Goal: Task Accomplishment & Management: Use online tool/utility

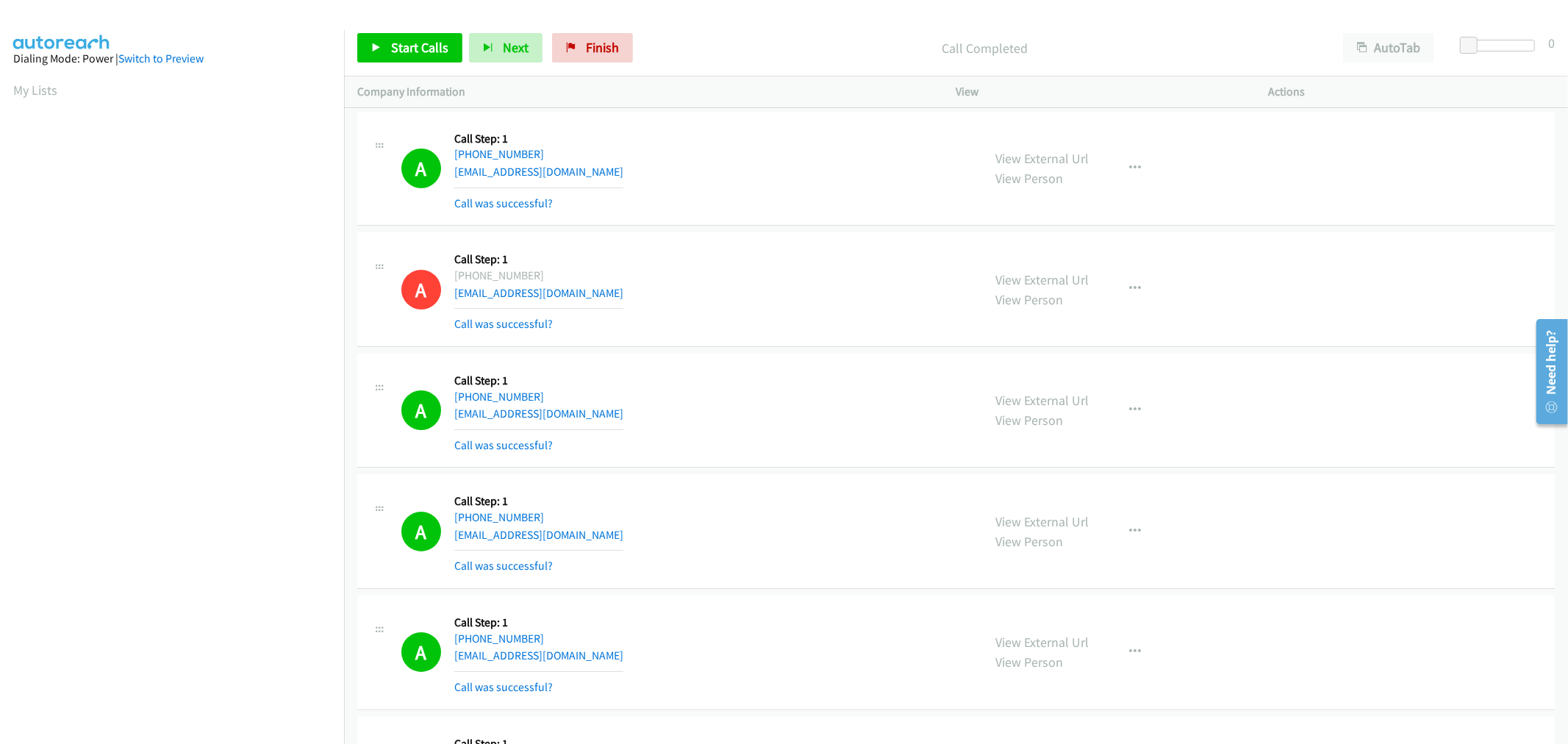
scroll to position [82, 0]
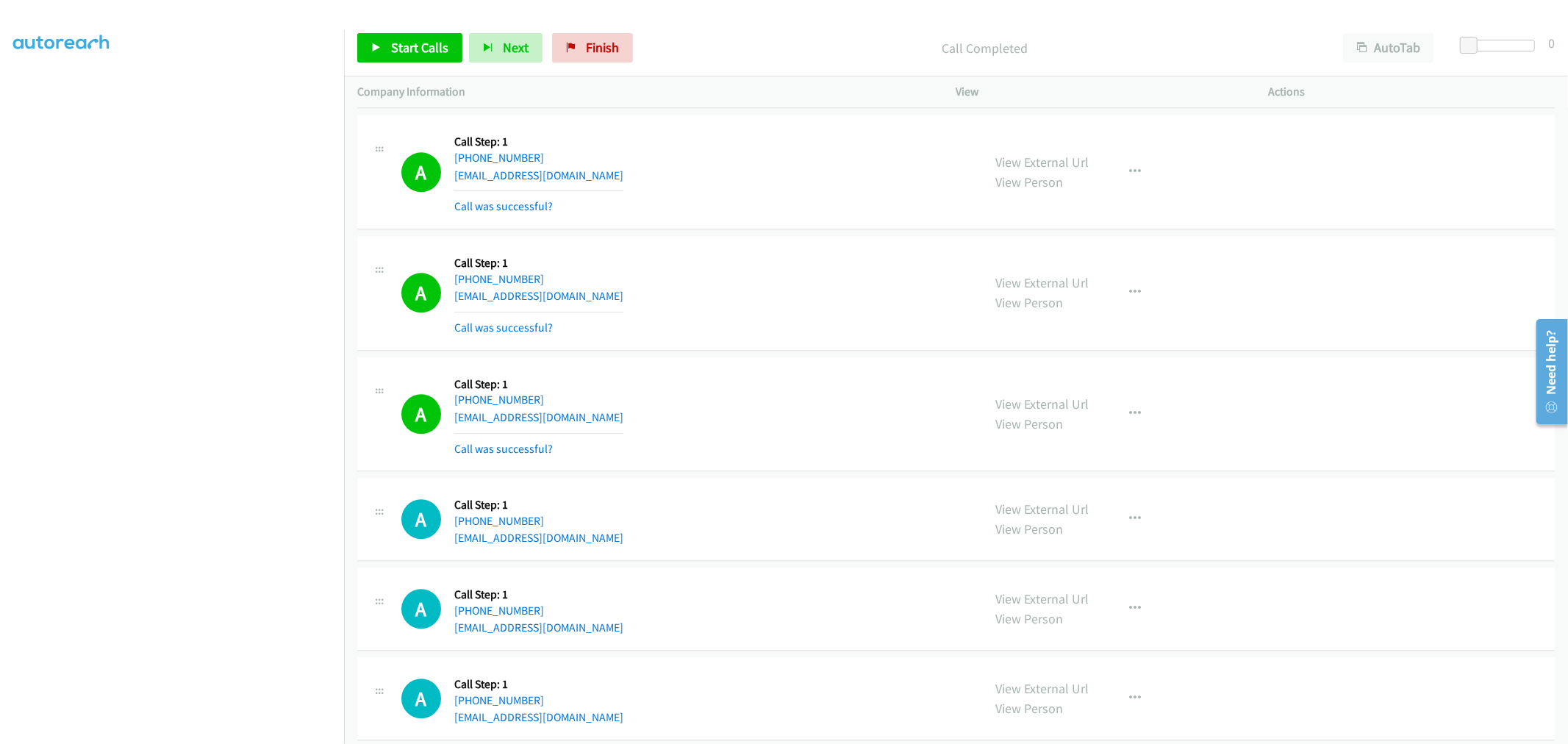
click at [752, 390] on div "A Callback Scheduled Call Step: 1 [GEOGRAPHIC_DATA]/[GEOGRAPHIC_DATA] [PHONE_NU…" at bounding box center [685, 414] width 568 height 88
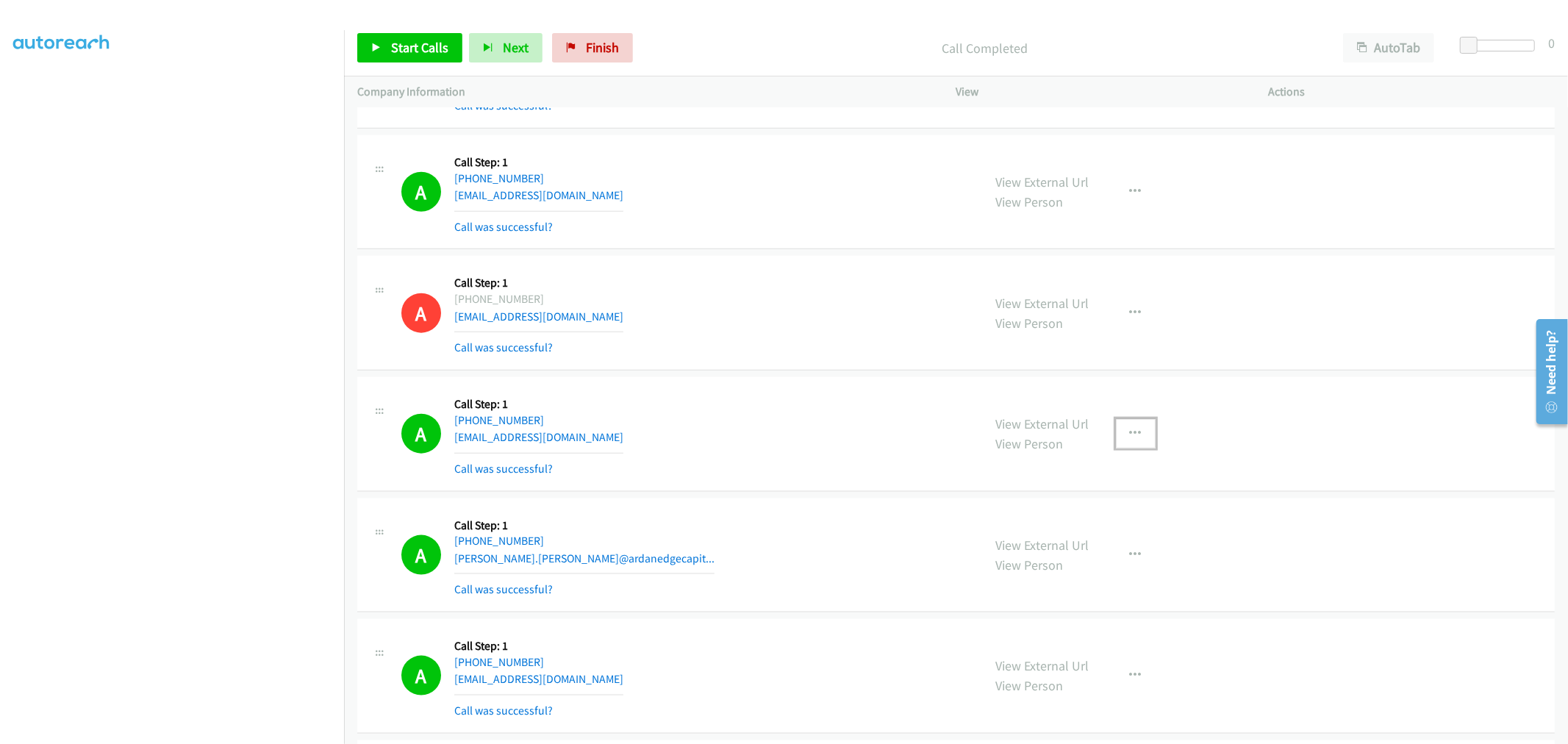
click at [1130, 429] on icon "button" at bounding box center [1136, 434] width 12 height 12
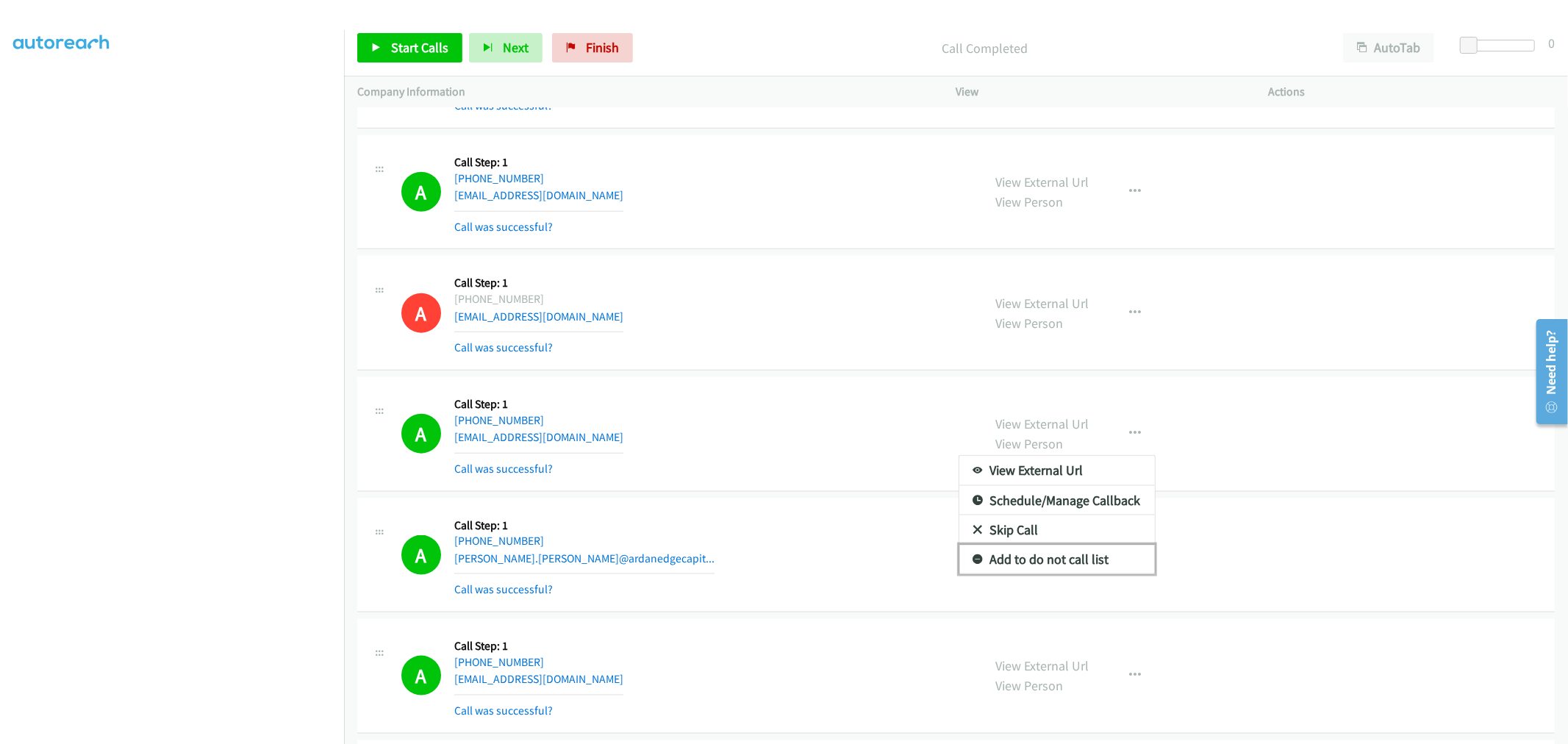
click at [1024, 564] on link "Add to do not call list" at bounding box center [1058, 560] width 196 height 30
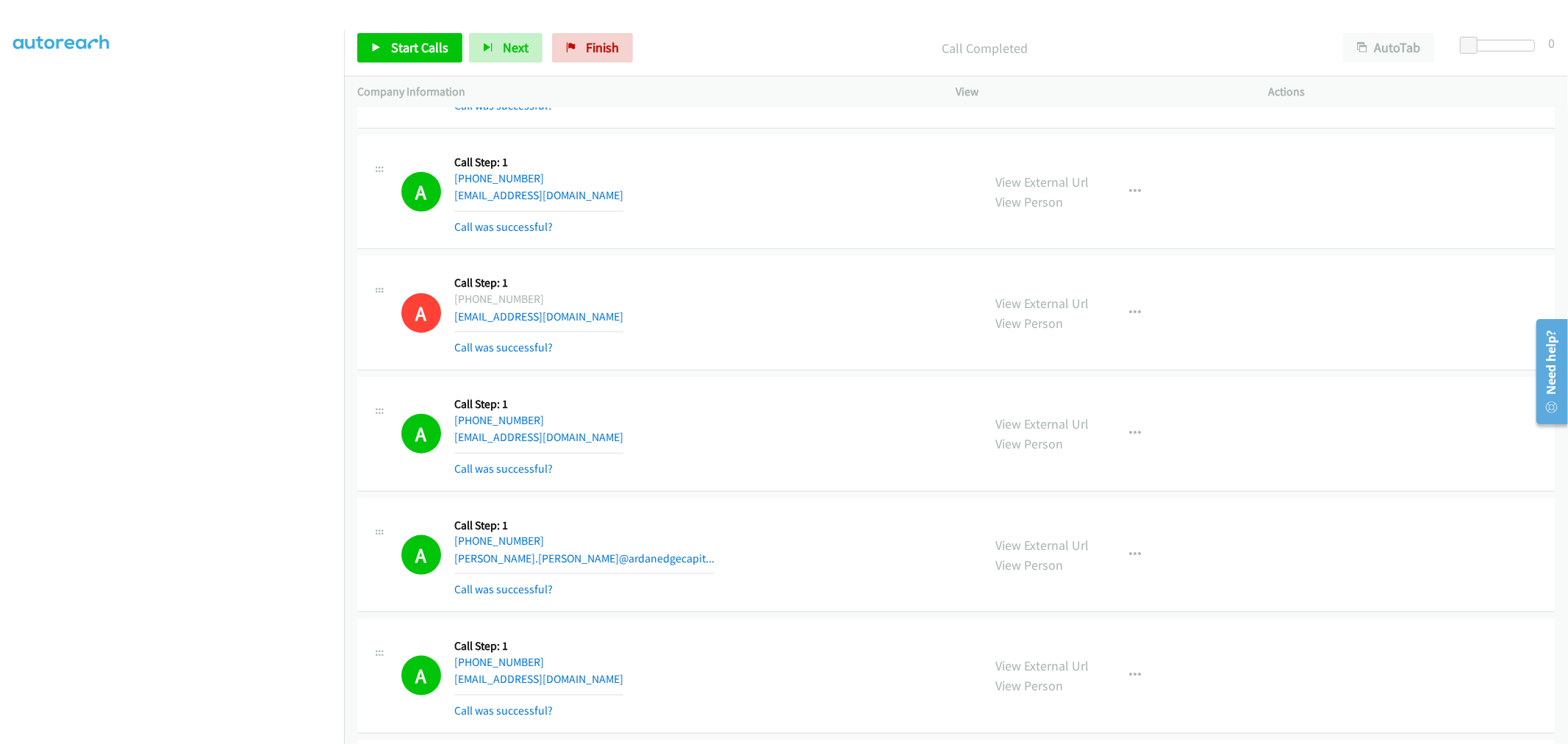
drag, startPoint x: 845, startPoint y: 458, endPoint x: 926, endPoint y: 400, distance: 99.6
click at [845, 456] on div "A Callback Scheduled Call Step: 1 America/New_York [PHONE_NUMBER] [EMAIL_ADDRES…" at bounding box center [685, 434] width 568 height 88
click at [424, 45] on span "Start Calls" at bounding box center [420, 47] width 58 height 17
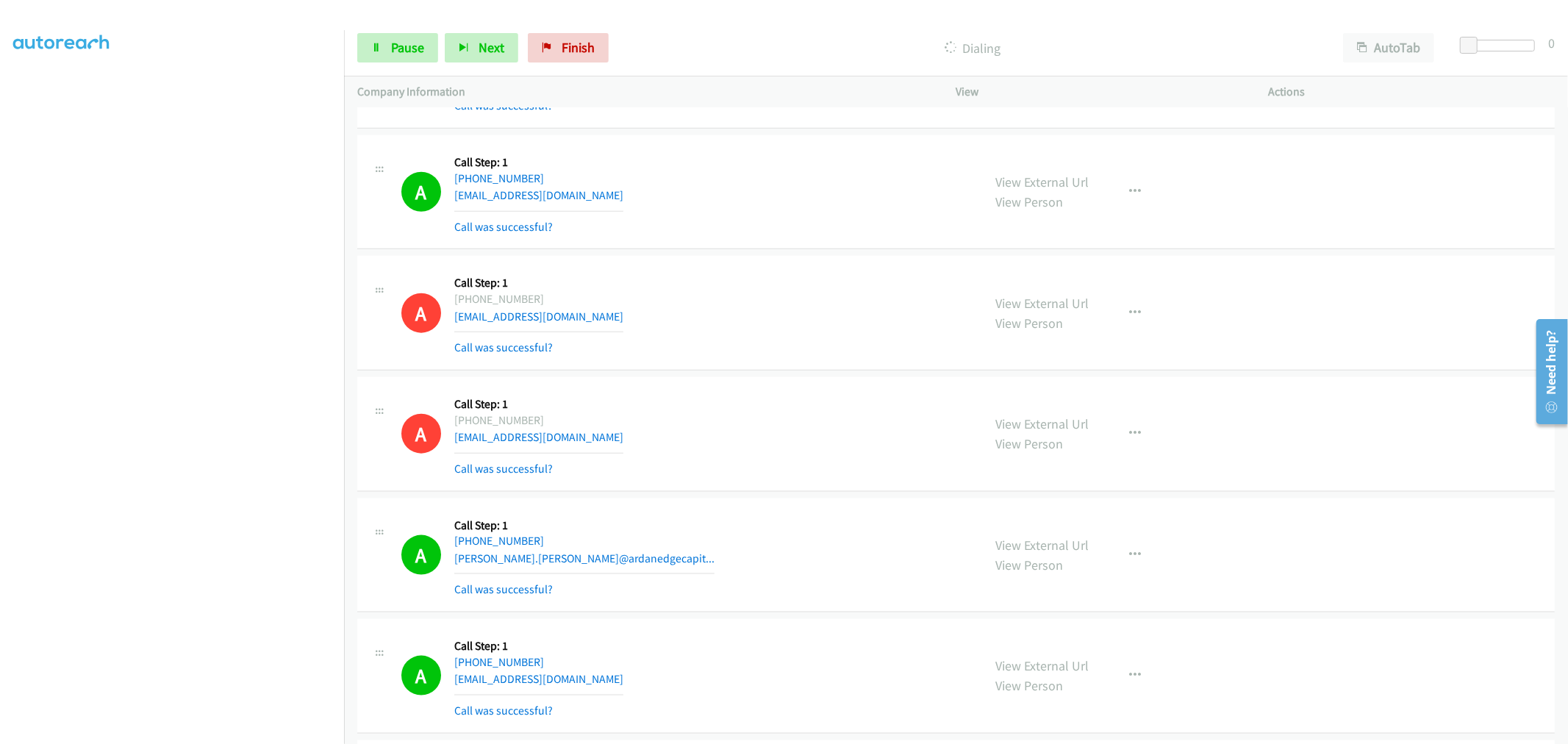
drag, startPoint x: 762, startPoint y: 354, endPoint x: 368, endPoint y: 633, distance: 482.8
click at [747, 530] on div "A Callback Scheduled Call Step: 1 [GEOGRAPHIC_DATA]/[GEOGRAPHIC_DATA] [PHONE_NU…" at bounding box center [685, 556] width 568 height 88
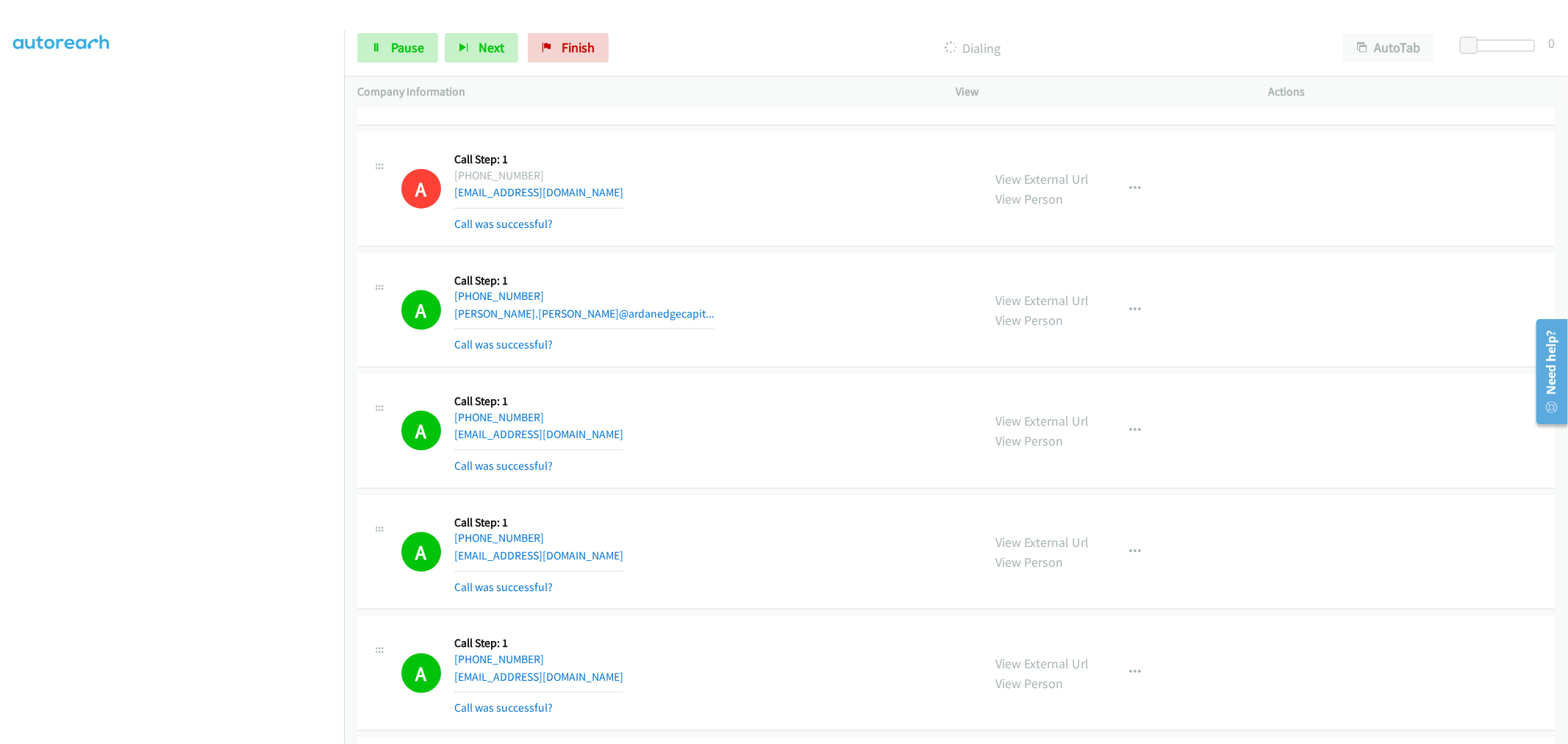
scroll to position [1806, 0]
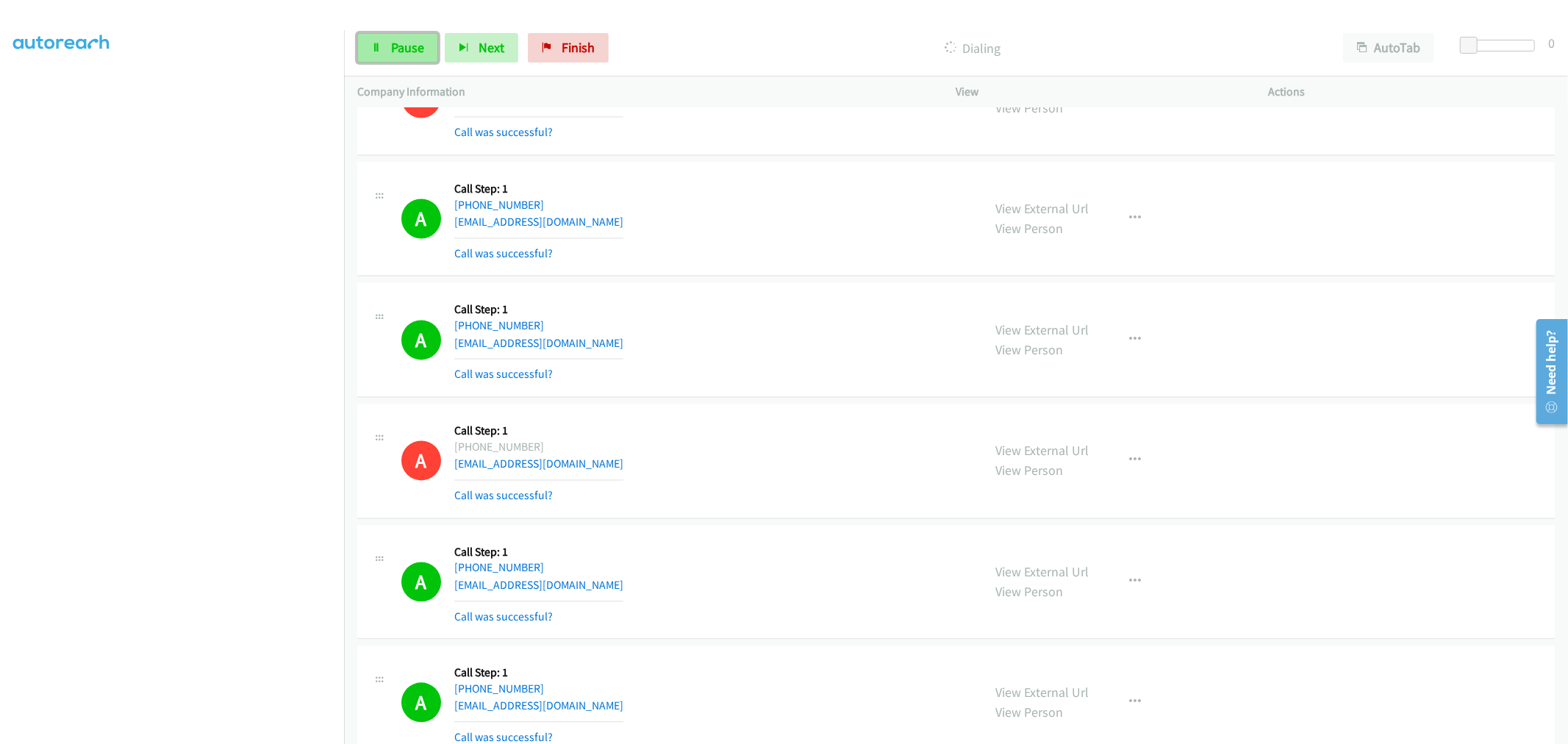
click at [408, 52] on span "Pause" at bounding box center [408, 47] width 34 height 17
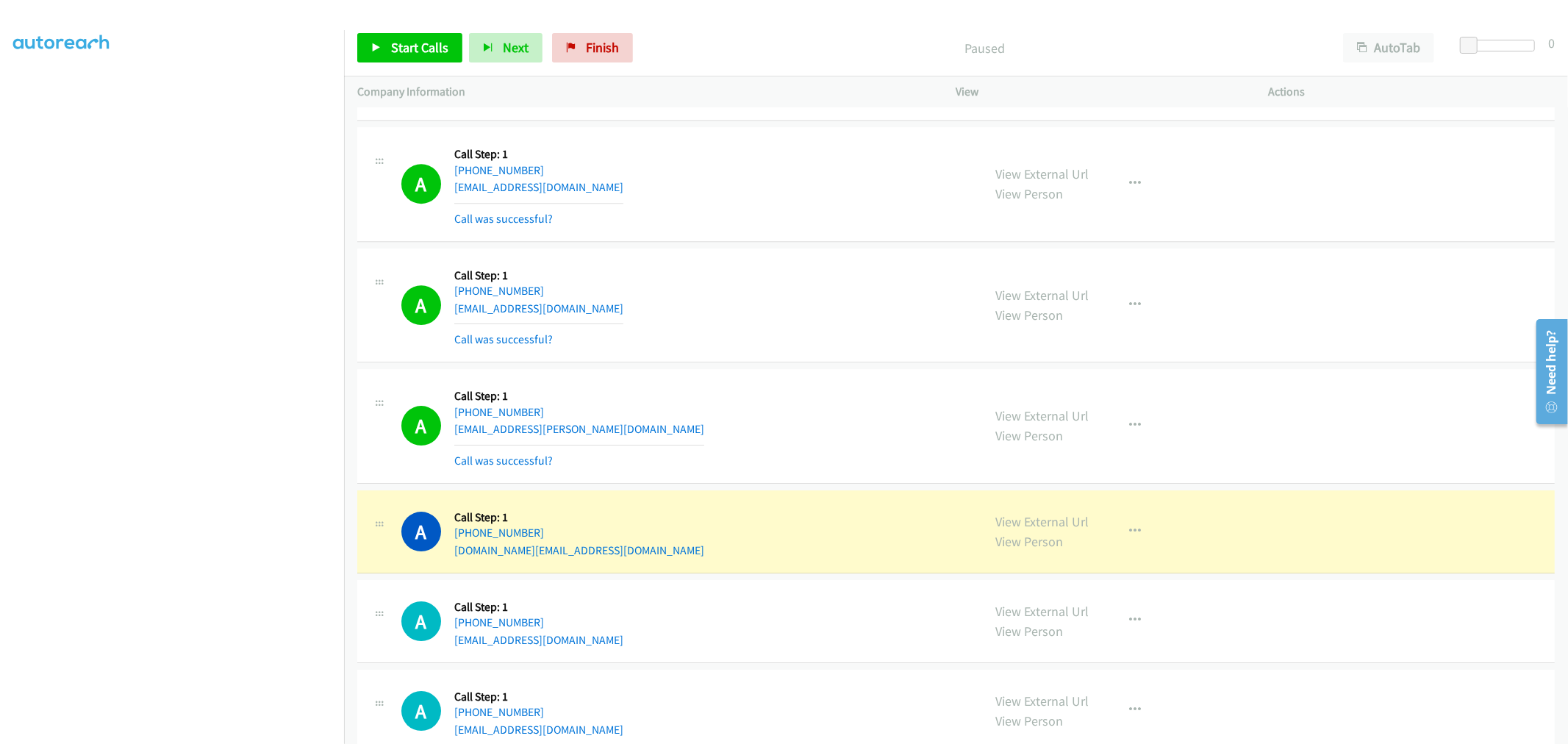
scroll to position [8628, 0]
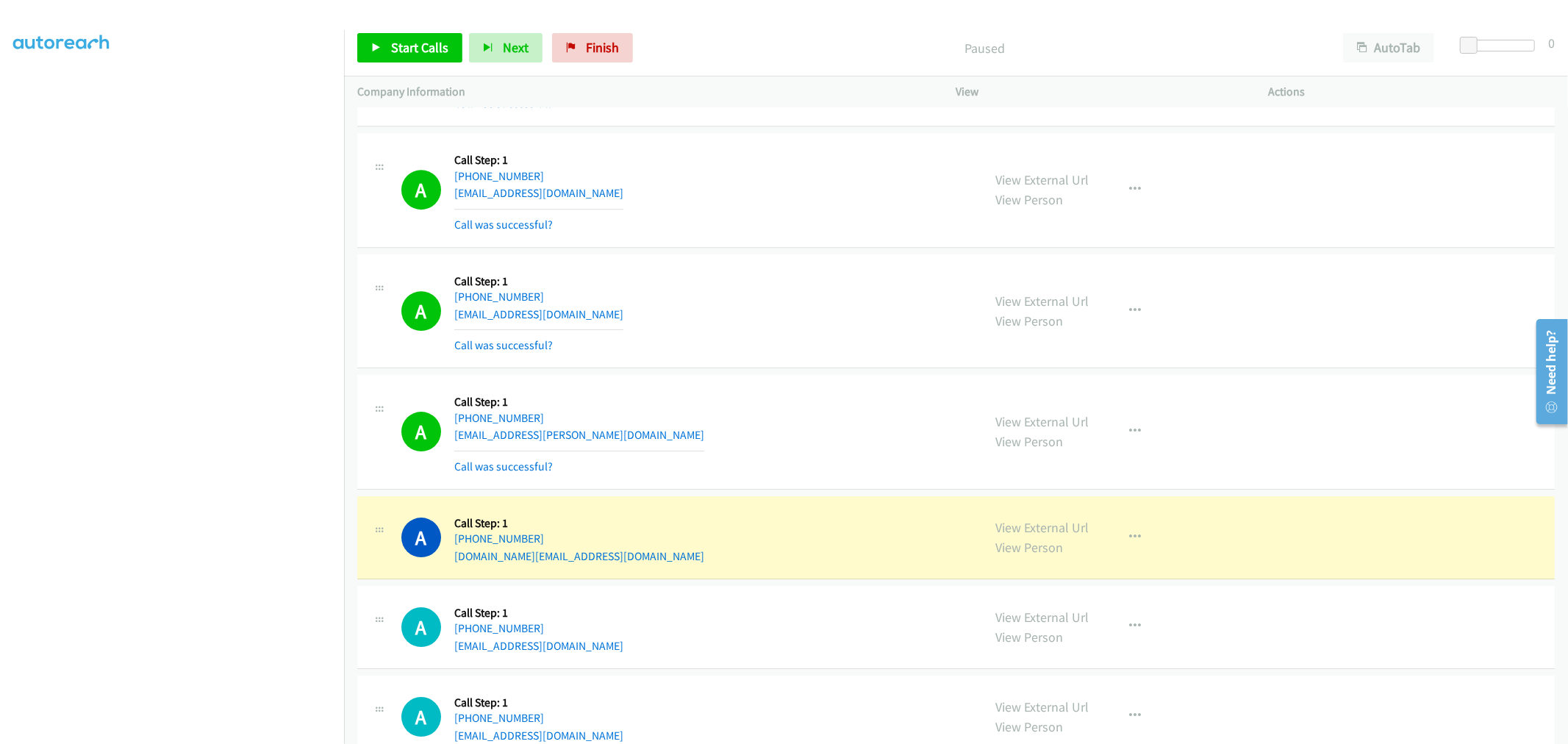
click at [756, 273] on div "A Callback Scheduled Call Step: 1 America/New_York [PHONE_NUMBER] [EMAIL_ADDRES…" at bounding box center [685, 311] width 568 height 88
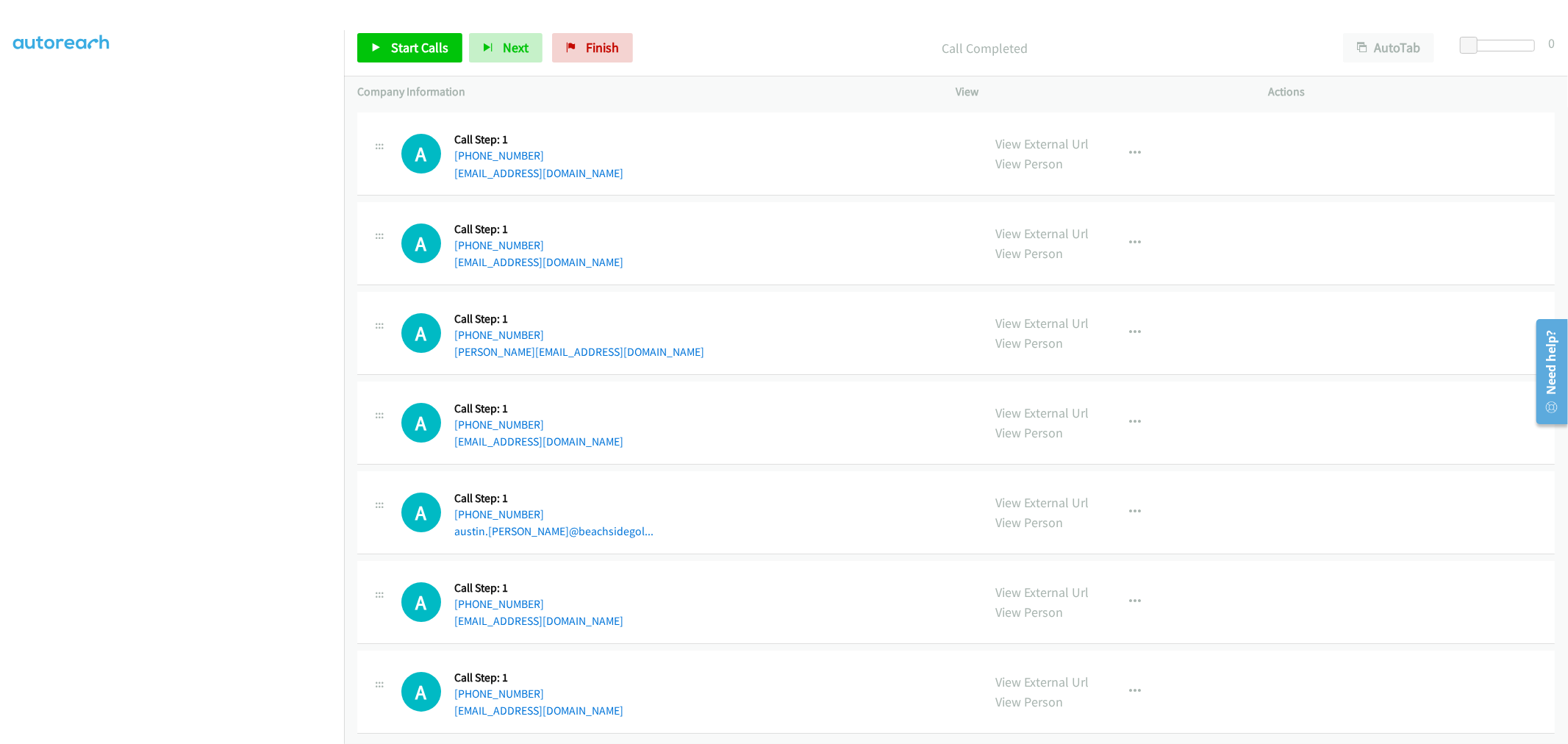
scroll to position [8824, 0]
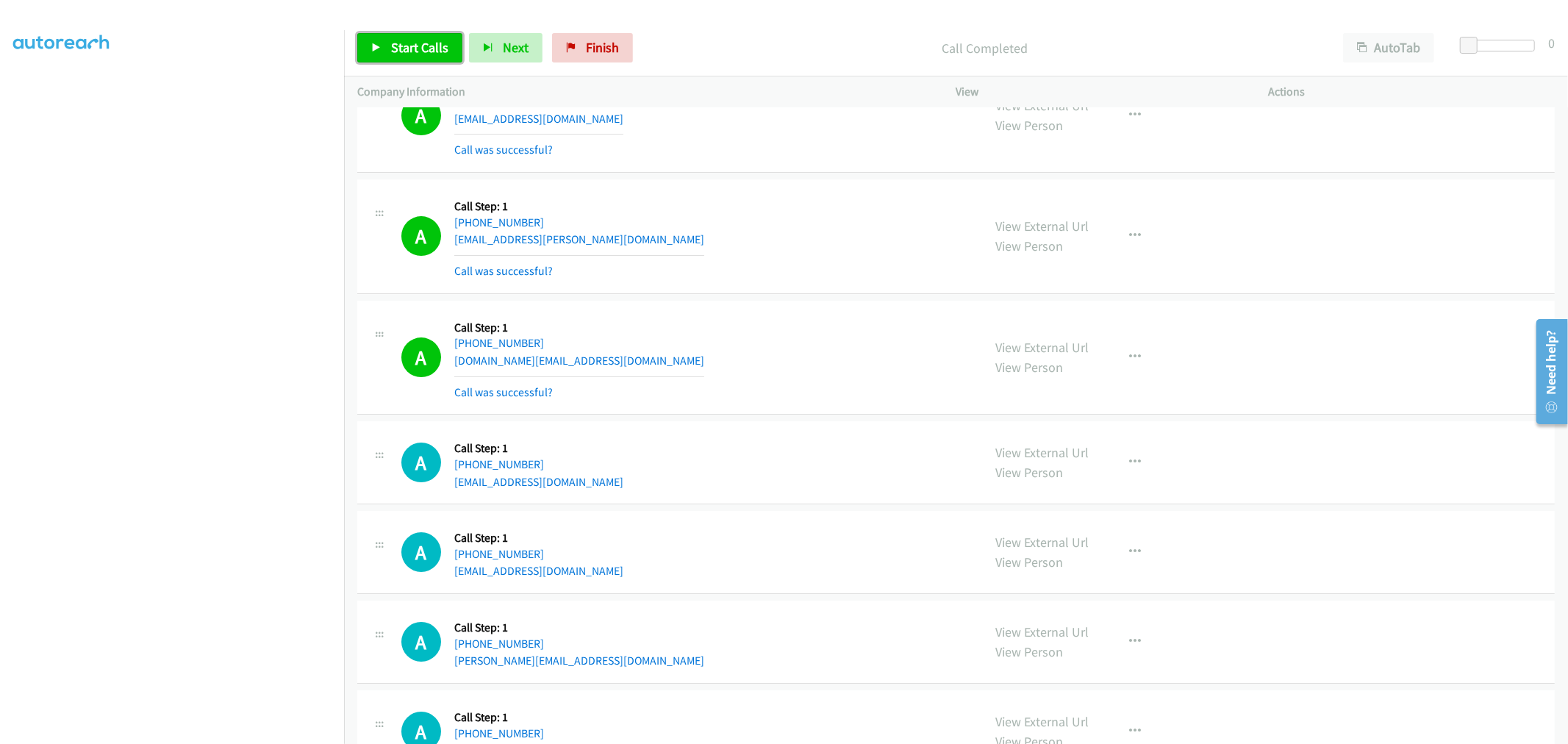
click at [412, 54] on span "Start Calls" at bounding box center [420, 47] width 58 height 17
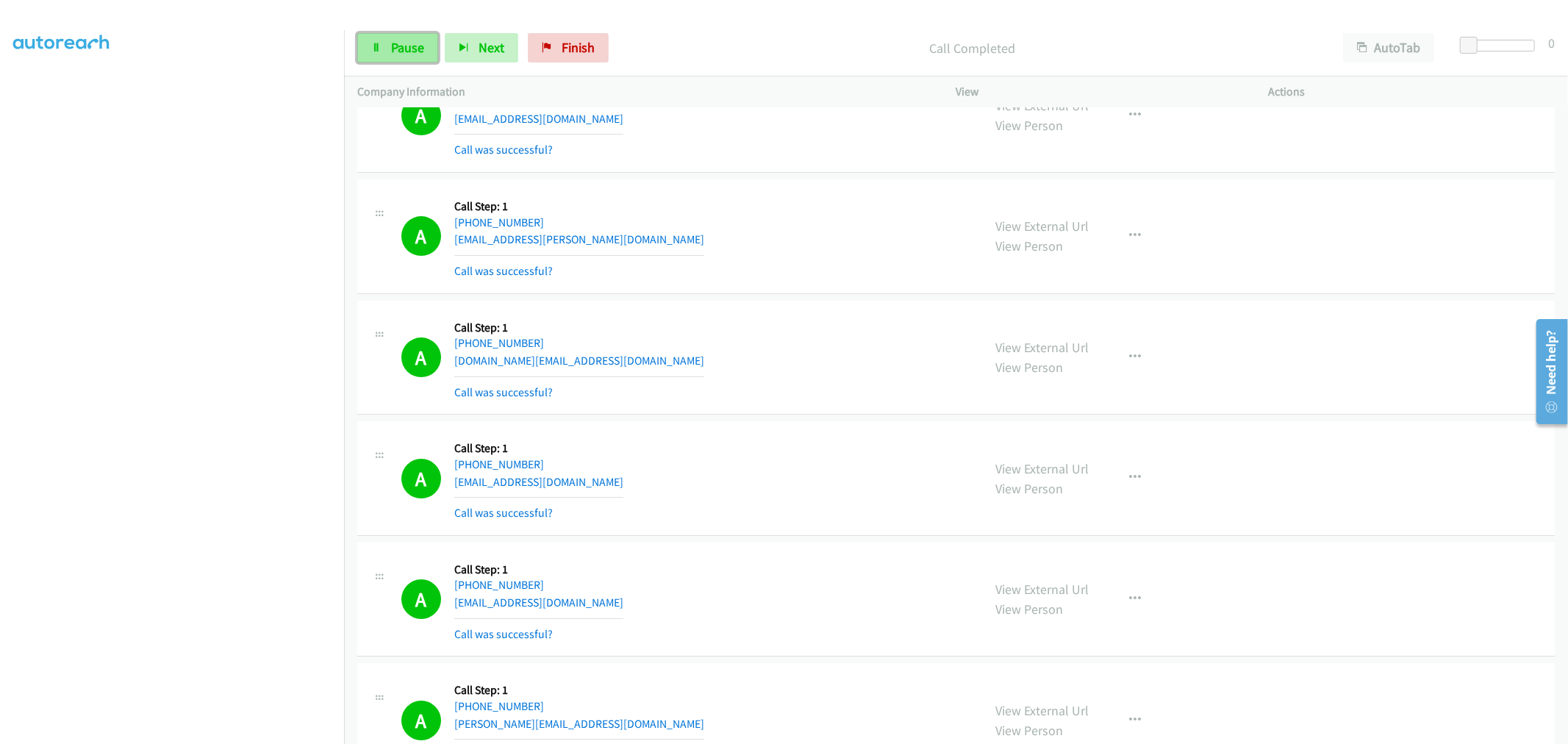
click at [393, 49] on span "Pause" at bounding box center [408, 47] width 34 height 17
click at [394, 46] on span "Pause" at bounding box center [408, 47] width 34 height 17
click at [394, 46] on span "Start Calls" at bounding box center [420, 47] width 58 height 17
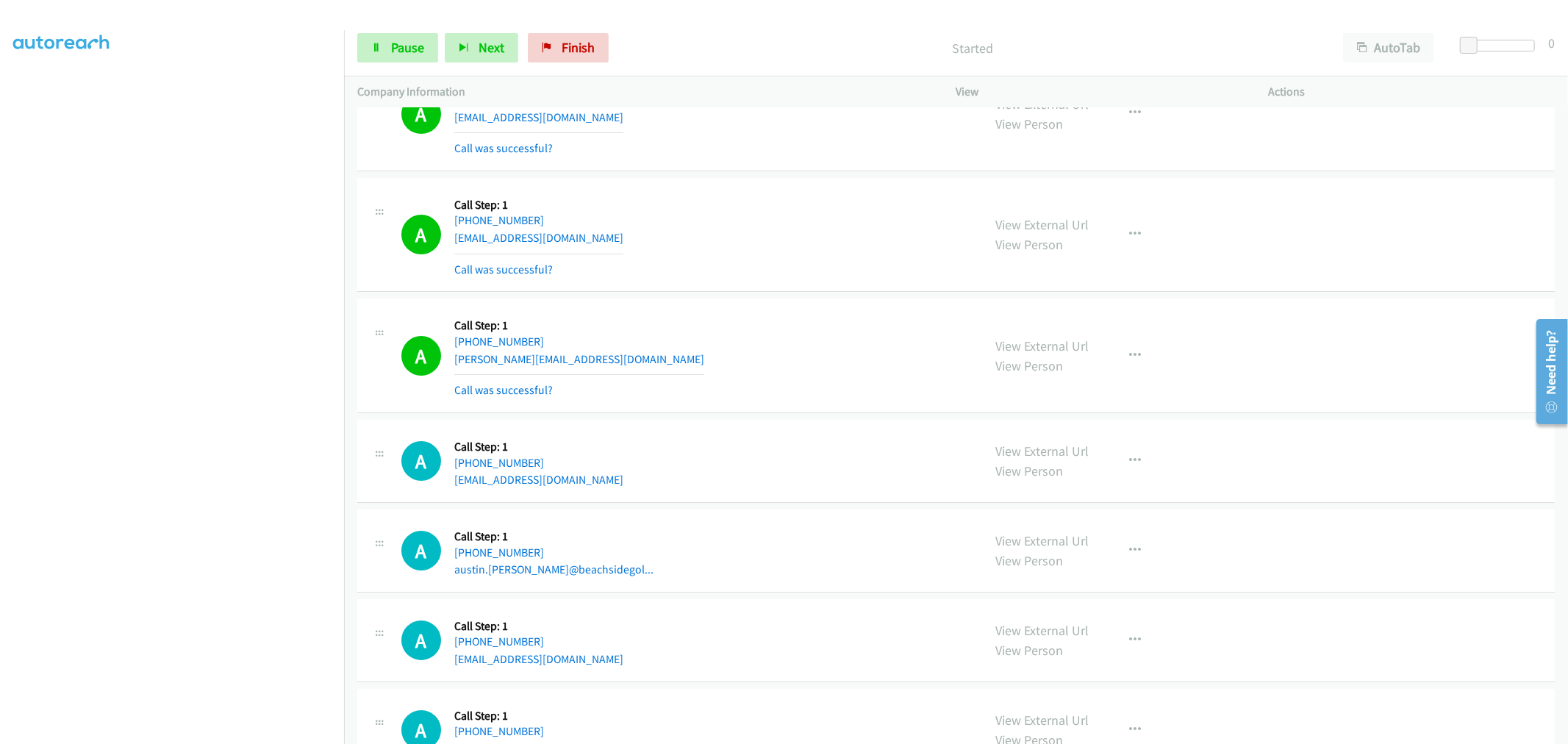
scroll to position [9314, 0]
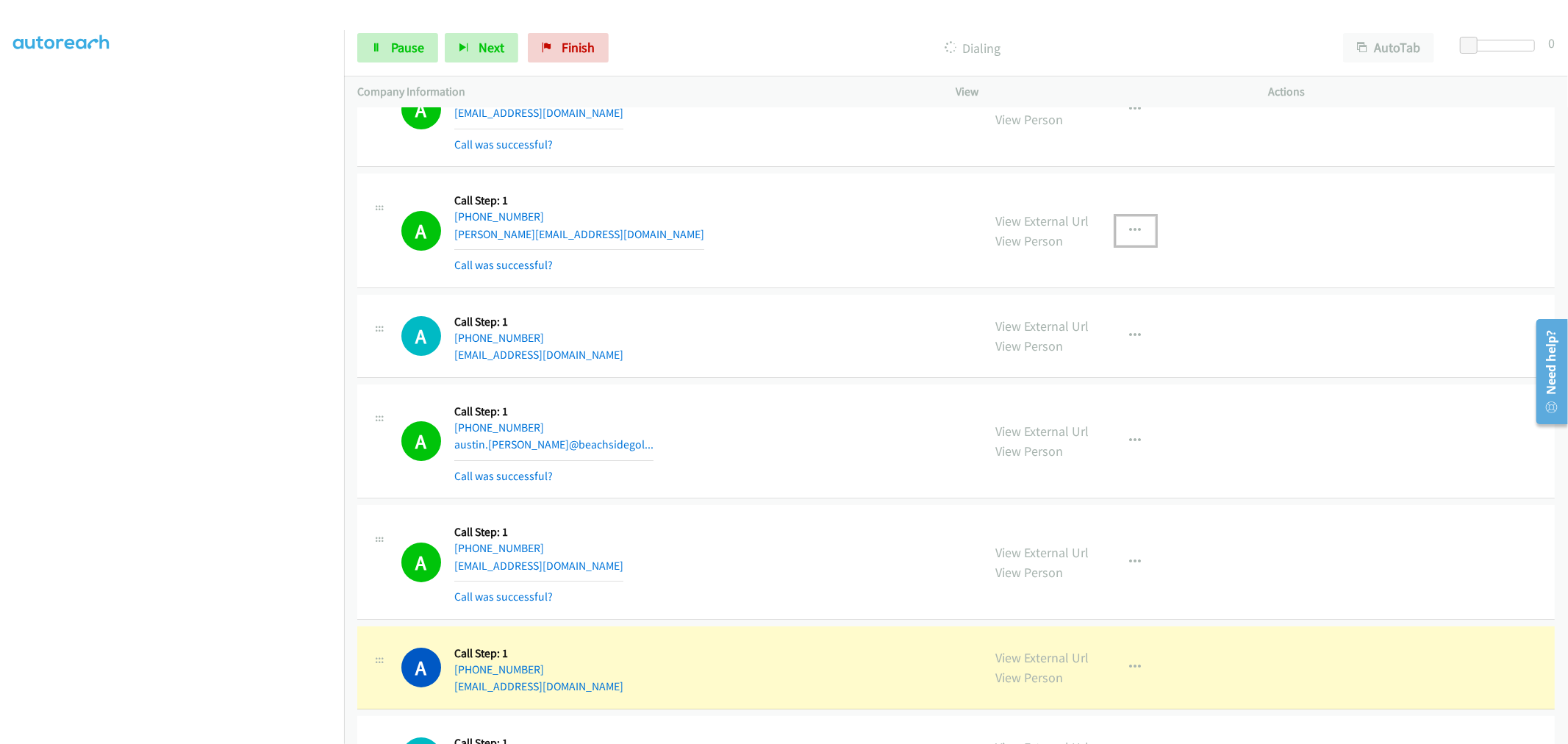
click at [1116, 230] on button "button" at bounding box center [1136, 231] width 40 height 30
click at [1038, 358] on link "Add to do not call list" at bounding box center [1058, 357] width 196 height 30
click at [733, 211] on div "A Callback Scheduled Call Step: 1 America/New_York [PHONE_NUMBER] [PERSON_NAME]…" at bounding box center [685, 231] width 568 height 88
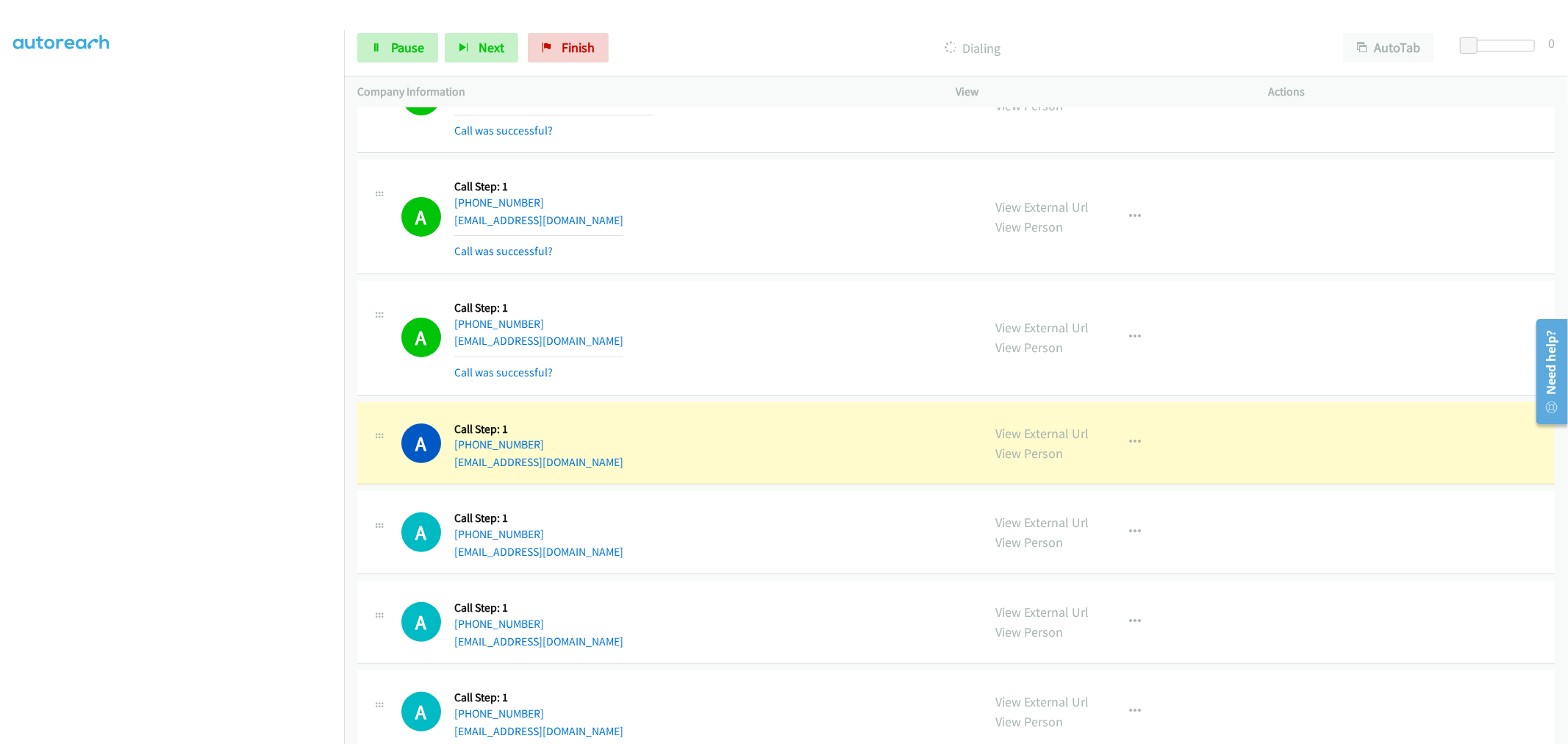
scroll to position [9804, 0]
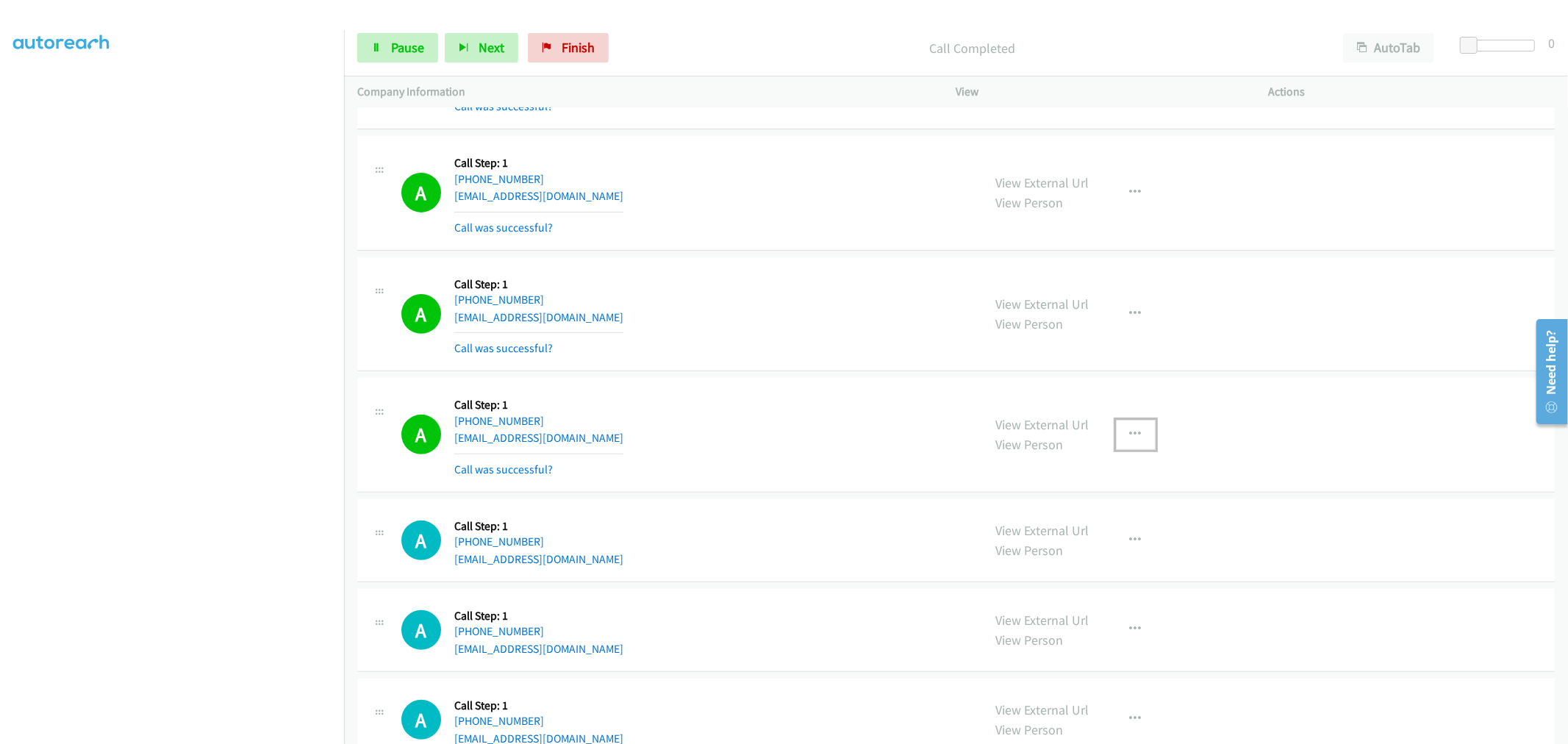
click at [1145, 437] on button "button" at bounding box center [1136, 435] width 40 height 30
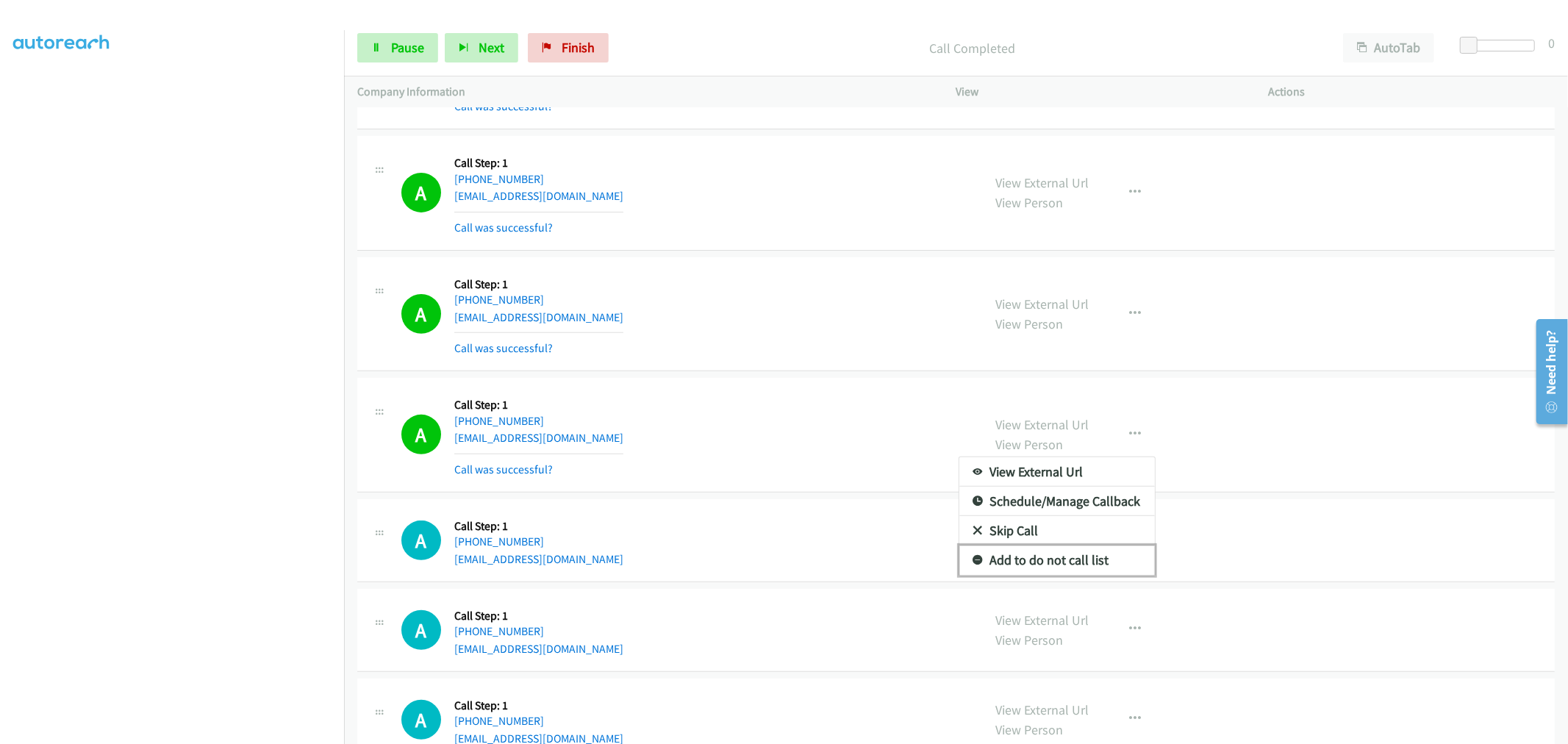
click at [1028, 575] on link "Add to do not call list" at bounding box center [1058, 561] width 196 height 30
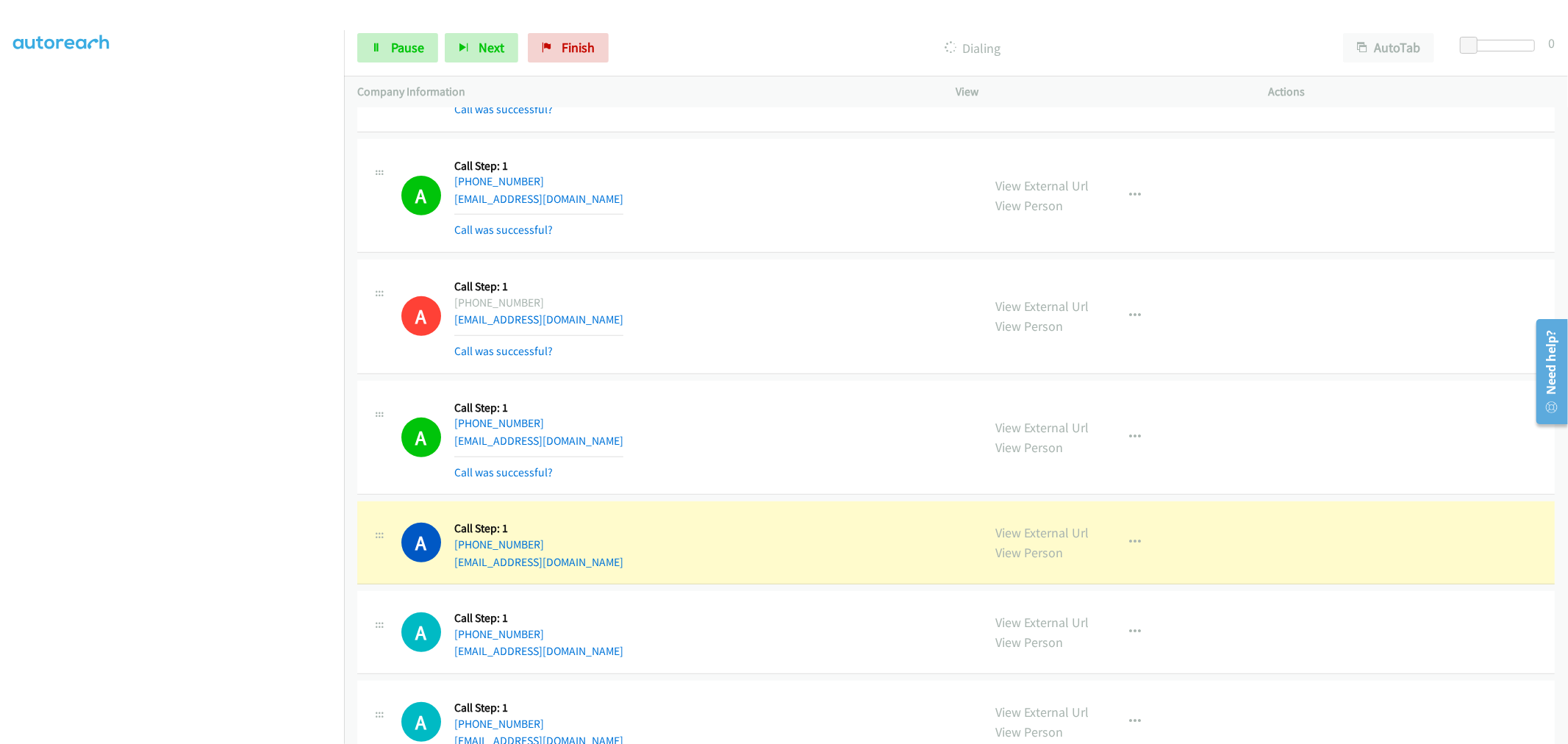
scroll to position [10049, 0]
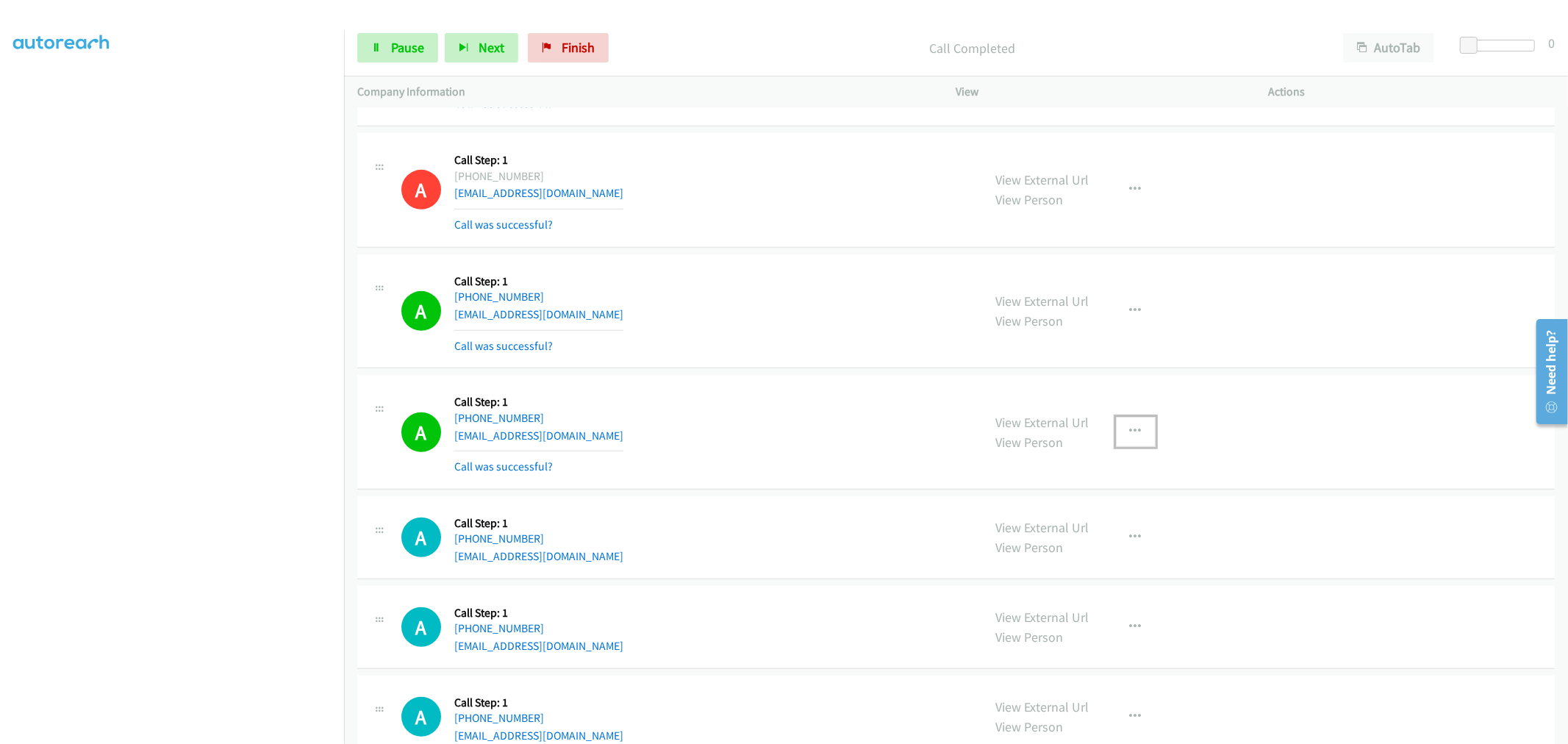
click at [1142, 439] on button "button" at bounding box center [1136, 432] width 40 height 30
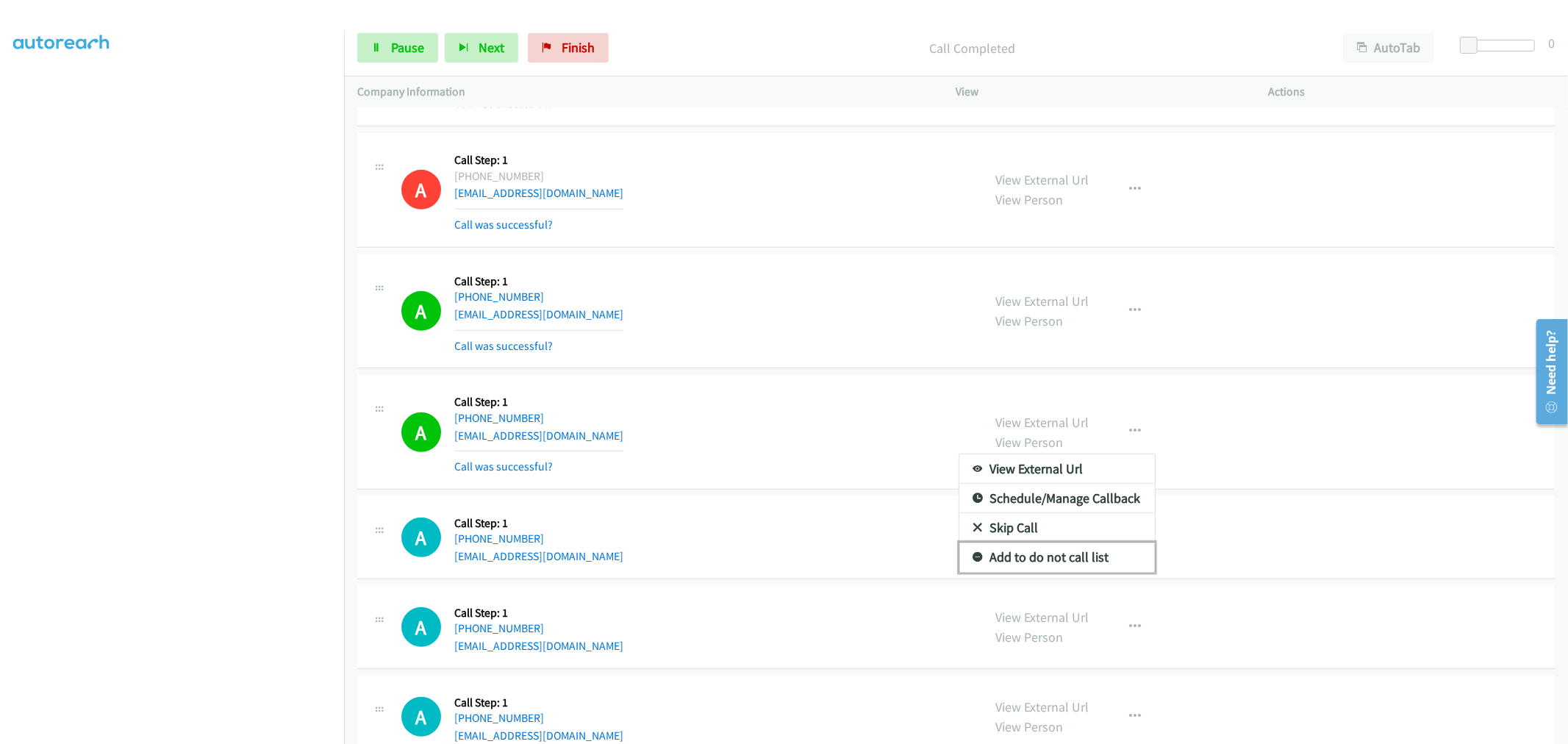
click at [1057, 568] on link "Add to do not call list" at bounding box center [1058, 558] width 196 height 30
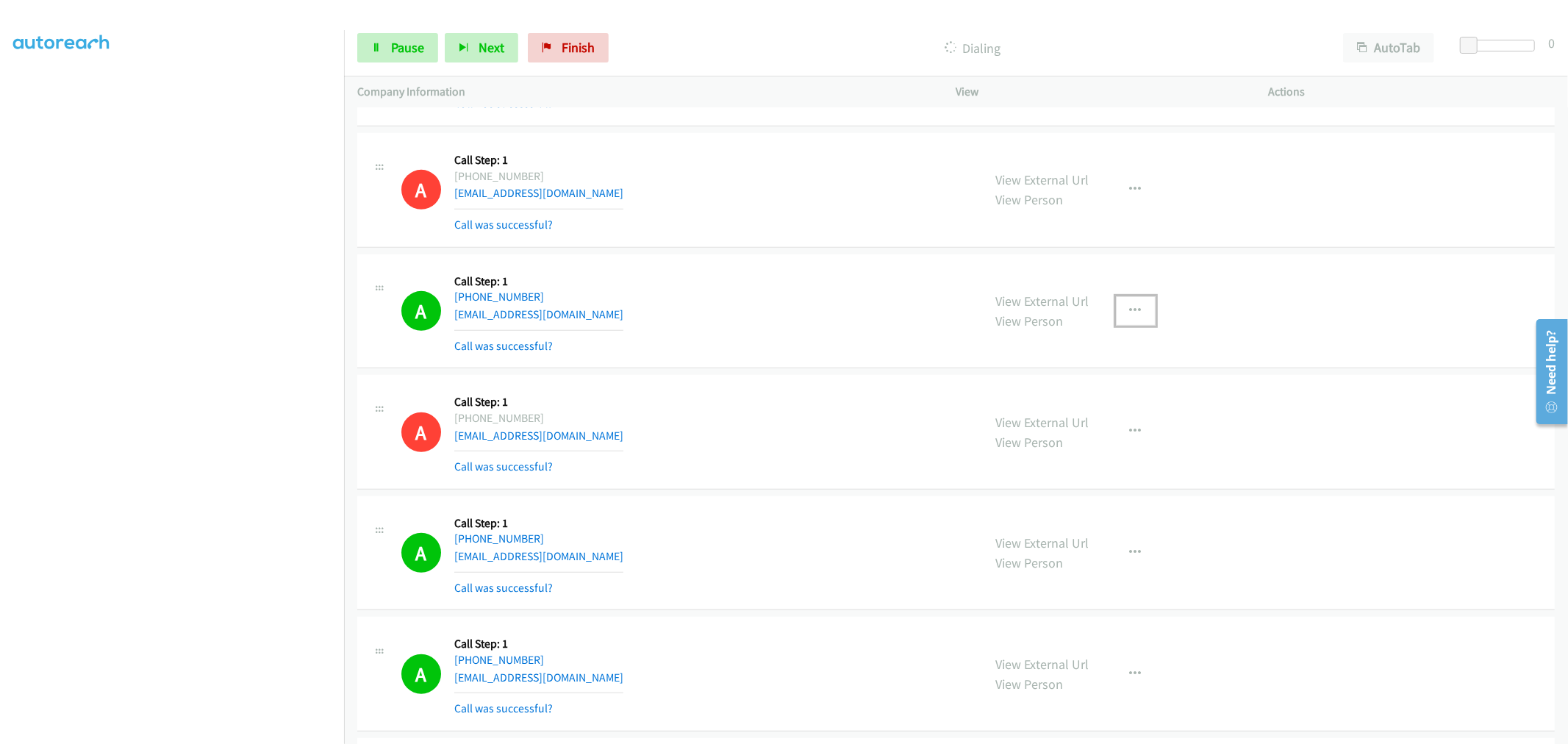
click at [1138, 317] on button "button" at bounding box center [1136, 311] width 40 height 30
click at [1054, 439] on link "Add to do not call list" at bounding box center [1058, 437] width 196 height 30
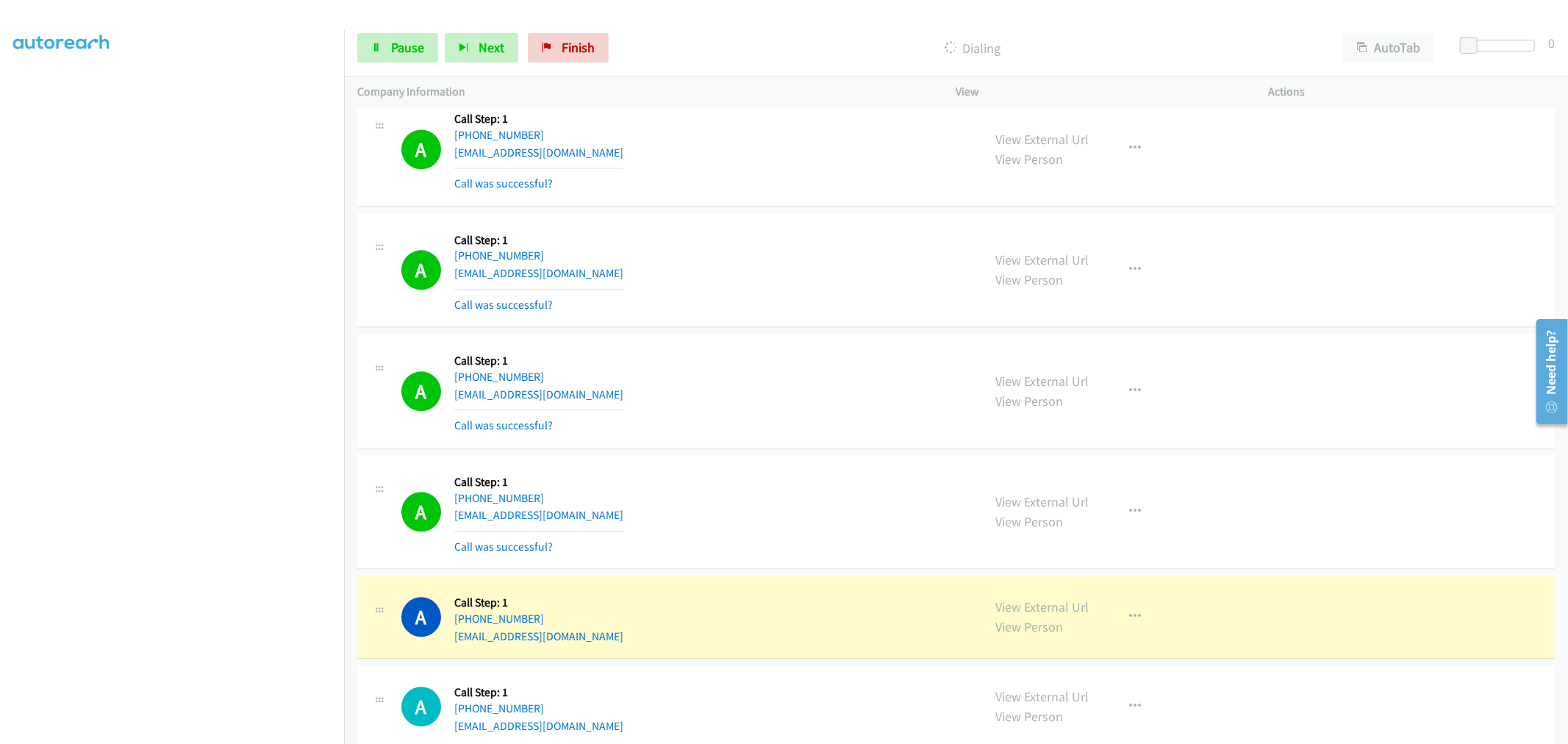
scroll to position [12508, 0]
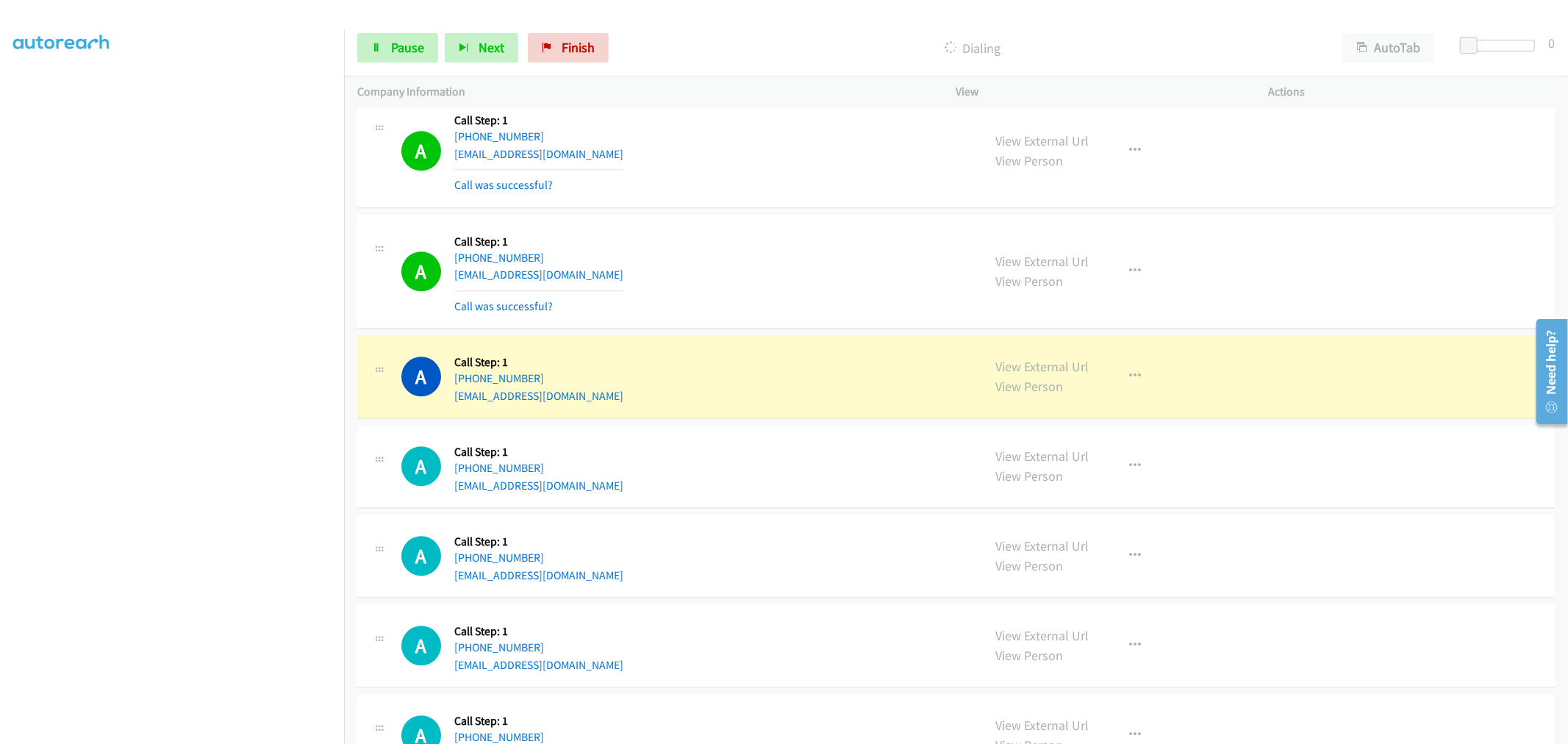
drag, startPoint x: 1051, startPoint y: 368, endPoint x: 1043, endPoint y: 360, distance: 11.3
click at [384, 46] on link "Pause" at bounding box center [398, 48] width 81 height 30
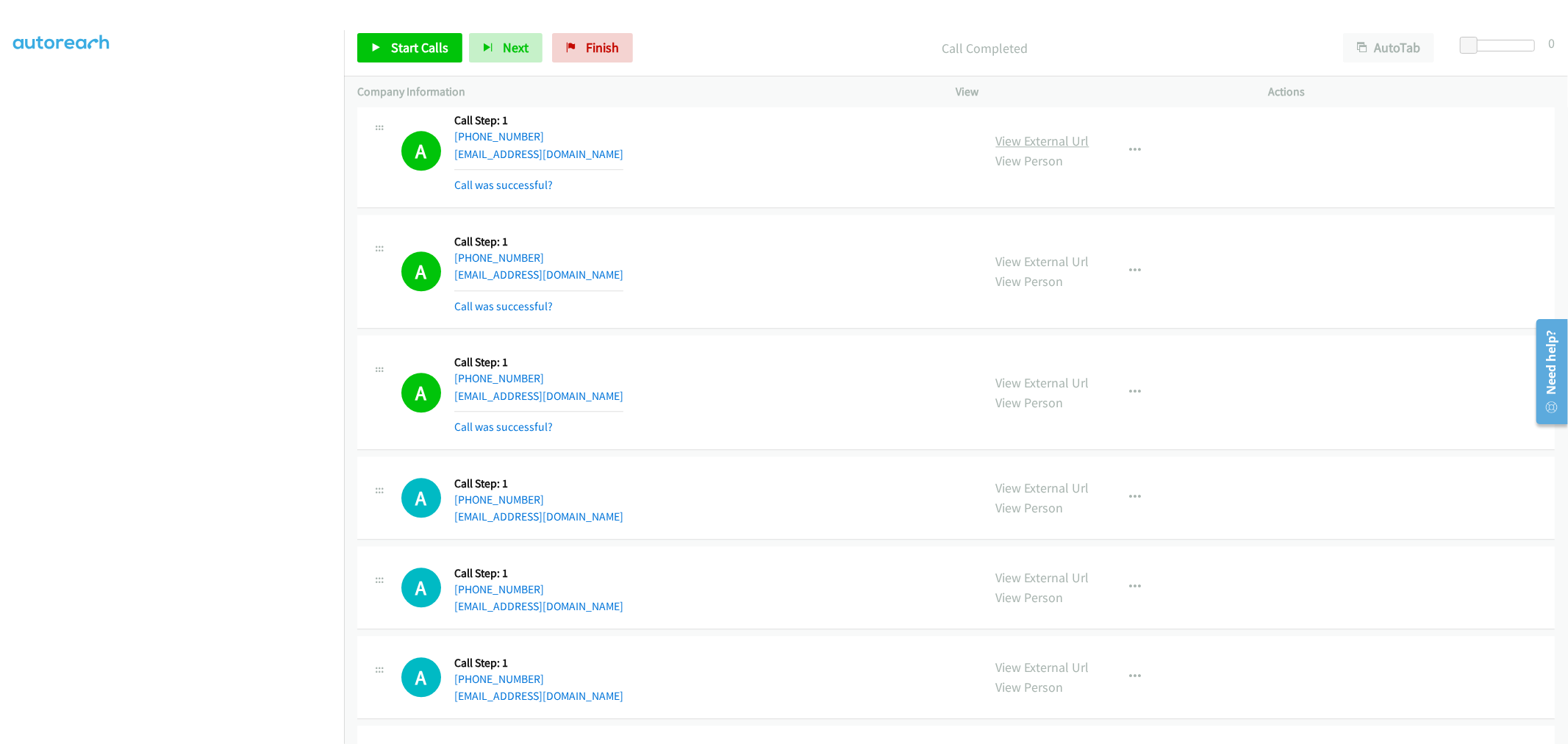
drag, startPoint x: 1033, startPoint y: 149, endPoint x: 1011, endPoint y: 142, distance: 23.1
click at [1143, 393] on button "button" at bounding box center [1136, 393] width 40 height 30
click at [1038, 525] on link "Add to do not call list" at bounding box center [1058, 519] width 196 height 30
click at [402, 47] on span "Start Calls" at bounding box center [420, 47] width 58 height 17
click at [803, 292] on div "A Callback Scheduled Call Step: 1 America/New_York [PHONE_NUMBER] [EMAIL_ADDRES…" at bounding box center [685, 272] width 568 height 88
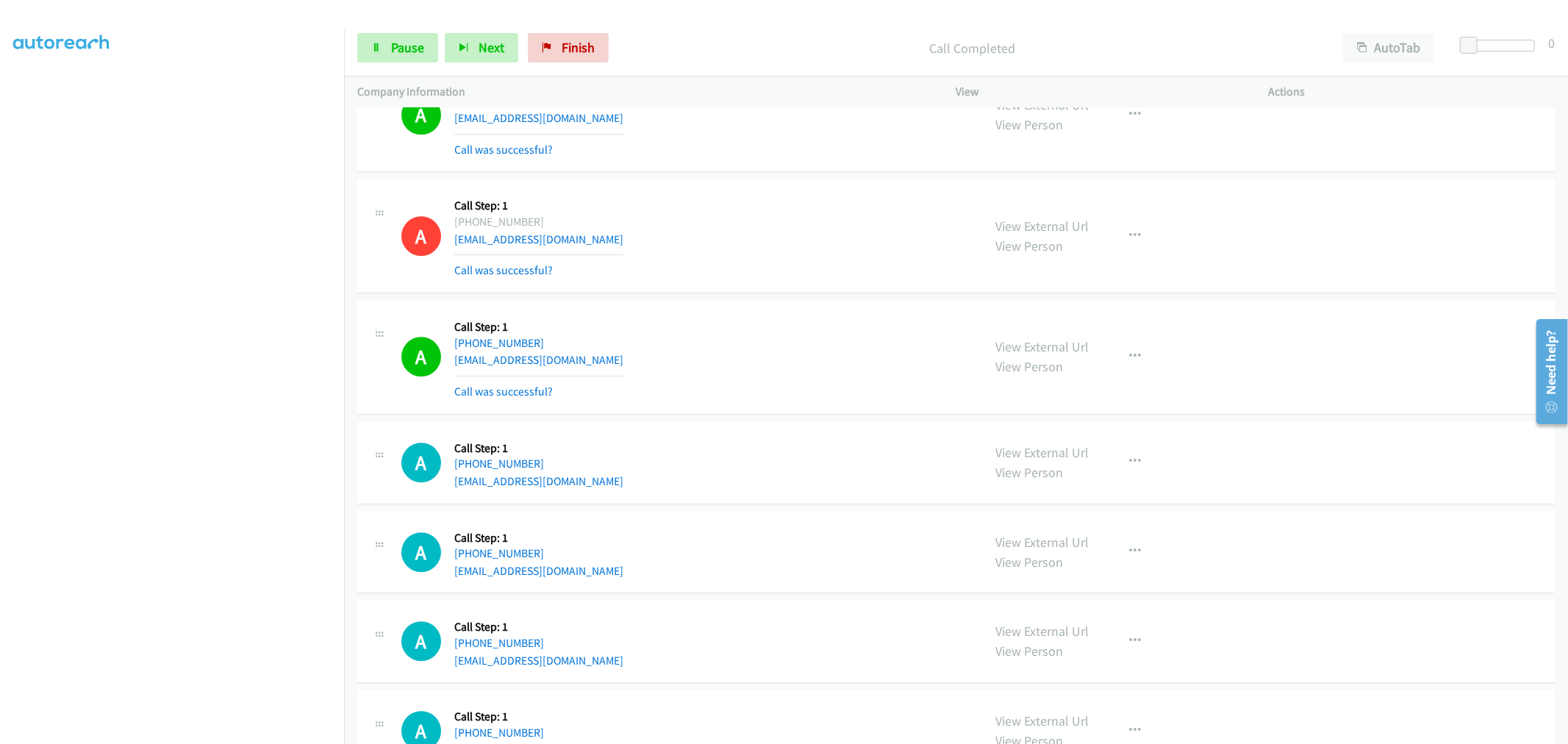
scroll to position [12671, 0]
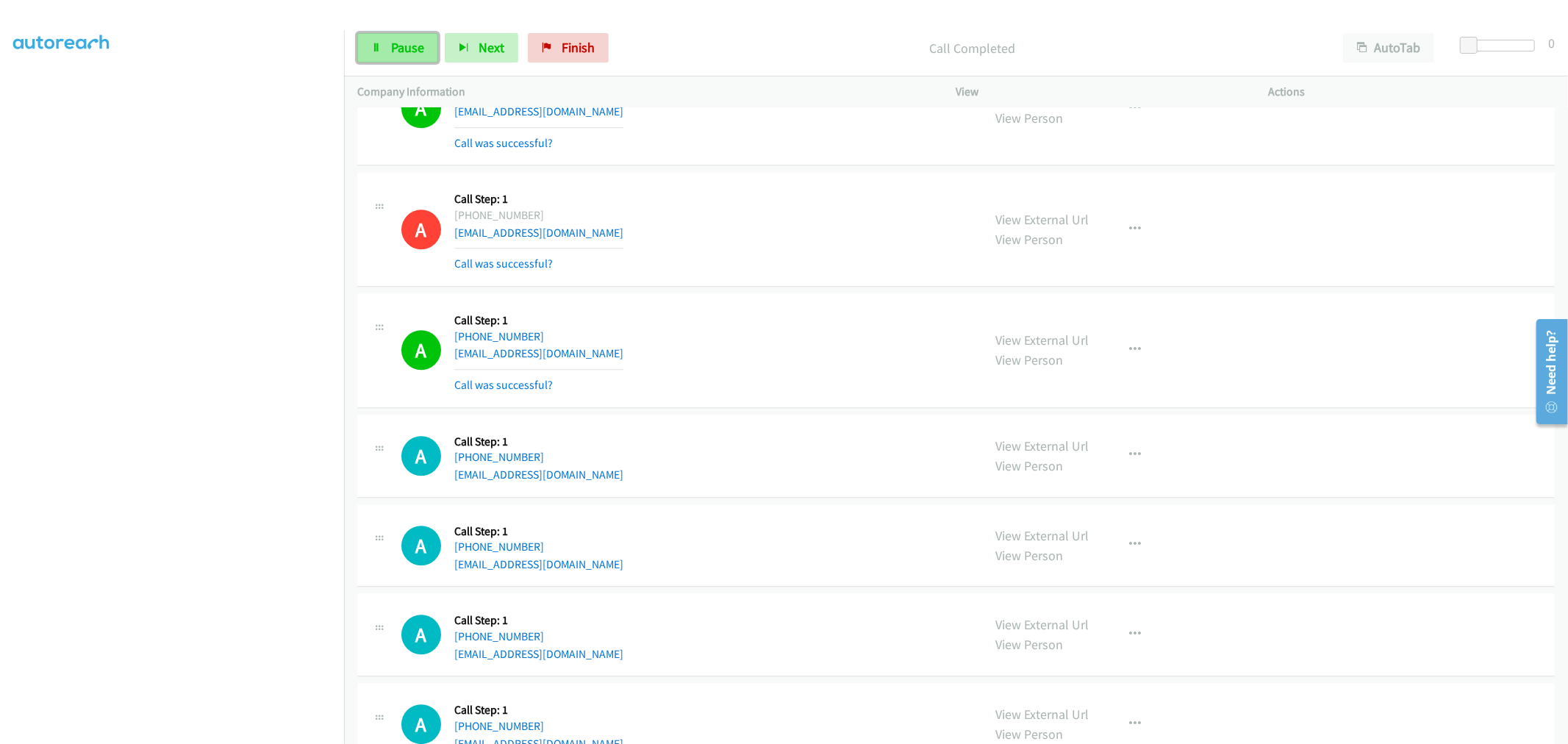
click at [401, 35] on link "Pause" at bounding box center [398, 48] width 81 height 30
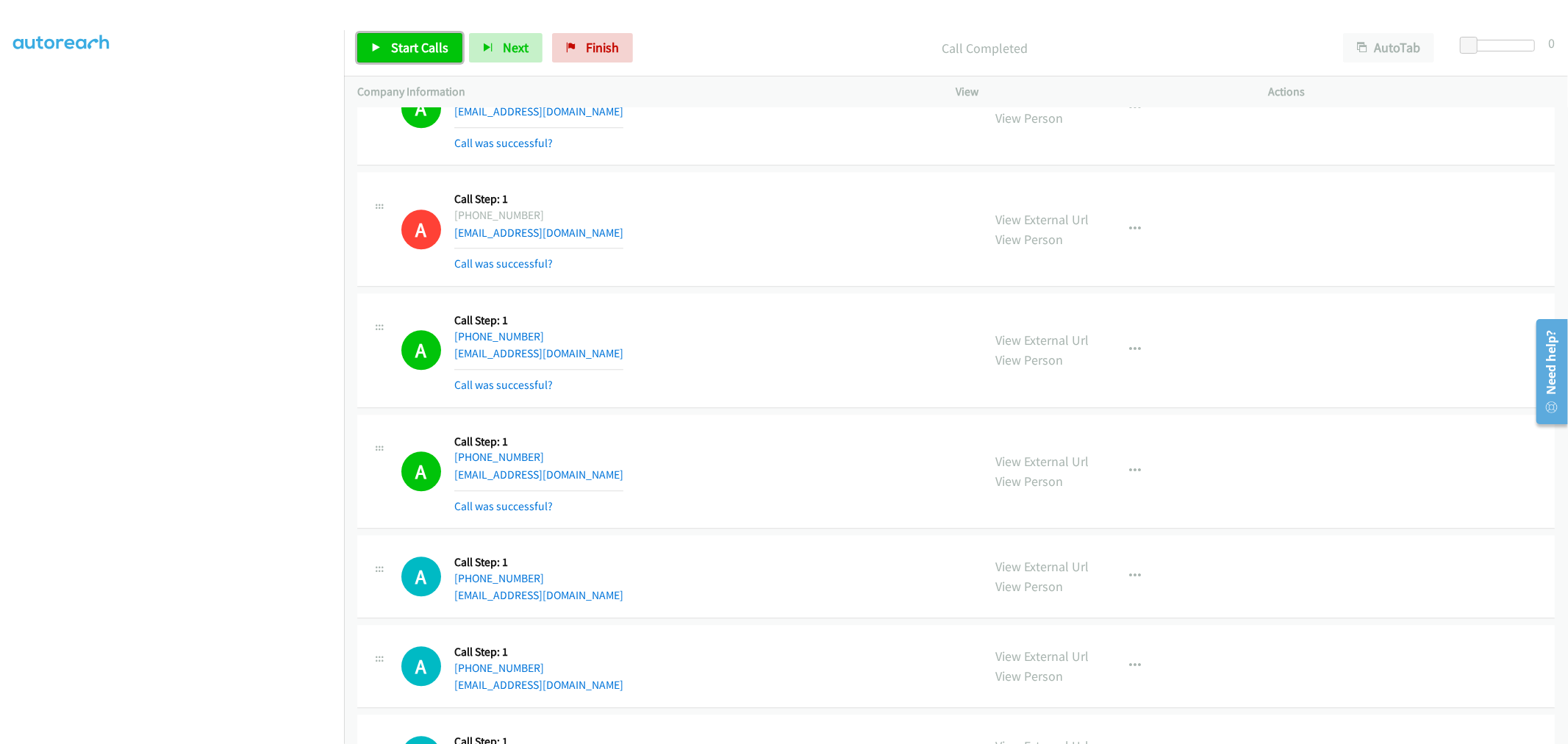
click at [434, 39] on span "Start Calls" at bounding box center [420, 47] width 58 height 17
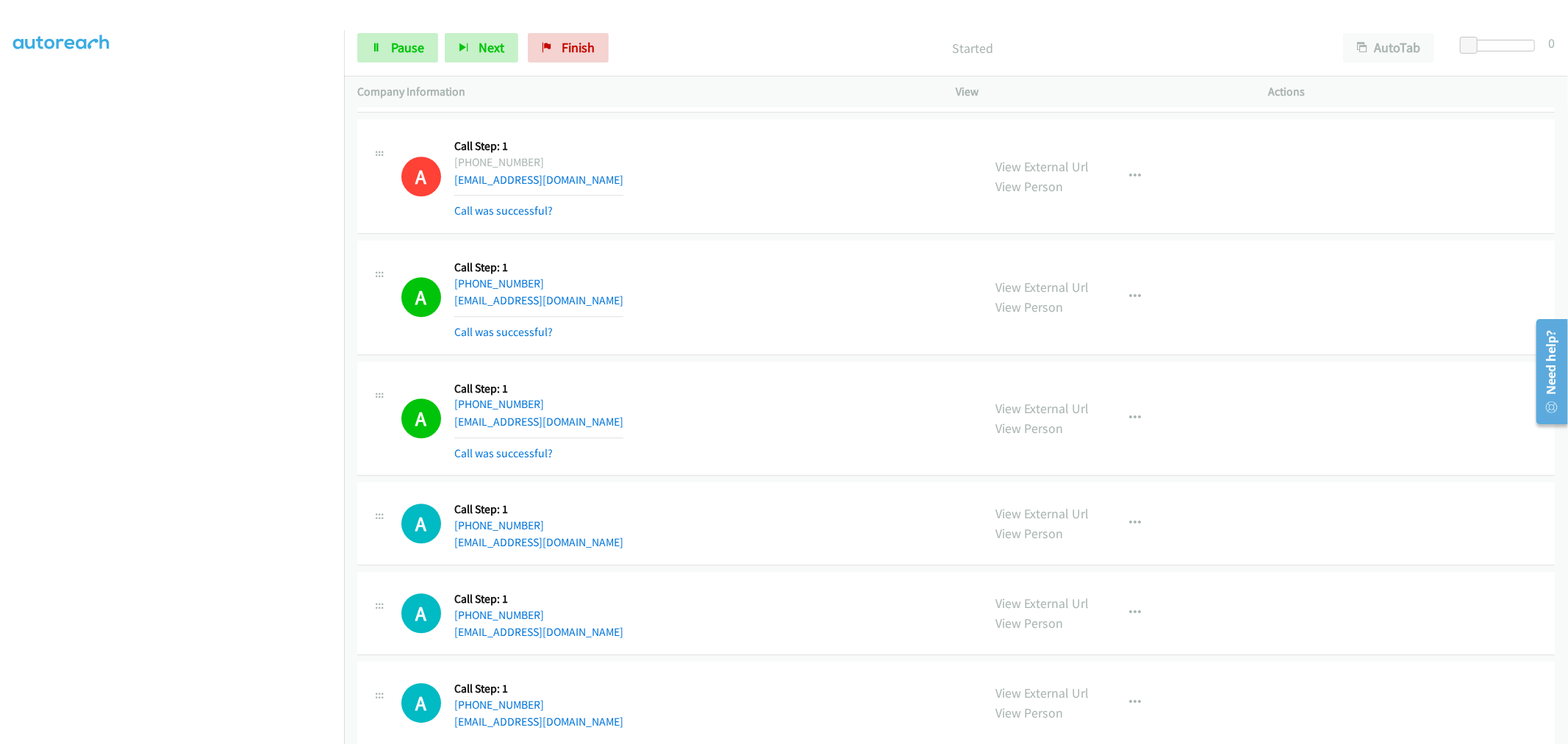
scroll to position [12753, 0]
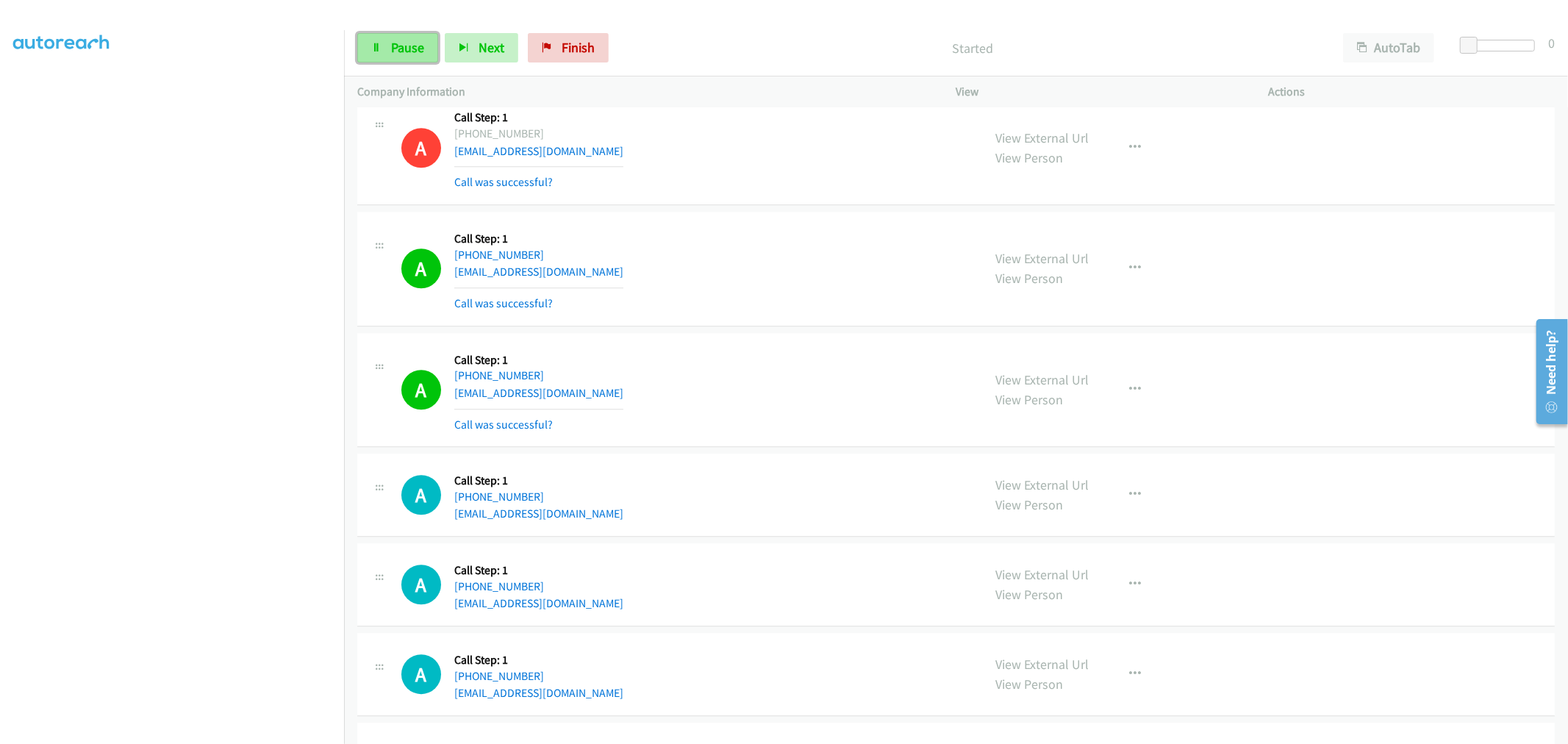
click at [398, 51] on span "Pause" at bounding box center [408, 47] width 34 height 17
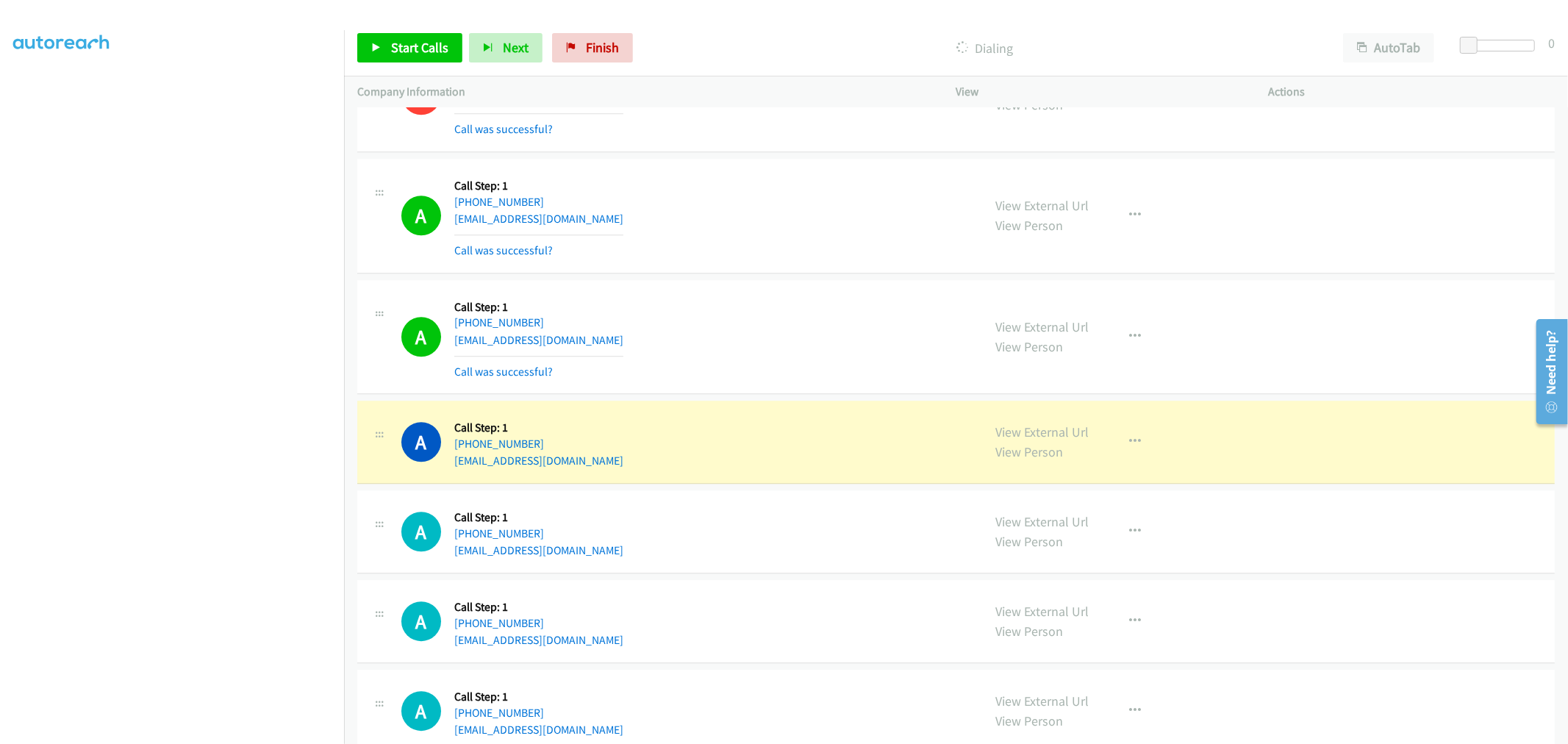
scroll to position [12835, 0]
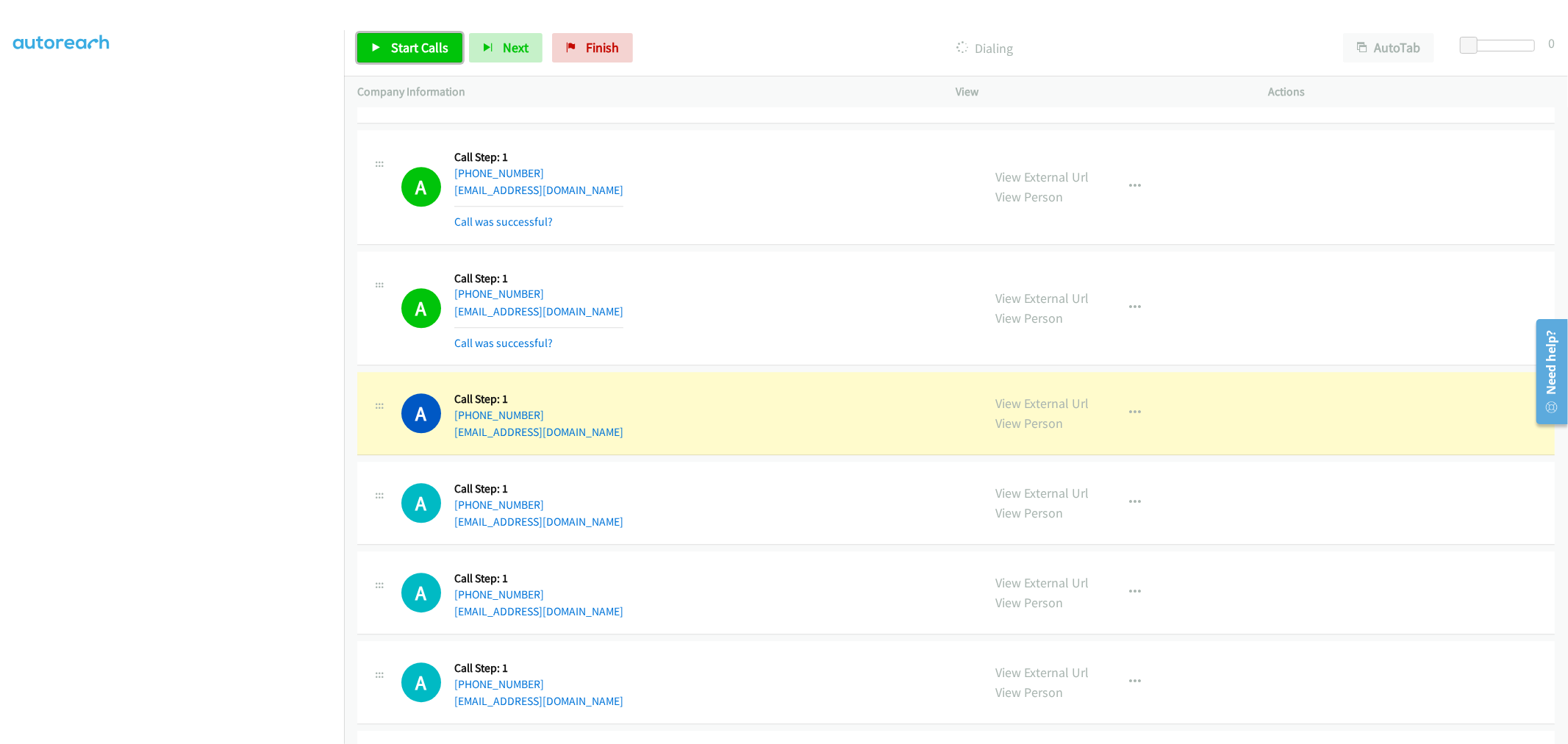
click at [411, 45] on span "Start Calls" at bounding box center [420, 47] width 58 height 17
click at [421, 48] on span "Pause" at bounding box center [408, 47] width 34 height 17
click at [782, 258] on td "A Callback Scheduled Call Step: 1 America/New_York [PHONE_NUMBER] [EMAIL_ADDRES…" at bounding box center [956, 308] width 1224 height 121
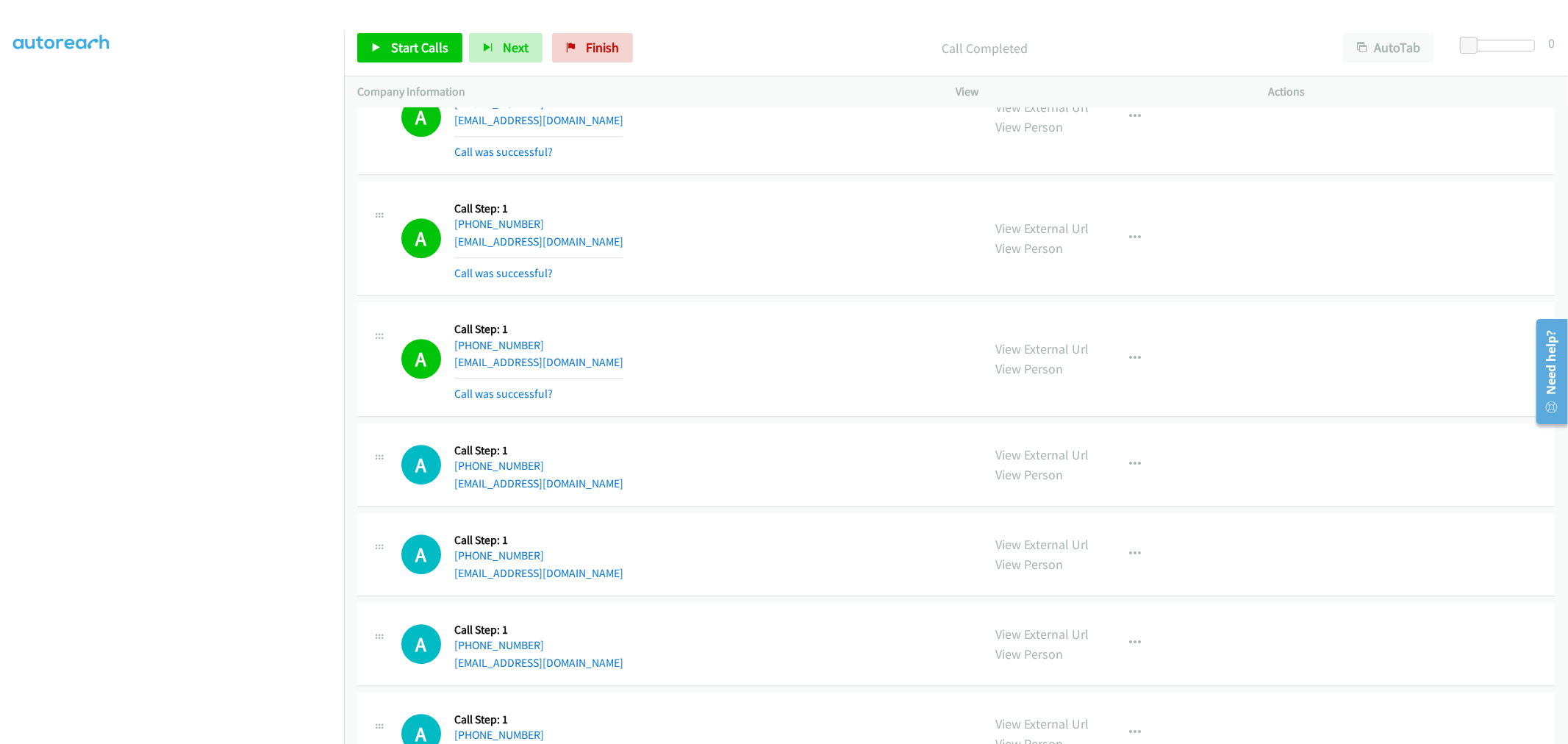
scroll to position [12998, 0]
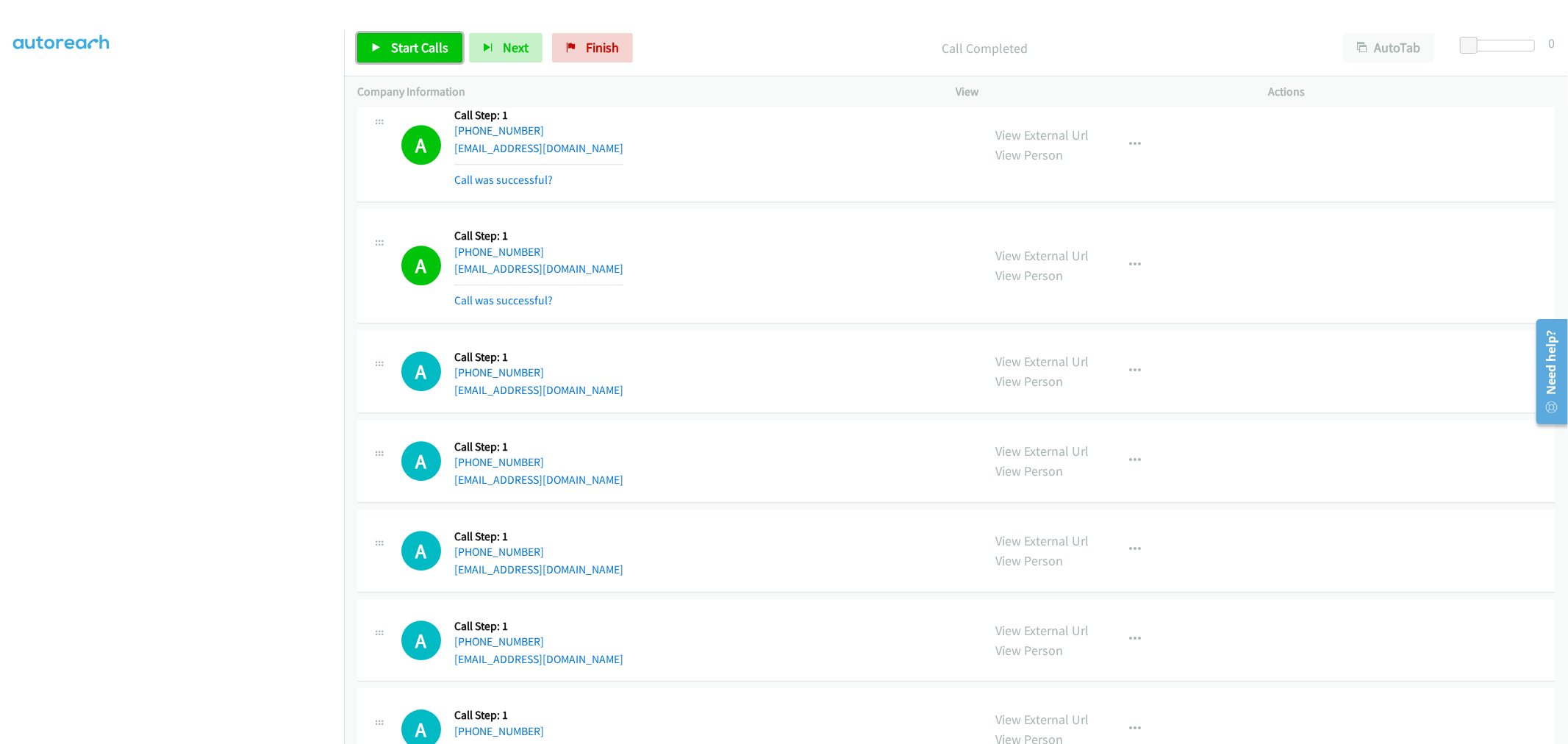
click at [407, 46] on span "Start Calls" at bounding box center [420, 47] width 58 height 17
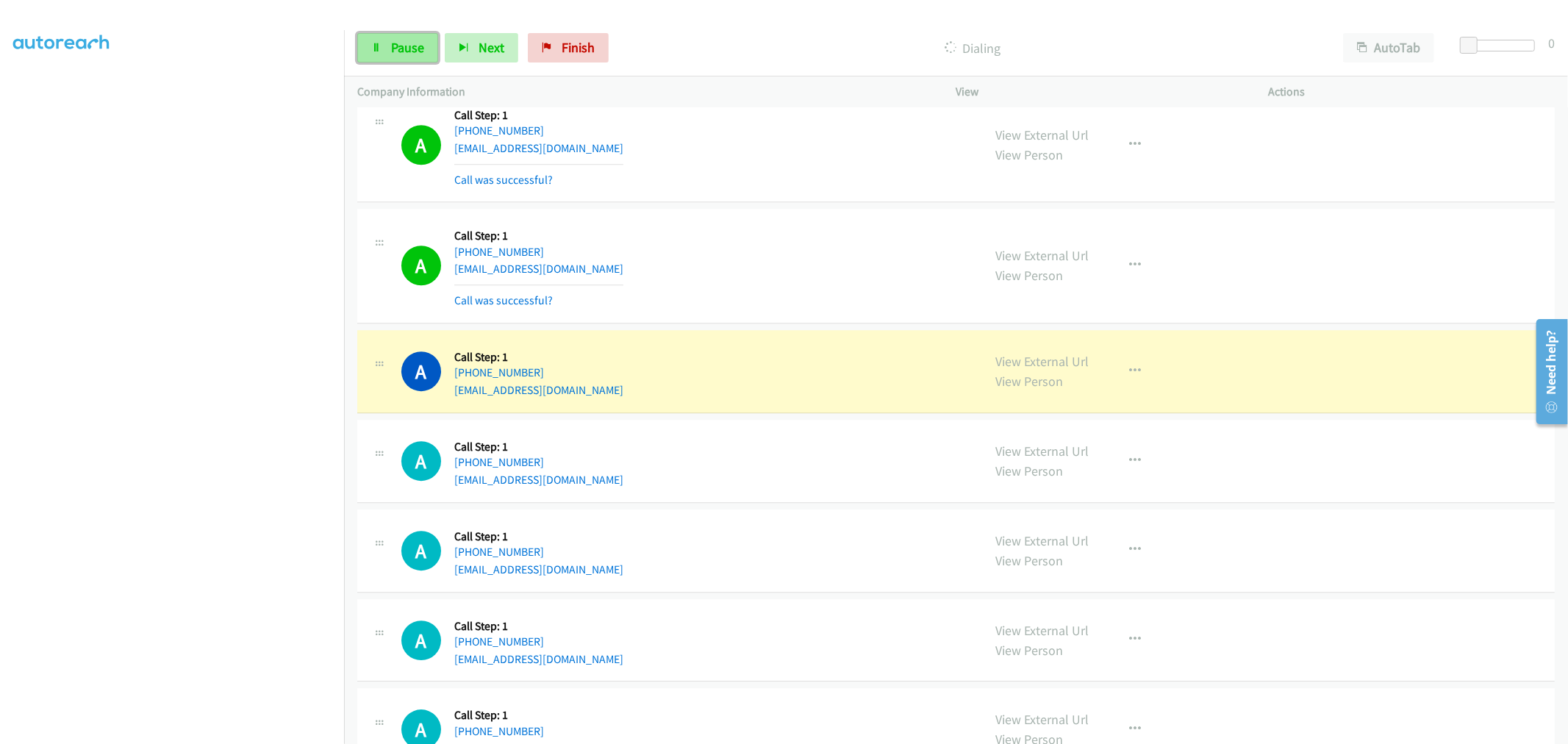
click at [415, 52] on span "Pause" at bounding box center [408, 47] width 34 height 17
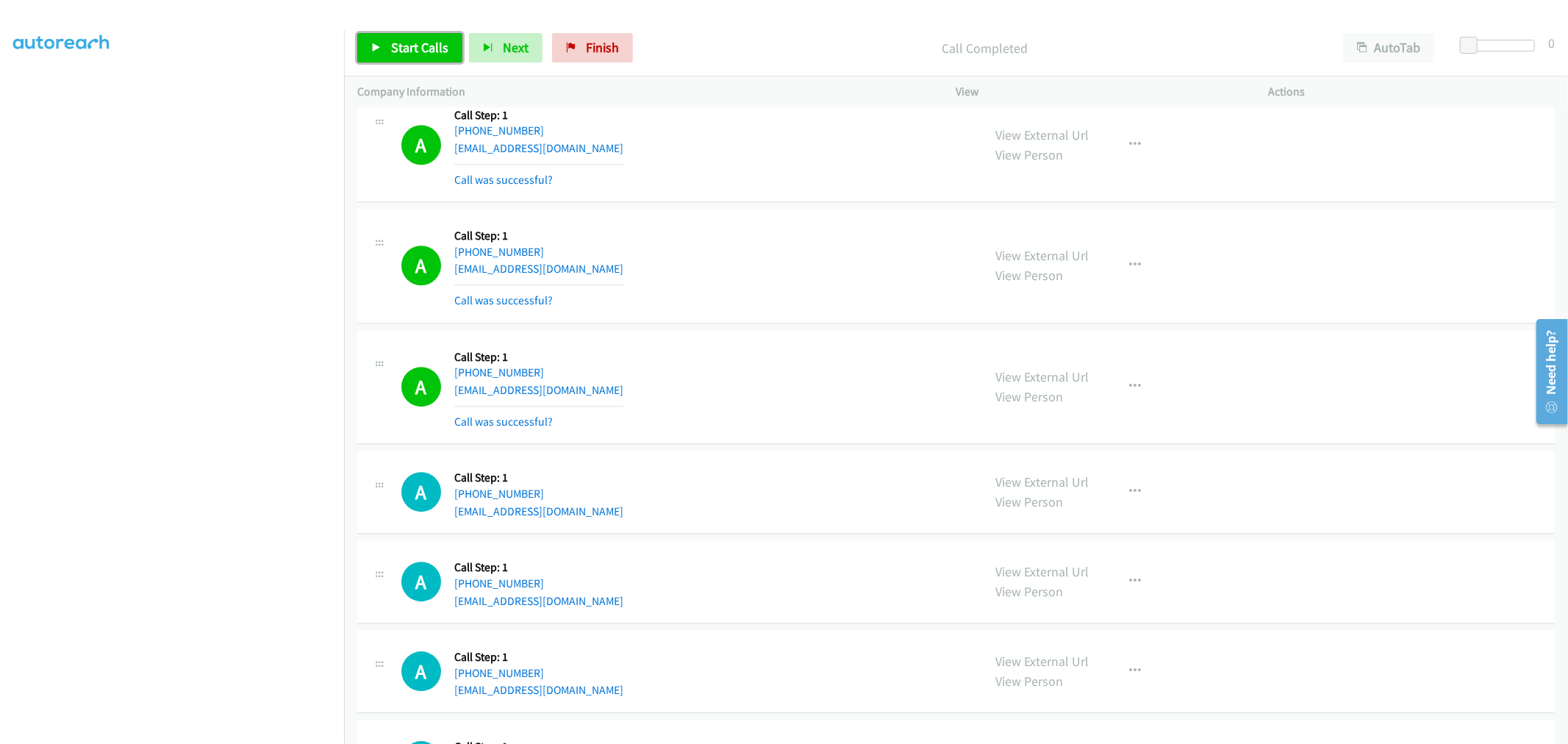
click at [453, 40] on link "Start Calls" at bounding box center [410, 48] width 105 height 30
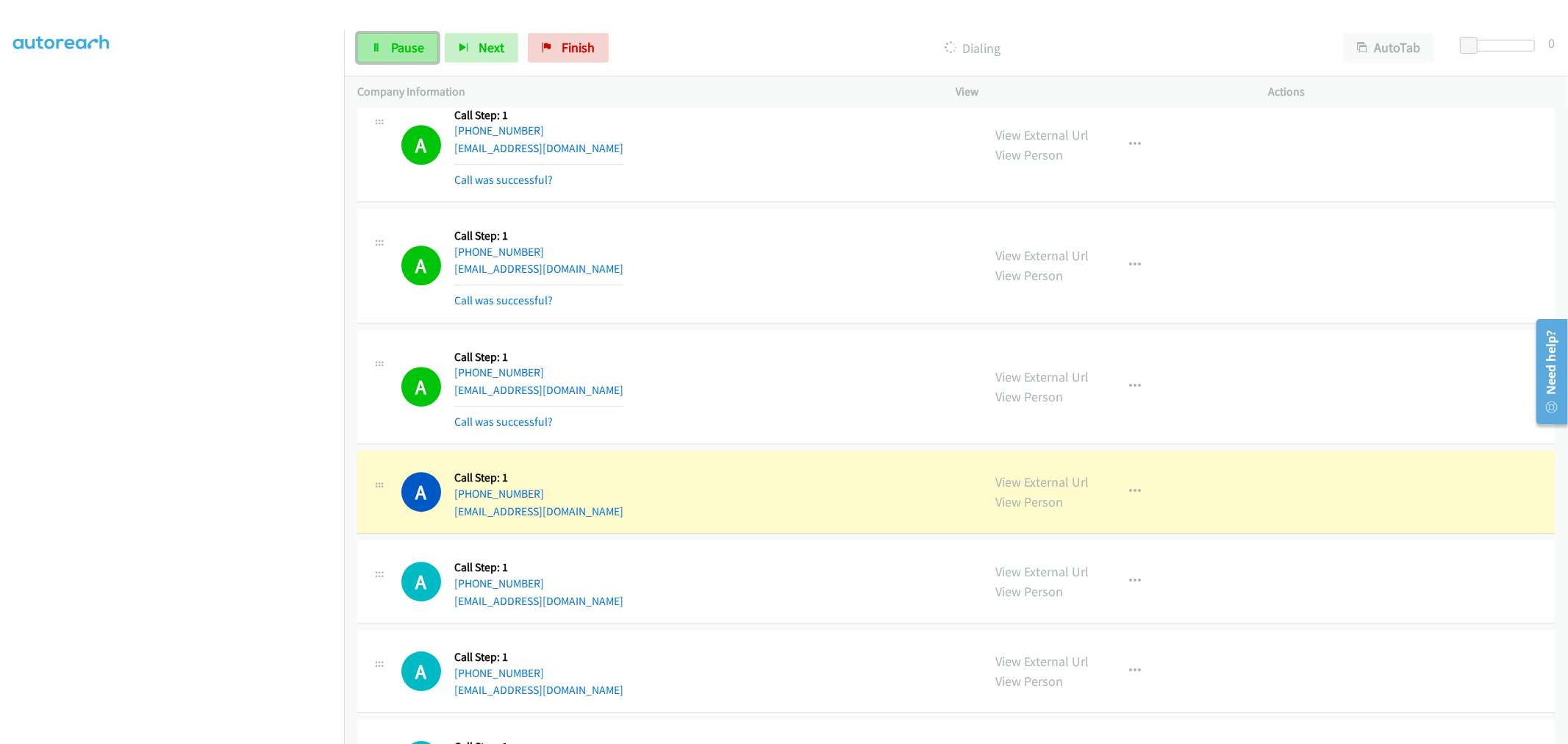
click at [395, 60] on link "Pause" at bounding box center [398, 48] width 81 height 30
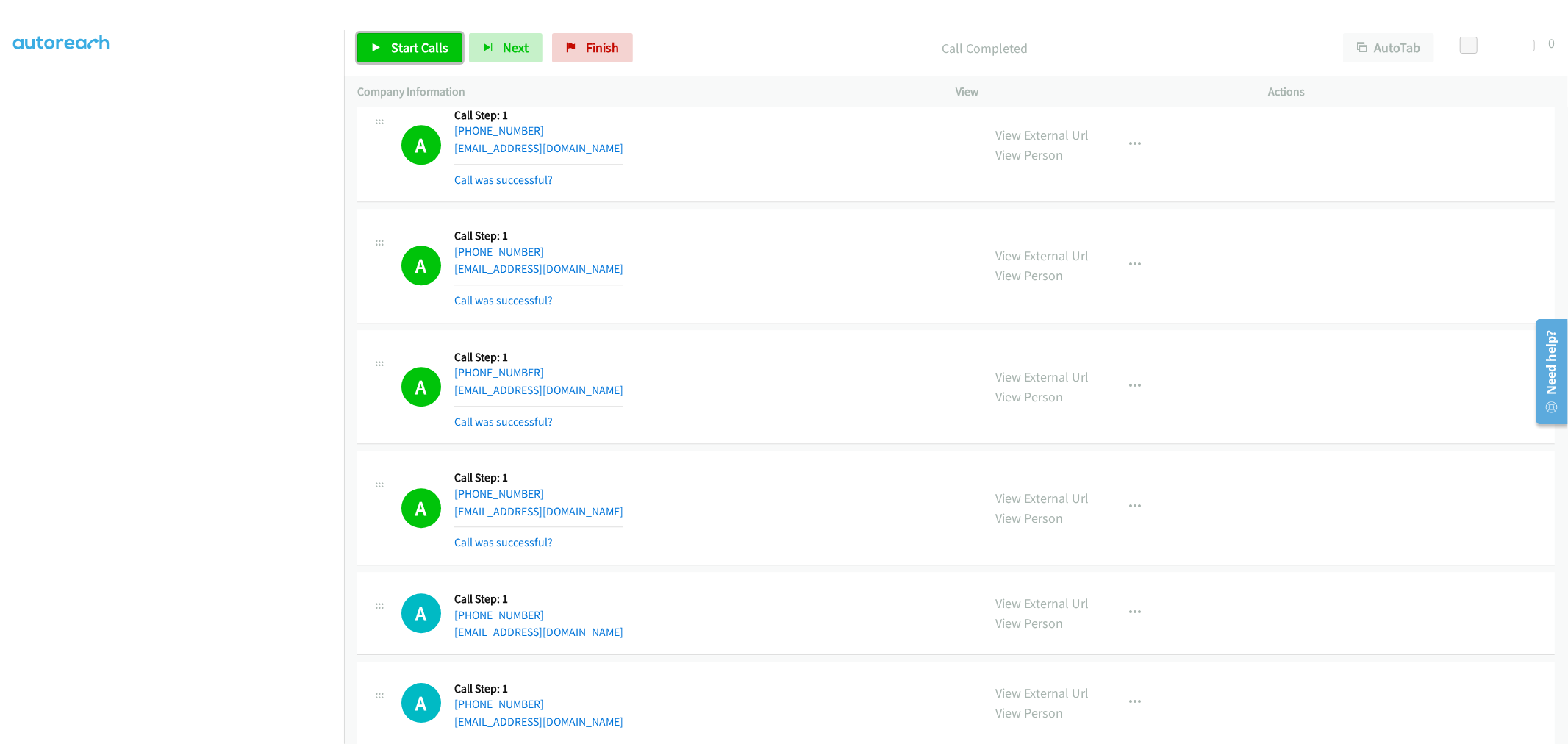
click at [408, 47] on span "Start Calls" at bounding box center [420, 47] width 58 height 17
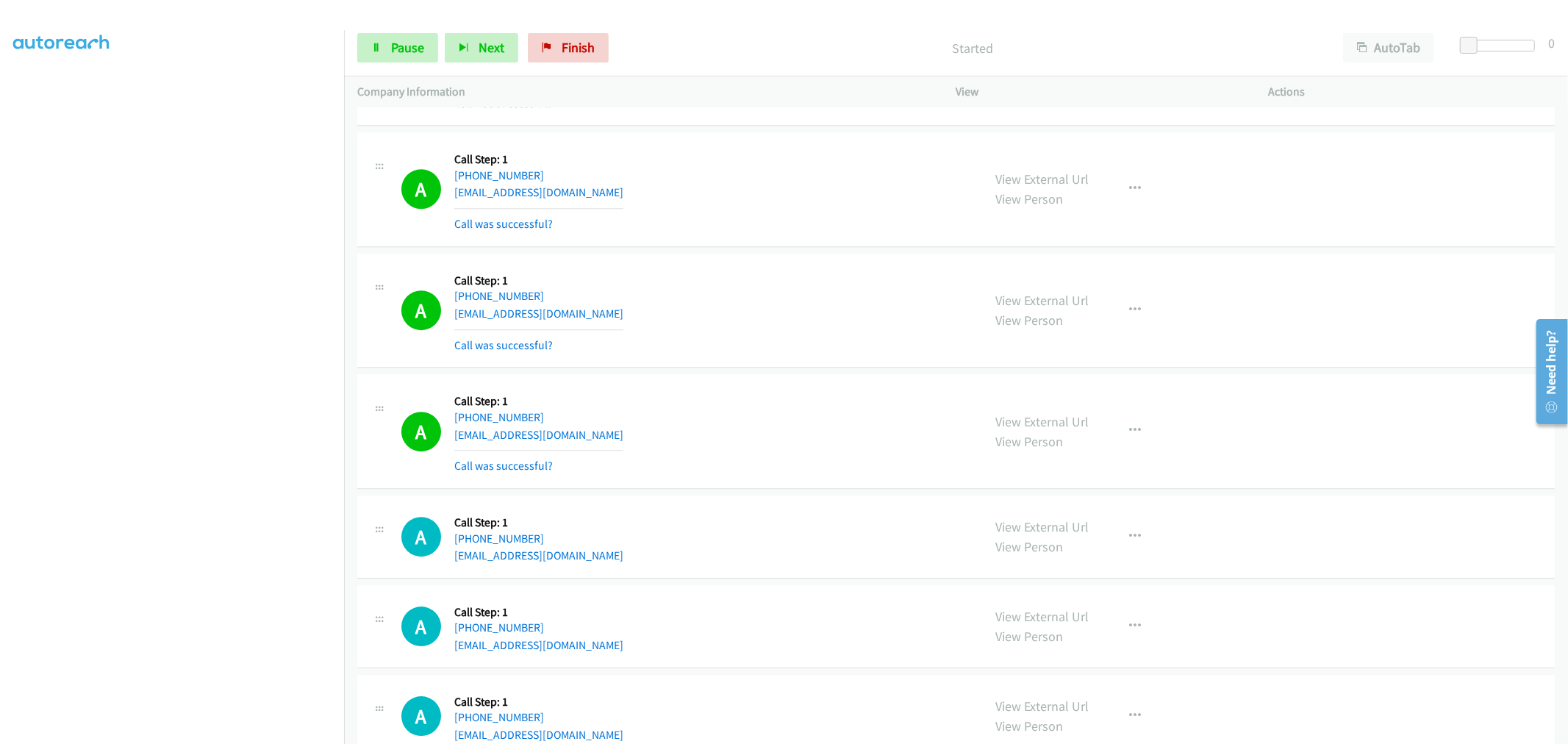
scroll to position [13162, 0]
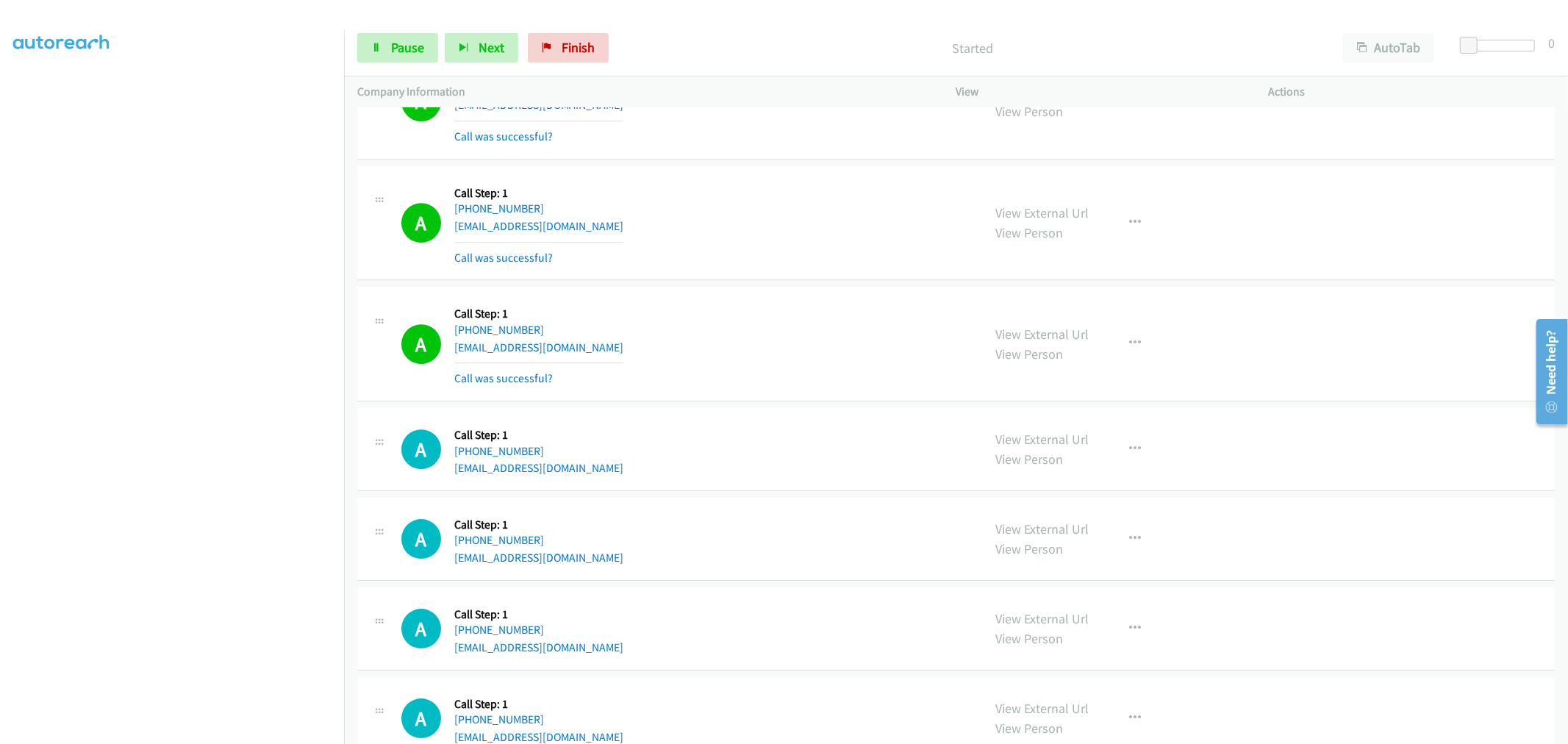
click at [756, 284] on td "A Callback Scheduled Call Step: 1 America/New_York [PHONE_NUMBER] [EMAIL_ADDRES…" at bounding box center [956, 223] width 1224 height 121
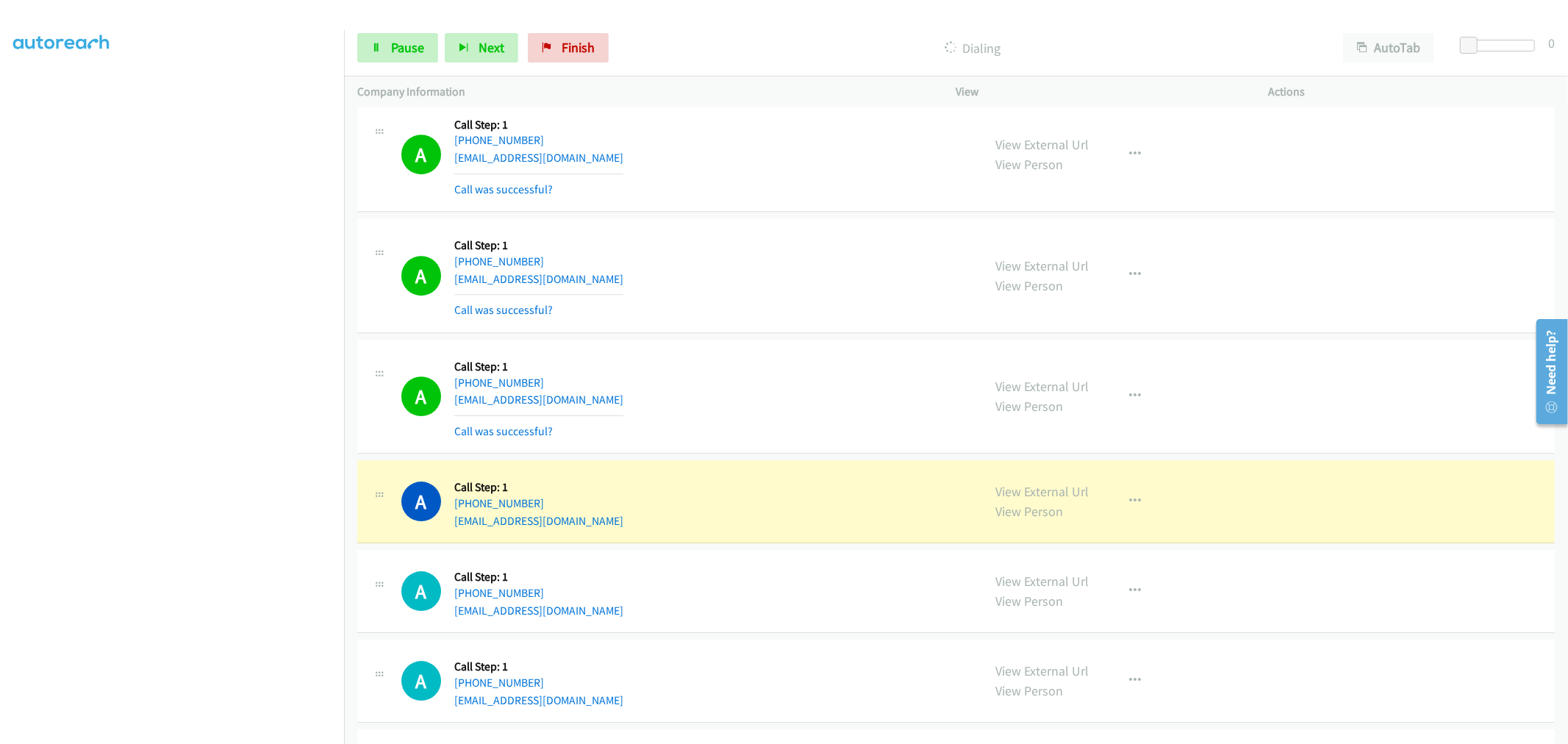
scroll to position [13325, 0]
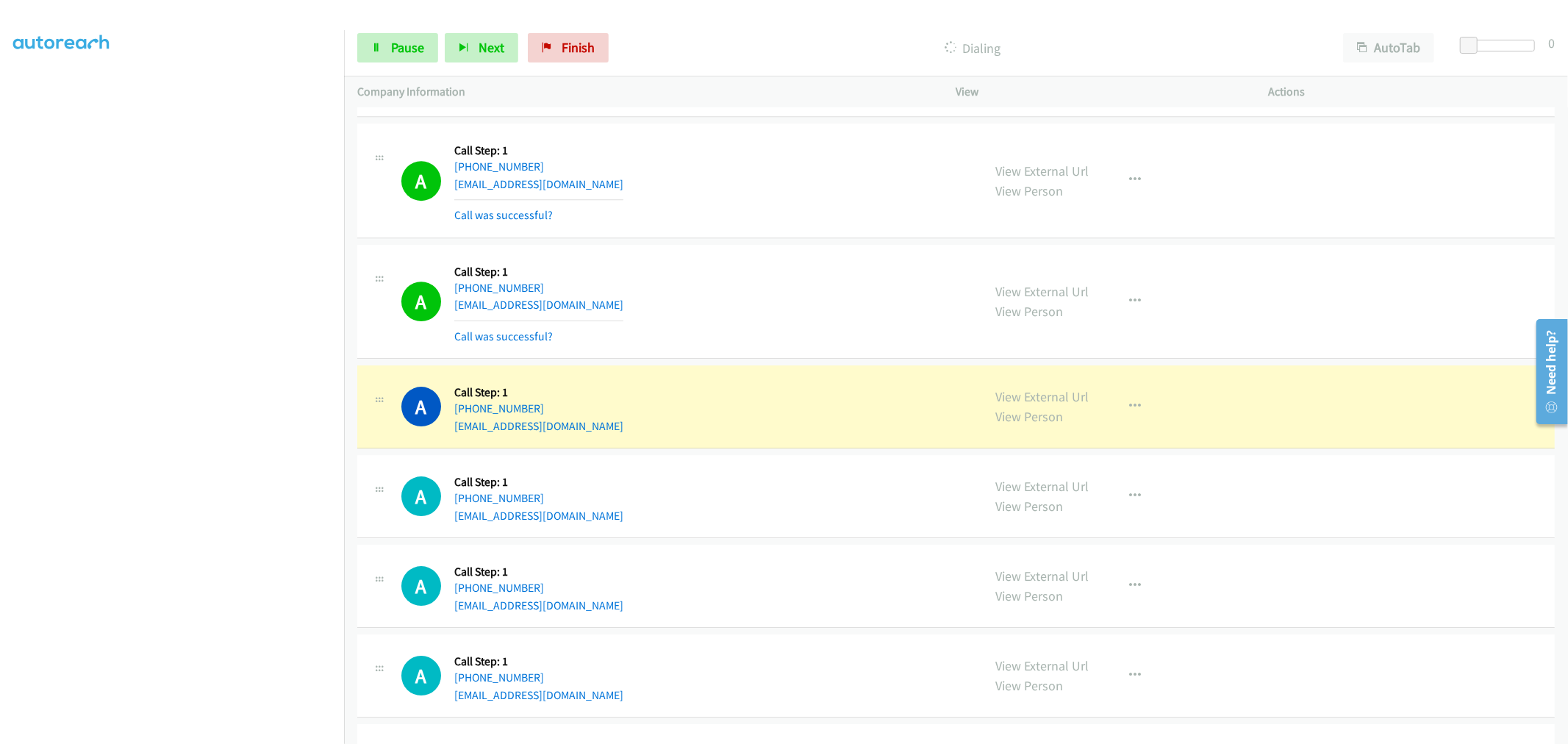
click at [775, 252] on div "A Callback Scheduled Call Step: 1 America/Los_Angeles [PHONE_NUMBER] [EMAIL_ADD…" at bounding box center [956, 302] width 1197 height 115
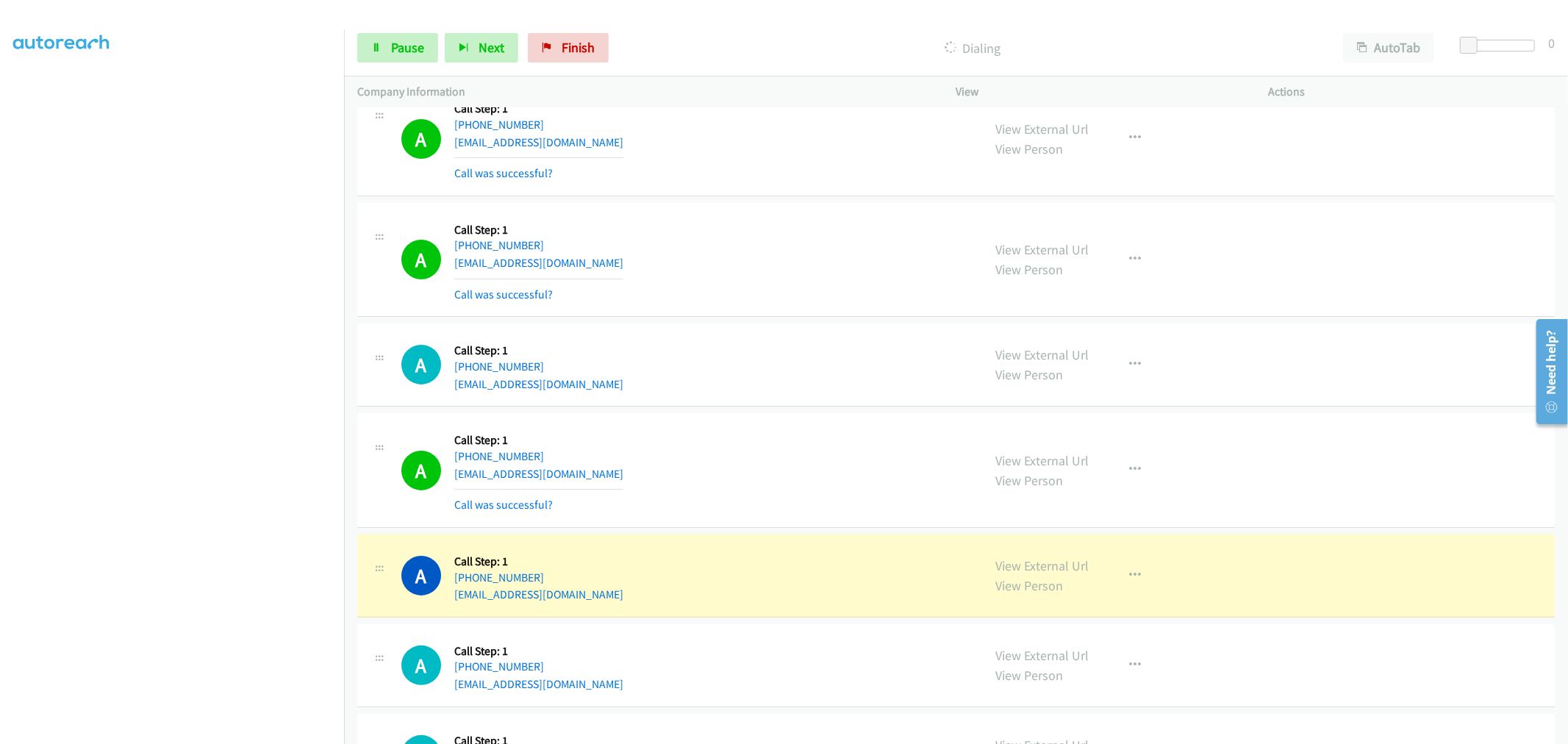
scroll to position [14216, 0]
click at [393, 69] on div "Start Calls Pause Next Finish Dialing AutoTab AutoTab 0" at bounding box center [956, 47] width 1224 height 57
click at [394, 51] on span "Pause" at bounding box center [408, 47] width 34 height 17
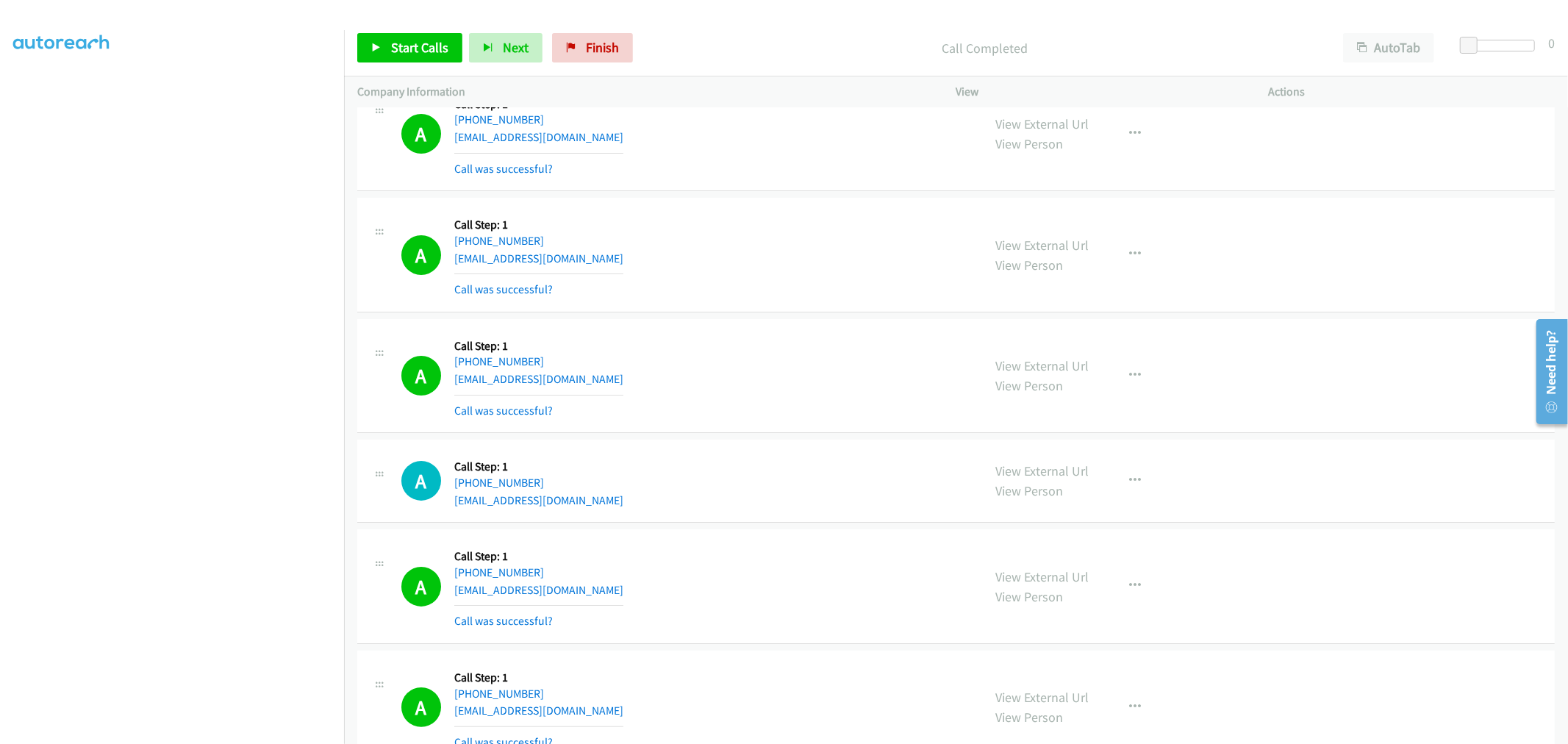
scroll to position [14425, 0]
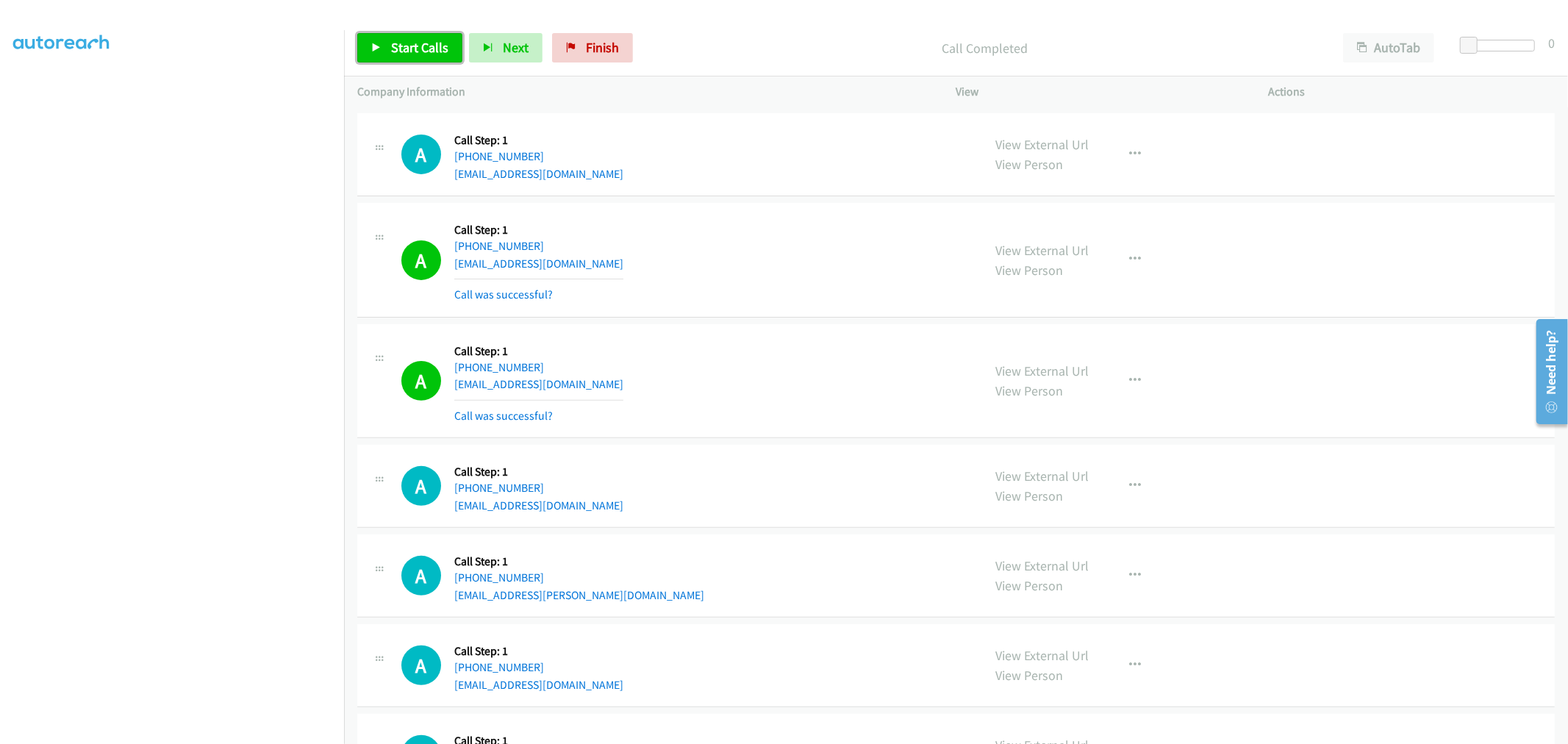
click at [384, 48] on link "Start Calls" at bounding box center [410, 48] width 105 height 30
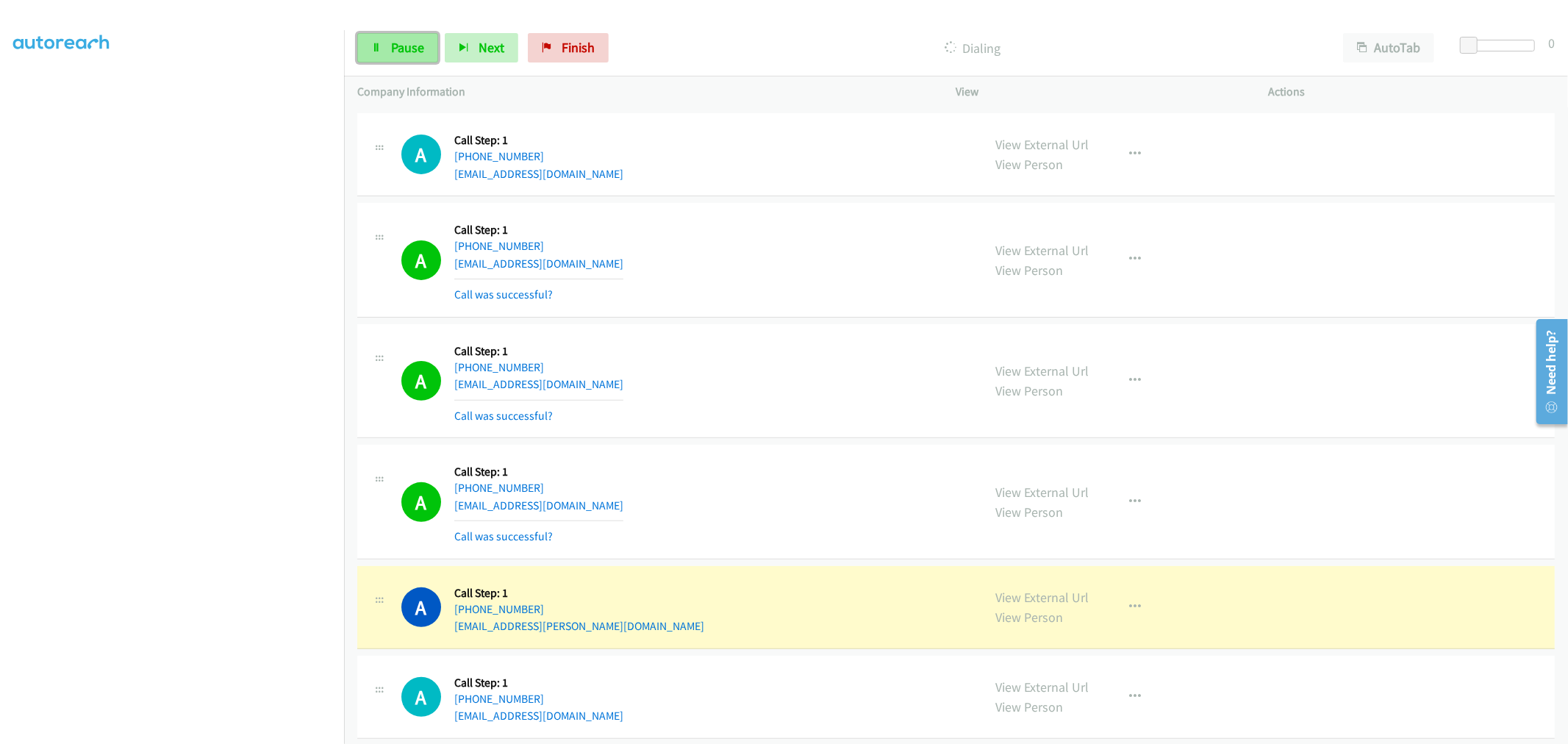
click at [386, 53] on link "Pause" at bounding box center [398, 48] width 81 height 30
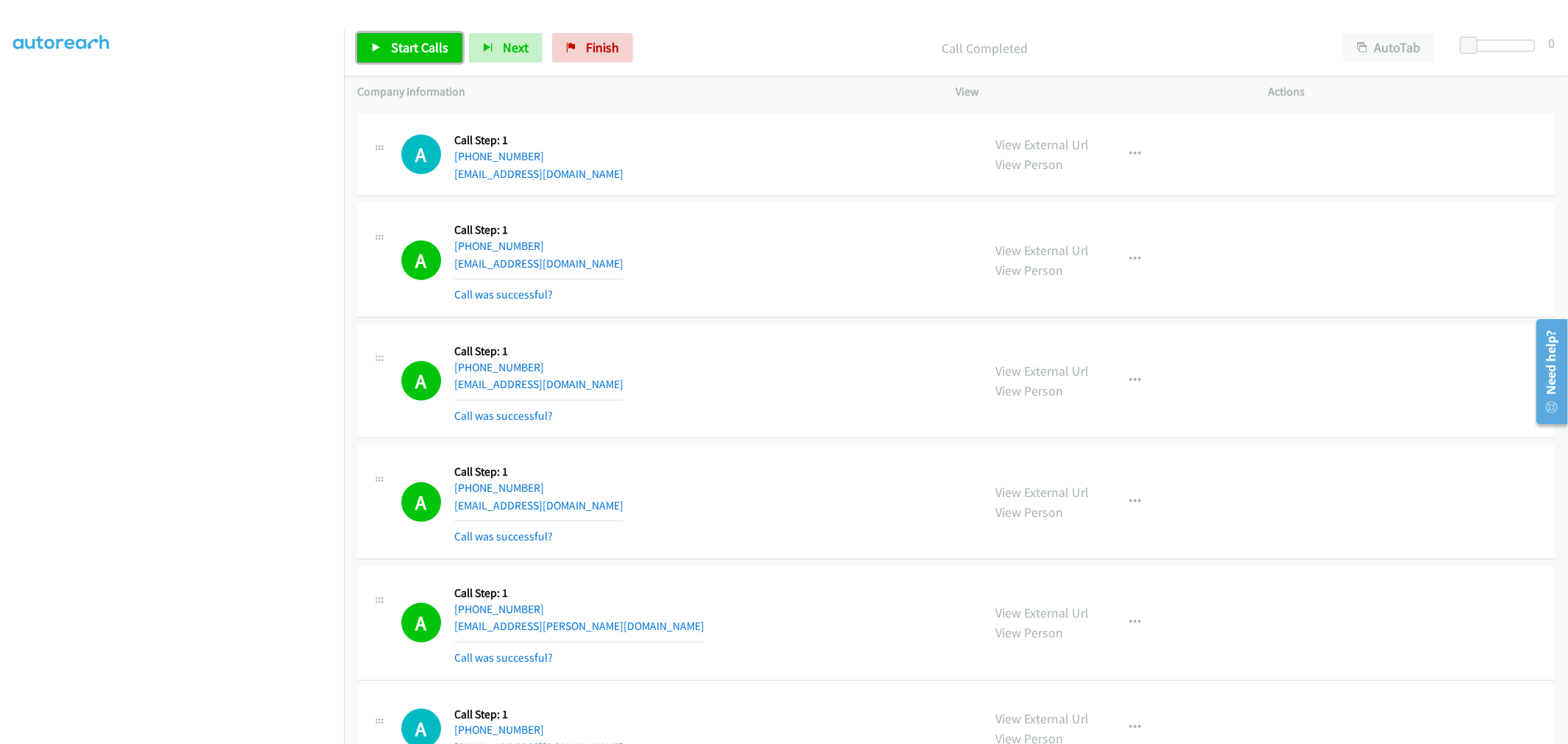
click at [414, 42] on span "Start Calls" at bounding box center [420, 47] width 58 height 17
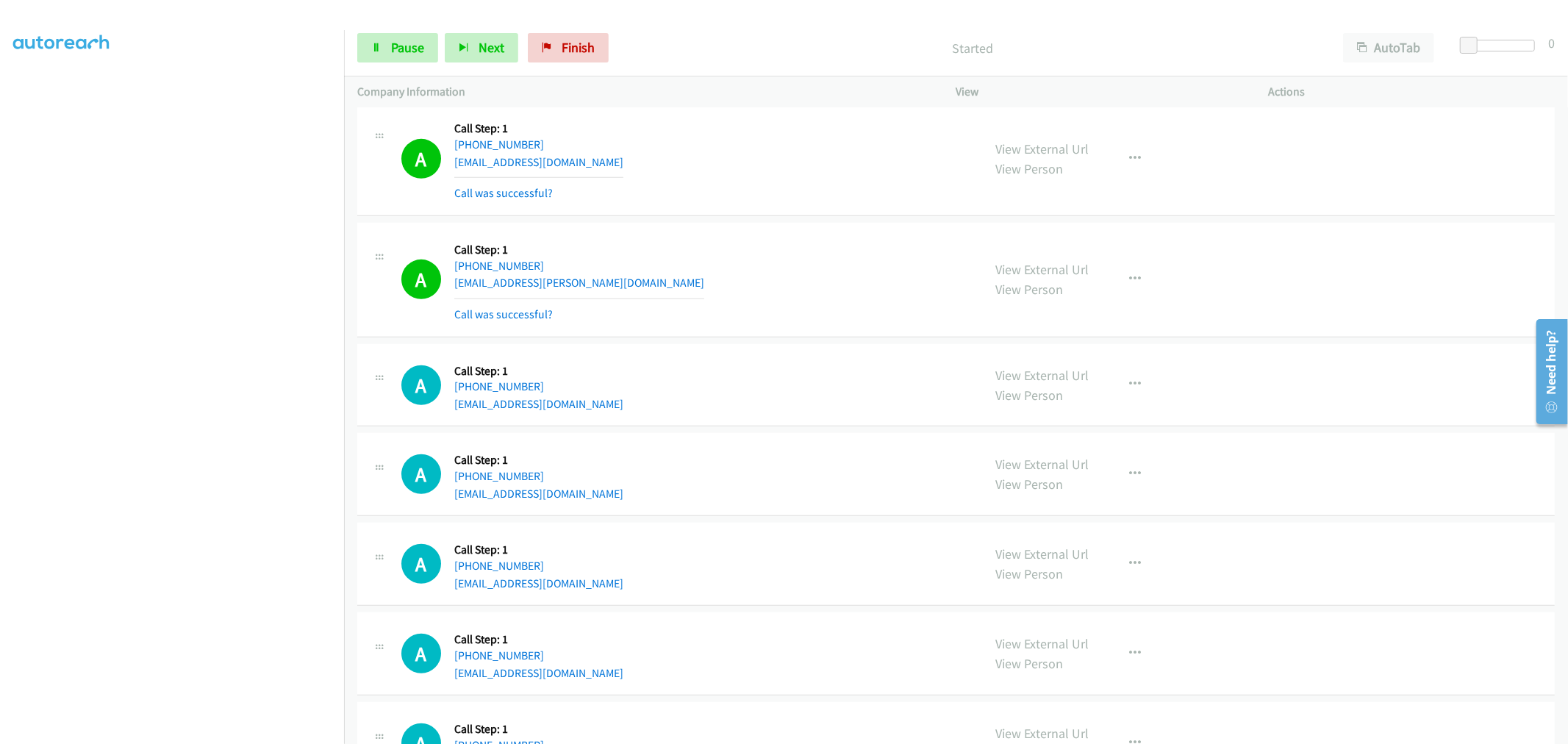
scroll to position [14604, 0]
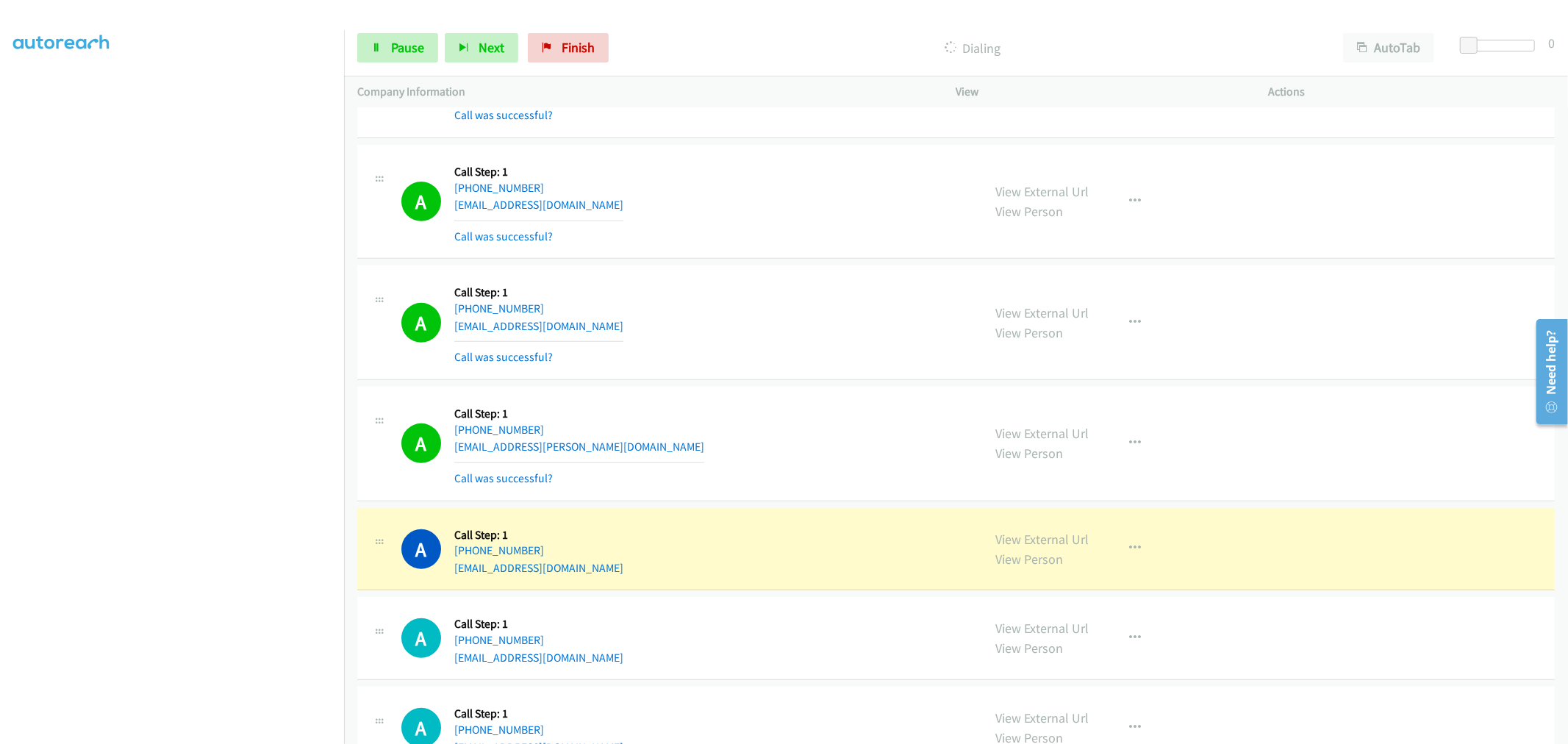
click at [766, 394] on td "A Callback Scheduled Call Step: 1 [GEOGRAPHIC_DATA]/[GEOGRAPHIC_DATA] [PHONE_NU…" at bounding box center [956, 443] width 1224 height 121
click at [784, 502] on div "A Callback Scheduled Call Step: 1 [GEOGRAPHIC_DATA]/[GEOGRAPHIC_DATA] [PHONE_NU…" at bounding box center [956, 443] width 1197 height 115
click at [813, 384] on td "A Callback Scheduled Call Step: 1 America/Los_Angeles [PHONE_NUMBER] [EMAIL_ADD…" at bounding box center [956, 323] width 1224 height 121
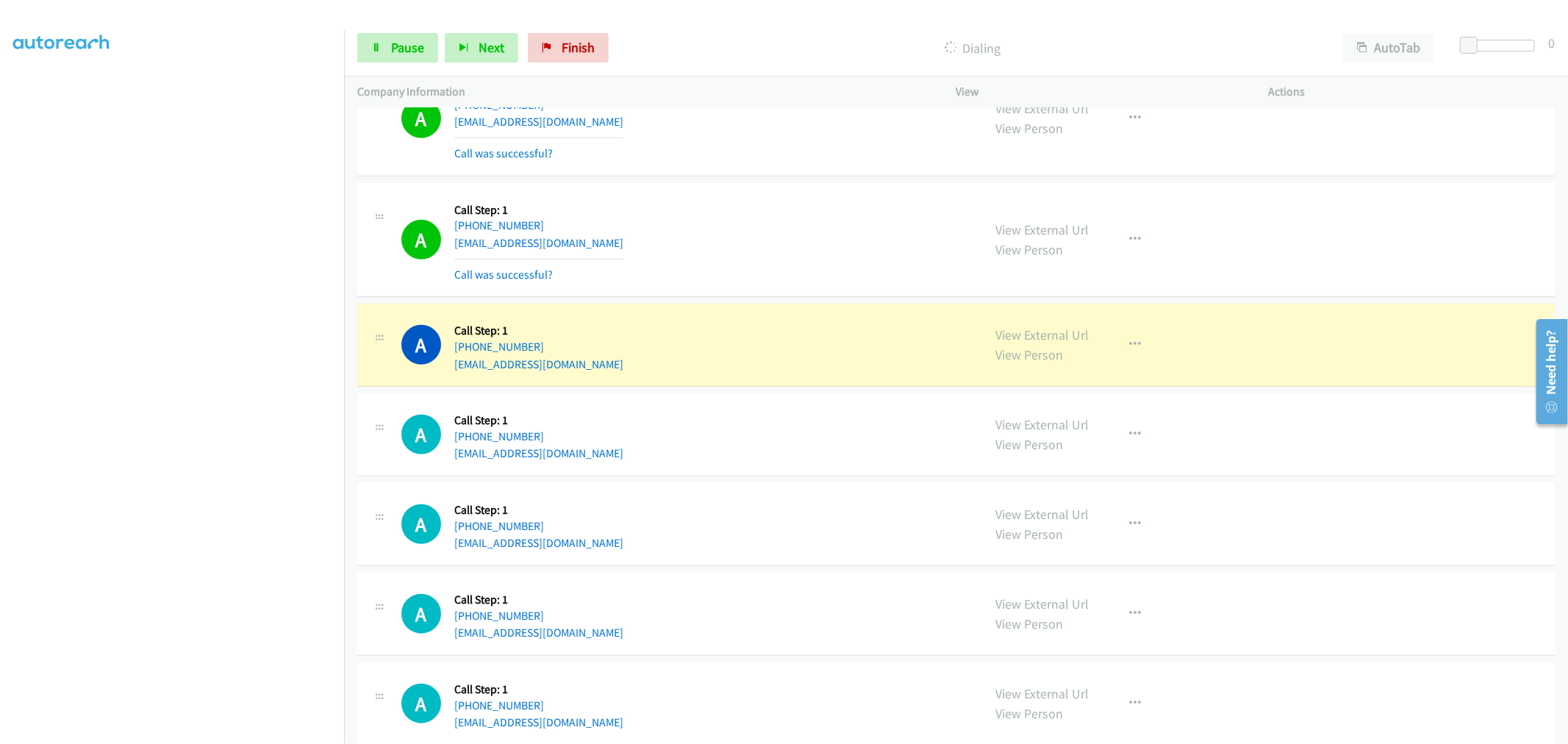
scroll to position [15175, 0]
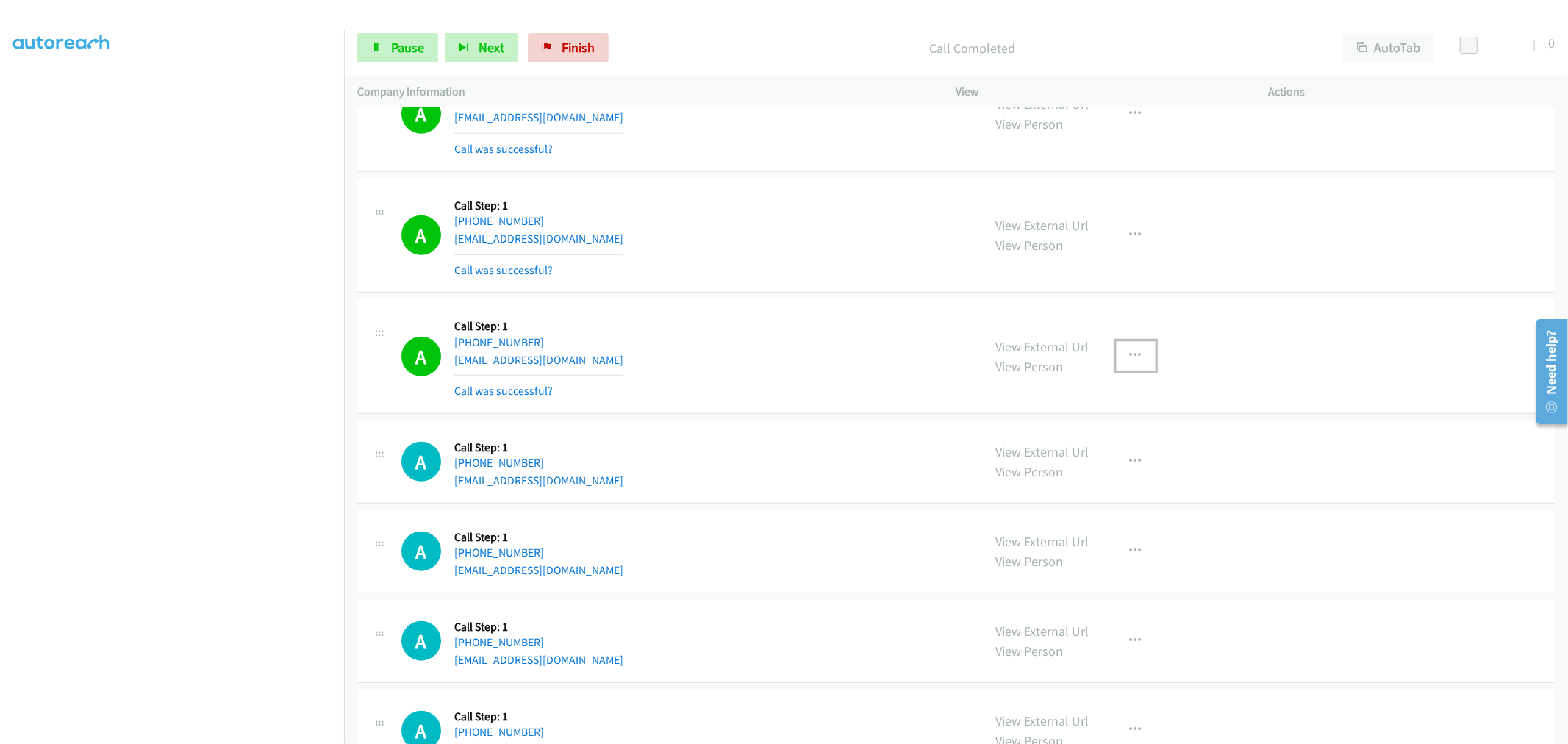
click at [1141, 368] on button "button" at bounding box center [1136, 356] width 40 height 30
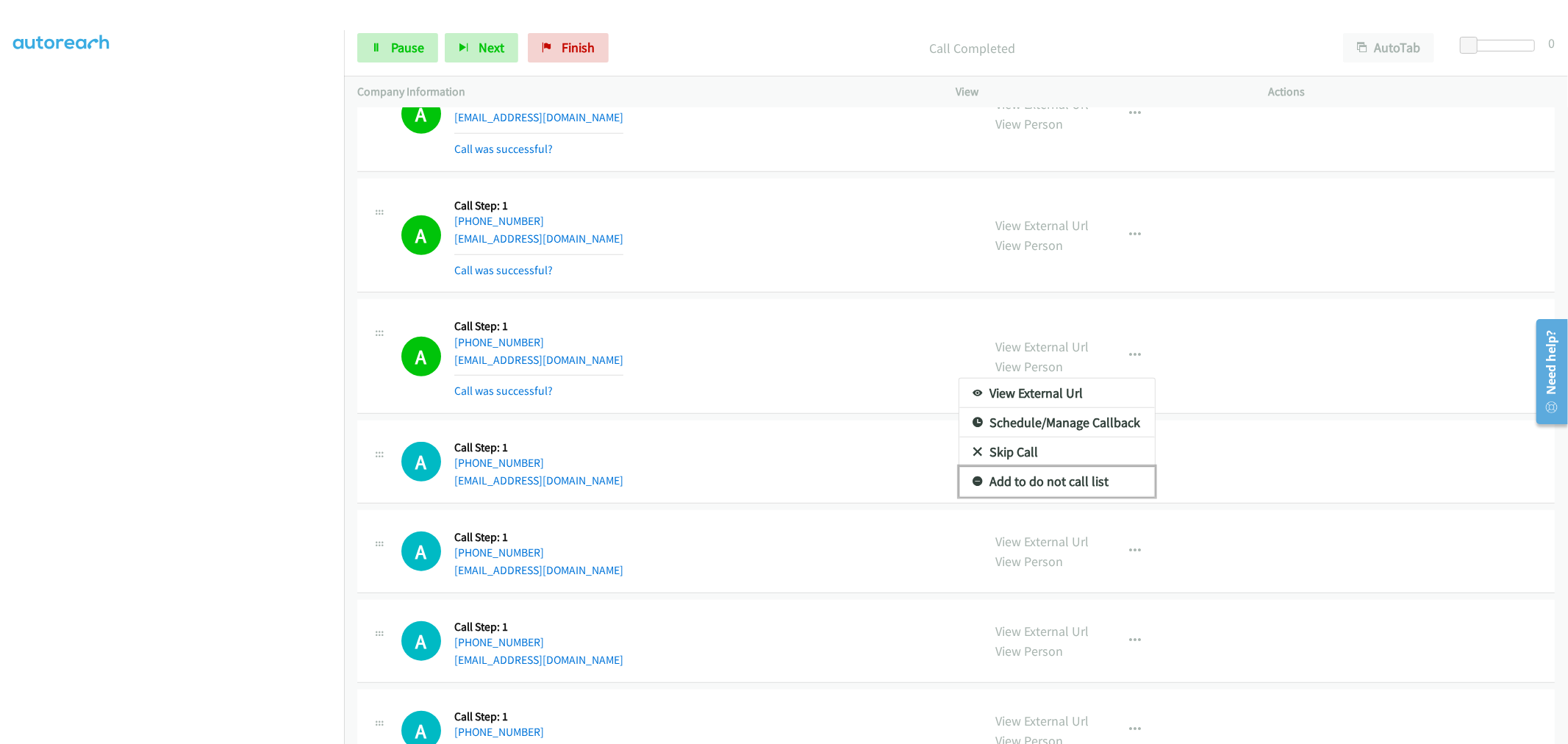
click at [1010, 494] on link "Add to do not call list" at bounding box center [1058, 481] width 196 height 30
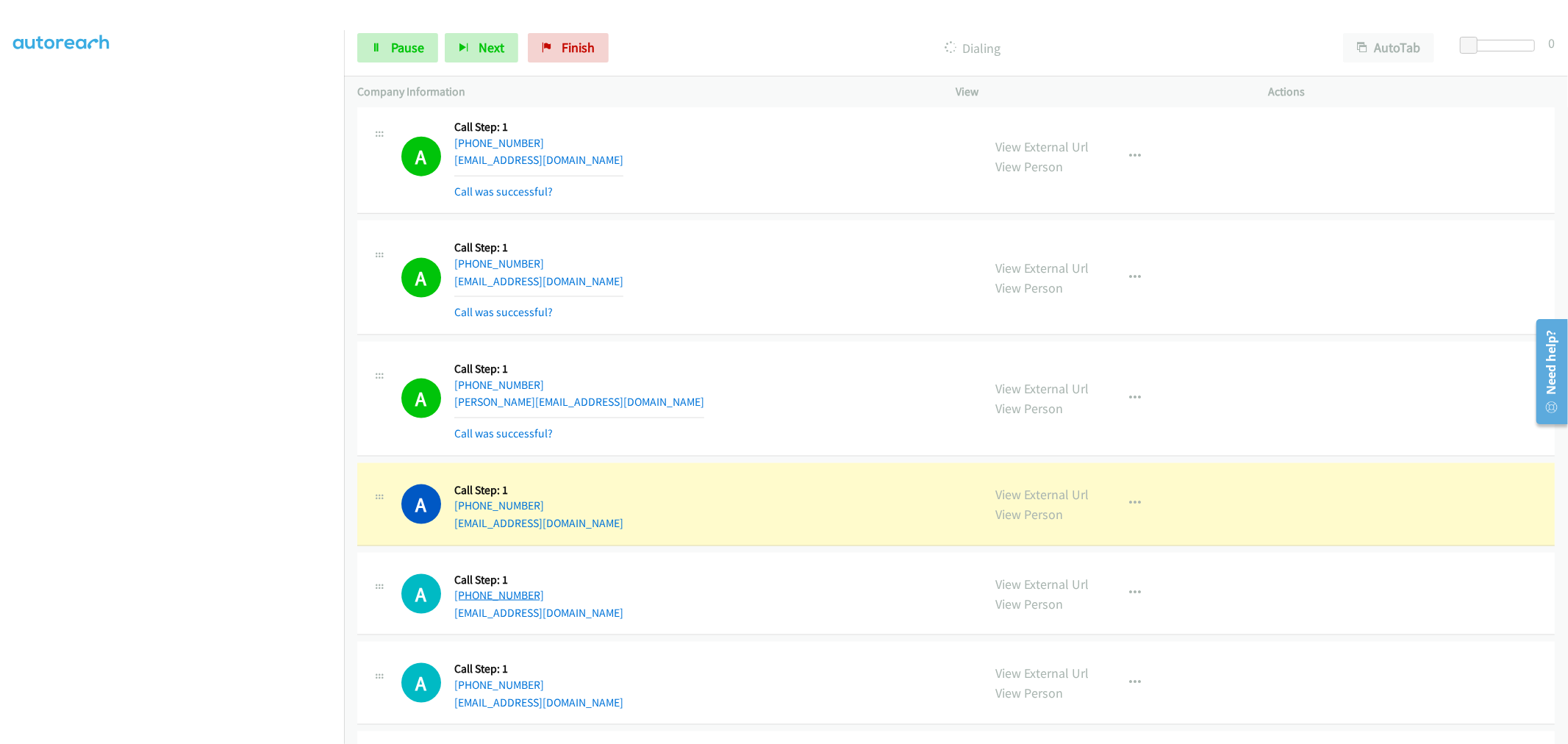
scroll to position [15748, 0]
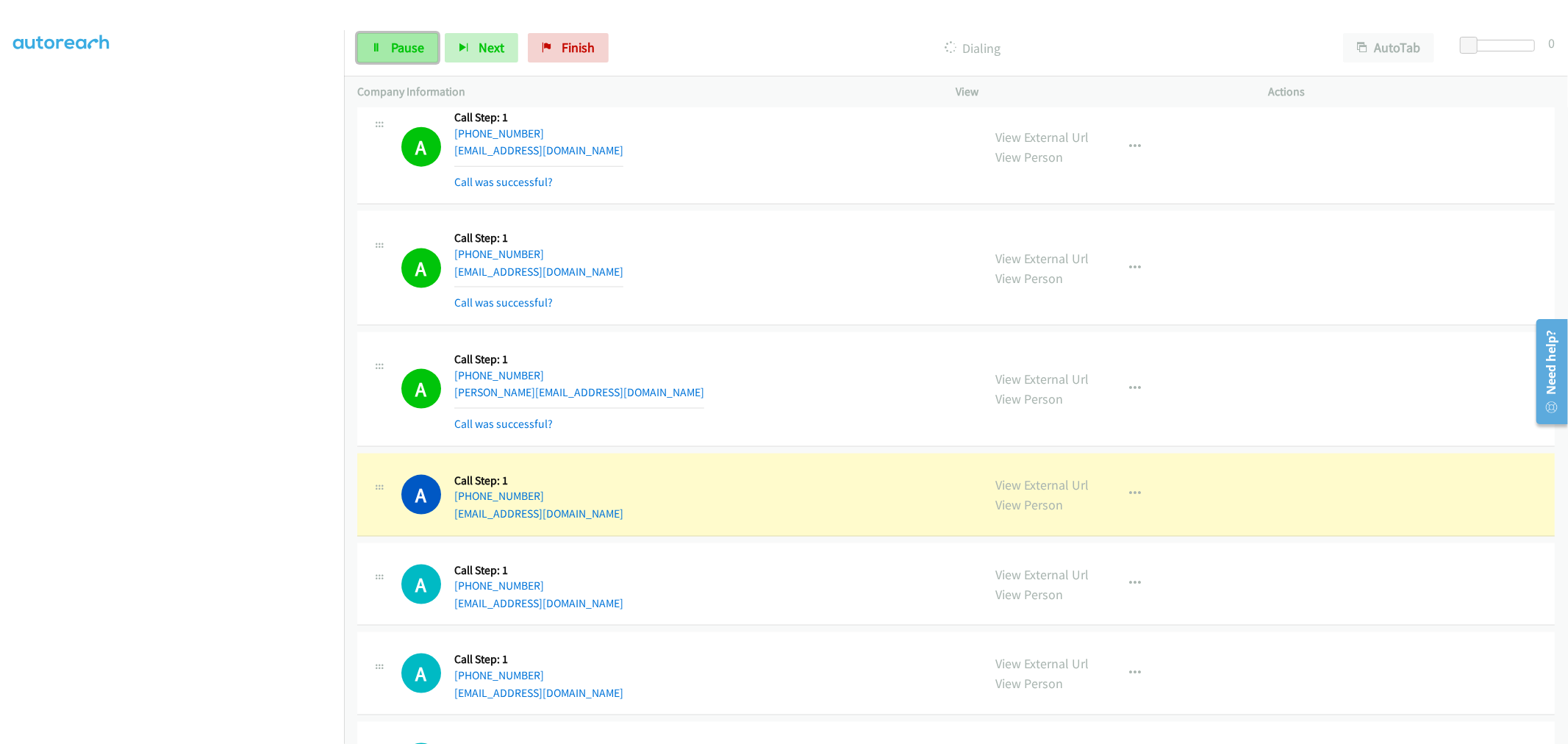
click at [387, 45] on link "Pause" at bounding box center [398, 48] width 81 height 30
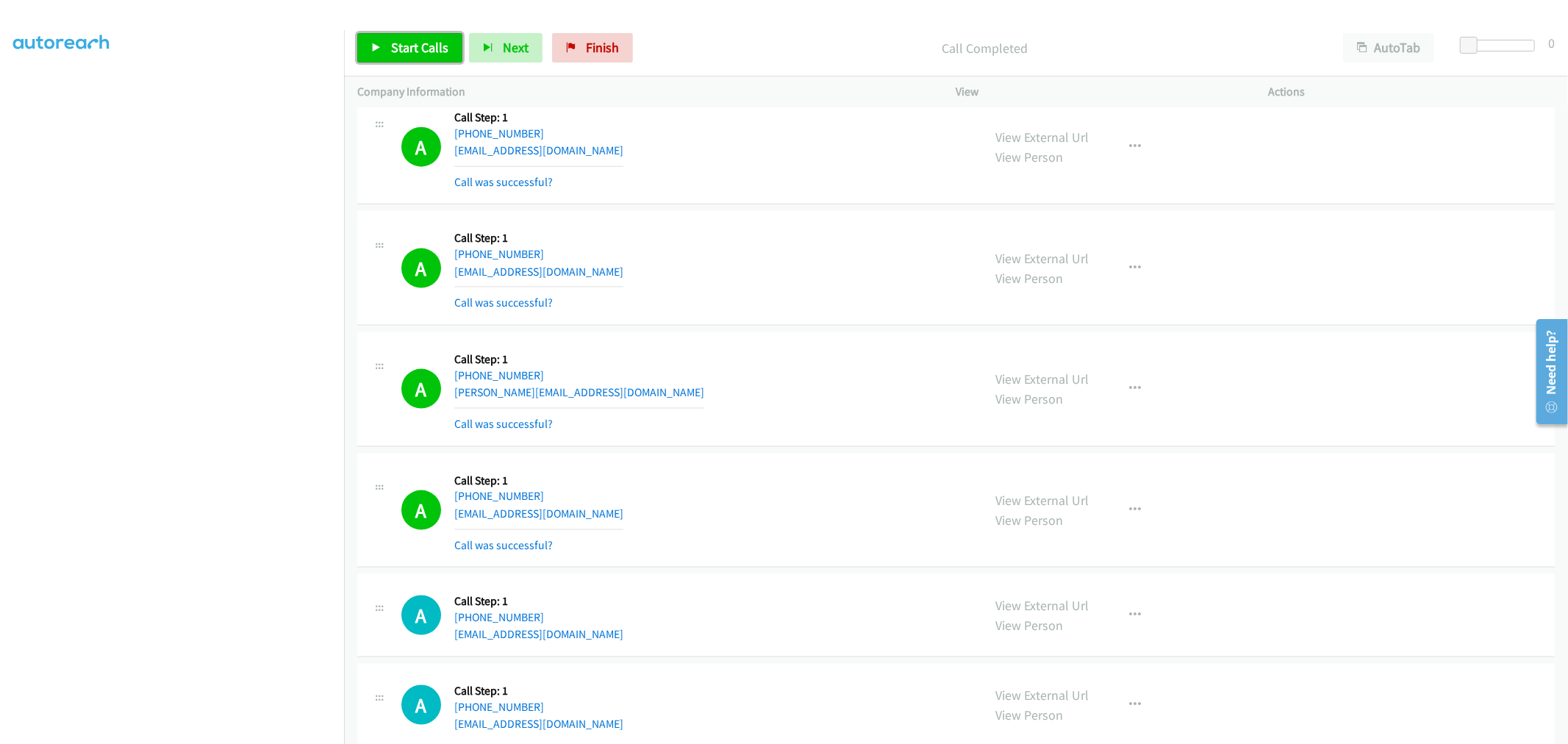
click at [396, 54] on span "Start Calls" at bounding box center [420, 47] width 58 height 17
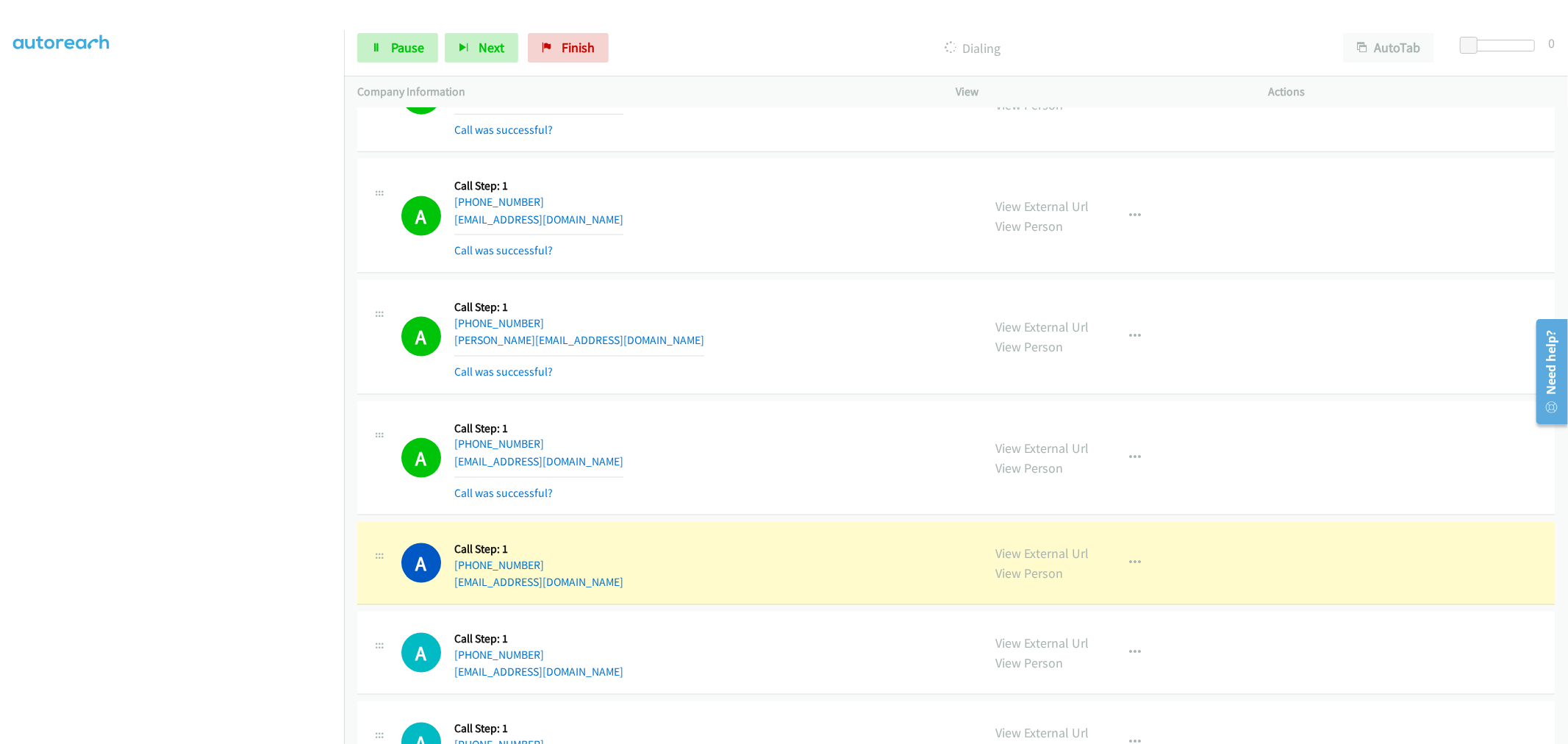
scroll to position [15829, 0]
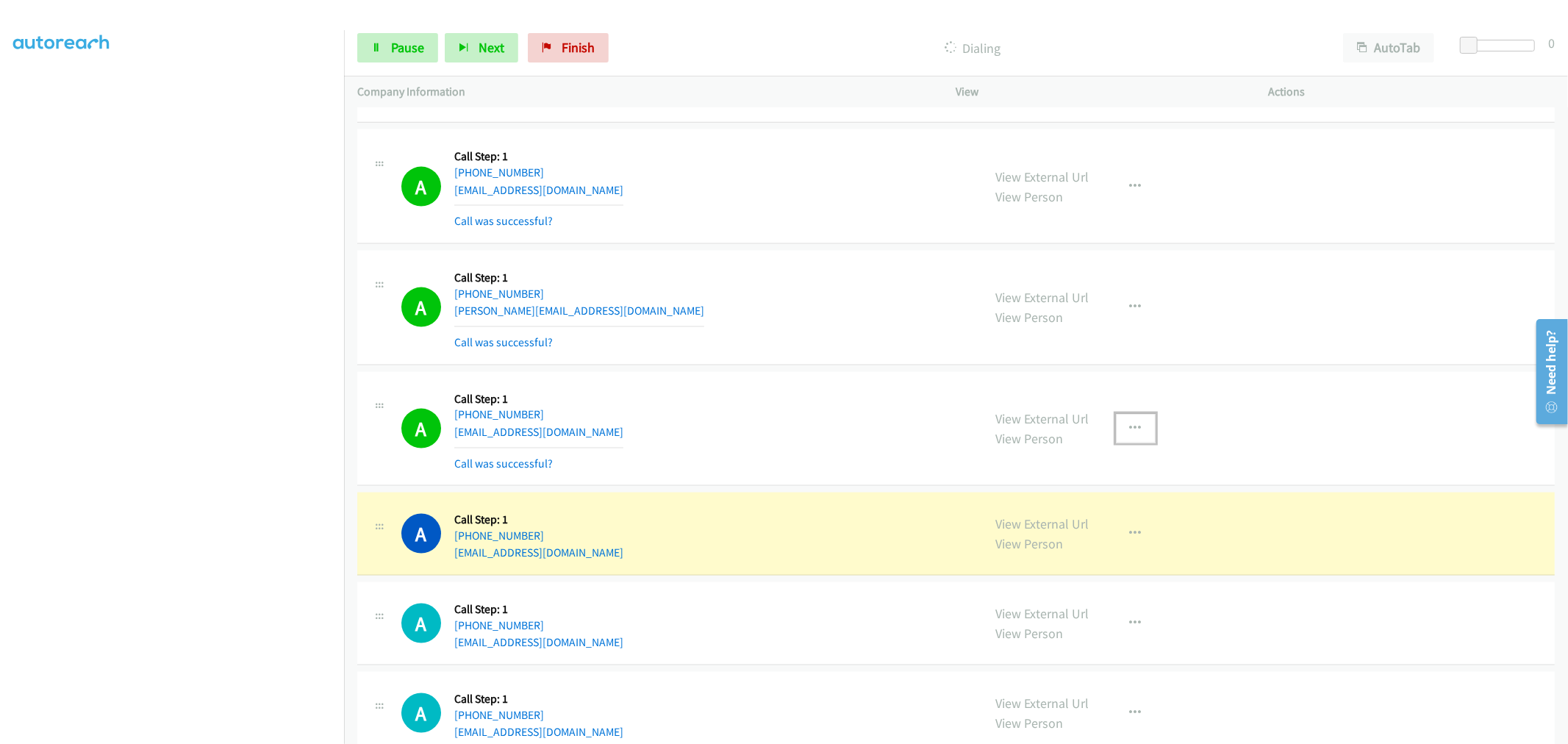
click at [1130, 435] on icon "button" at bounding box center [1136, 428] width 12 height 12
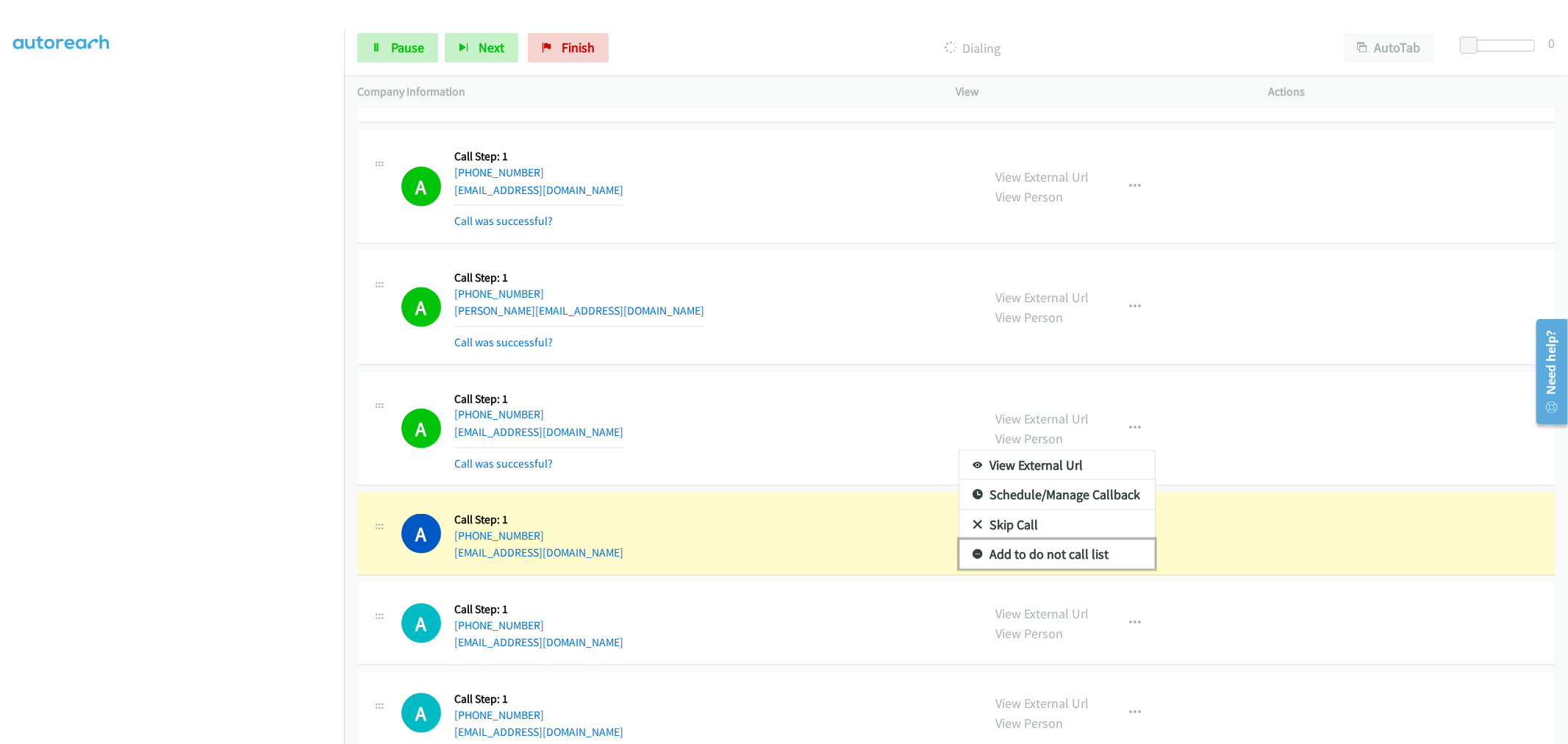
click at [1059, 559] on link "Add to do not call list" at bounding box center [1058, 555] width 196 height 30
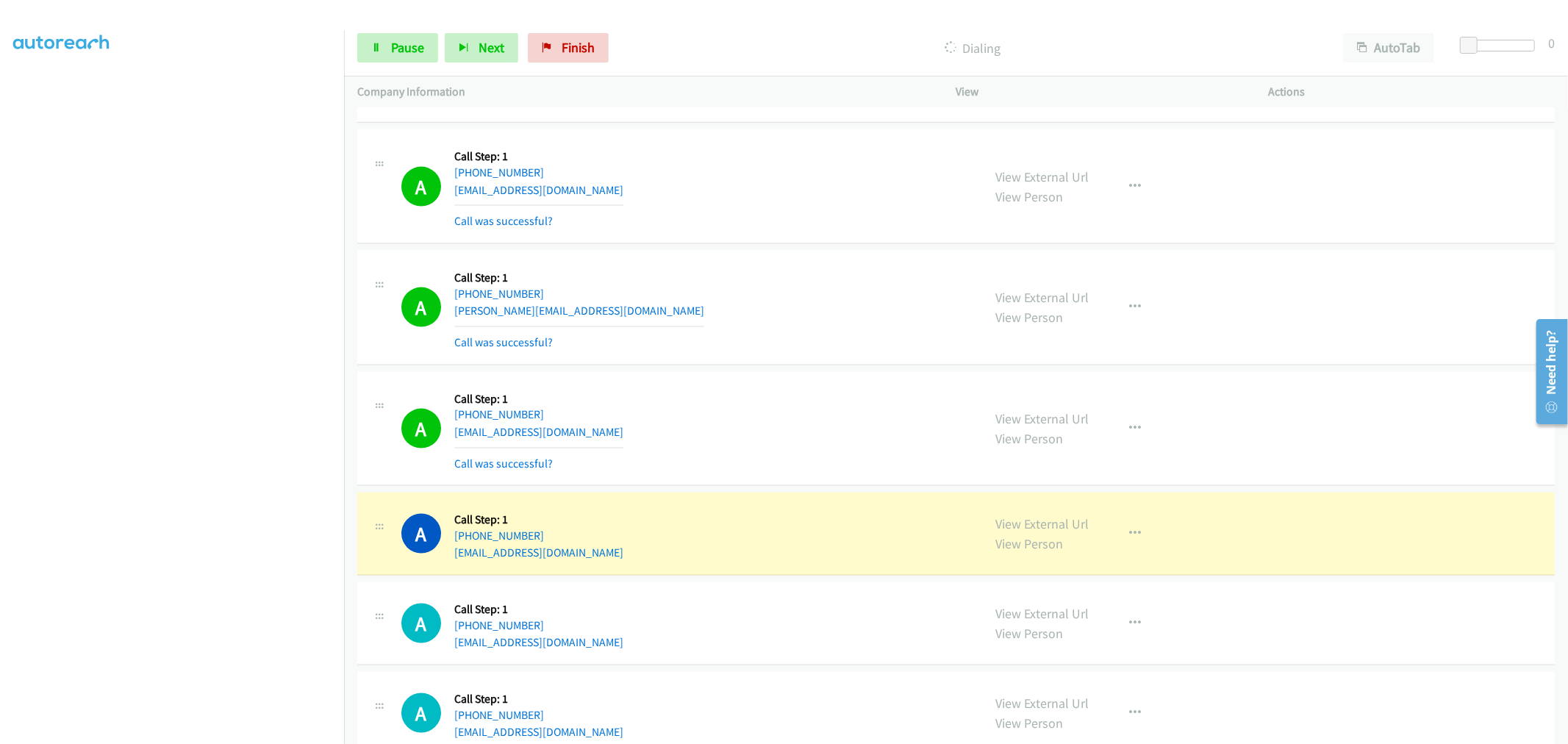
click at [820, 408] on div "A Callback Scheduled Call Step: 1 America/Los_Angeles [PHONE_NUMBER] [EMAIL_ADD…" at bounding box center [685, 429] width 568 height 88
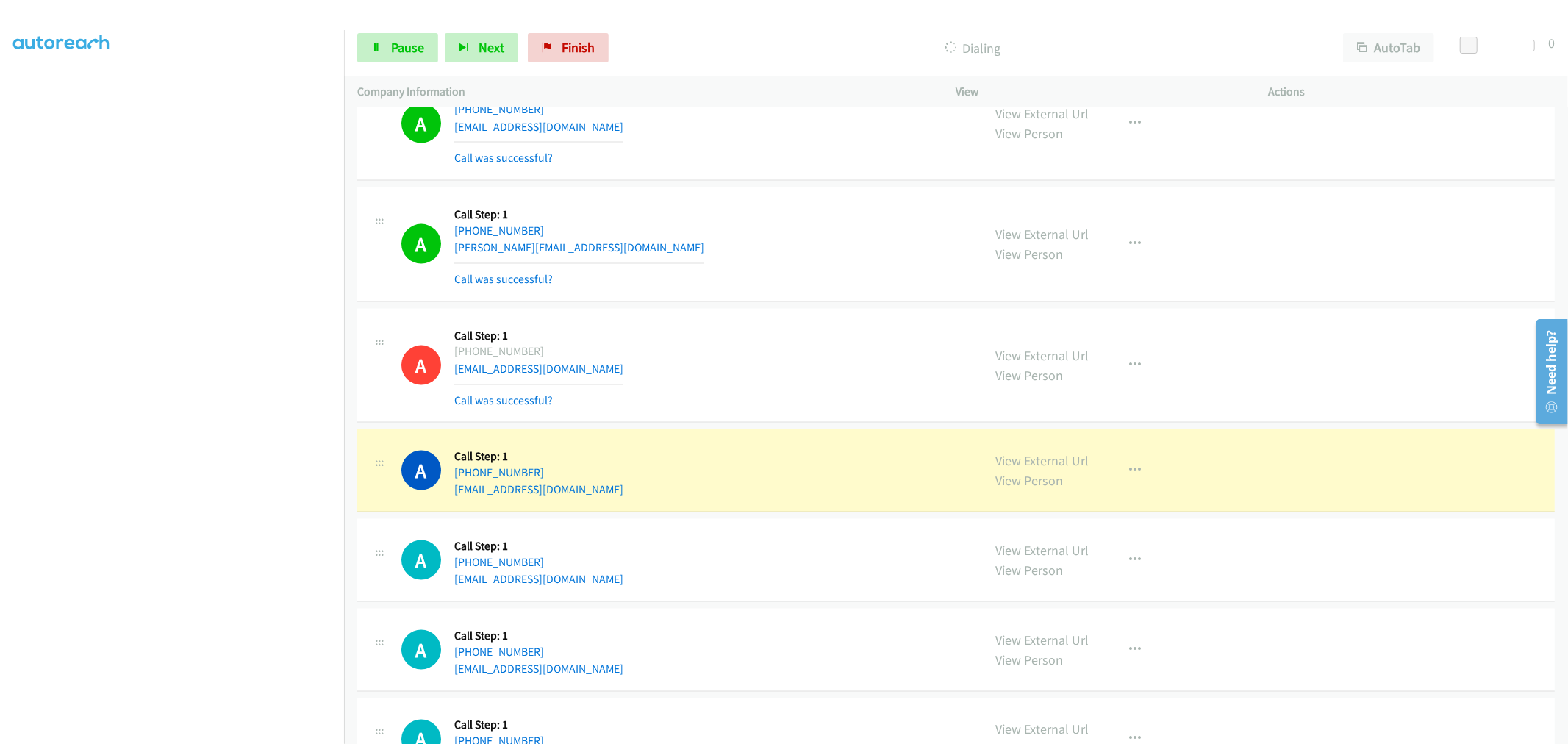
scroll to position [15911, 0]
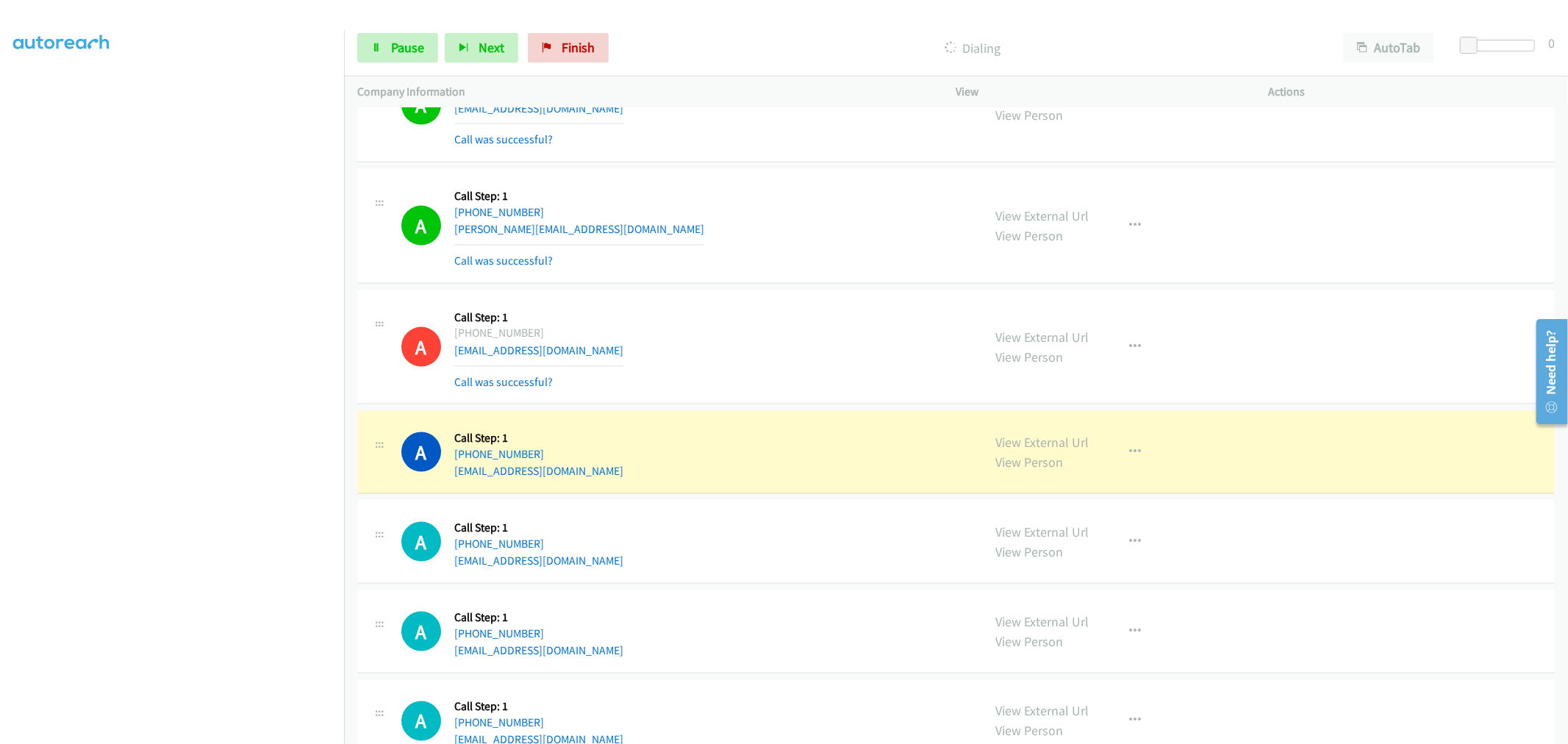
drag, startPoint x: 1020, startPoint y: 447, endPoint x: 768, endPoint y: 222, distance: 337.8
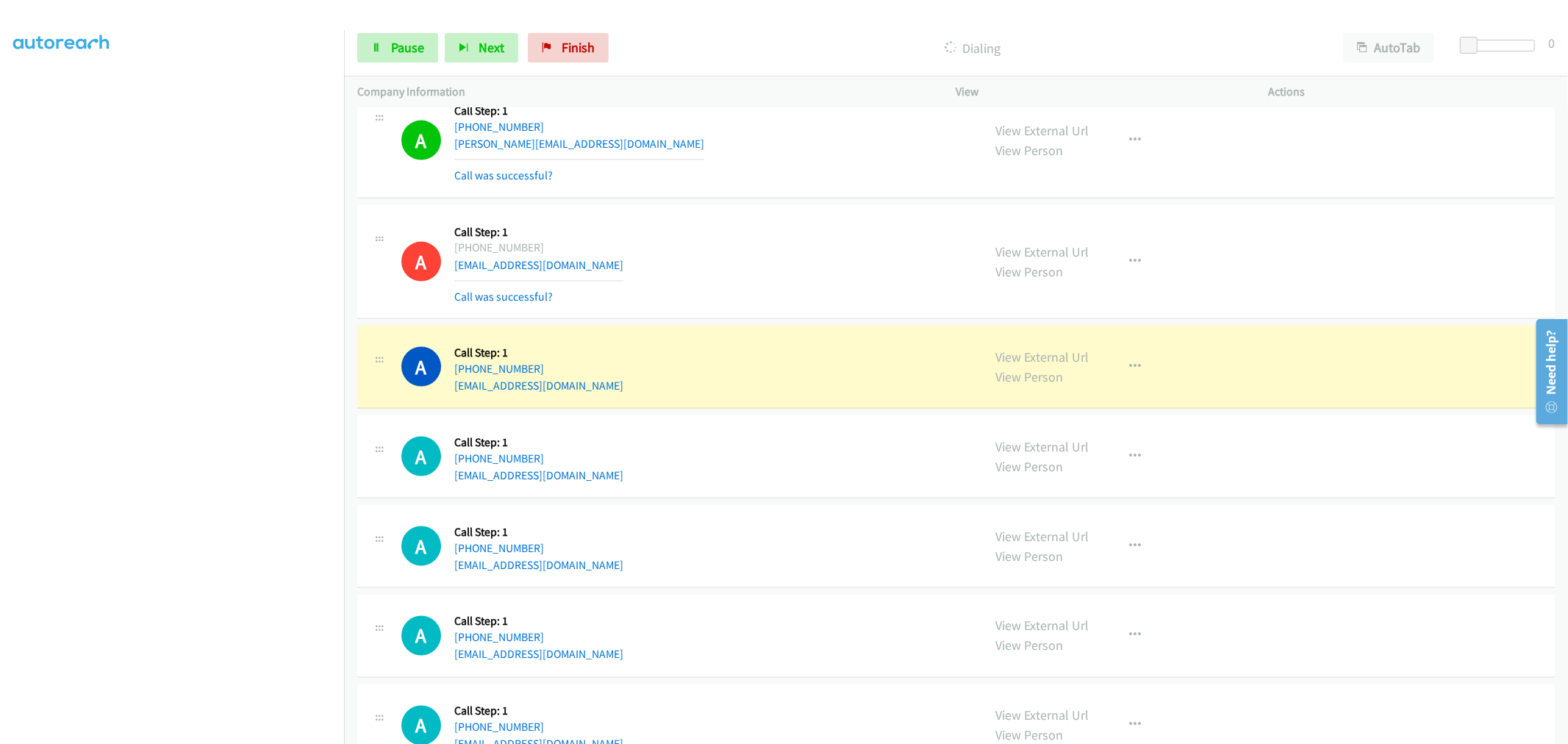
scroll to position [16157, 0]
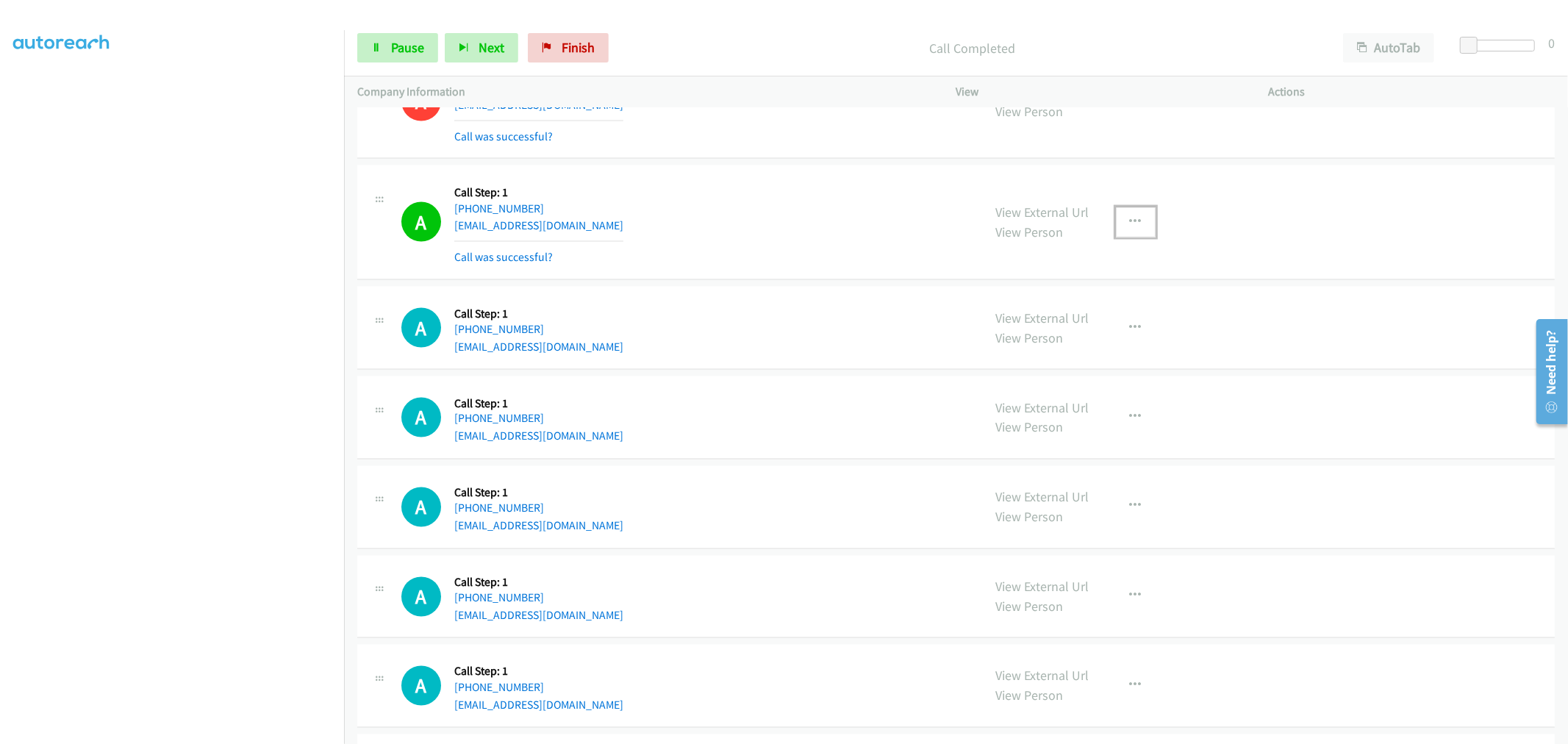
click at [1131, 228] on icon "button" at bounding box center [1136, 222] width 12 height 12
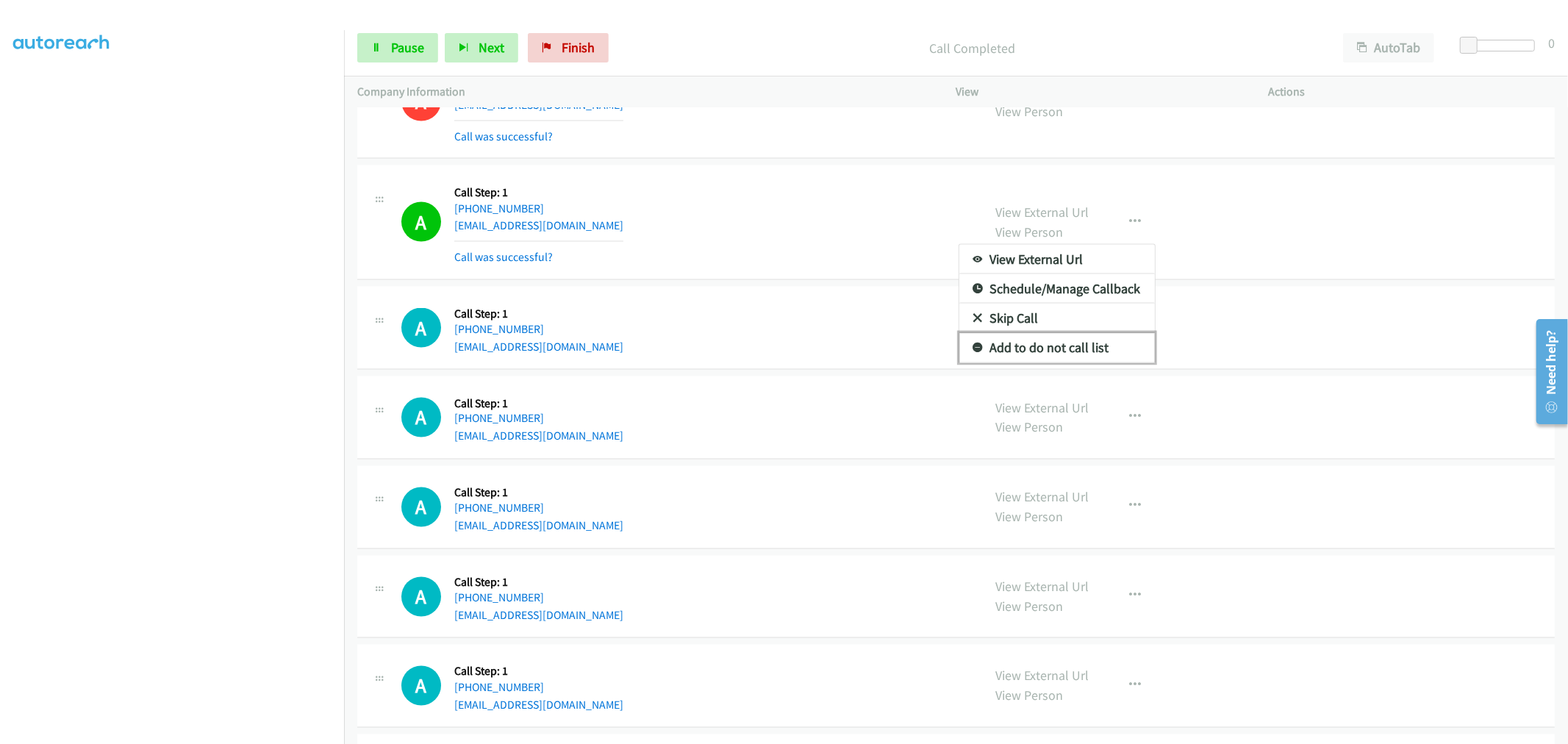
click at [1021, 351] on link "Add to do not call list" at bounding box center [1058, 348] width 196 height 30
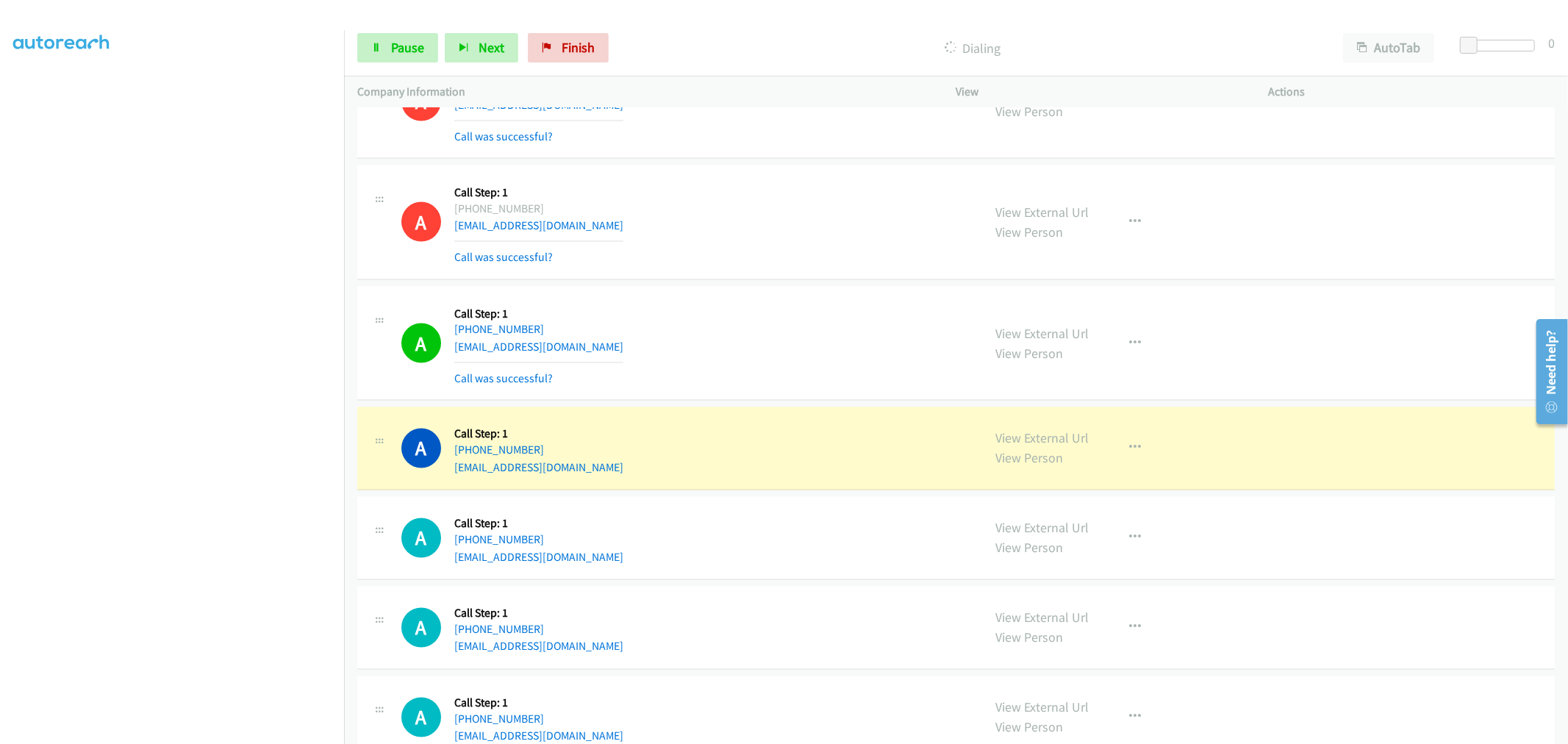
drag, startPoint x: 1034, startPoint y: 449, endPoint x: 809, endPoint y: 208, distance: 329.7
click at [404, 54] on span "Pause" at bounding box center [408, 47] width 34 height 17
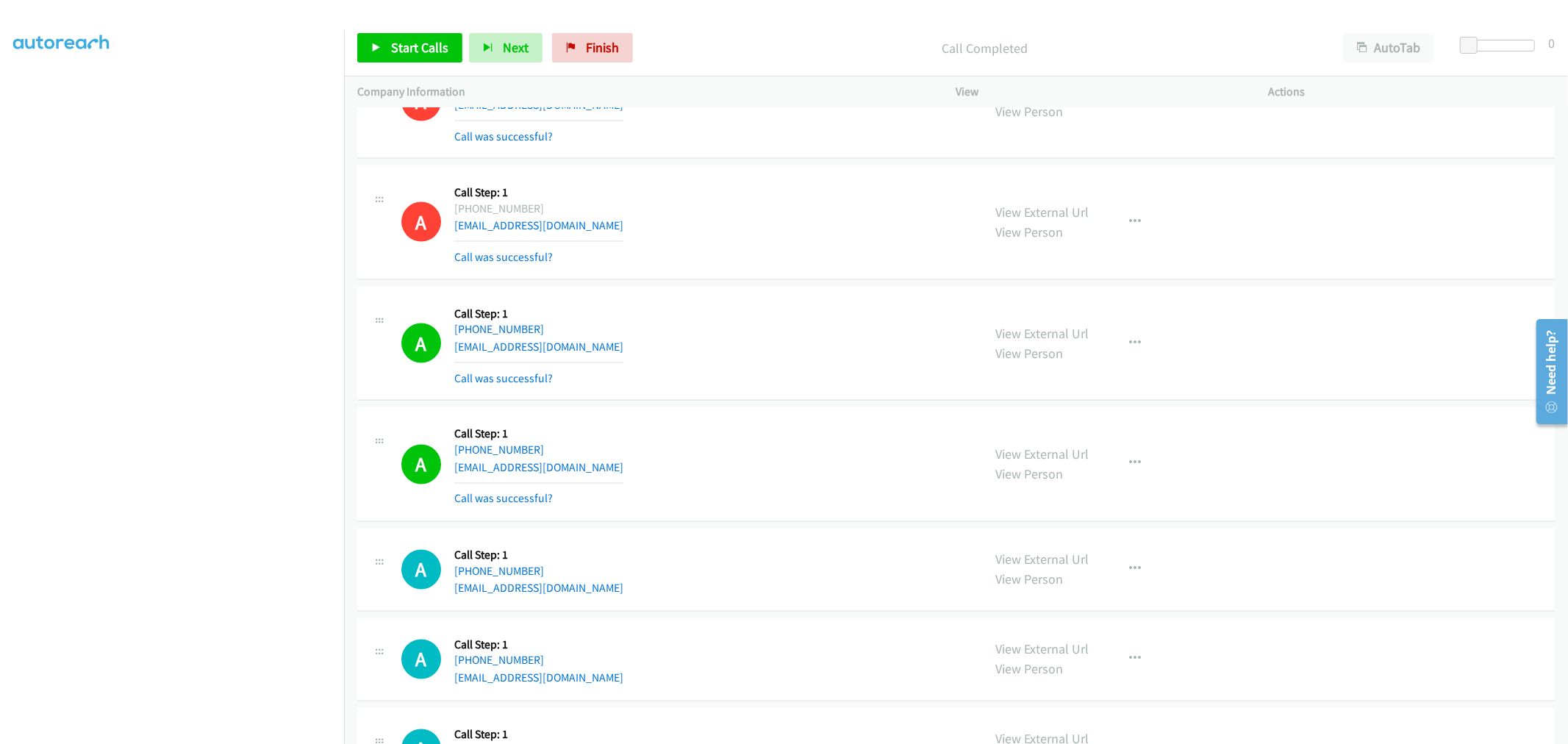
click at [747, 430] on div "A Callback Scheduled Call Step: 1 America/[GEOGRAPHIC_DATA] [PHONE_NUMBER] [EMA…" at bounding box center [685, 465] width 568 height 88
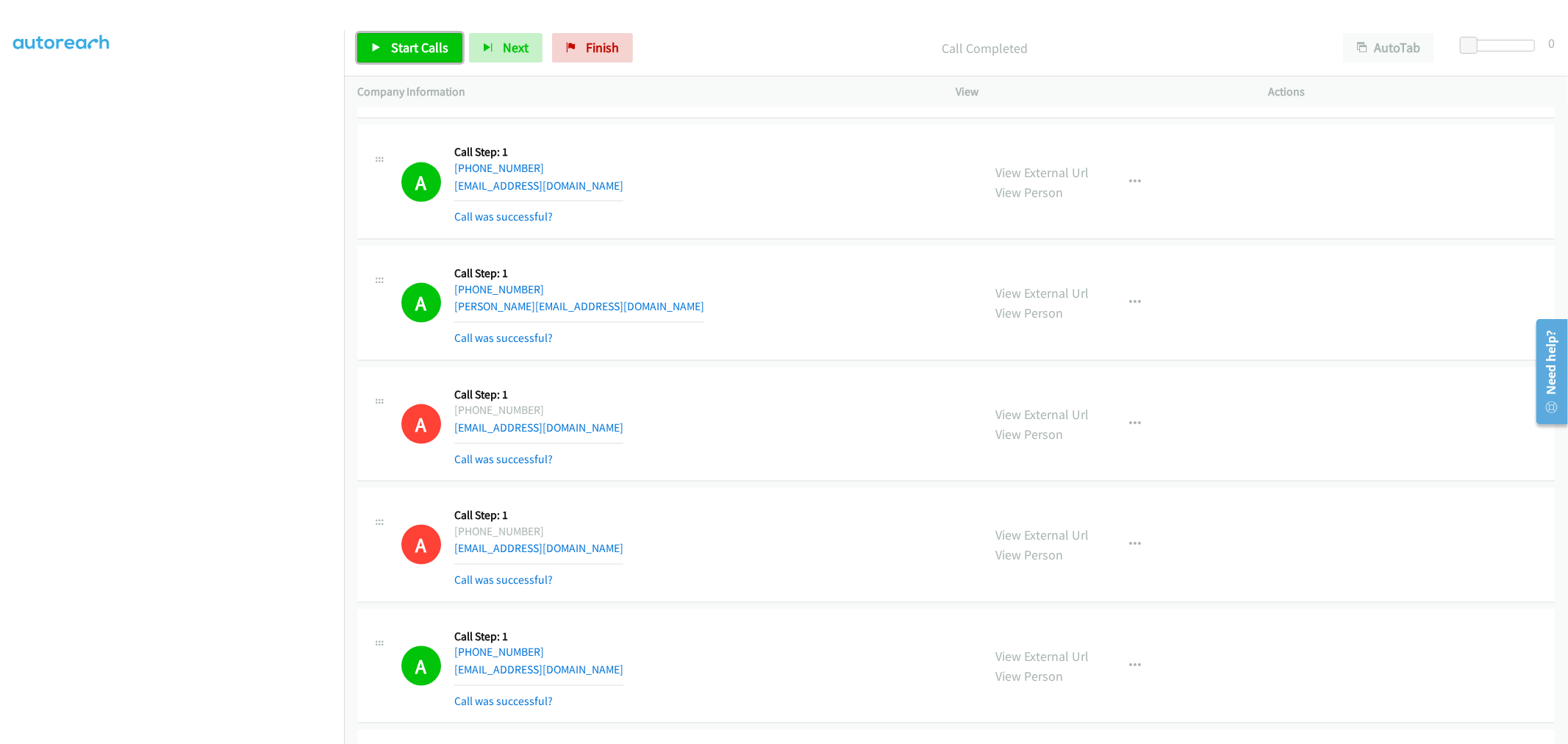
click at [392, 42] on span "Start Calls" at bounding box center [420, 47] width 58 height 17
click at [878, 347] on div "A Callback Scheduled Call Step: 1 America/New_York [PHONE_NUMBER] [PERSON_NAME]…" at bounding box center [685, 304] width 568 height 88
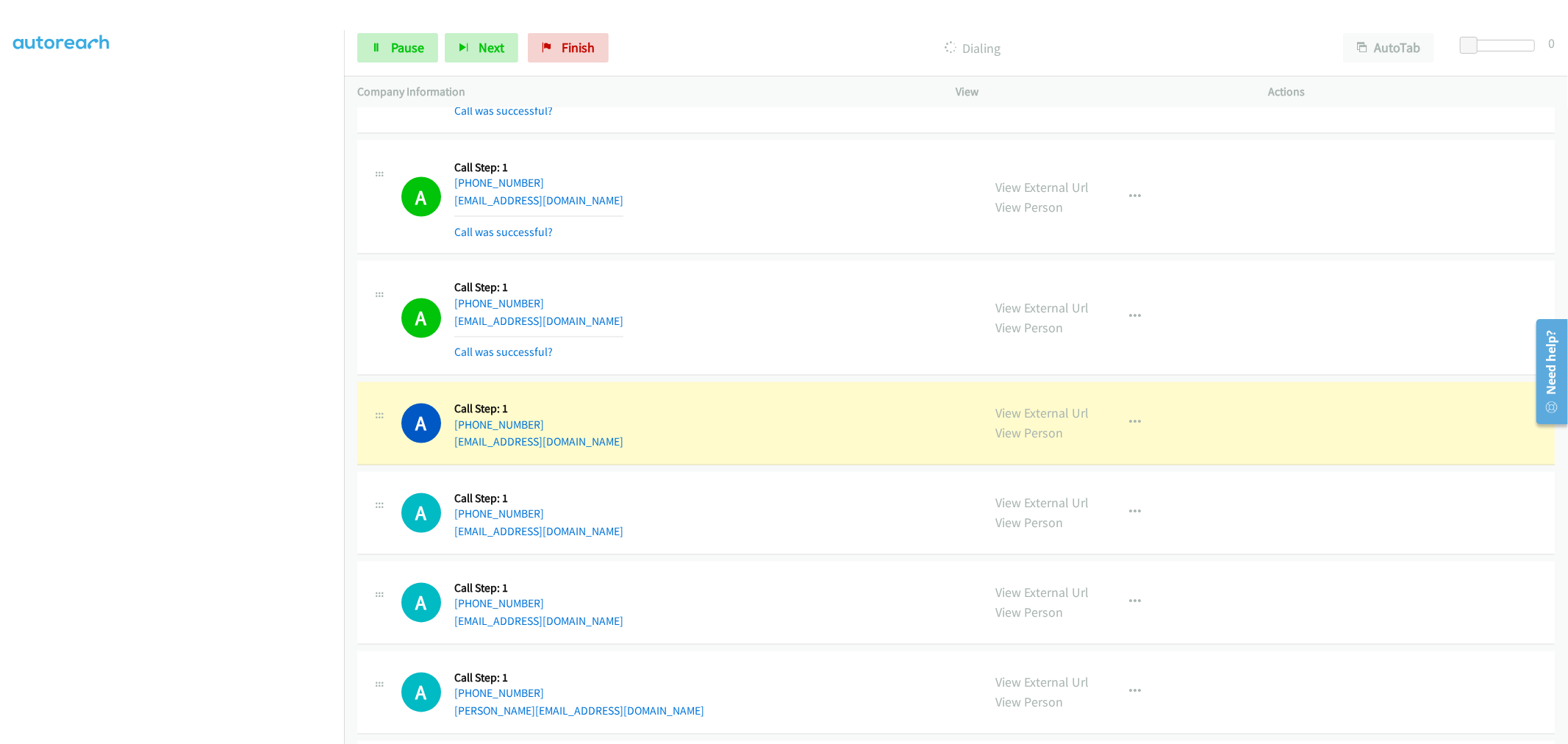
scroll to position [16324, 0]
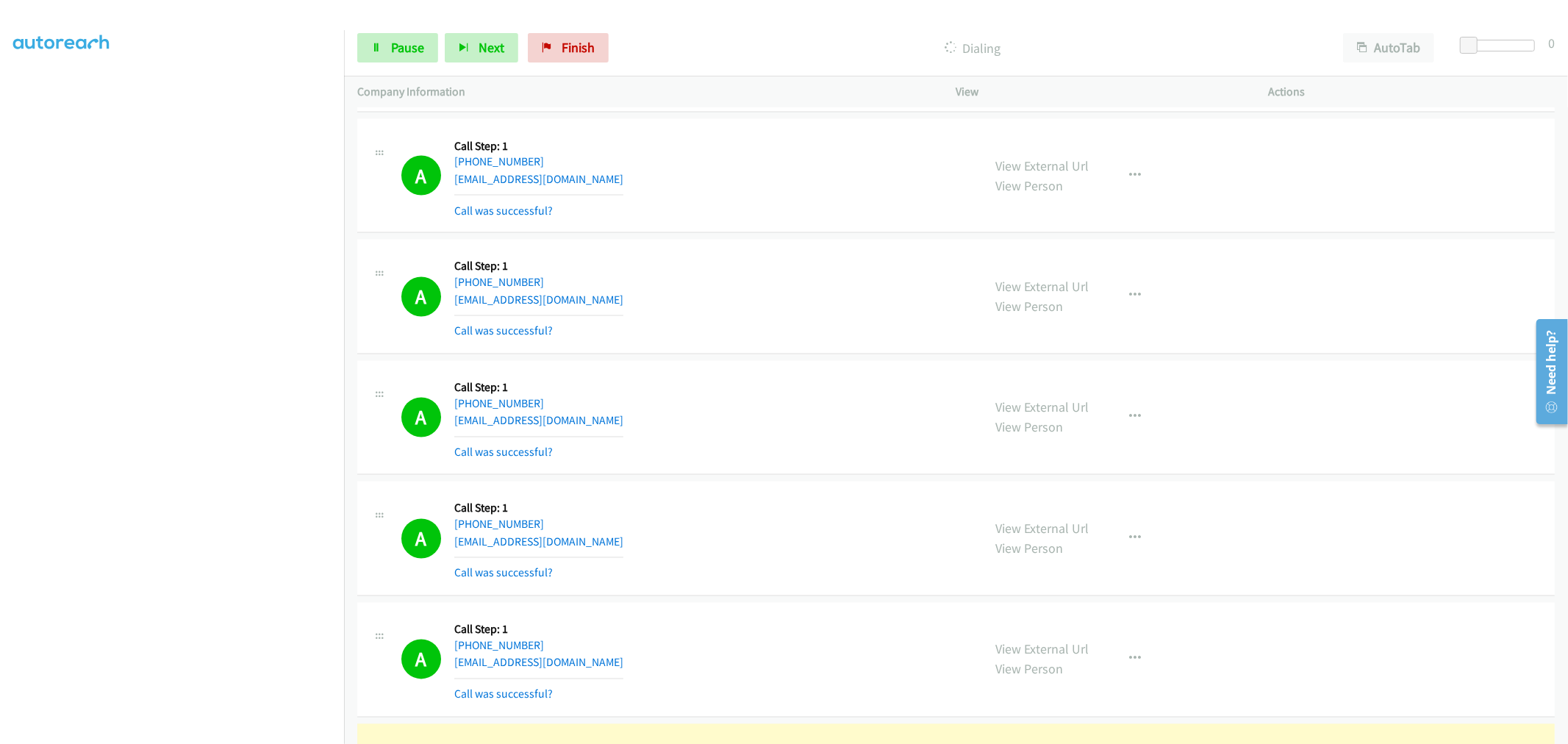
drag, startPoint x: 787, startPoint y: 368, endPoint x: 547, endPoint y: 493, distance: 270.6
click at [789, 368] on td "A Callback Scheduled Call Step: 1 America/New_York [PHONE_NUMBER] [EMAIL_ADDRES…" at bounding box center [956, 418] width 1224 height 121
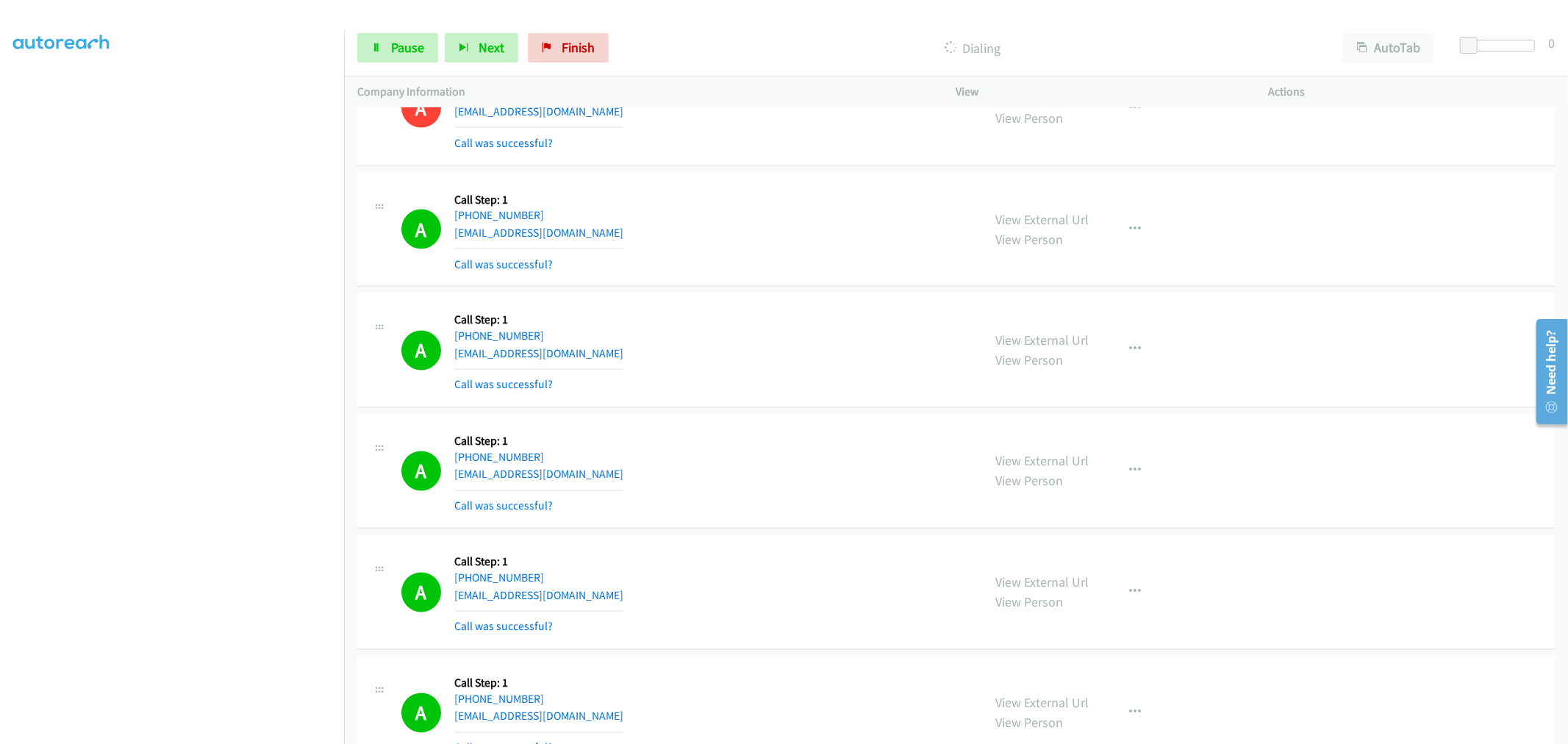
scroll to position [16241, 0]
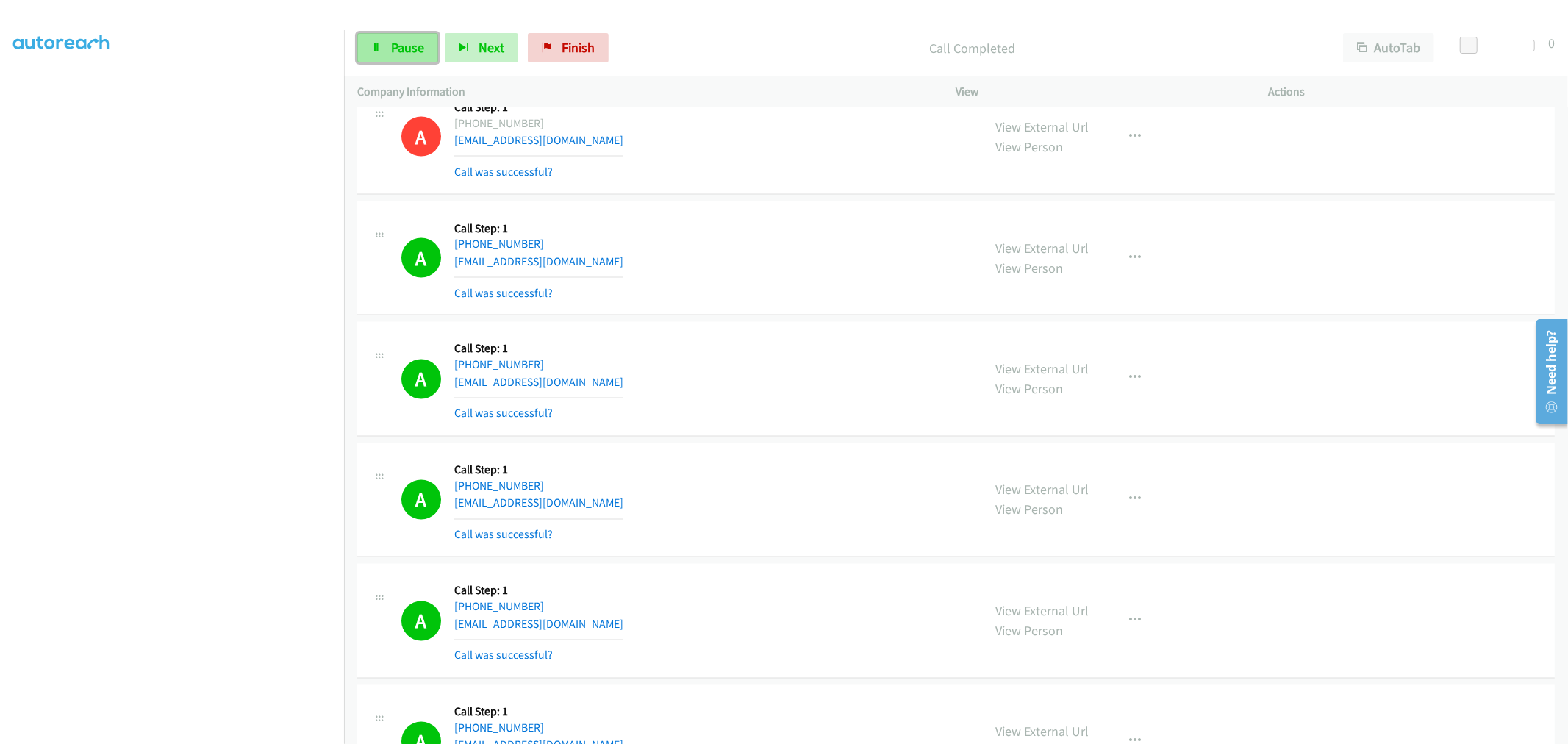
click at [368, 59] on link "Pause" at bounding box center [398, 48] width 81 height 30
click at [408, 49] on span "Start Calls" at bounding box center [420, 47] width 58 height 17
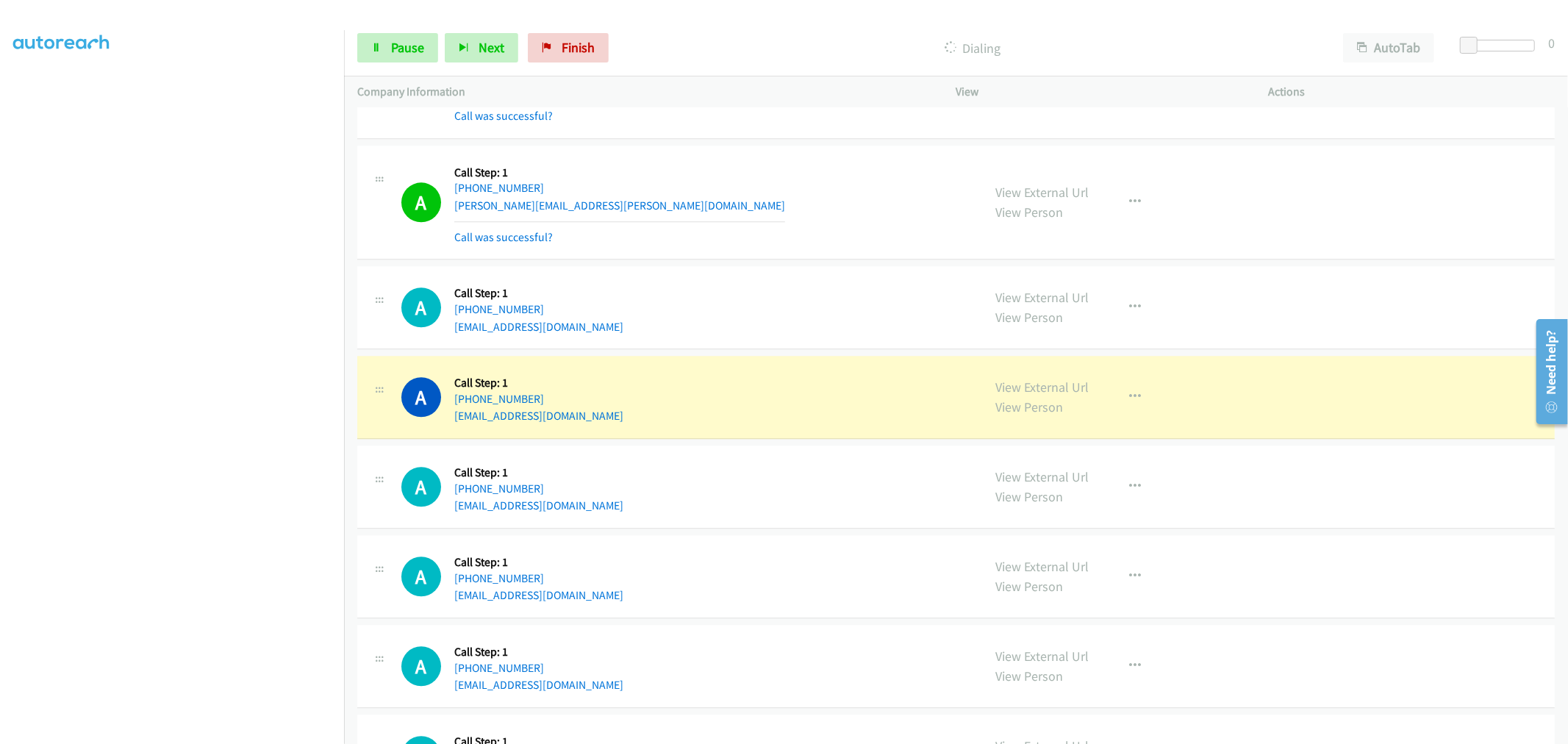
scroll to position [17141, 0]
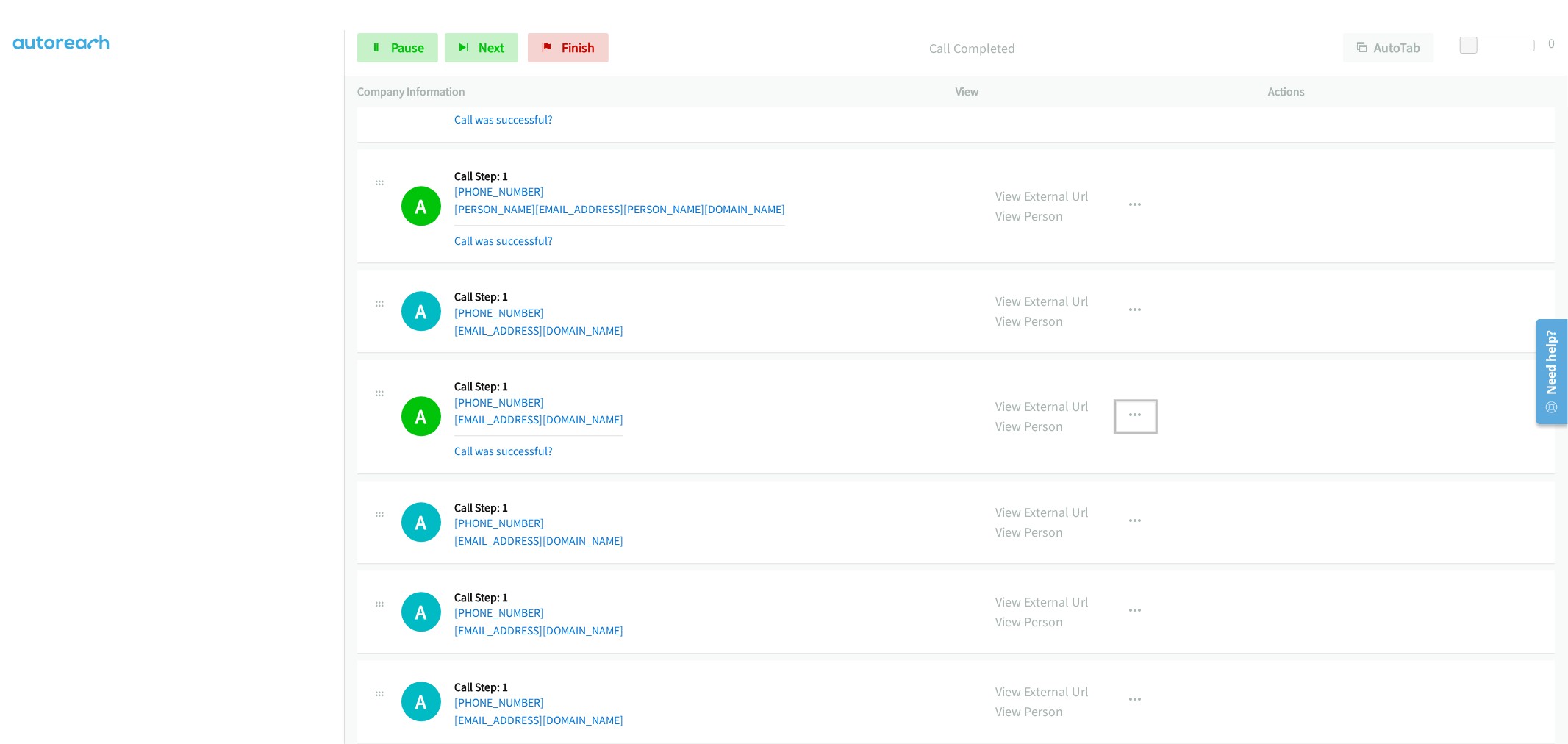
click at [1132, 415] on button "button" at bounding box center [1136, 416] width 40 height 30
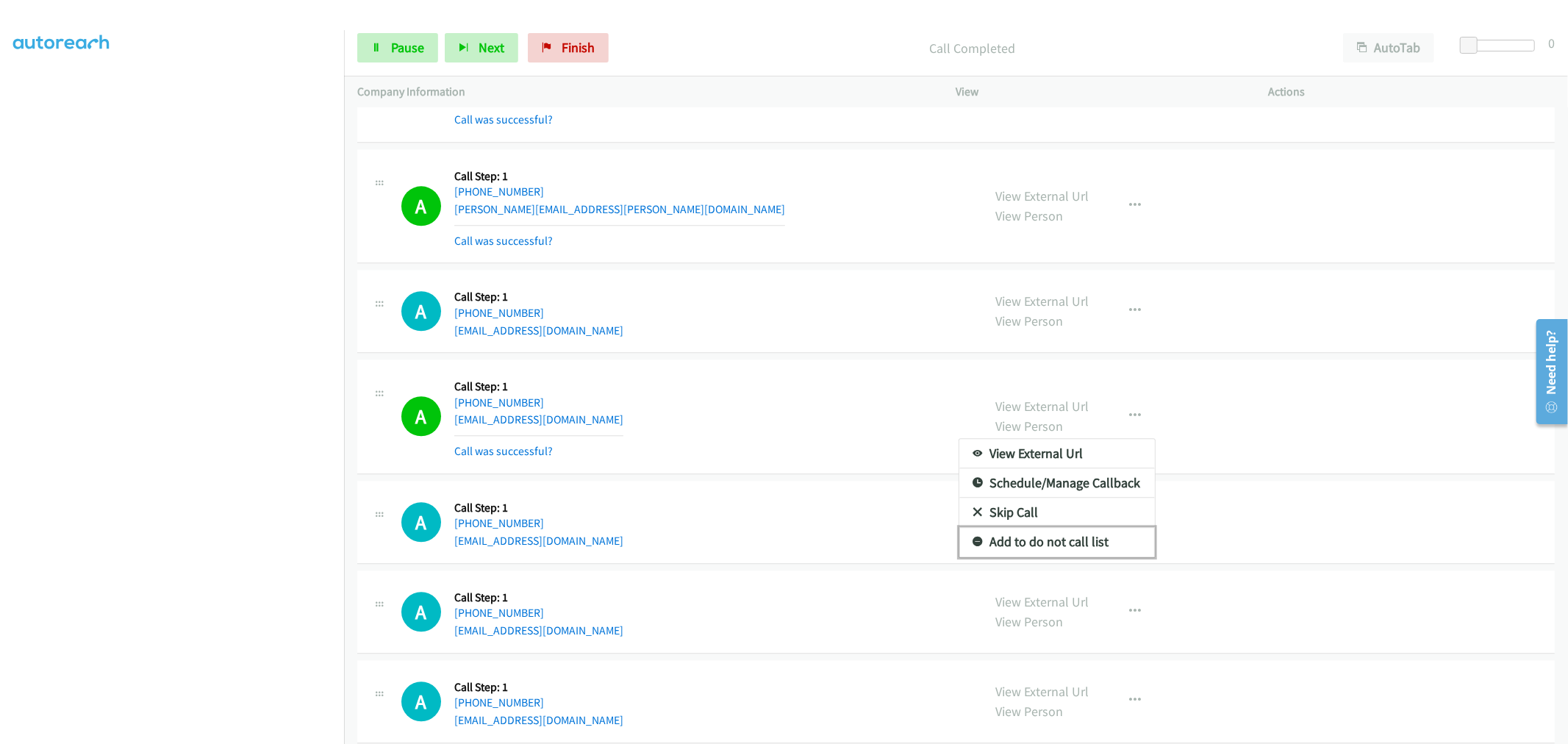
click at [1010, 553] on link "Add to do not call list" at bounding box center [1058, 542] width 196 height 30
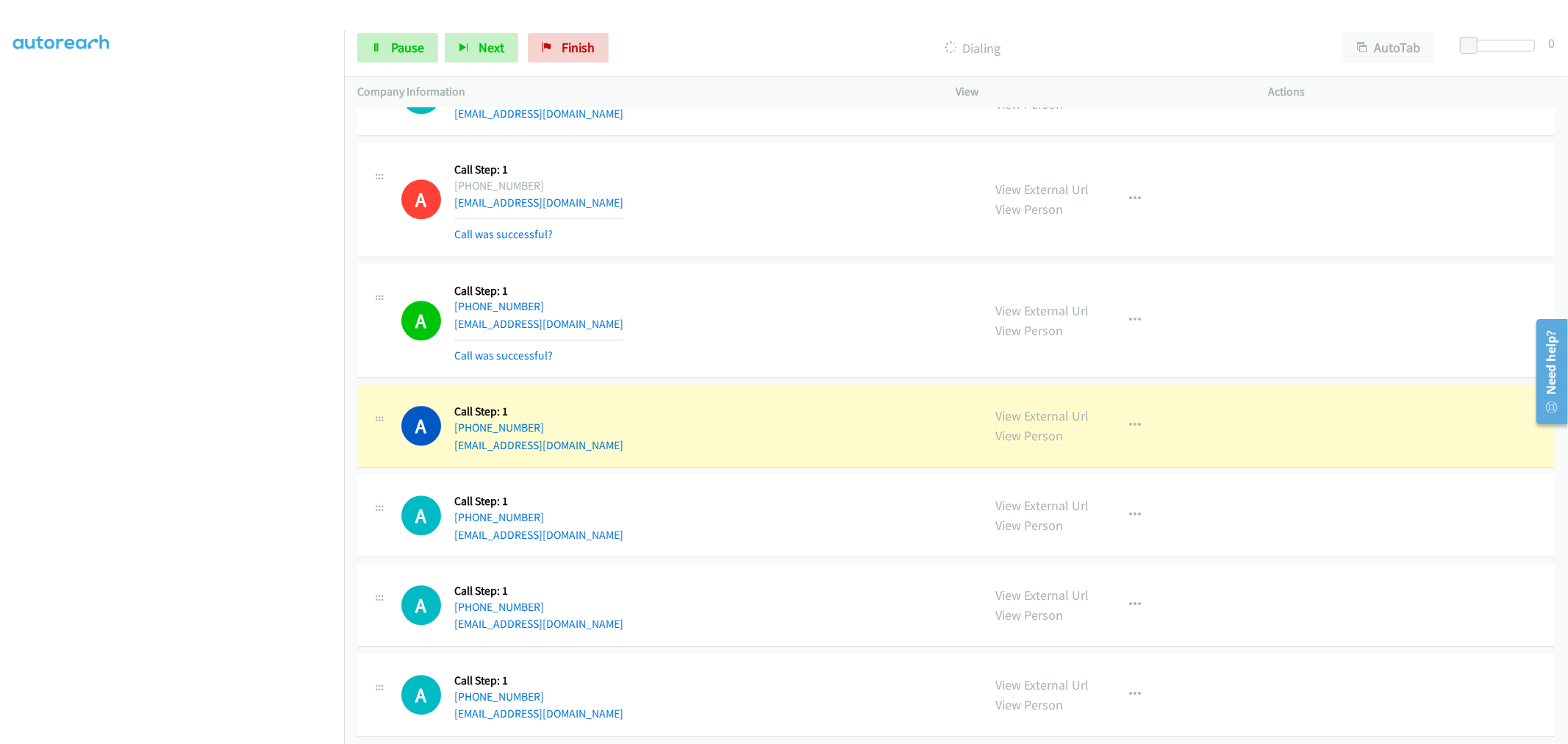
scroll to position [17468, 0]
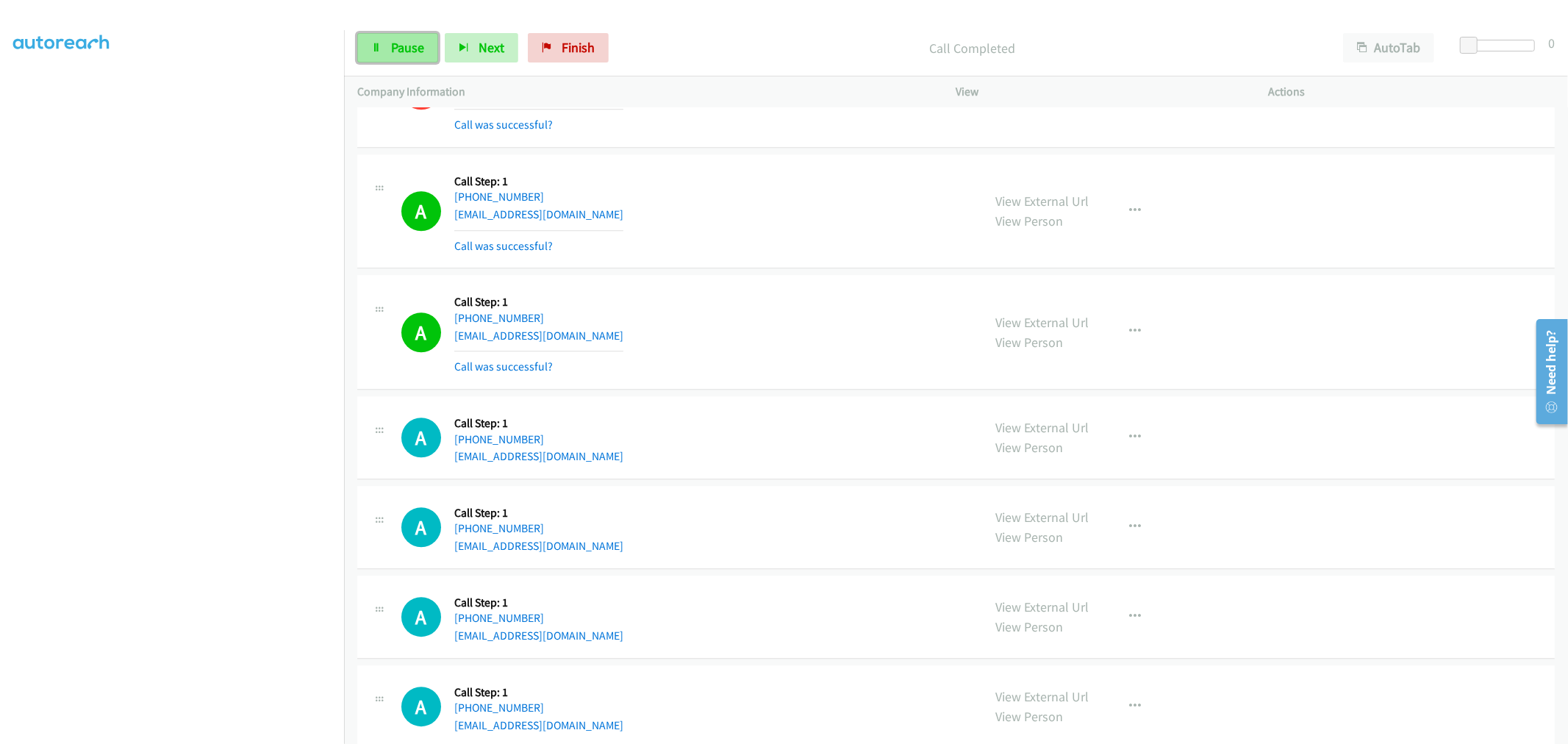
click at [398, 42] on span "Pause" at bounding box center [408, 47] width 34 height 17
click at [425, 47] on span "Start Calls" at bounding box center [420, 47] width 58 height 17
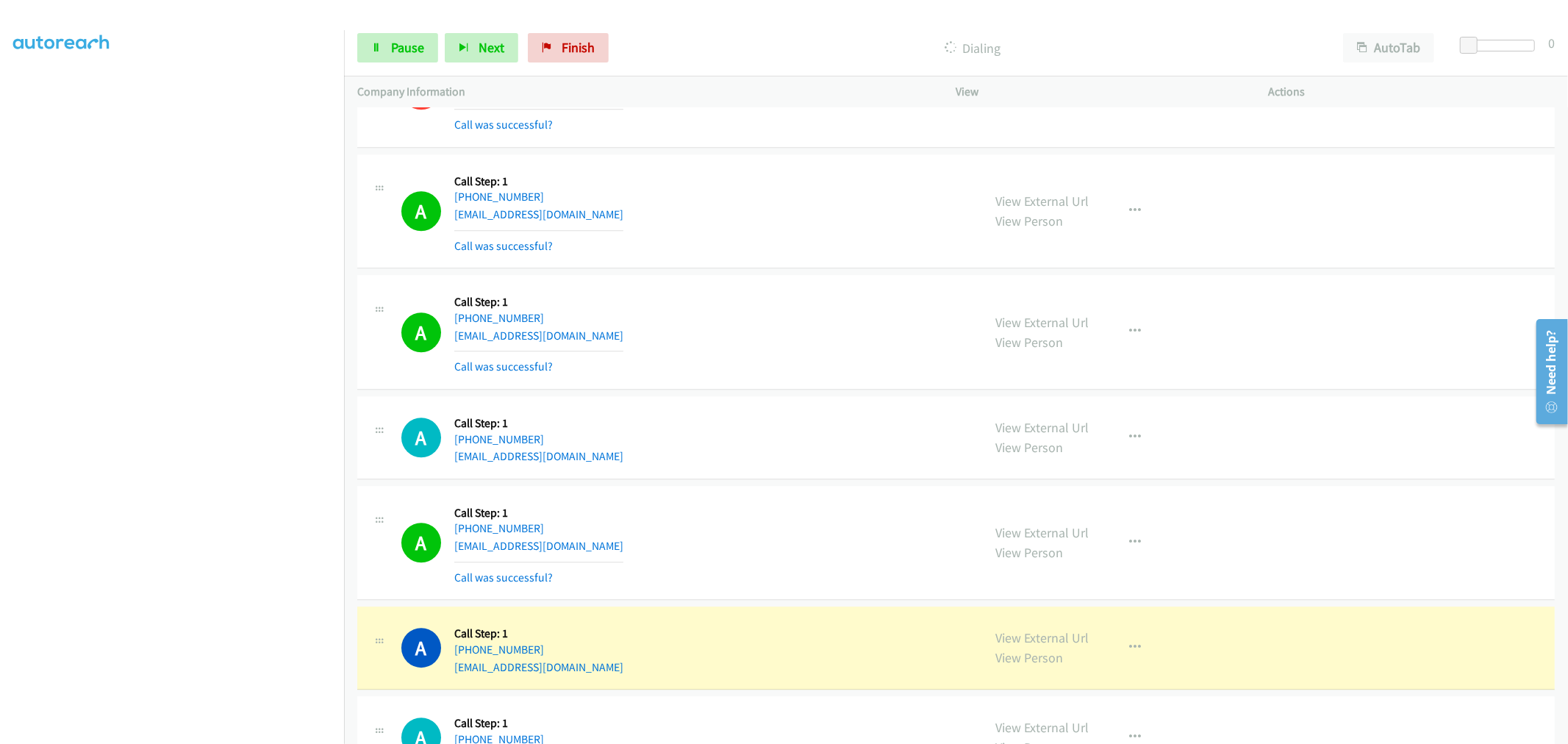
scroll to position [17713, 0]
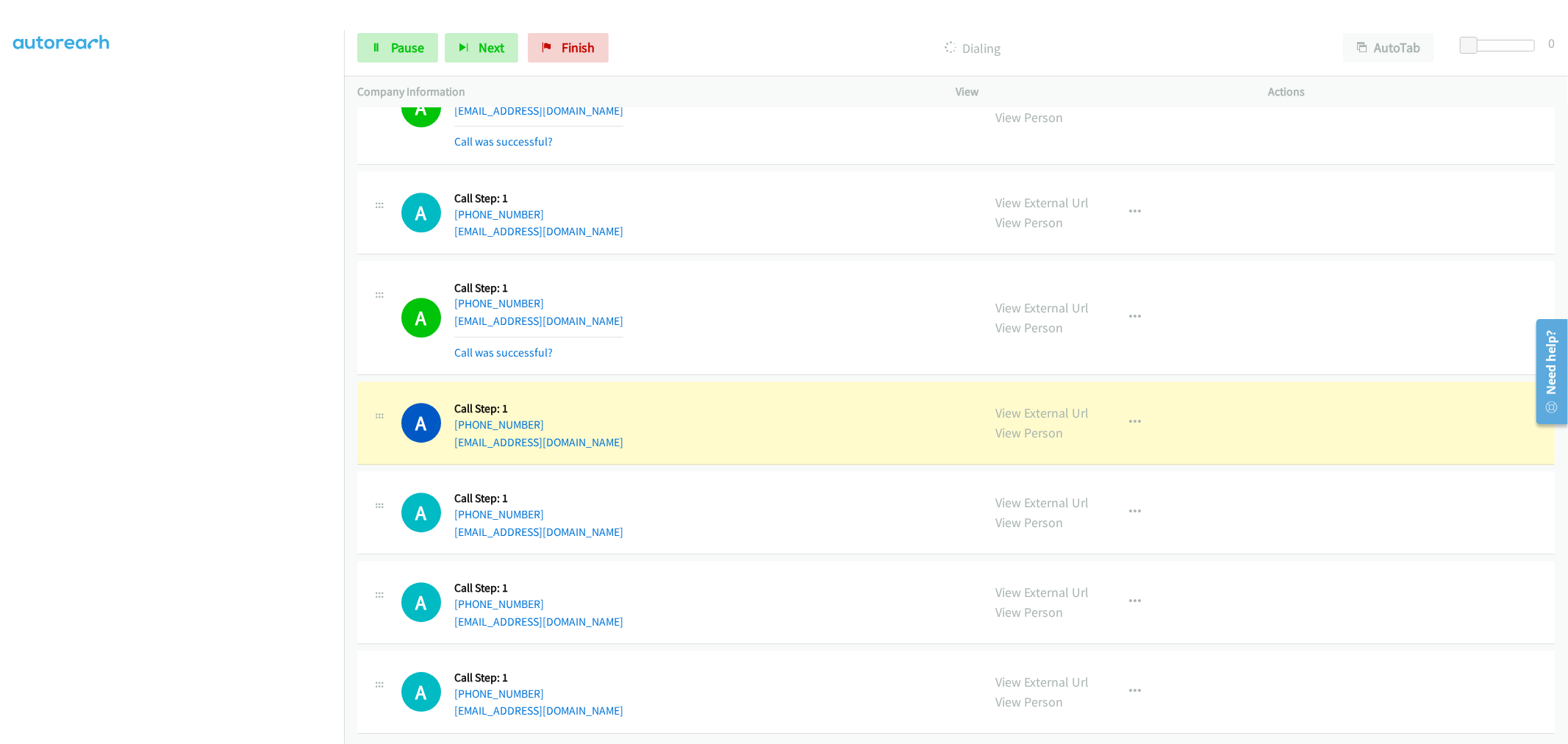
click at [764, 244] on div "A Callback Scheduled Call Step: 1 America/New_York [PHONE_NUMBER] [EMAIL_ADDRES…" at bounding box center [956, 212] width 1197 height 83
click at [781, 379] on td "A Callback Scheduled Call Step: 1 [GEOGRAPHIC_DATA]/[GEOGRAPHIC_DATA] [PHONE_NU…" at bounding box center [956, 424] width 1224 height 89
click at [767, 246] on td "A Callback Scheduled Call Step: 1 America/New_York [PHONE_NUMBER] [EMAIL_ADDRES…" at bounding box center [956, 212] width 1224 height 89
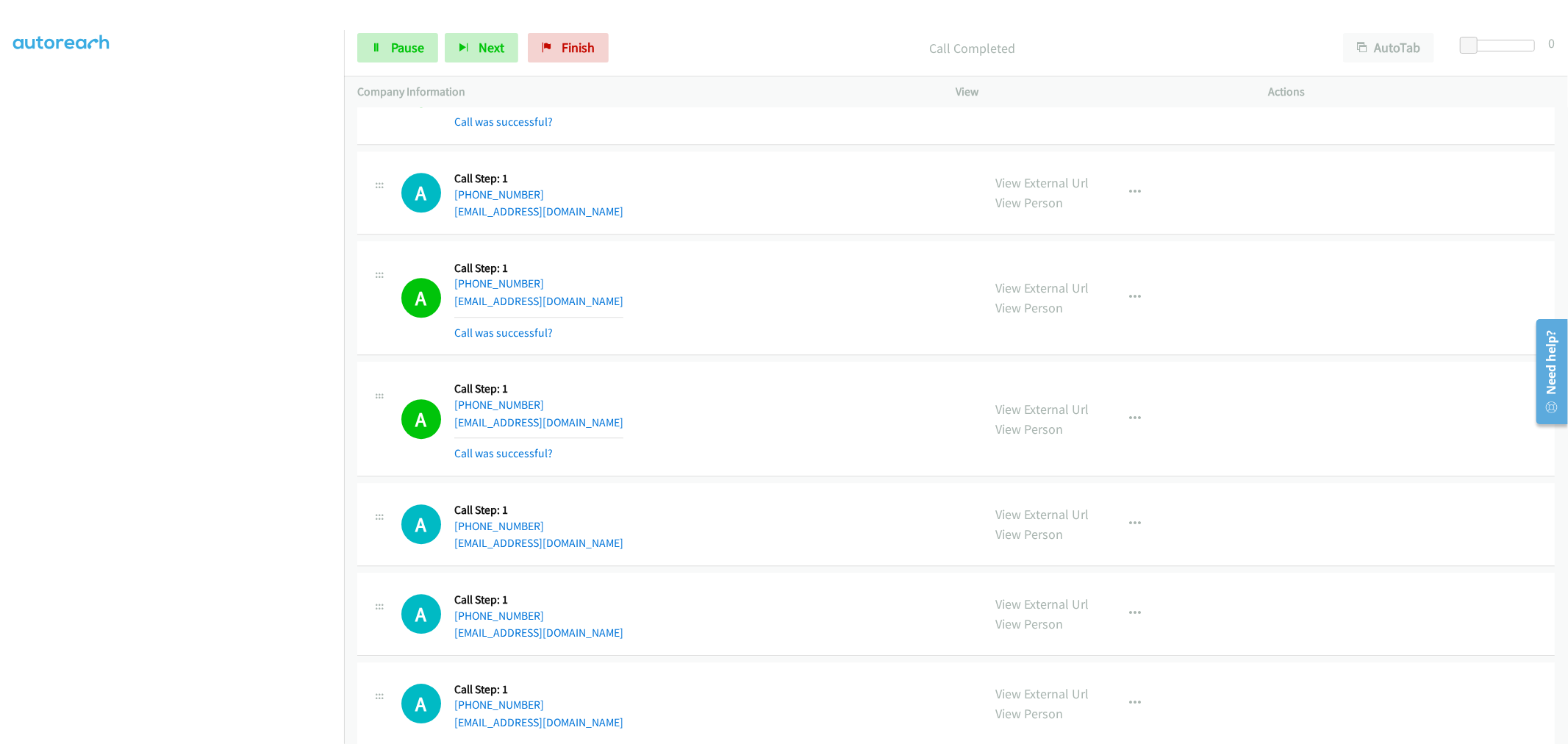
click at [756, 369] on td "A Callback Scheduled Call Step: 1 [GEOGRAPHIC_DATA]/[GEOGRAPHIC_DATA] [PHONE_NU…" at bounding box center [956, 419] width 1224 height 121
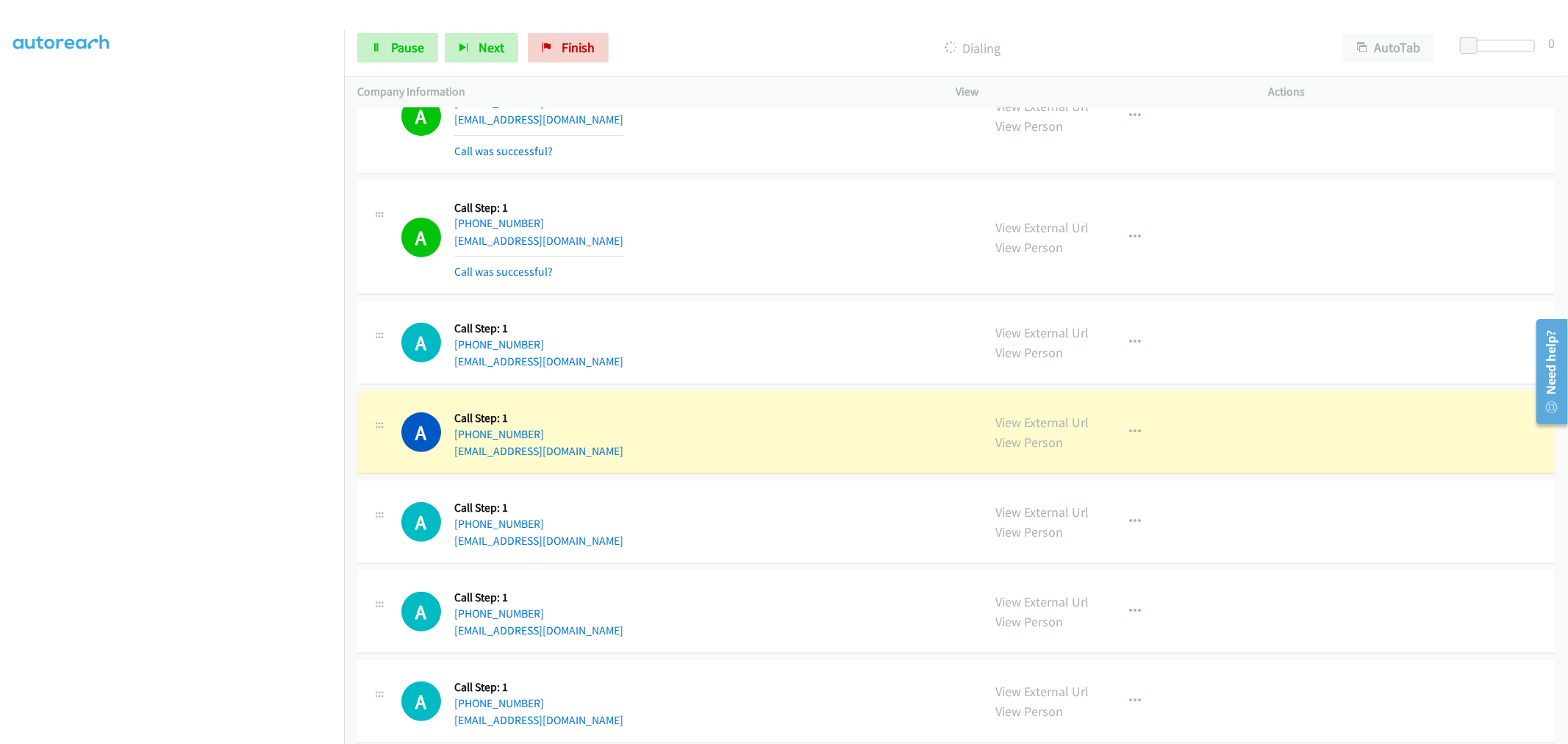
scroll to position [19388, 0]
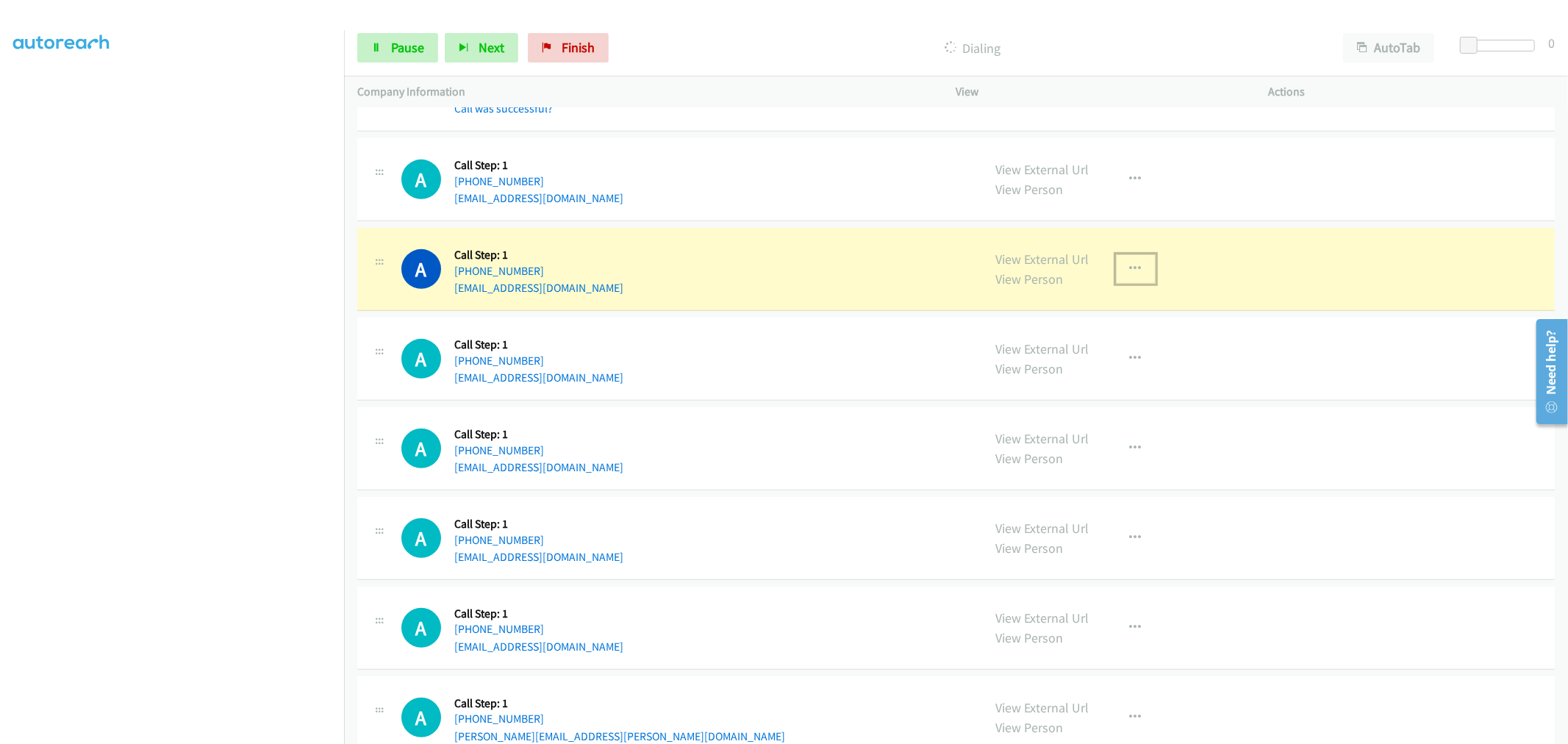
click at [1131, 284] on button "button" at bounding box center [1136, 269] width 40 height 30
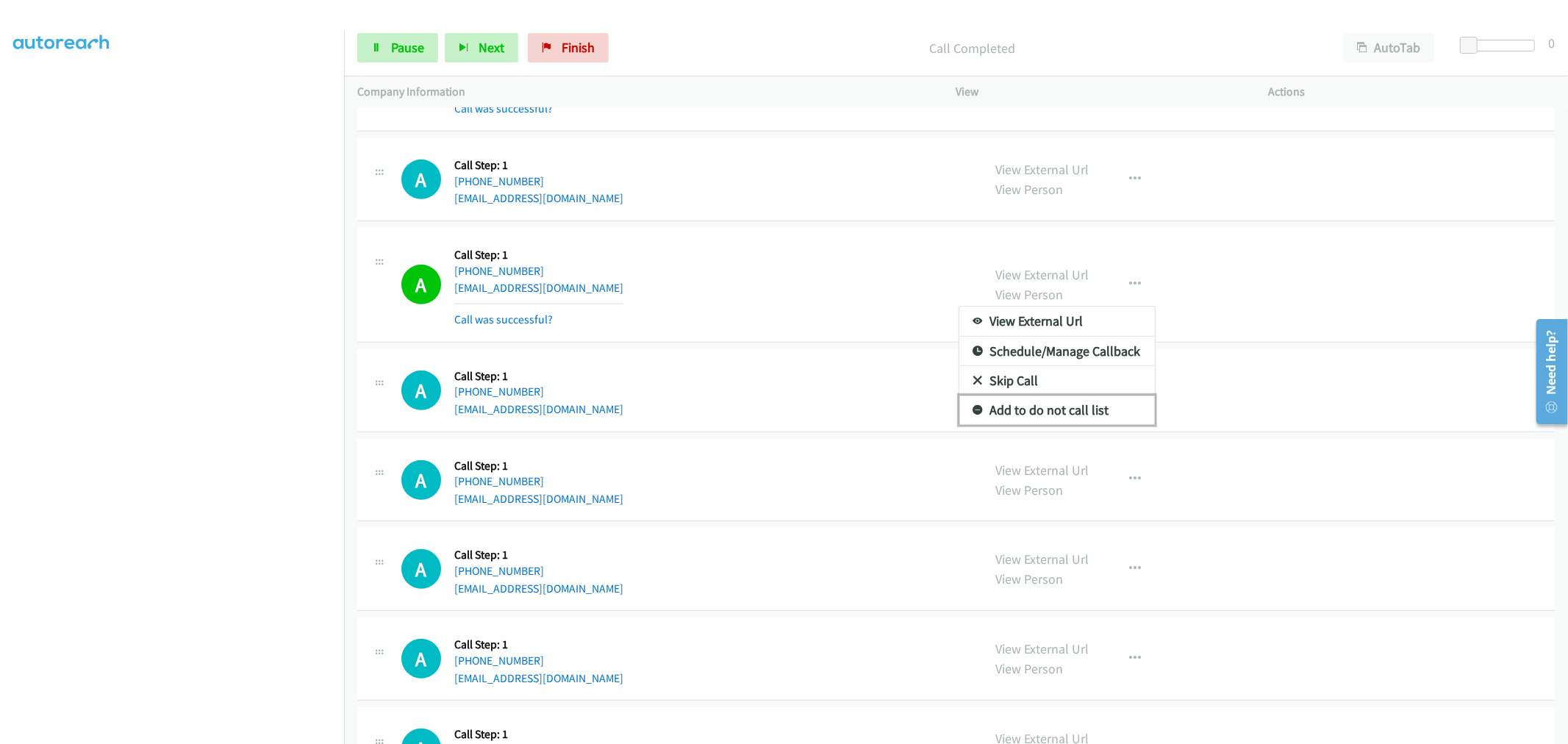
click at [1030, 414] on link "Add to do not call list" at bounding box center [1058, 411] width 196 height 30
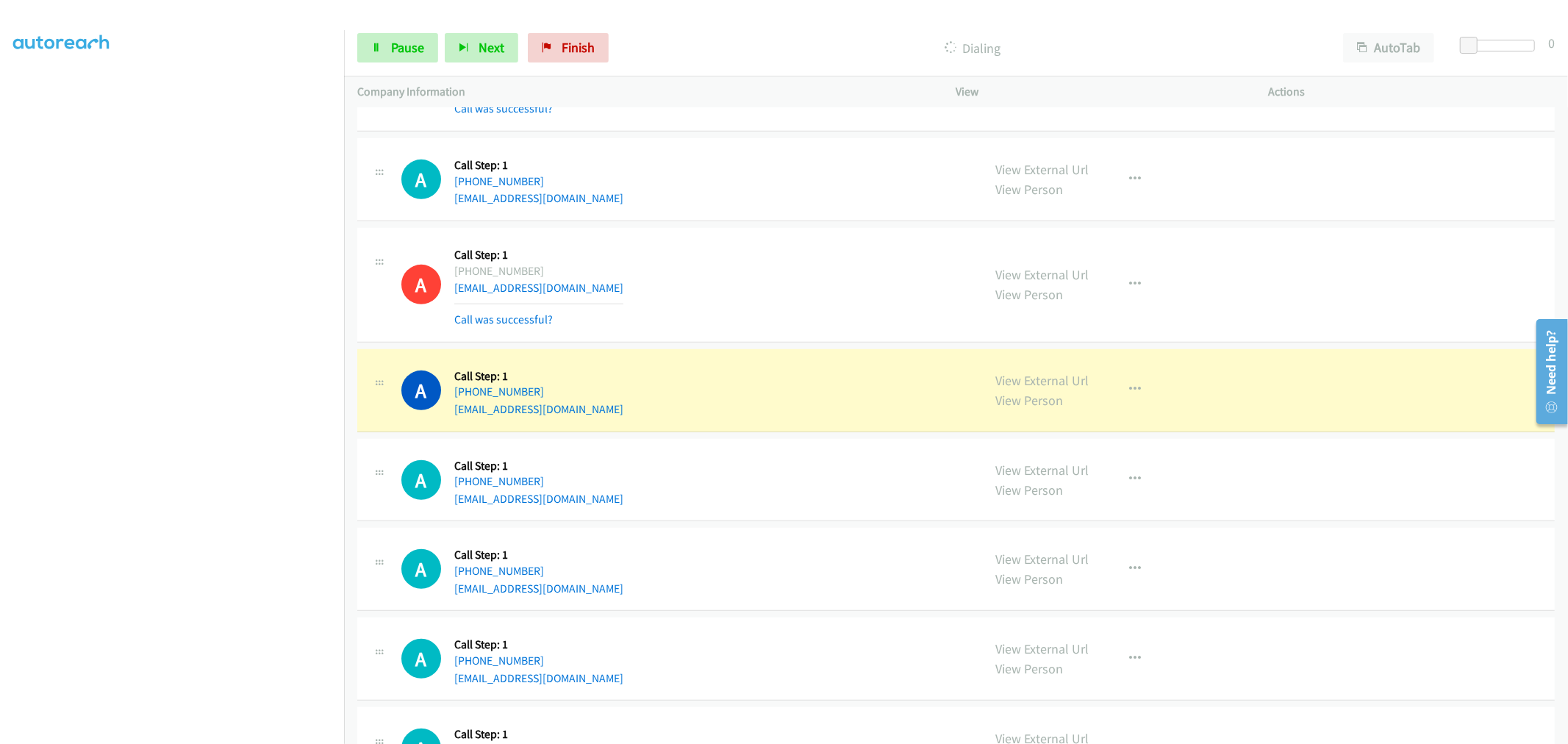
click at [775, 343] on div "A Callback Scheduled Call Step: 1 America/New_York [PHONE_NUMBER] [EMAIL_ADDRES…" at bounding box center [956, 285] width 1197 height 115
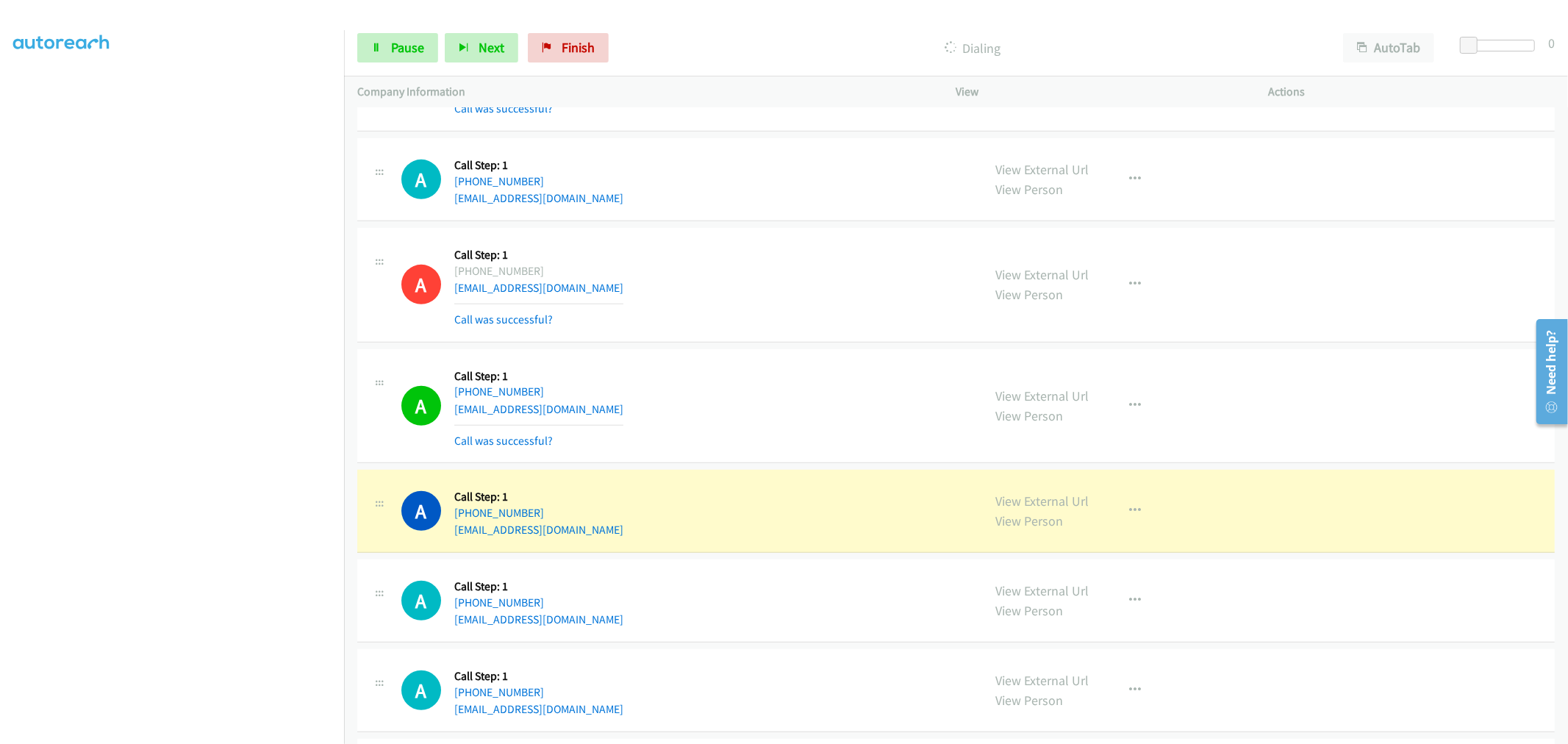
click at [803, 361] on div "A Callback Scheduled Call Step: 1 America/New_York [PHONE_NUMBER] [EMAIL_ADDRES…" at bounding box center [956, 406] width 1197 height 115
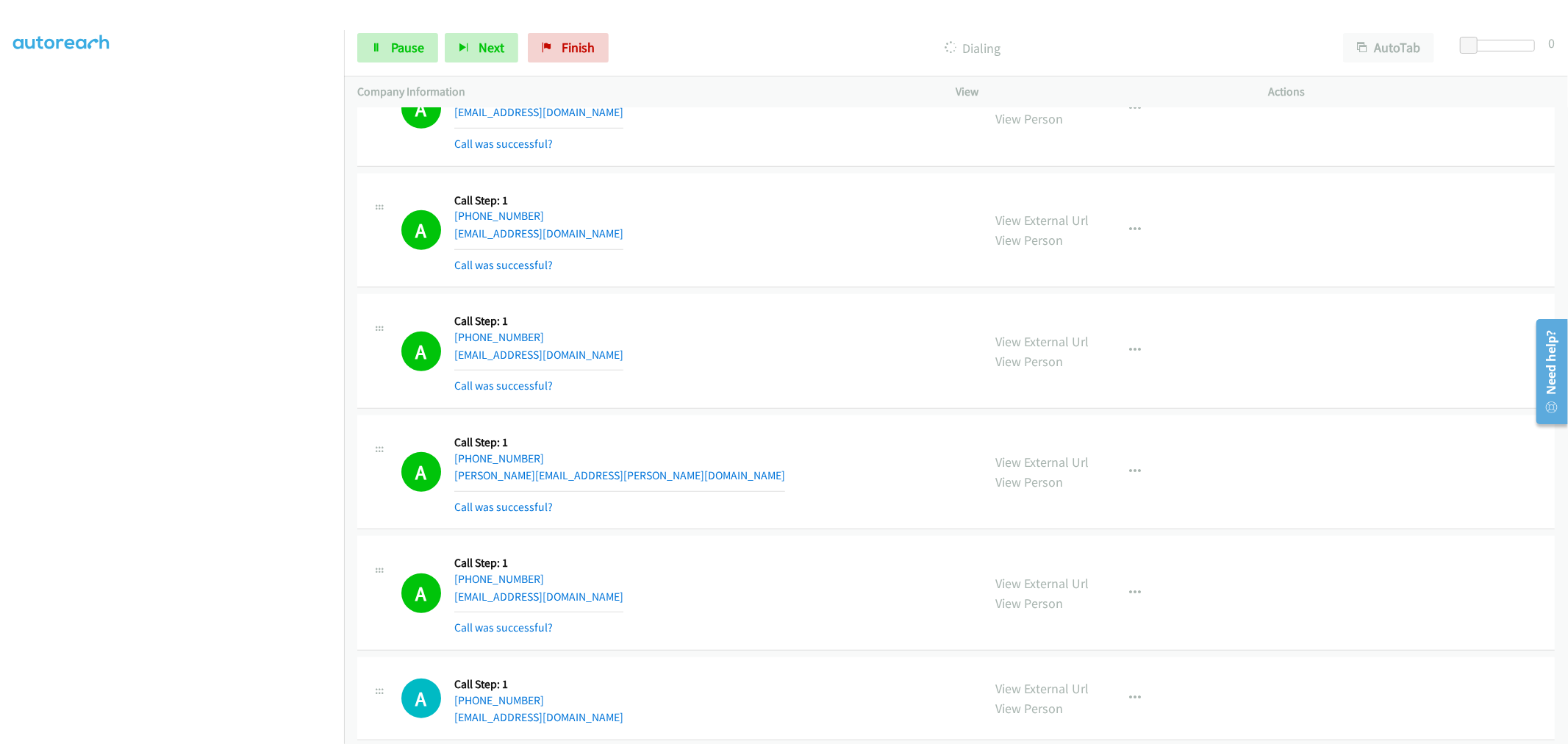
scroll to position [19960, 0]
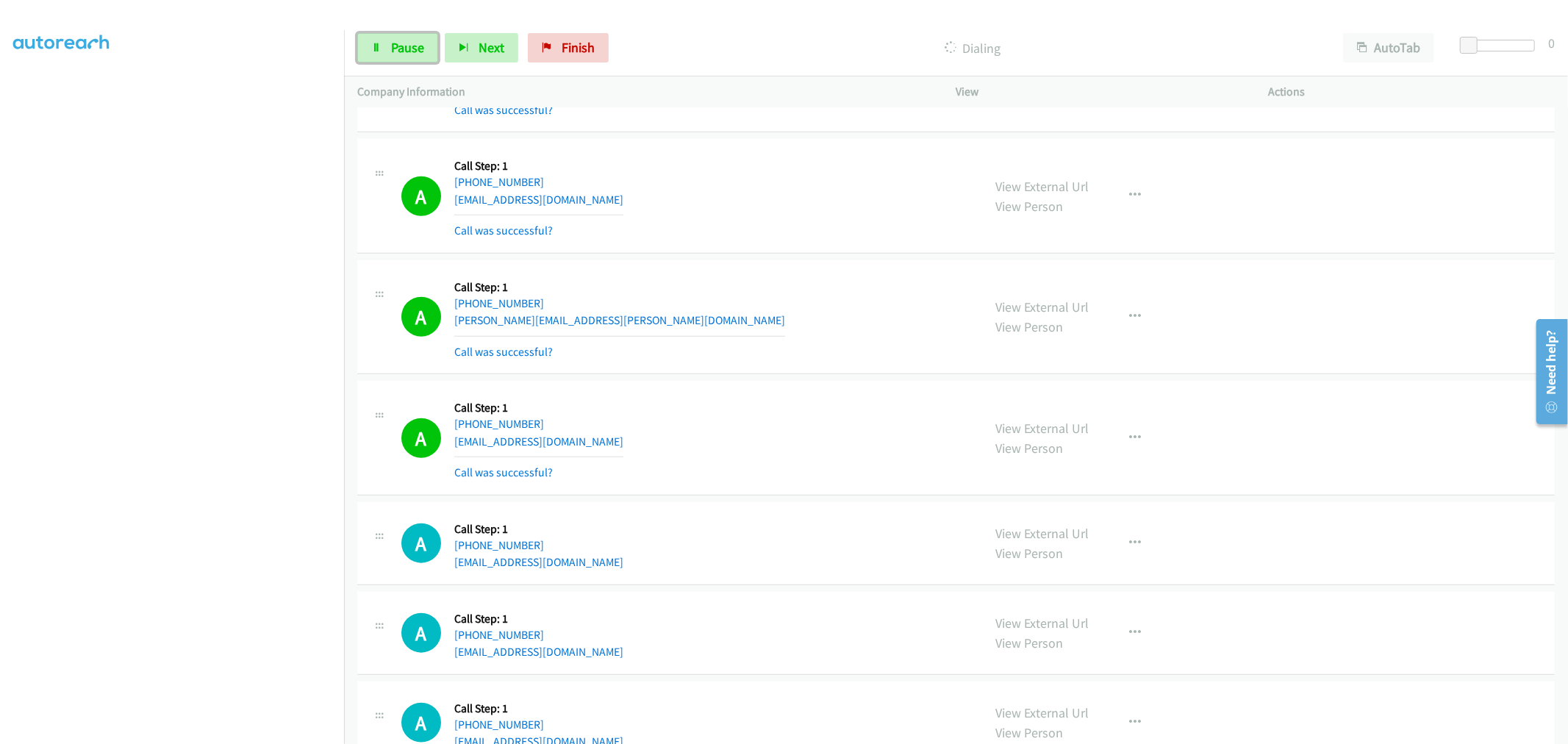
drag, startPoint x: 399, startPoint y: 52, endPoint x: 464, endPoint y: 180, distance: 143.6
click at [400, 51] on span "Pause" at bounding box center [408, 47] width 34 height 17
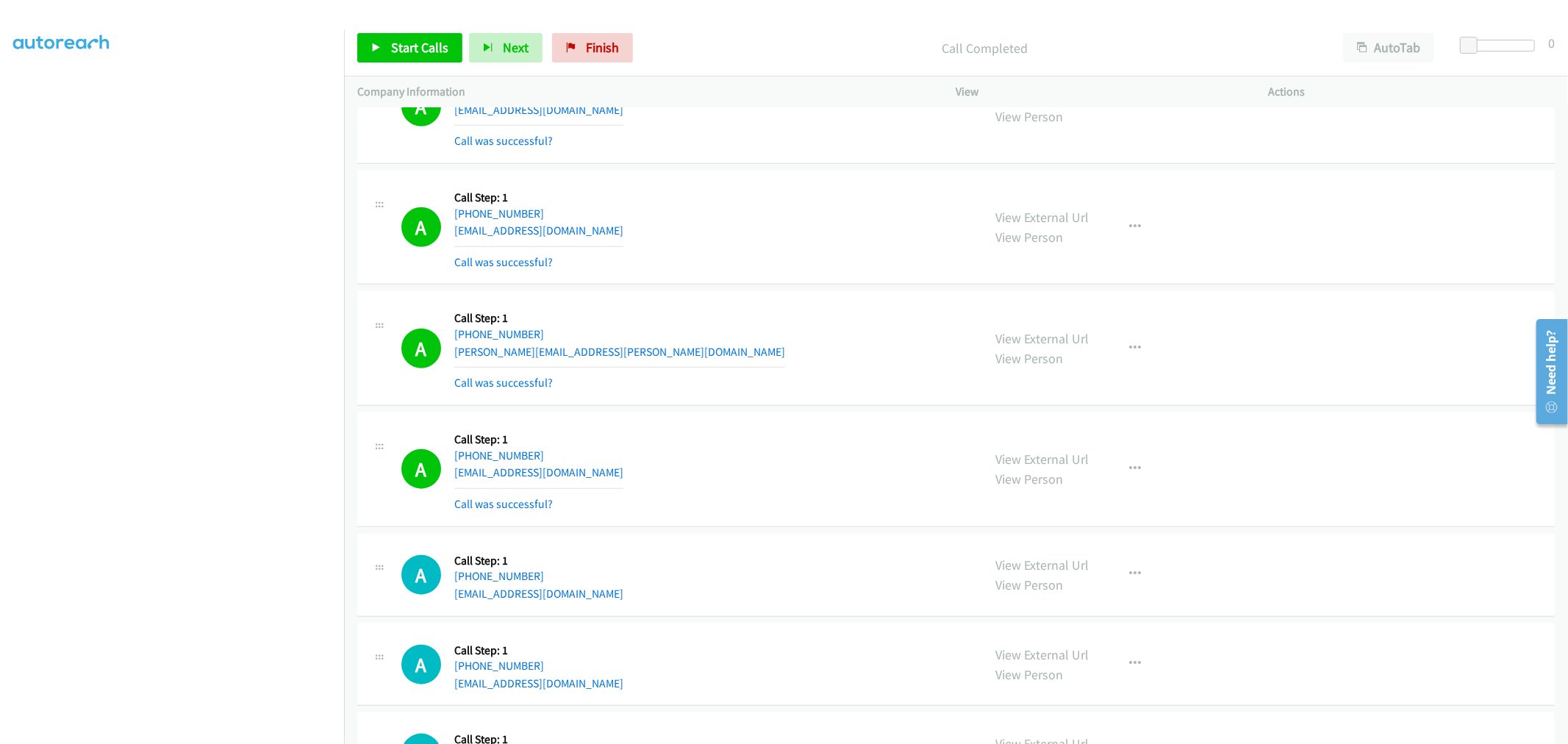
scroll to position [19993, 0]
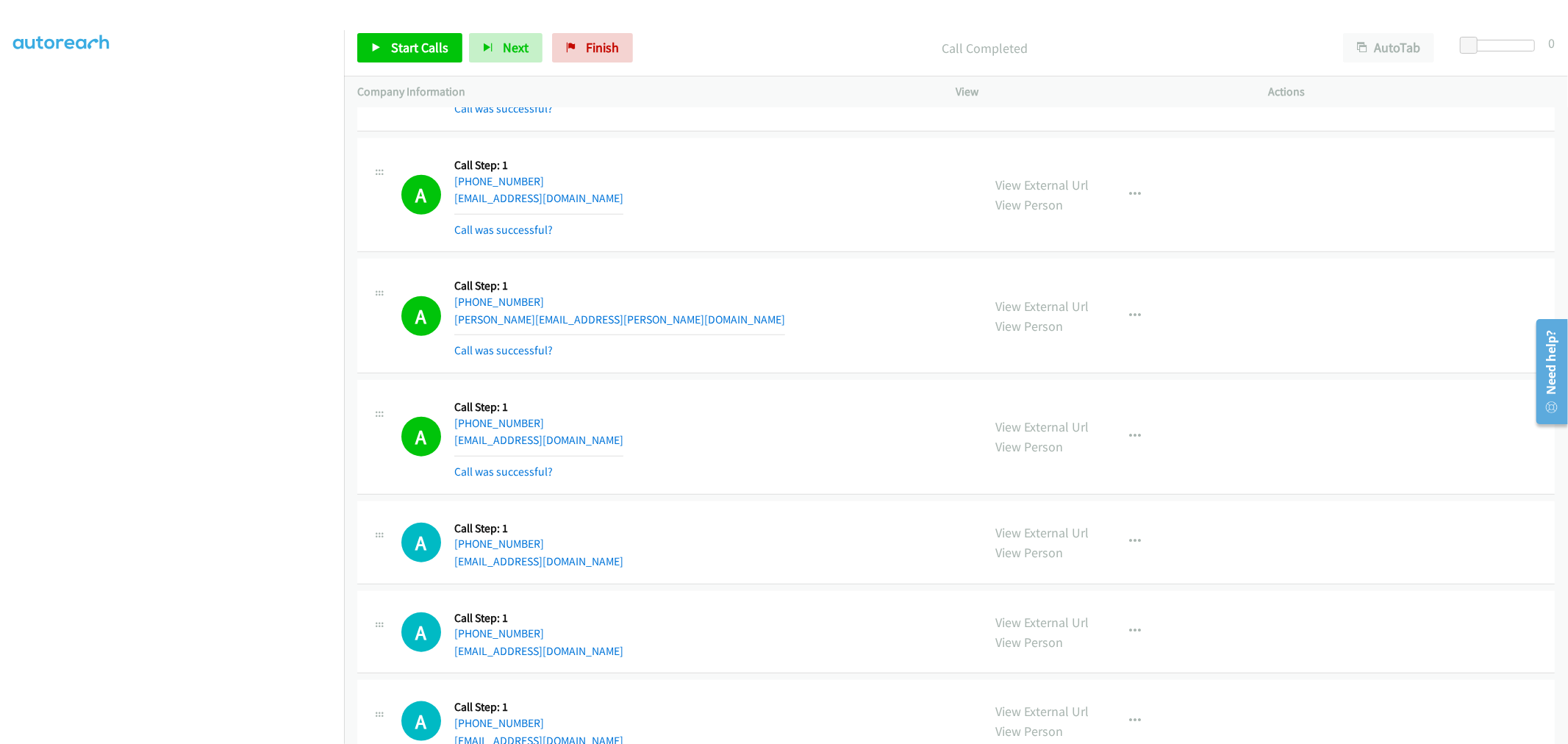
click at [731, 353] on div "A Callback Scheduled Call Step: 1 America/Los_Angeles [PHONE_NUMBER] [PERSON_NA…" at bounding box center [685, 316] width 568 height 88
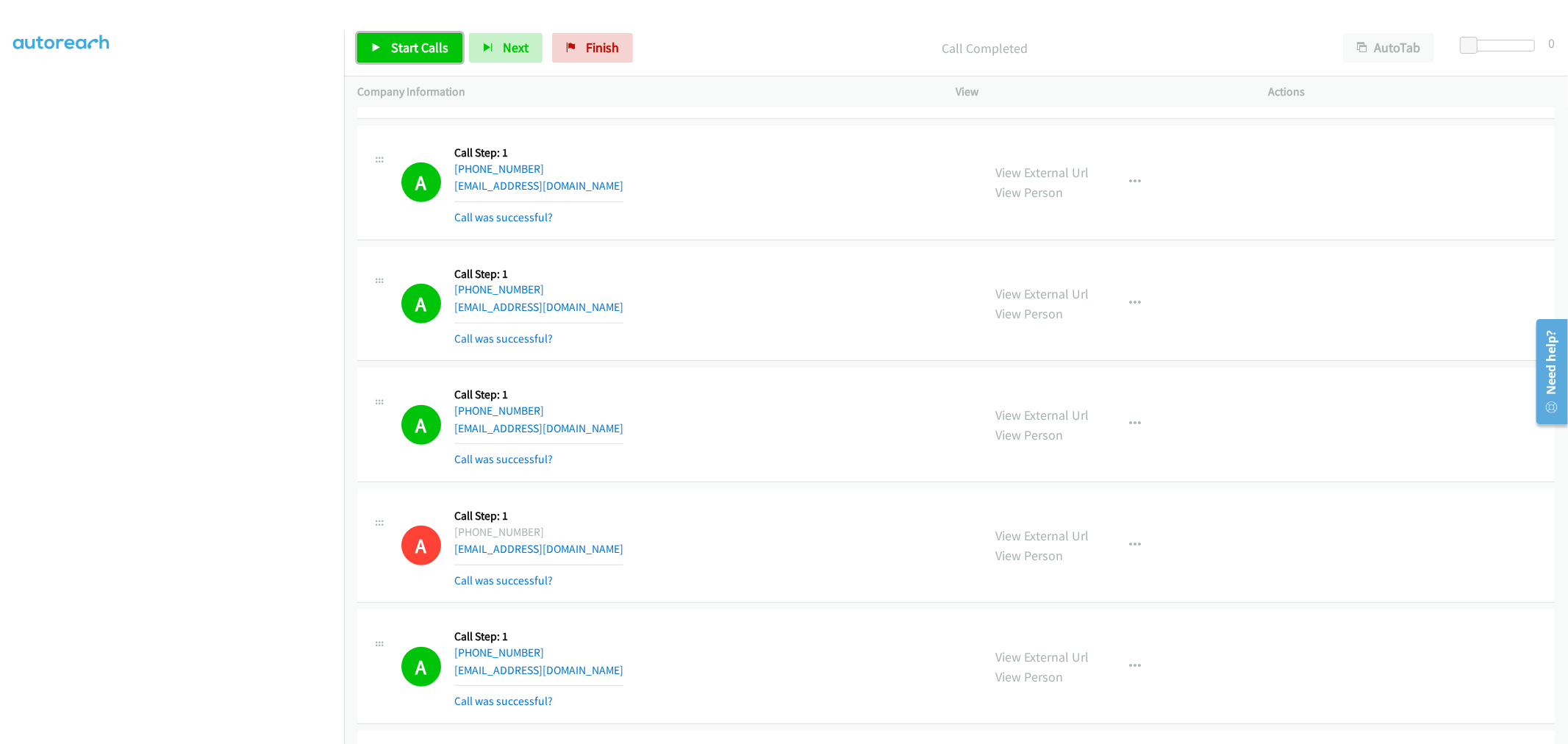
click at [387, 41] on link "Start Calls" at bounding box center [410, 48] width 105 height 30
click at [394, 46] on span "Pause" at bounding box center [408, 47] width 34 height 17
click at [785, 244] on td "A Callback Scheduled Call Step: 1 America/New_York [PHONE_NUMBER] [EMAIL_ADDRES…" at bounding box center [956, 183] width 1224 height 121
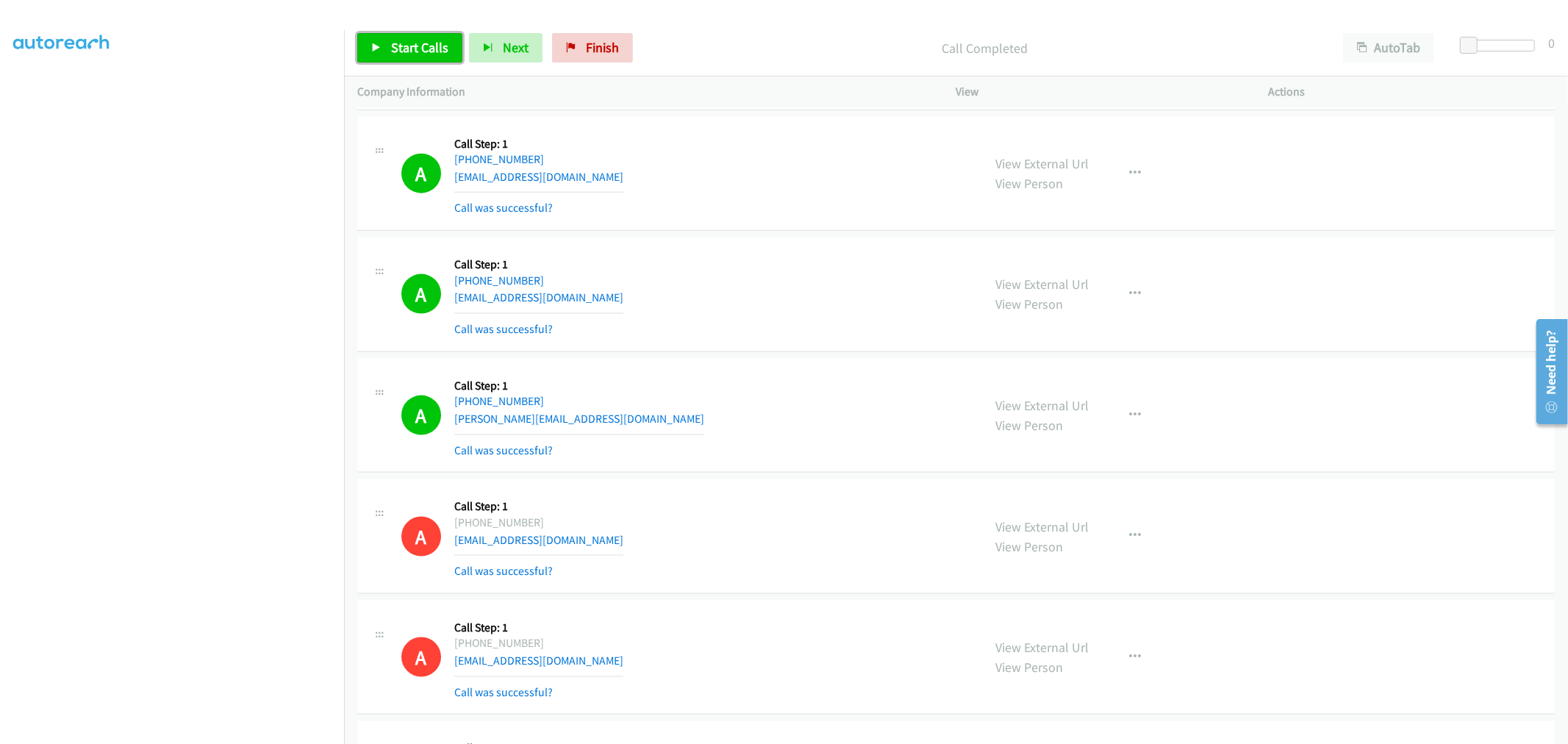
click at [441, 45] on span "Start Calls" at bounding box center [420, 47] width 58 height 17
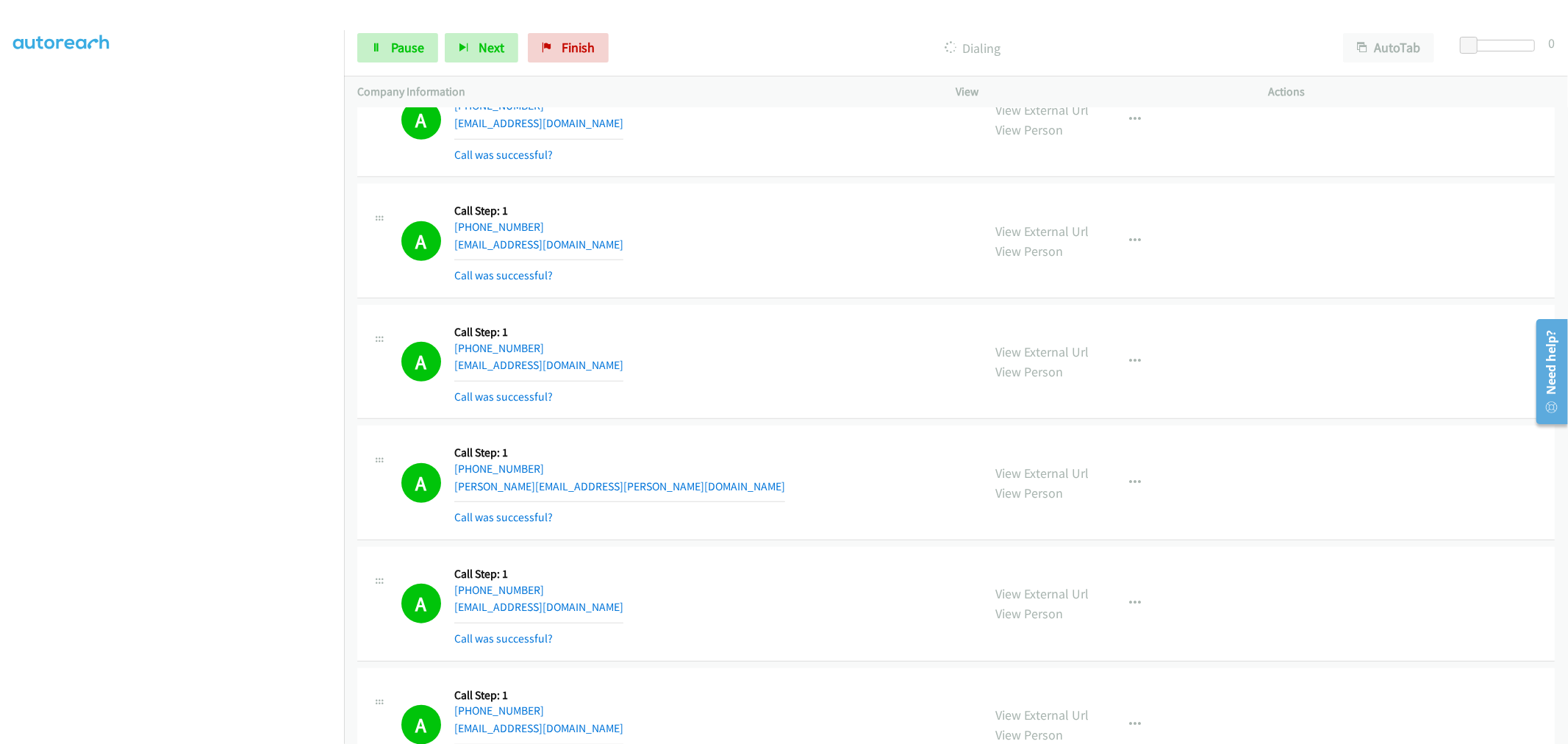
scroll to position [20001, 0]
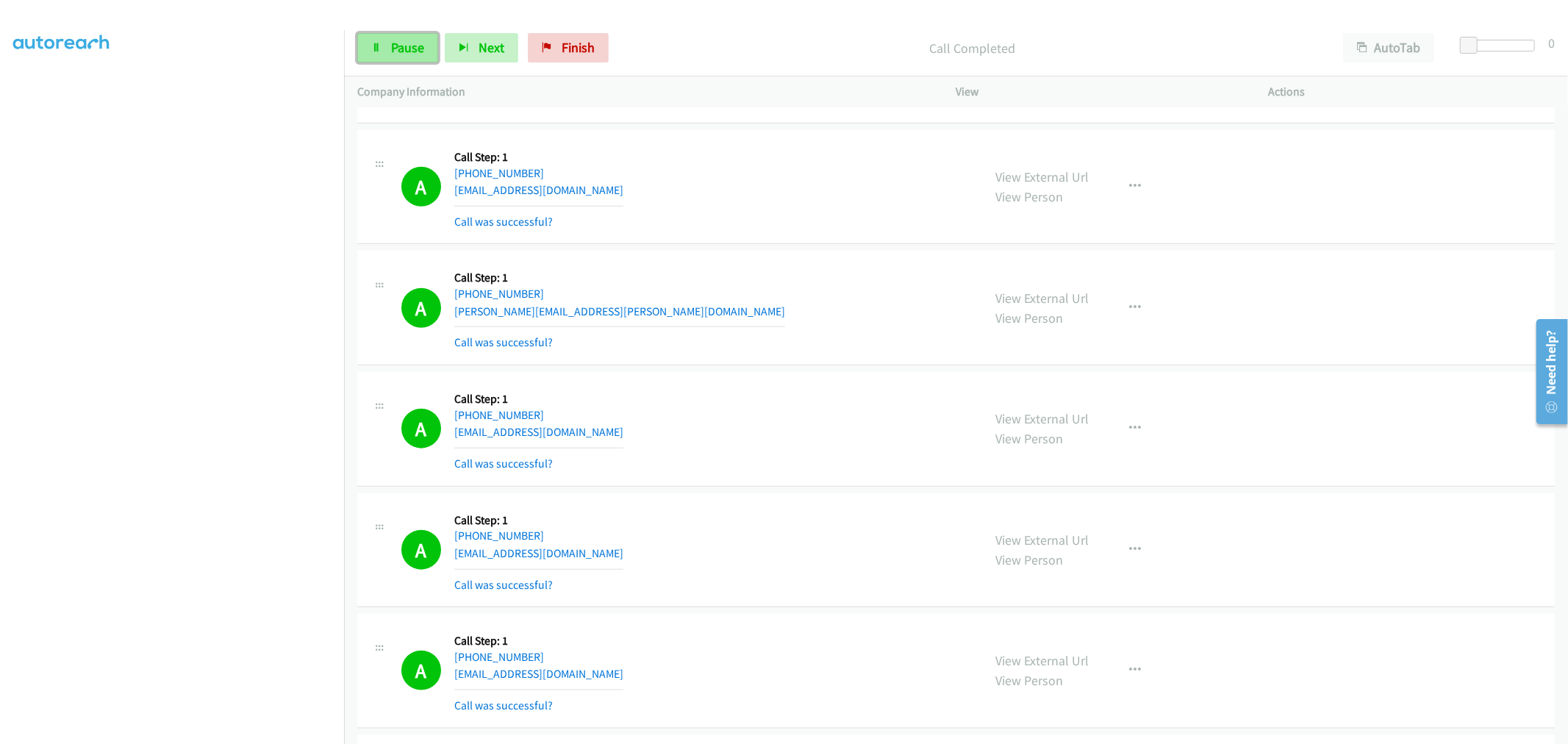
click at [396, 58] on link "Pause" at bounding box center [398, 48] width 81 height 30
click at [398, 34] on link "Start Calls" at bounding box center [410, 48] width 105 height 30
click at [779, 262] on td "A Callback Scheduled Call Step: 1 America/Los_Angeles [PHONE_NUMBER] [PERSON_NA…" at bounding box center [956, 308] width 1224 height 121
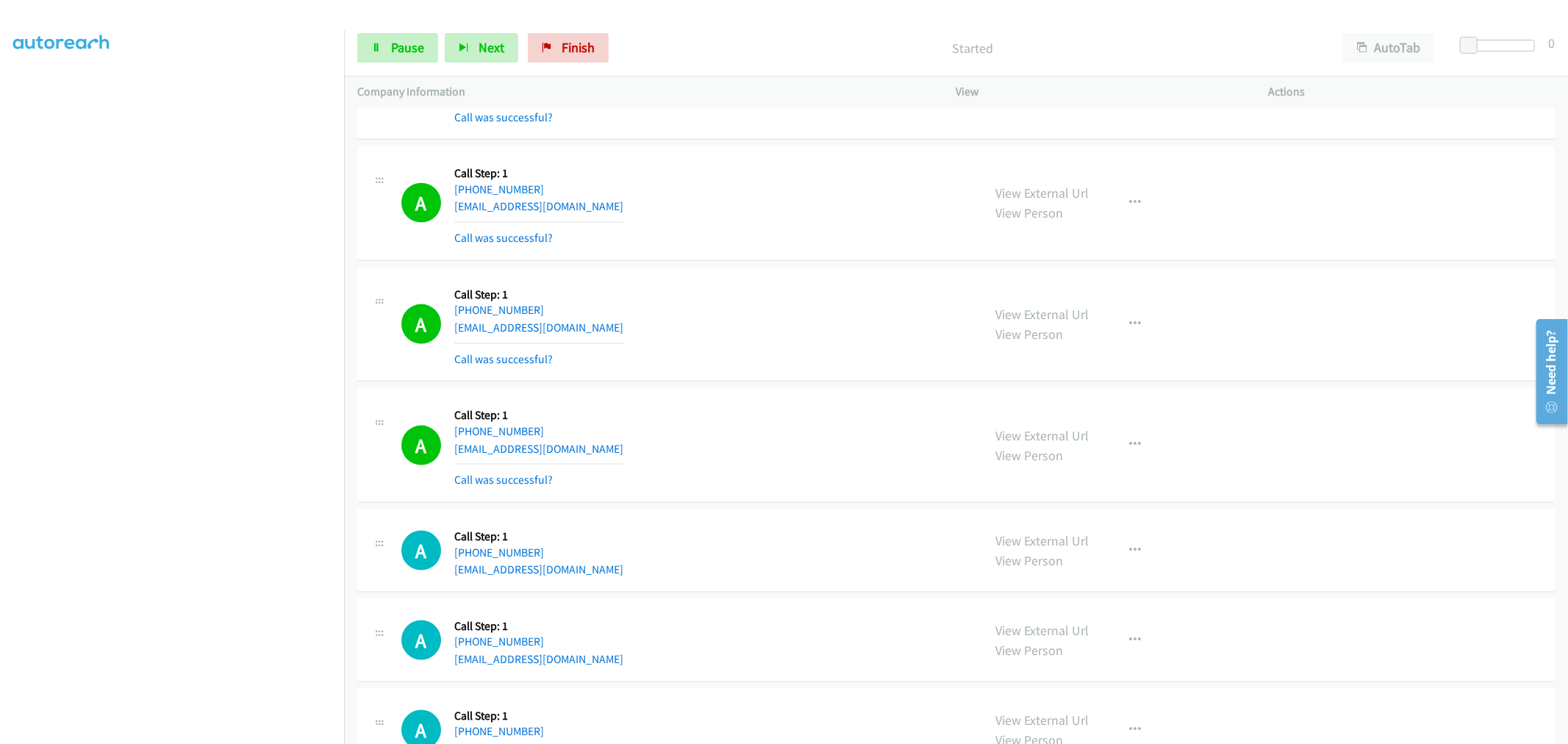
scroll to position [20459, 0]
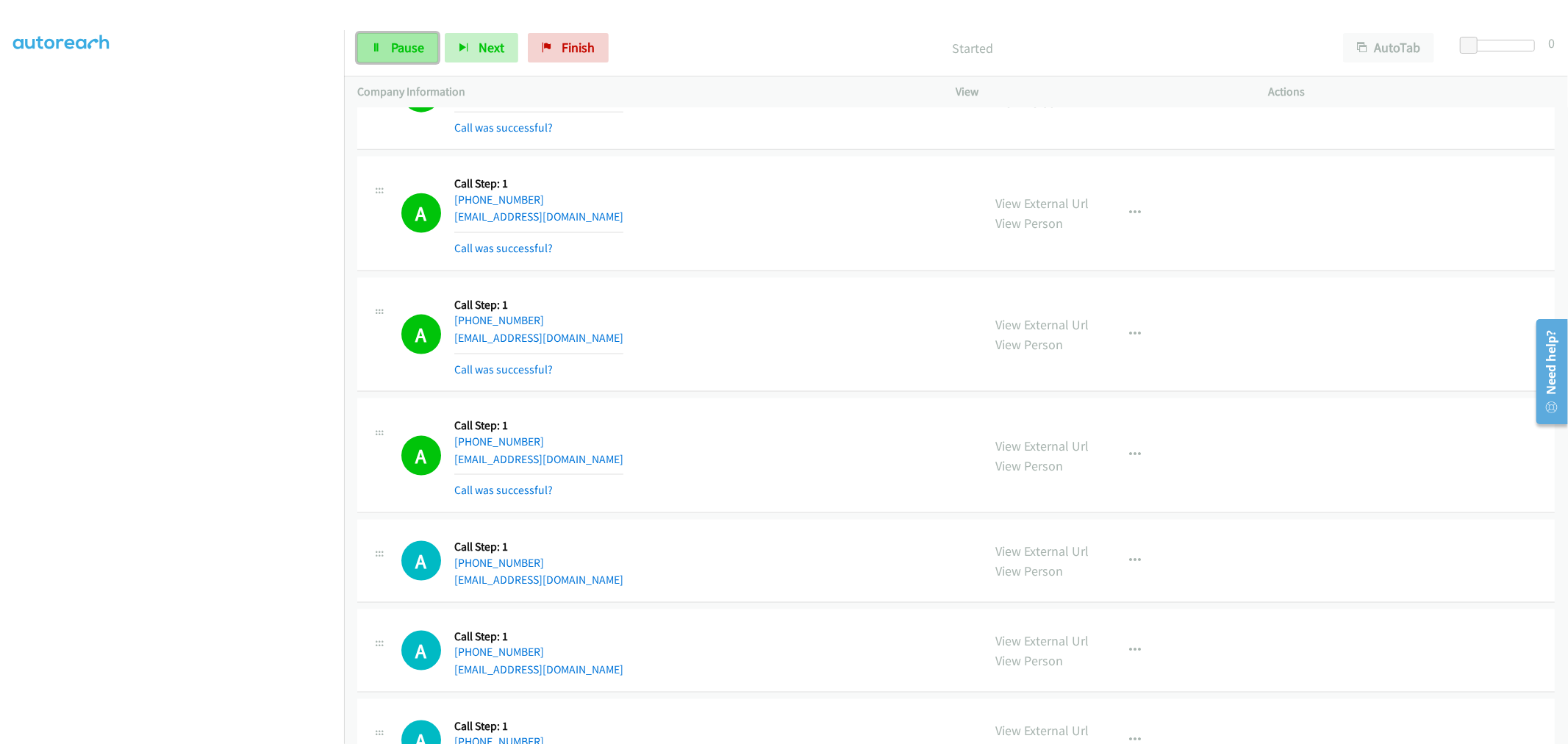
click at [400, 46] on span "Pause" at bounding box center [408, 47] width 34 height 17
click at [417, 46] on span "Start Calls" at bounding box center [420, 47] width 58 height 17
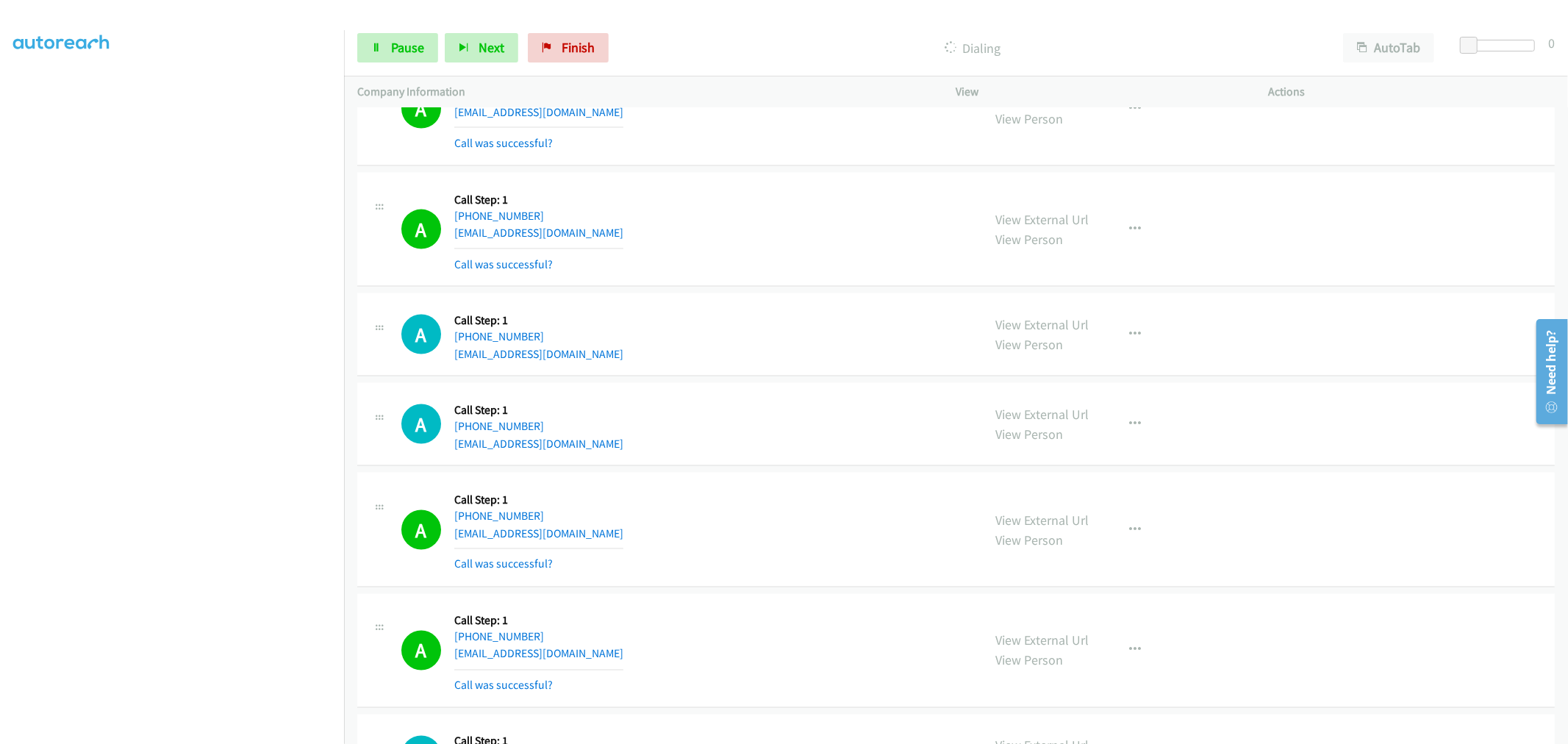
scroll to position [20747, 0]
click at [425, 54] on link "Pause" at bounding box center [398, 48] width 81 height 30
click at [399, 51] on span "Start Calls" at bounding box center [420, 47] width 58 height 17
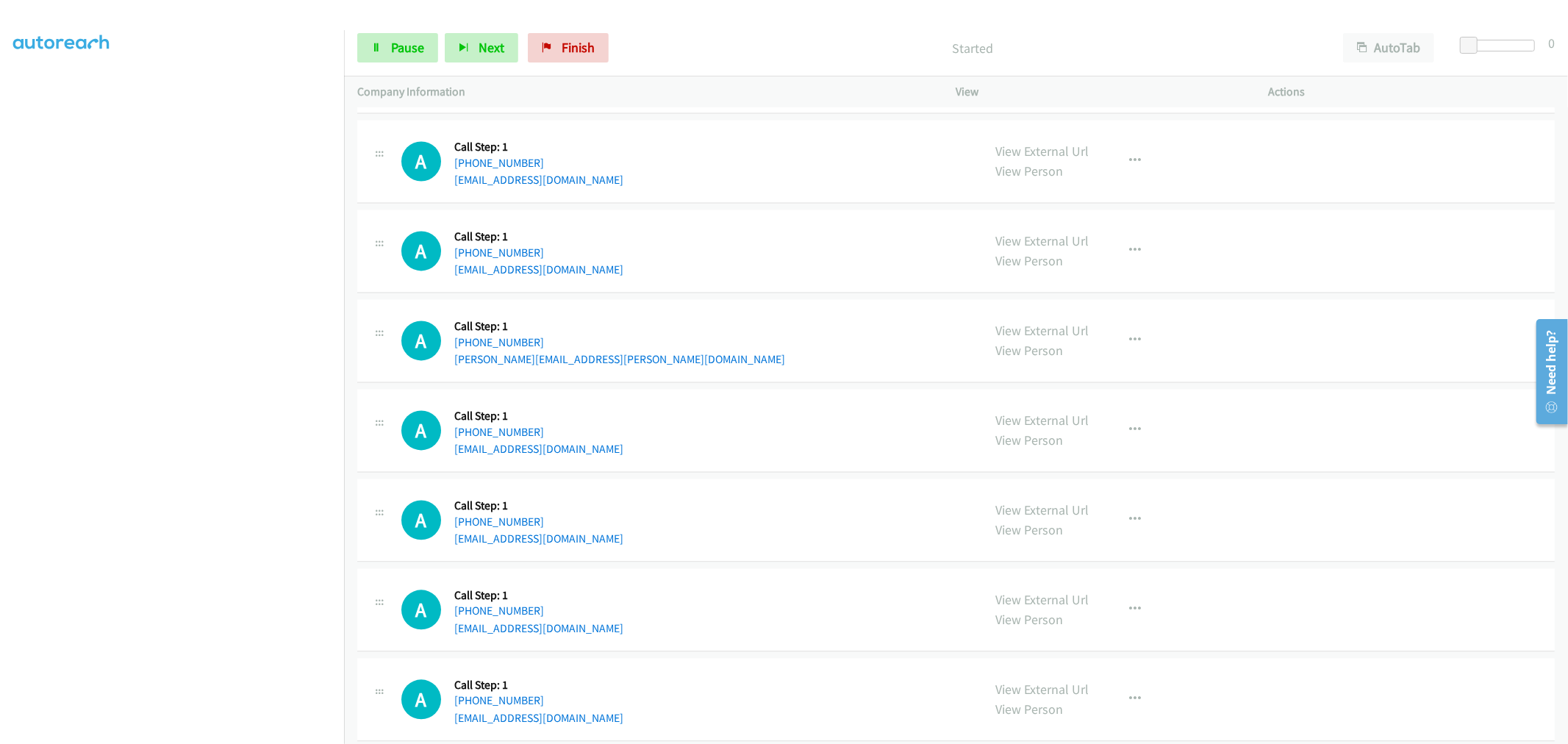
scroll to position [21056, 0]
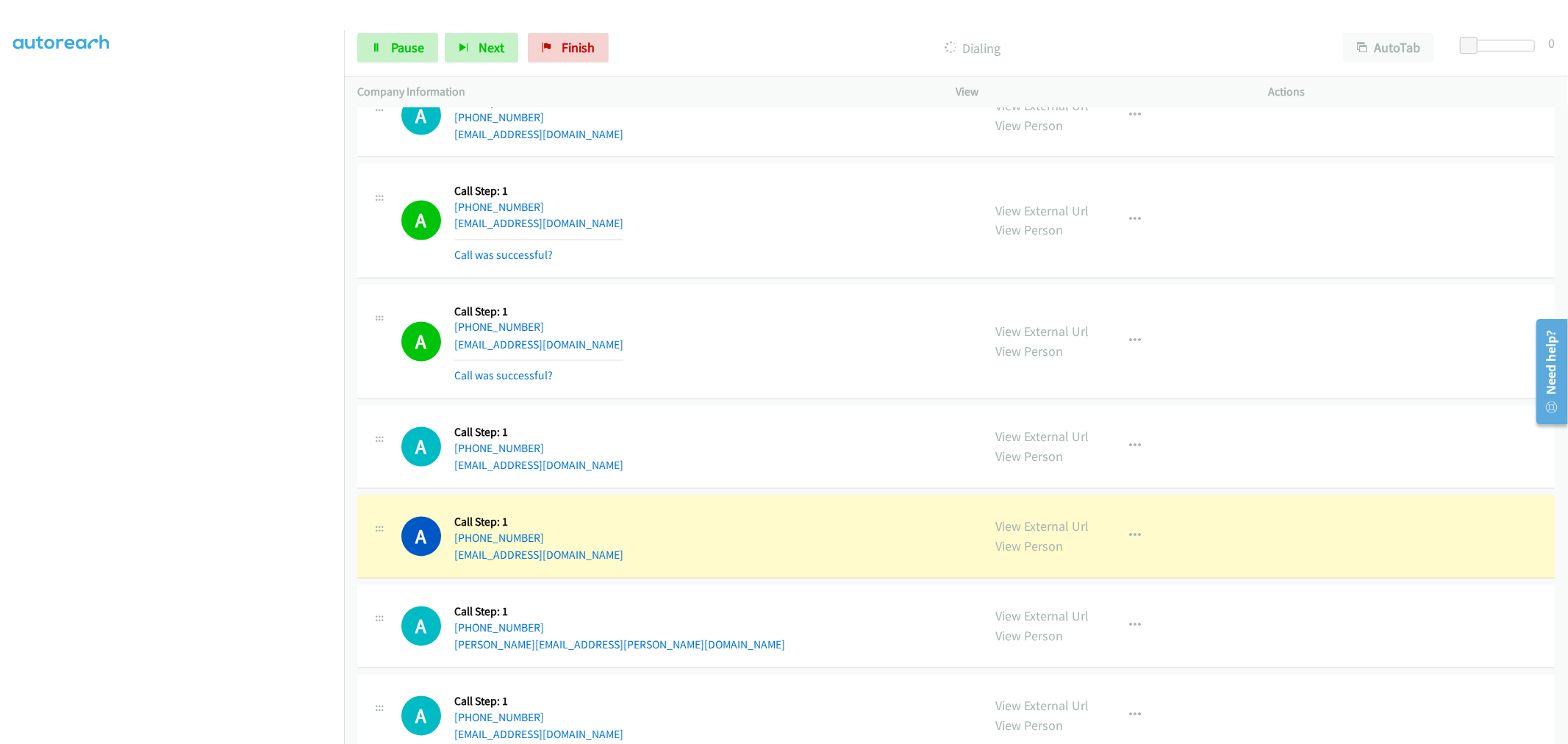
click at [753, 295] on td "A Callback Scheduled Call Step: 1 [GEOGRAPHIC_DATA]/[GEOGRAPHIC_DATA] [PHONE_NU…" at bounding box center [956, 342] width 1224 height 121
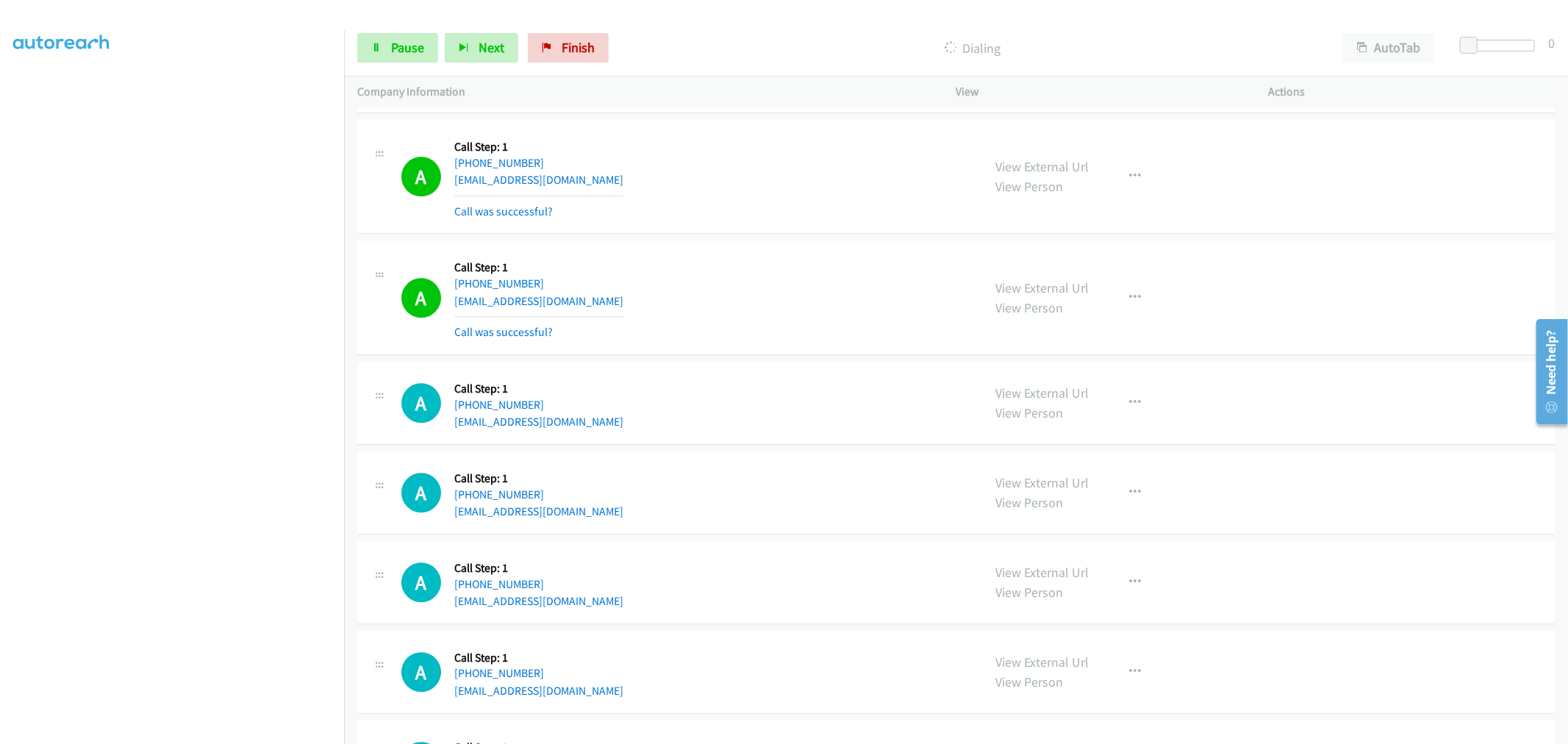
scroll to position [22069, 0]
click at [414, 60] on link "Pause" at bounding box center [398, 48] width 81 height 30
click at [407, 49] on span "Start Calls" at bounding box center [420, 47] width 58 height 17
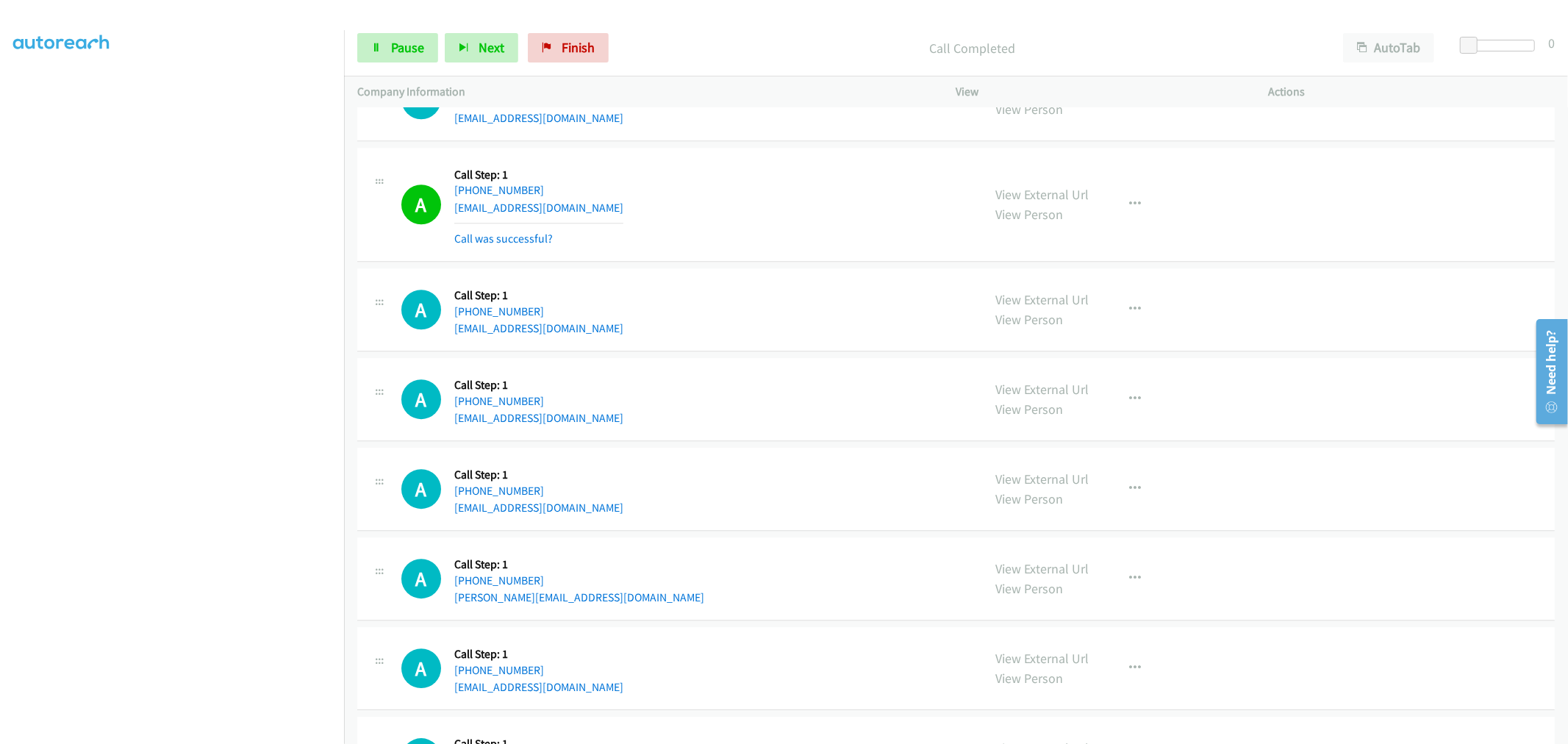
scroll to position [22394, 0]
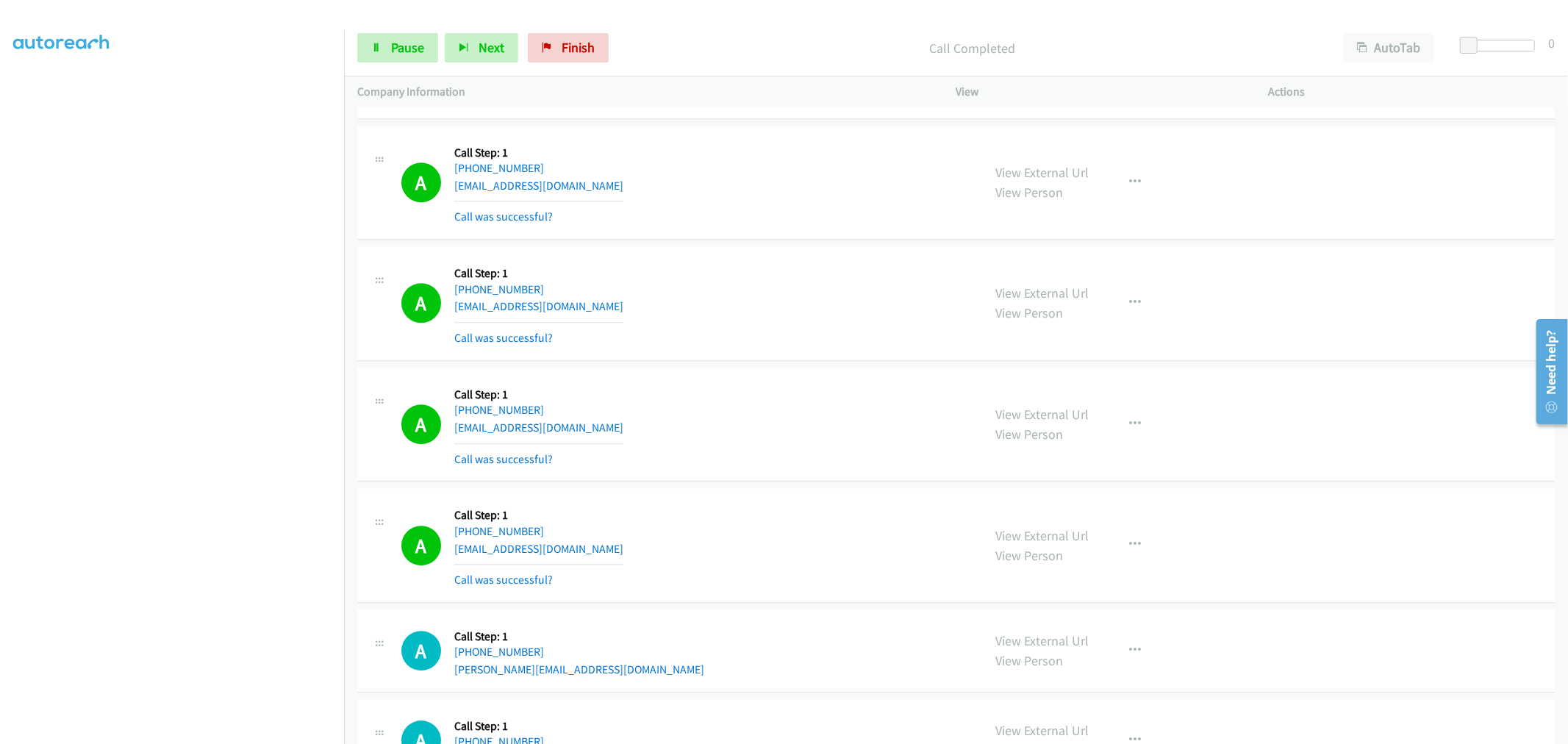
drag, startPoint x: 27, startPoint y: 729, endPoint x: 781, endPoint y: 260, distance: 888.0
click at [781, 260] on div "A Callback Scheduled Call Step: 1 America/New_York [PHONE_NUMBER] [EMAIL_ADDRES…" at bounding box center [956, 304] width 1197 height 115
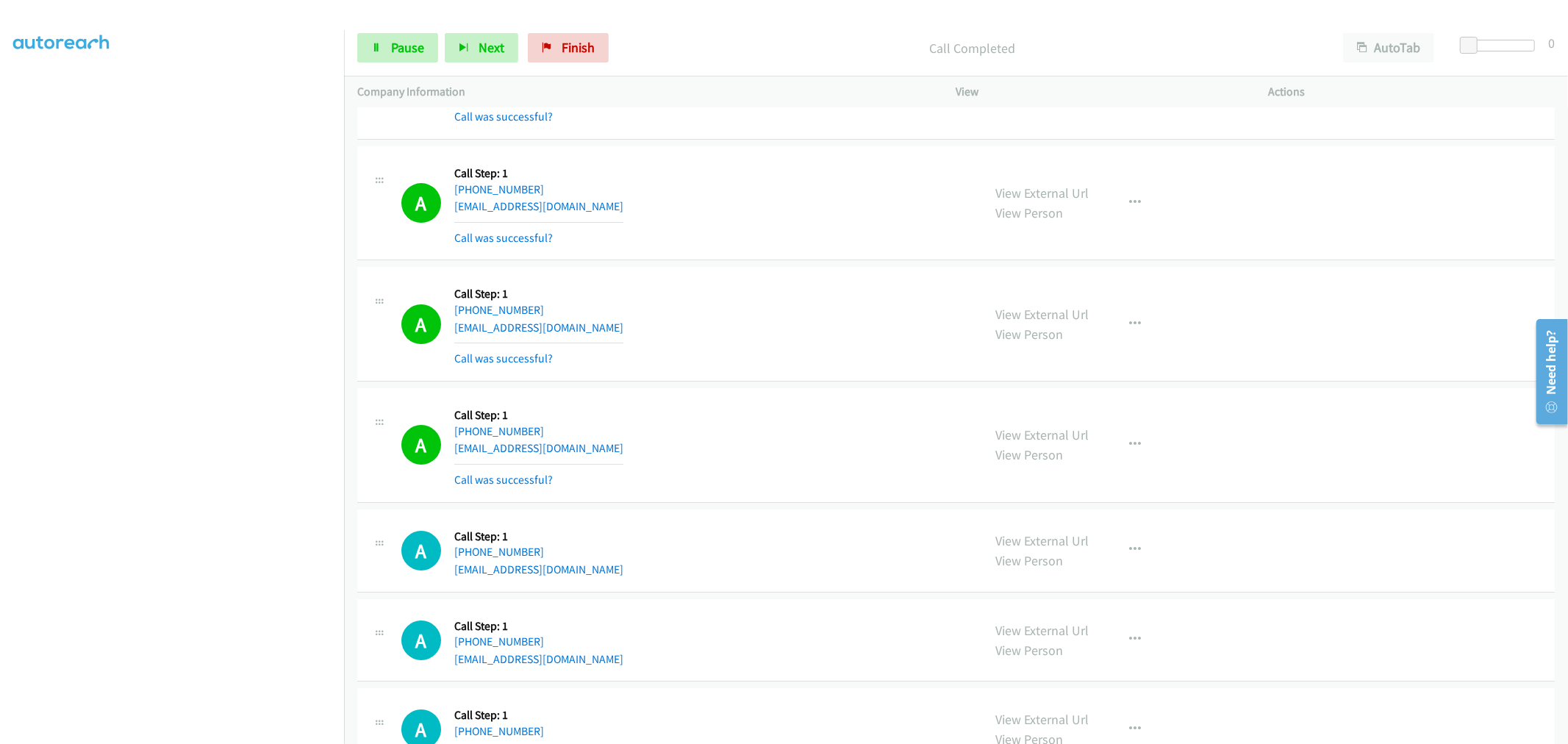
scroll to position [23165, 0]
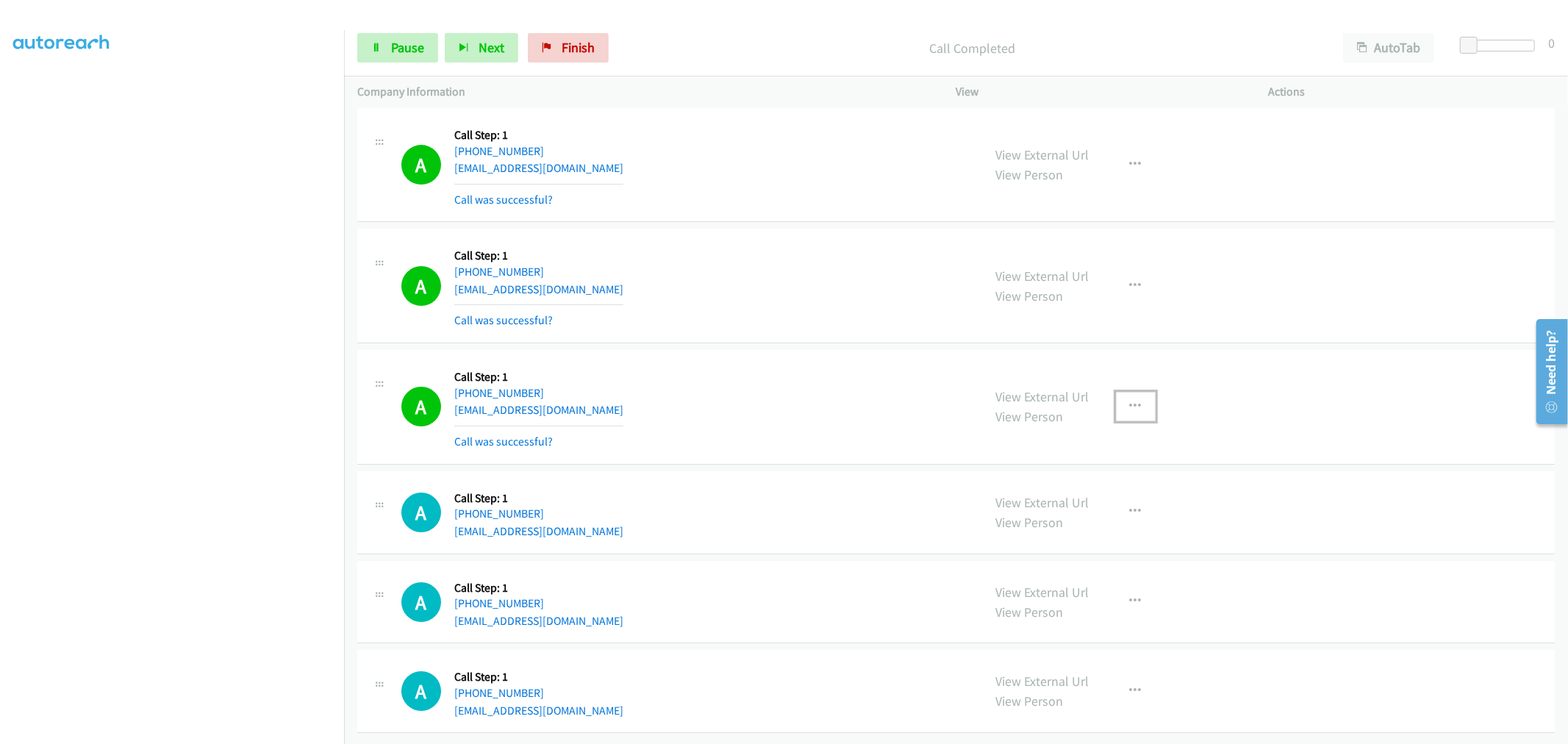
click at [1135, 392] on button "button" at bounding box center [1136, 407] width 40 height 30
click at [1067, 518] on link "Add to do not call list" at bounding box center [1058, 533] width 196 height 30
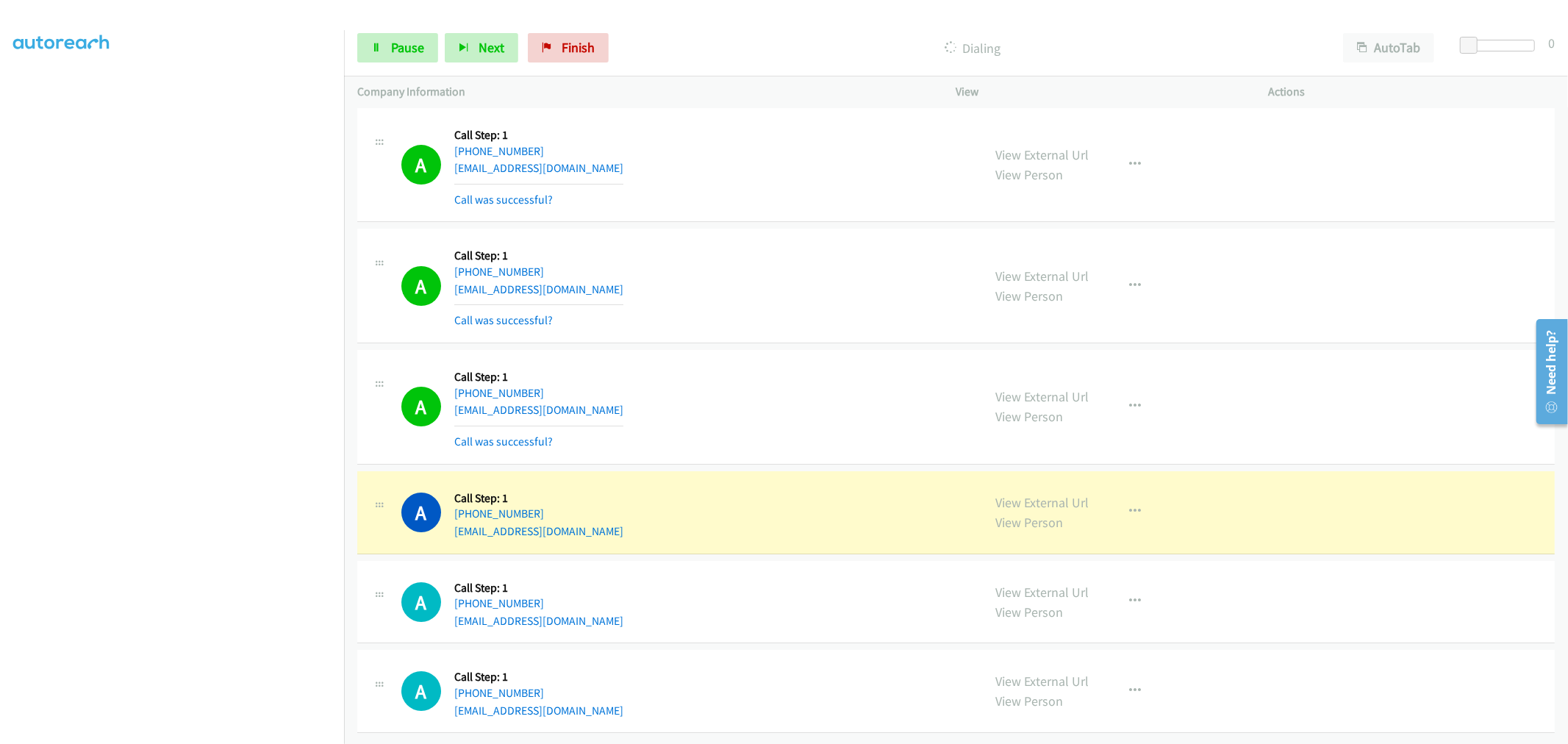
click at [770, 347] on td "A Callback Scheduled Call Step: 1 [GEOGRAPHIC_DATA]/[GEOGRAPHIC_DATA] [PHONE_NU…" at bounding box center [956, 408] width 1224 height 121
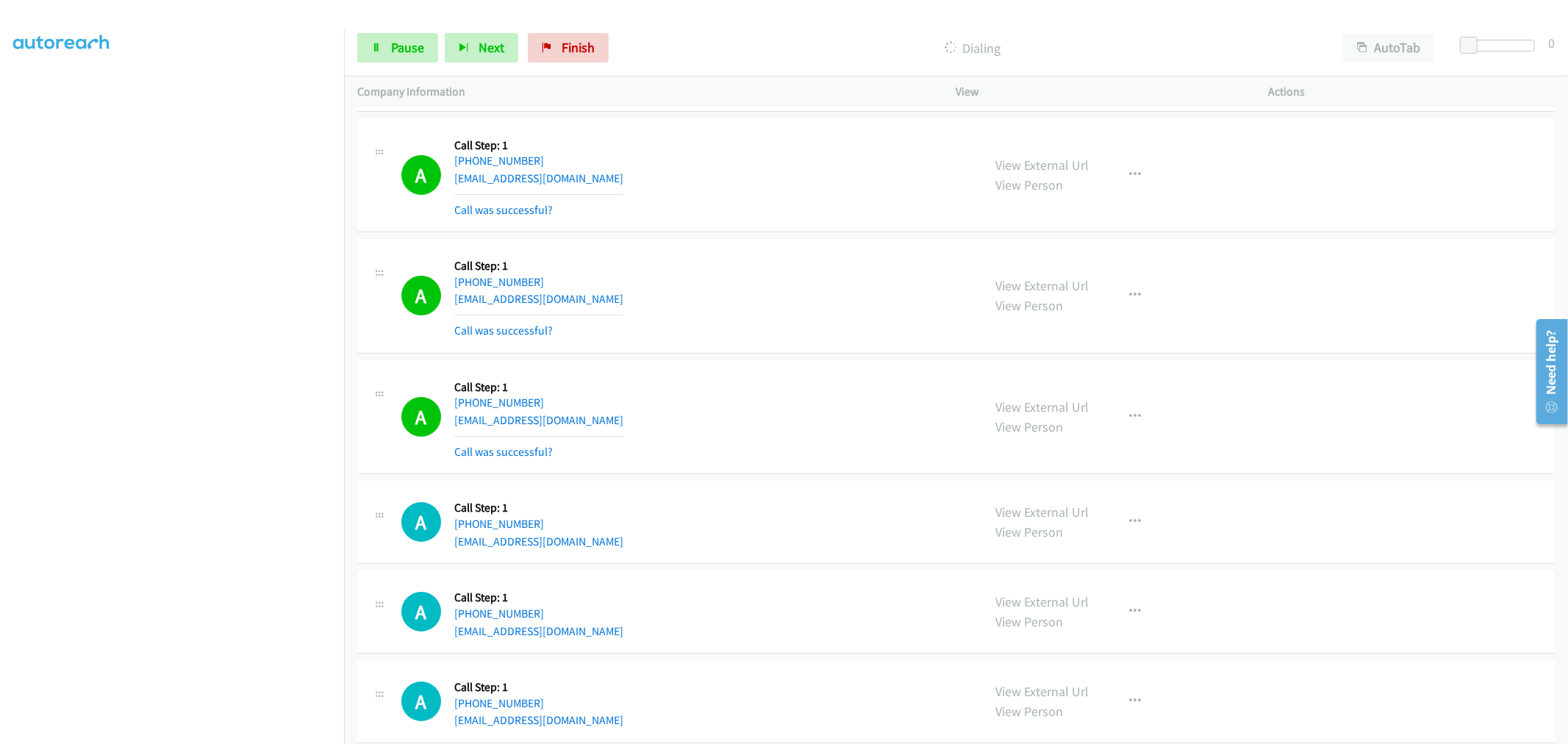
scroll to position [23523, 0]
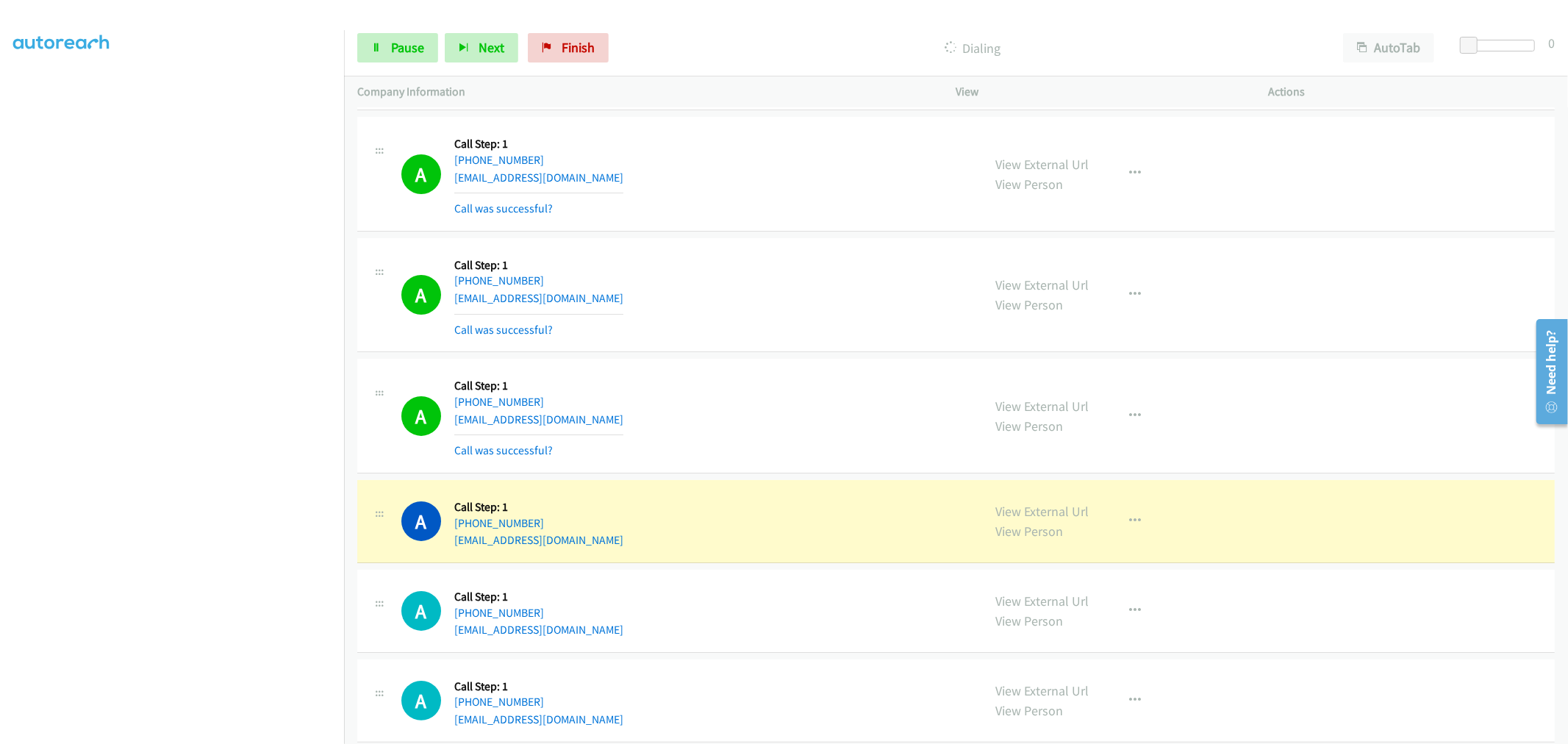
click at [785, 371] on td "A Callback Scheduled Call Step: 1 America/New_York [PHONE_NUMBER] [EMAIL_ADDRES…" at bounding box center [956, 416] width 1224 height 121
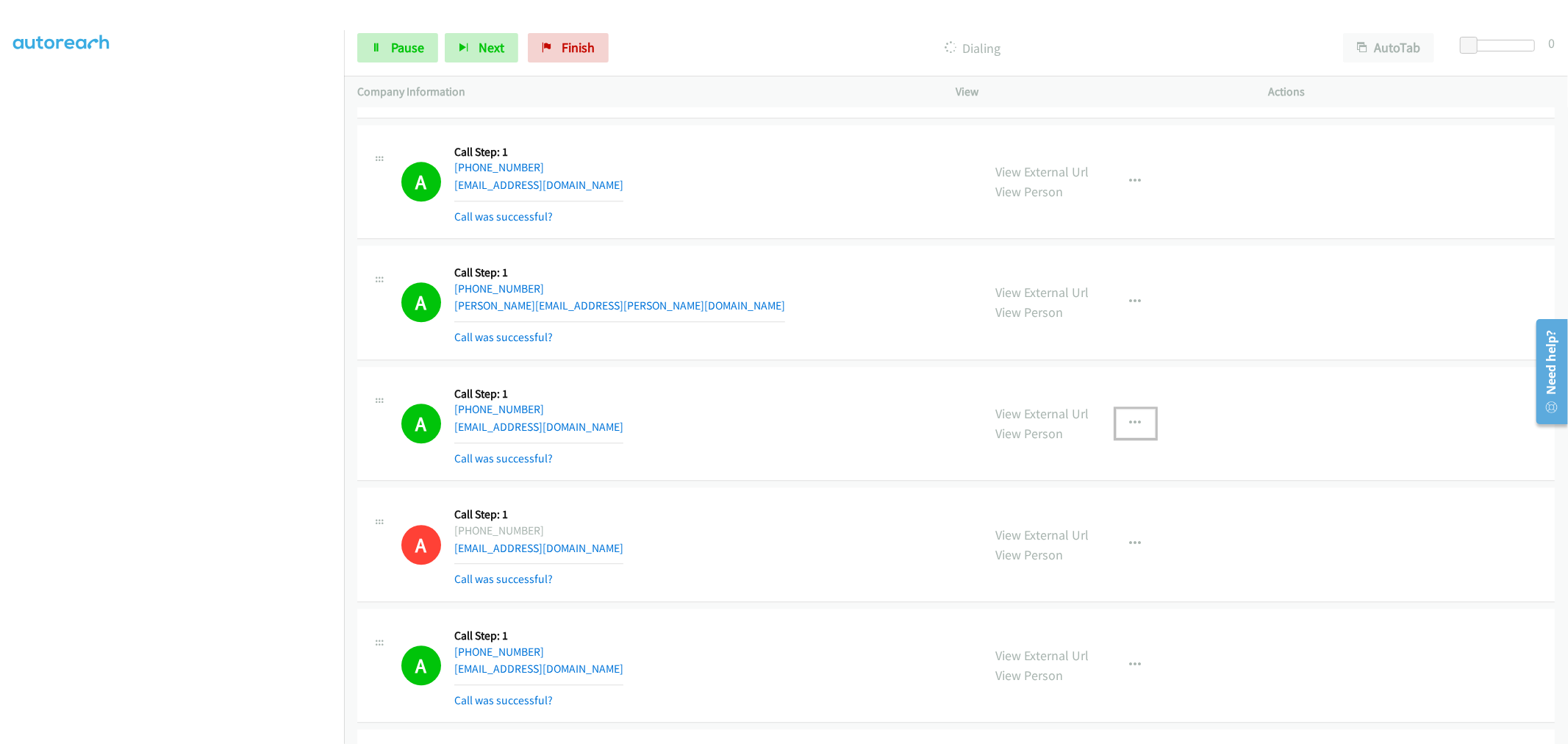
click at [1134, 439] on button "button" at bounding box center [1136, 424] width 40 height 30
click at [1053, 555] on link "Add to do not call list" at bounding box center [1058, 549] width 196 height 30
click at [851, 414] on div "A Callback Scheduled Call Step: 1 America/New_York [PHONE_NUMBER] [EMAIL_ADDRES…" at bounding box center [685, 424] width 568 height 88
click at [792, 427] on div "A Callback Scheduled Call Step: 1 America/New_York [PHONE_NUMBER] [EMAIL_ADDRES…" at bounding box center [685, 424] width 568 height 88
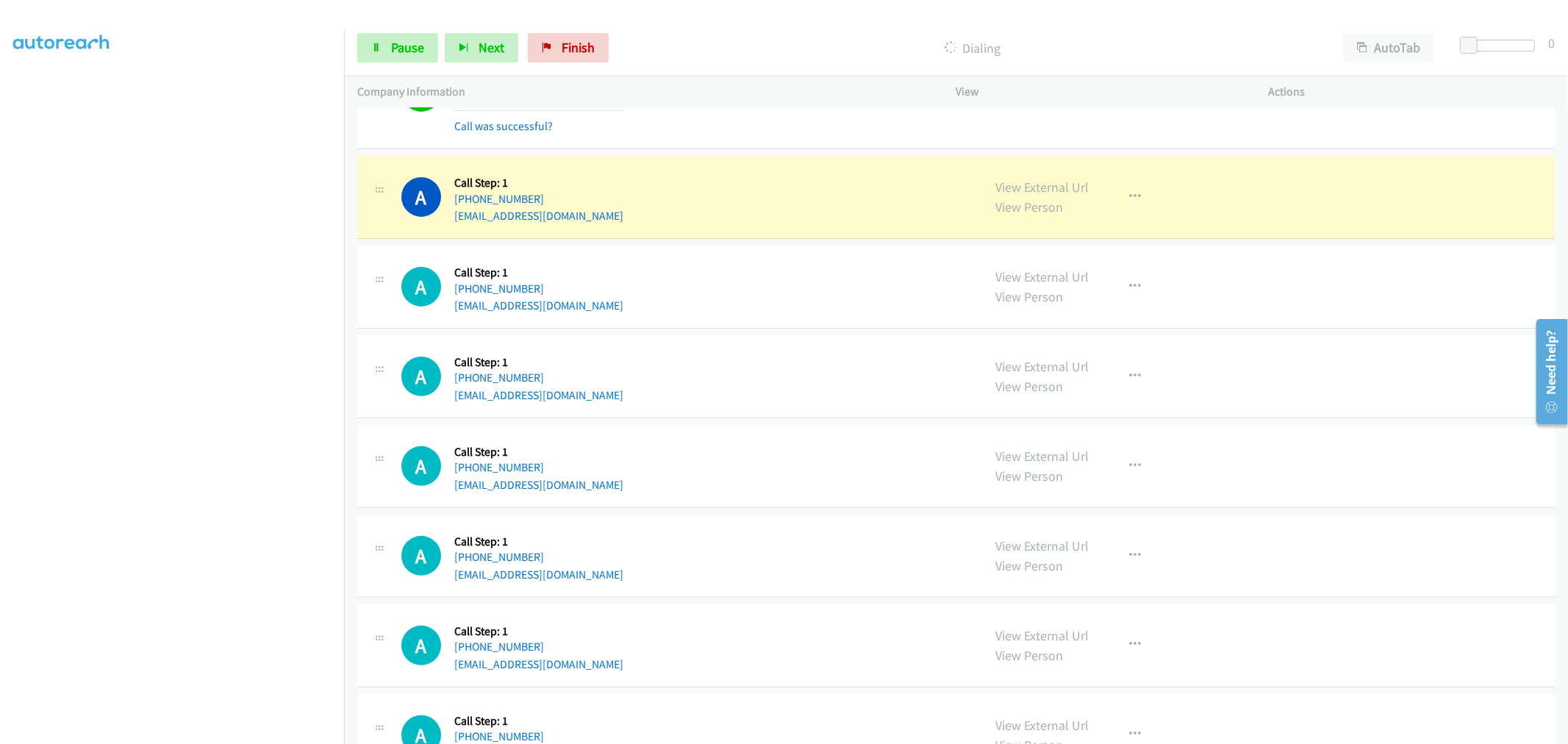
scroll to position [23828, 0]
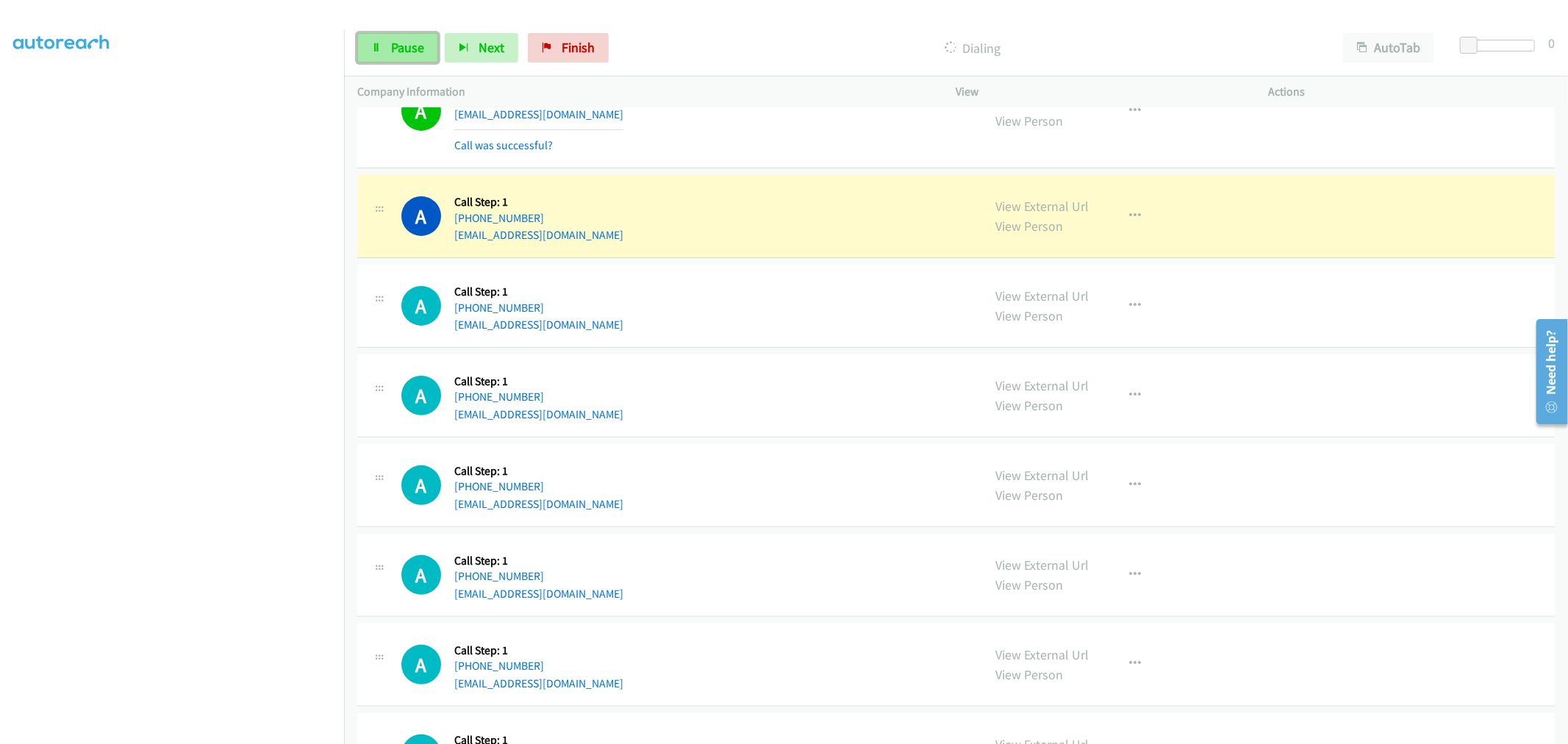
click at [404, 40] on span "Pause" at bounding box center [408, 47] width 34 height 17
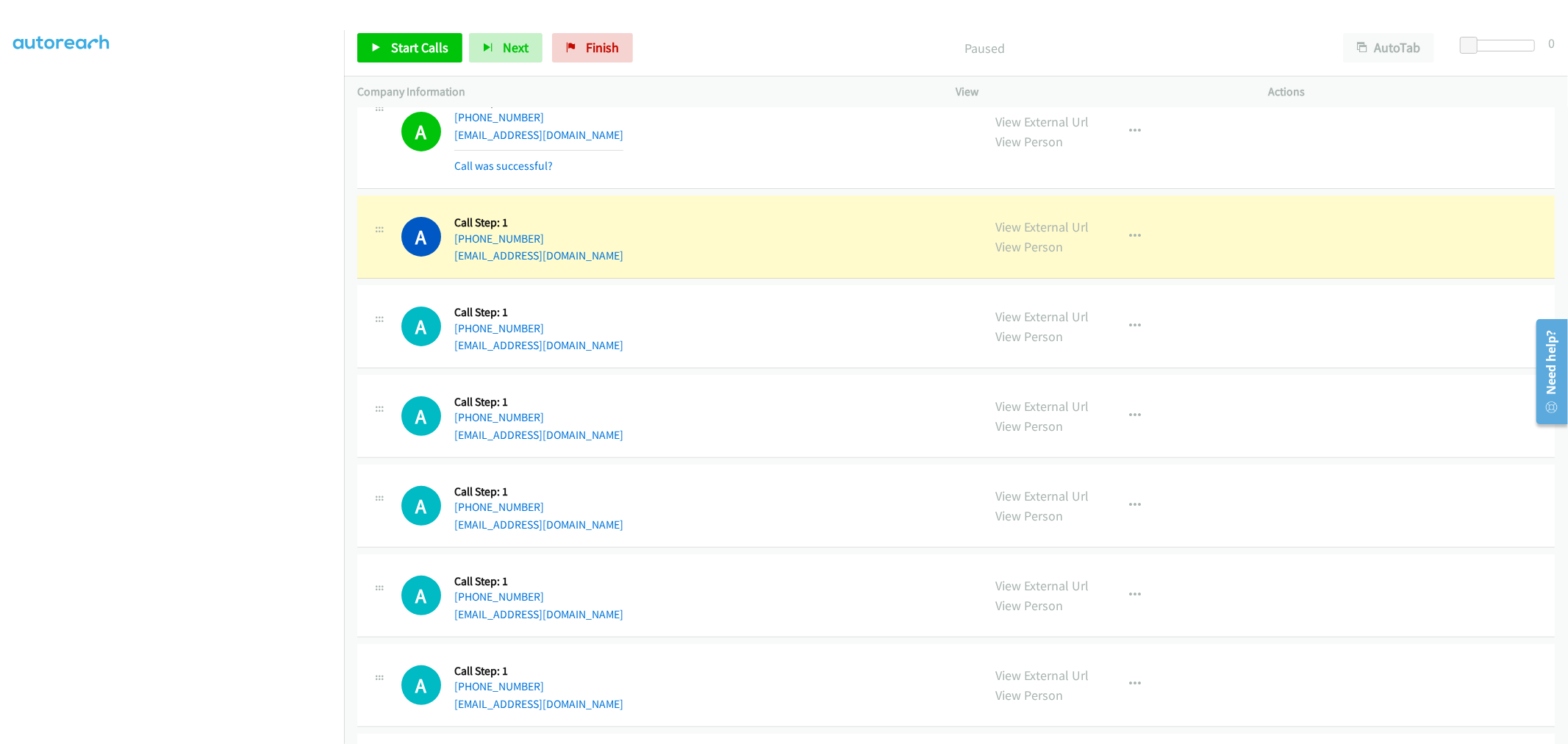
scroll to position [23747, 0]
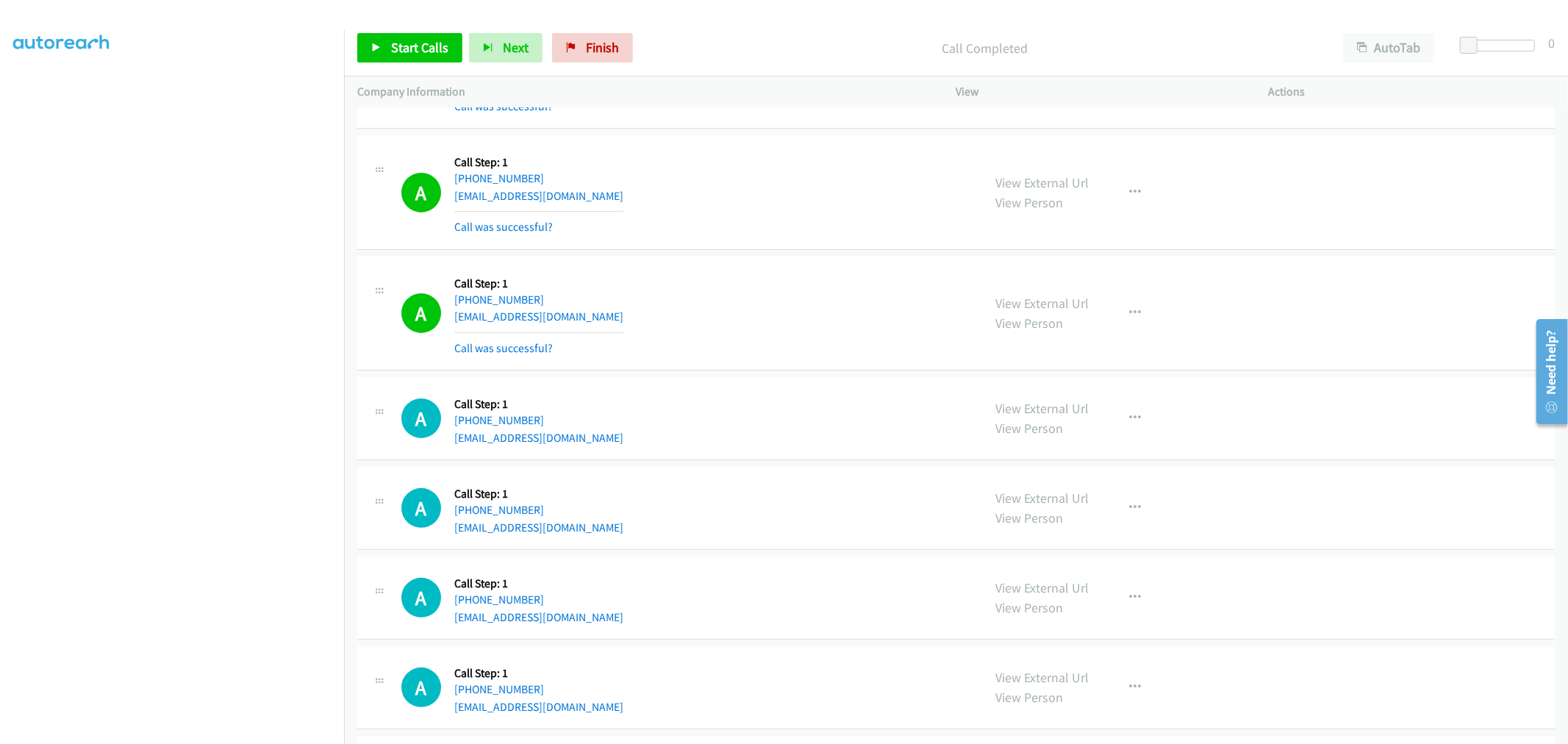
click at [764, 253] on td "A Callback Scheduled Call Step: 1 America/New_York [PHONE_NUMBER] [EMAIL_ADDRES…" at bounding box center [956, 193] width 1224 height 121
click at [791, 357] on div "A Callback Scheduled Call Step: 1 America/New_York [PHONE_NUMBER] [EMAIL_ADDRES…" at bounding box center [685, 314] width 568 height 88
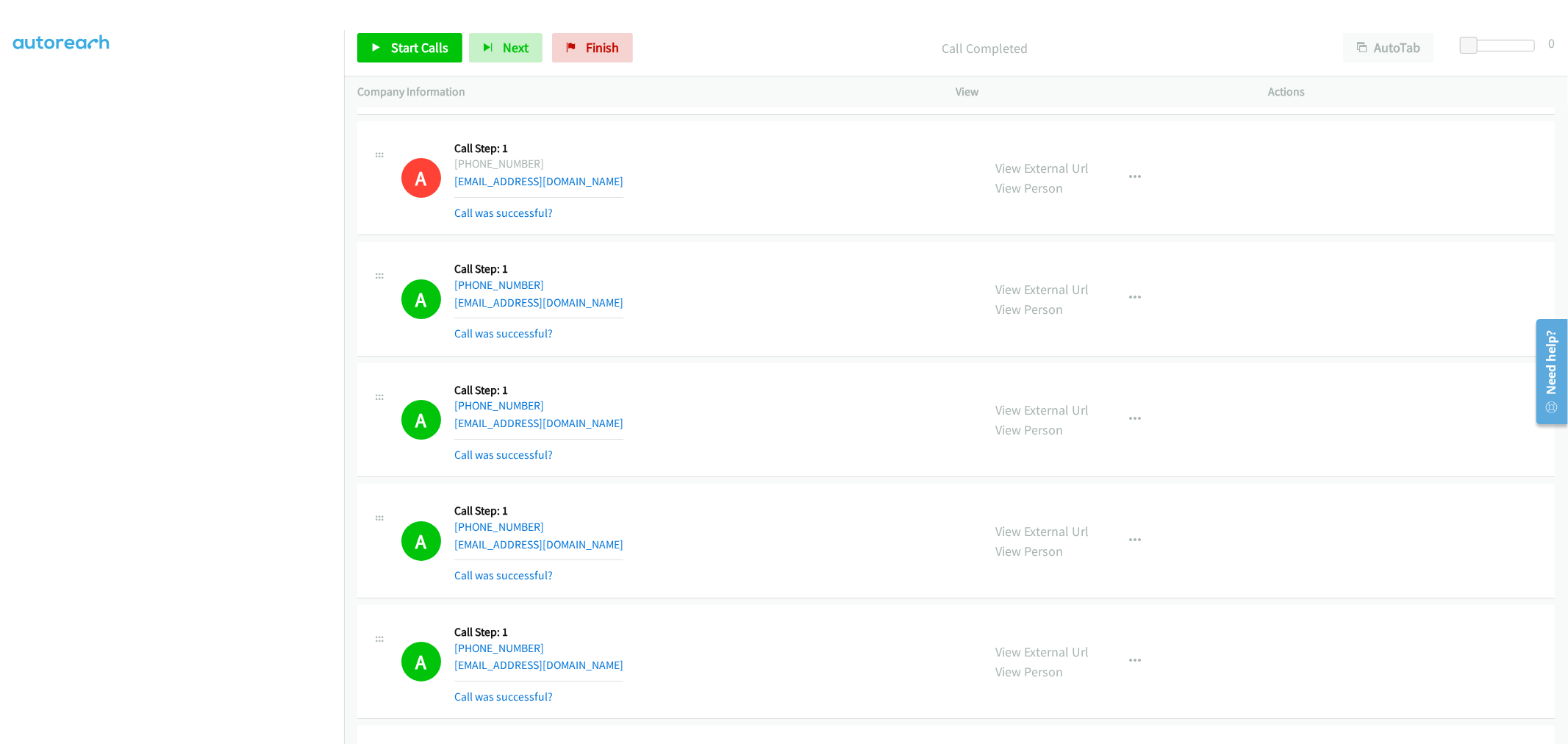
click at [789, 283] on div "A Callback Scheduled Call Step: 1 [GEOGRAPHIC_DATA]/[GEOGRAPHIC_DATA] [PHONE_NU…" at bounding box center [685, 299] width 568 height 88
click at [752, 253] on td "A Callback Scheduled Call Step: 1 [GEOGRAPHIC_DATA]/[GEOGRAPHIC_DATA] [PHONE_NU…" at bounding box center [956, 300] width 1224 height 121
click at [390, 26] on div "Start Calls Pause Next Finish Call Completed AutoTab AutoTab 0" at bounding box center [956, 47] width 1224 height 57
click at [397, 40] on span "Start Calls" at bounding box center [420, 47] width 58 height 17
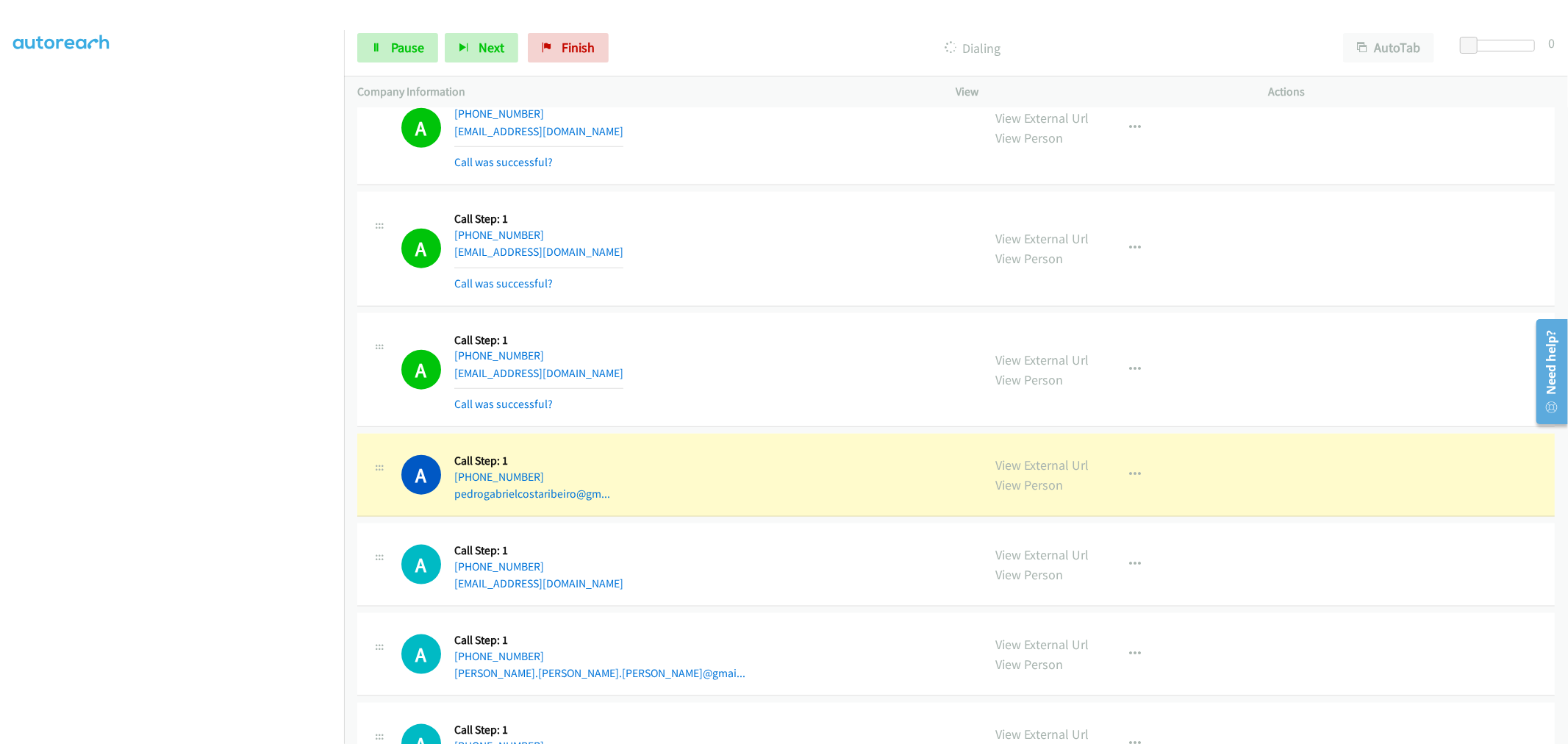
scroll to position [24918, 0]
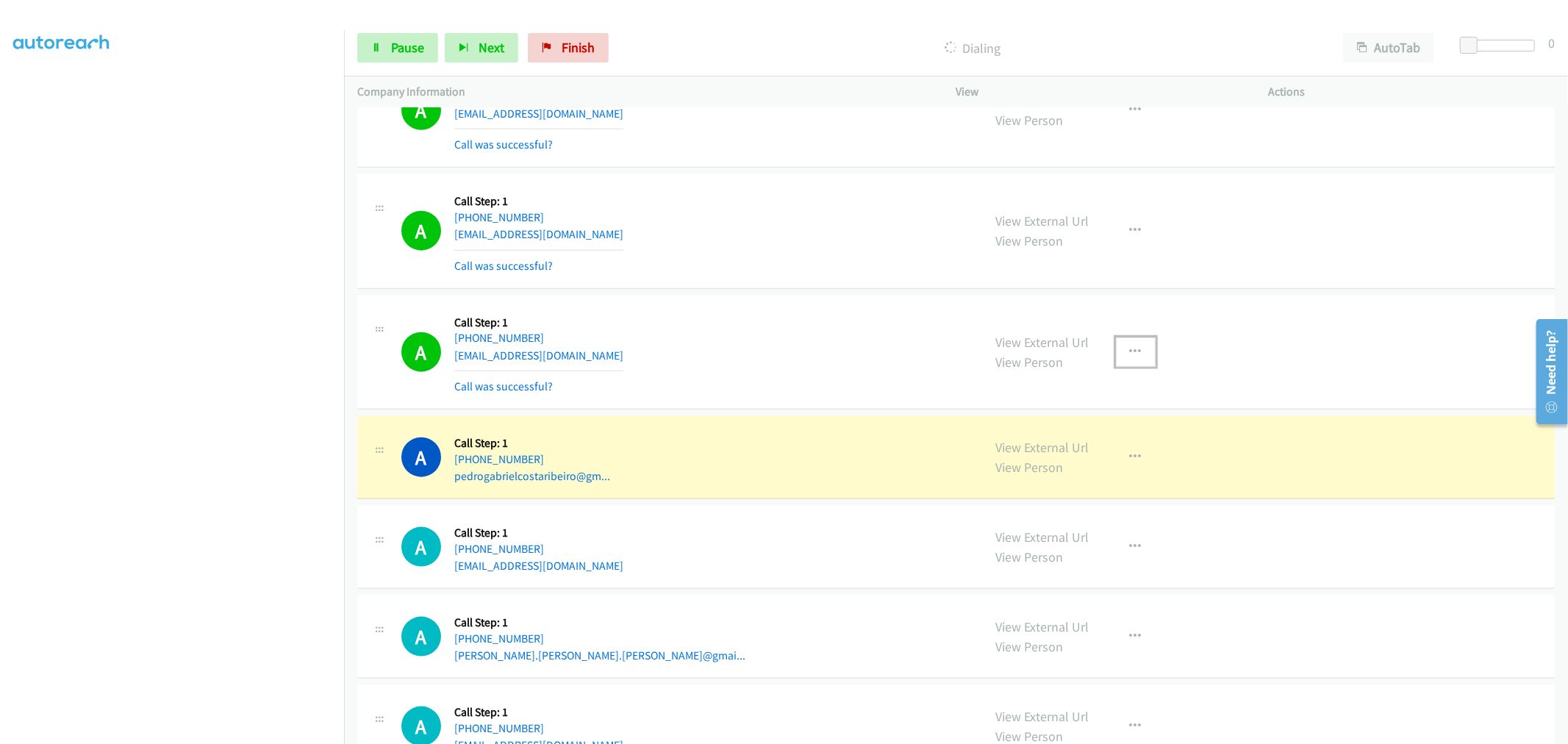
click at [1130, 358] on icon "button" at bounding box center [1136, 352] width 12 height 12
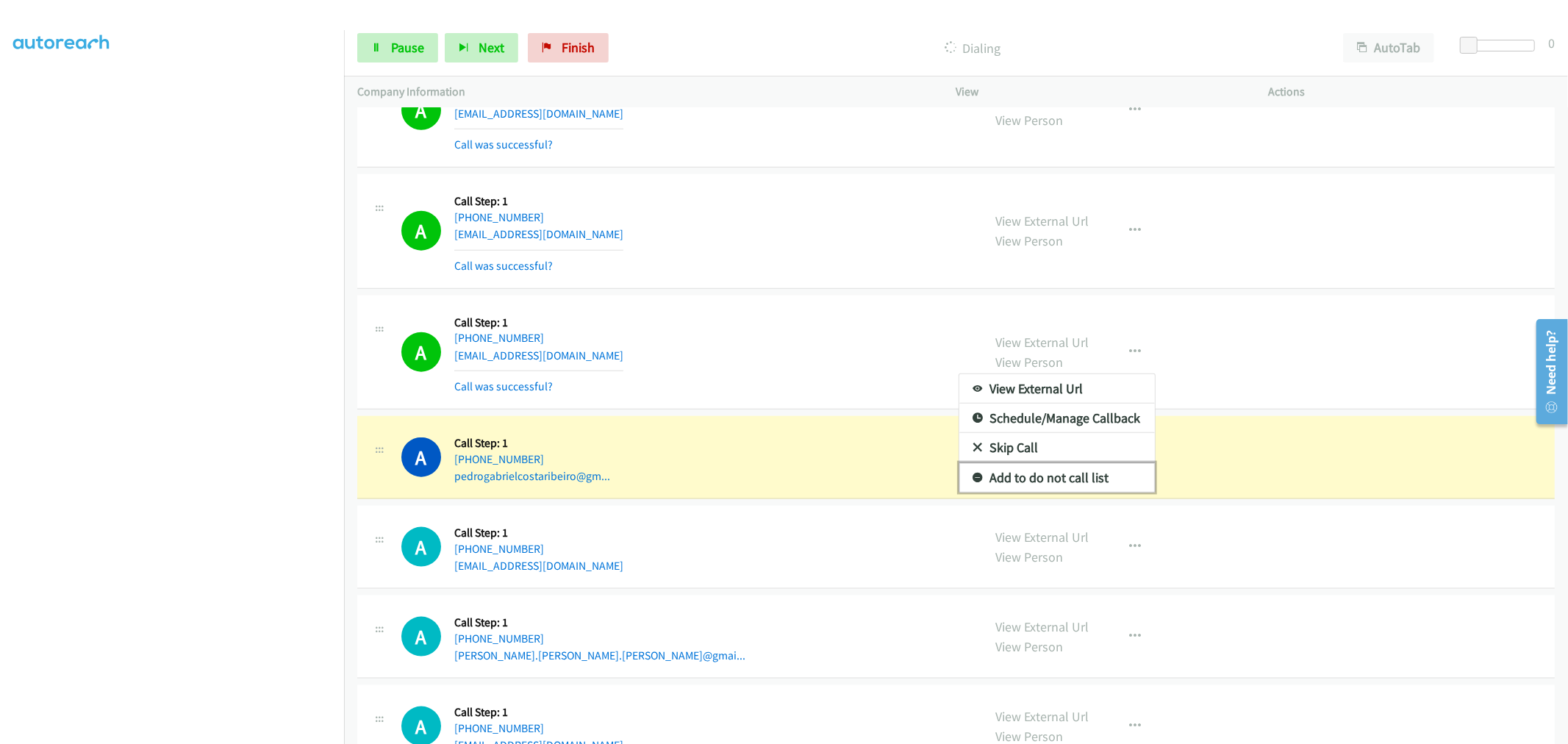
click at [1034, 489] on link "Add to do not call list" at bounding box center [1058, 478] width 196 height 30
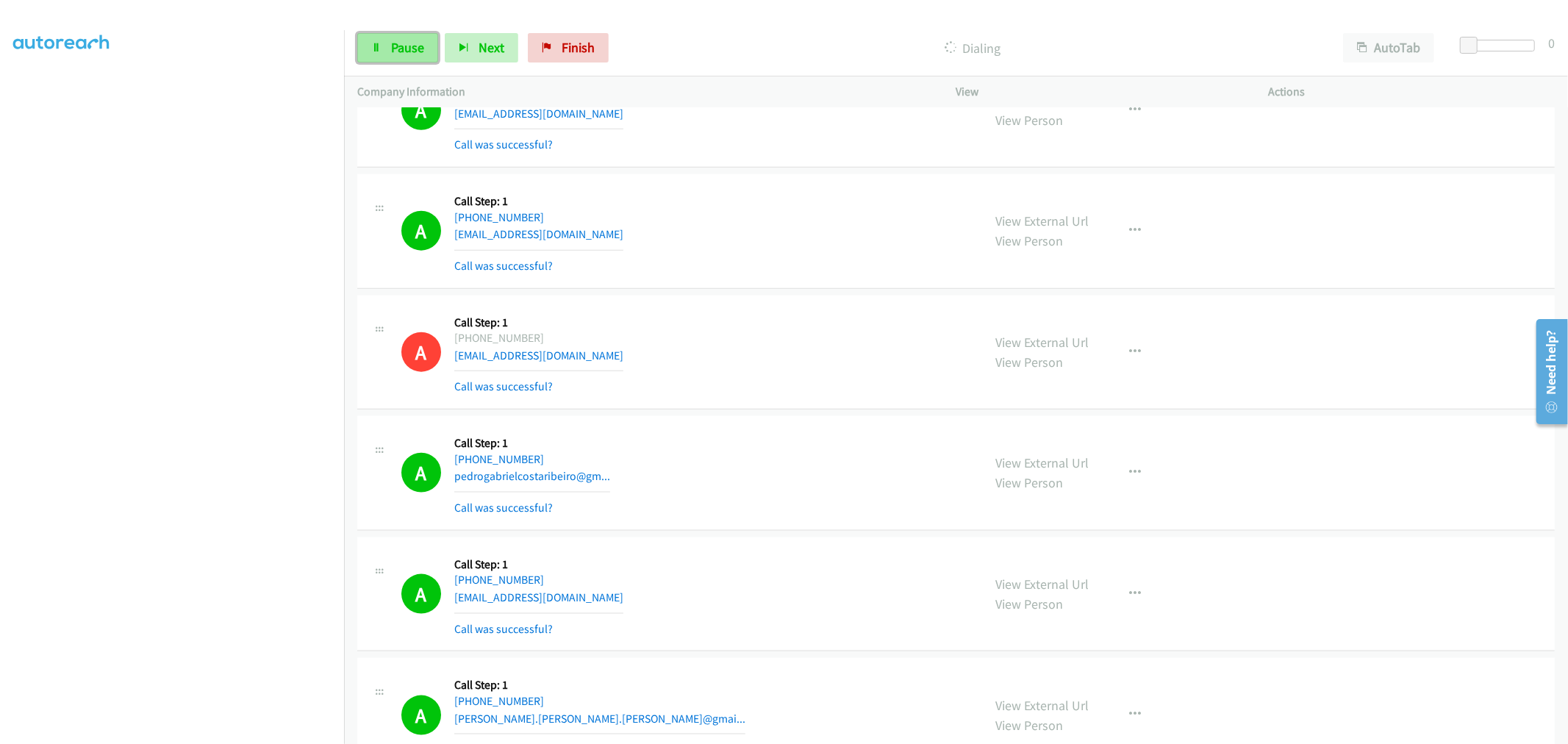
click at [425, 53] on link "Pause" at bounding box center [398, 48] width 81 height 30
click at [783, 171] on td "A Callback Scheduled Call Step: 1 America/New_York [PHONE_NUMBER] [EMAIL_ADDRES…" at bounding box center [956, 111] width 1224 height 121
click at [406, 61] on link "Start Calls" at bounding box center [410, 48] width 105 height 30
click at [394, 40] on span "Pause" at bounding box center [408, 47] width 34 height 17
click at [408, 51] on span "Start Calls" at bounding box center [420, 47] width 58 height 17
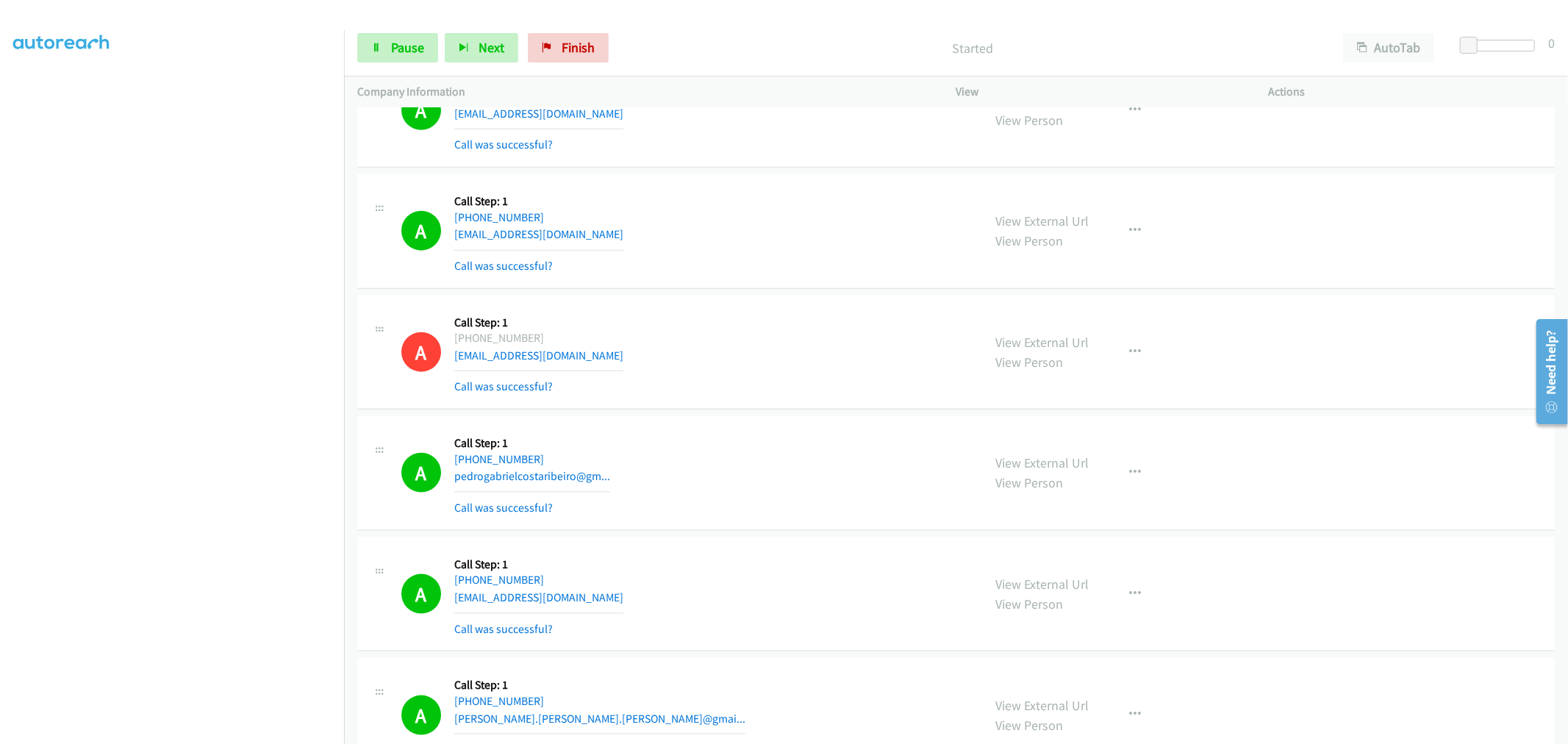
click at [879, 289] on div "A Callback Scheduled Call Step: 1 America/New_York [PHONE_NUMBER] [EMAIL_ADDRES…" at bounding box center [956, 231] width 1197 height 115
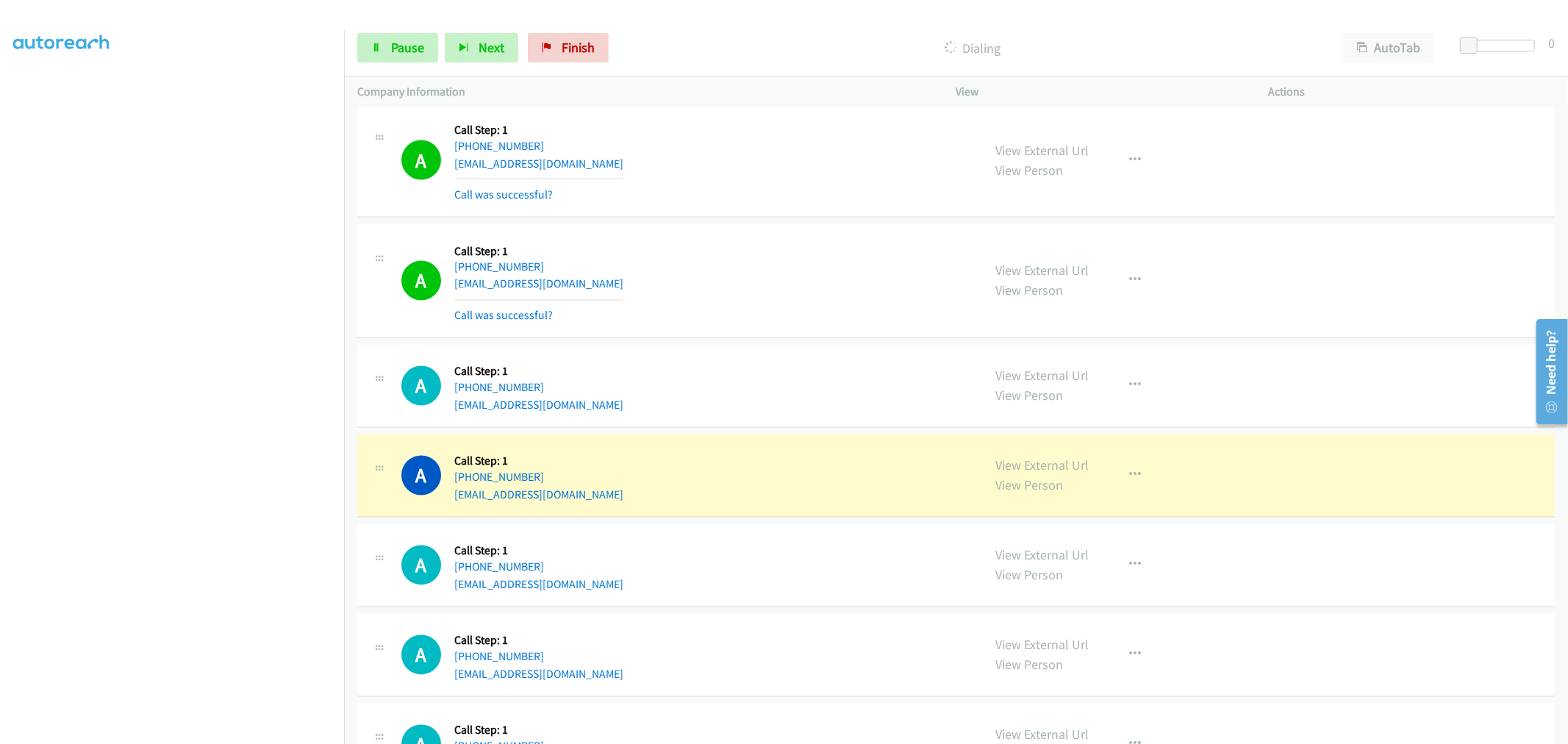
scroll to position [25739, 0]
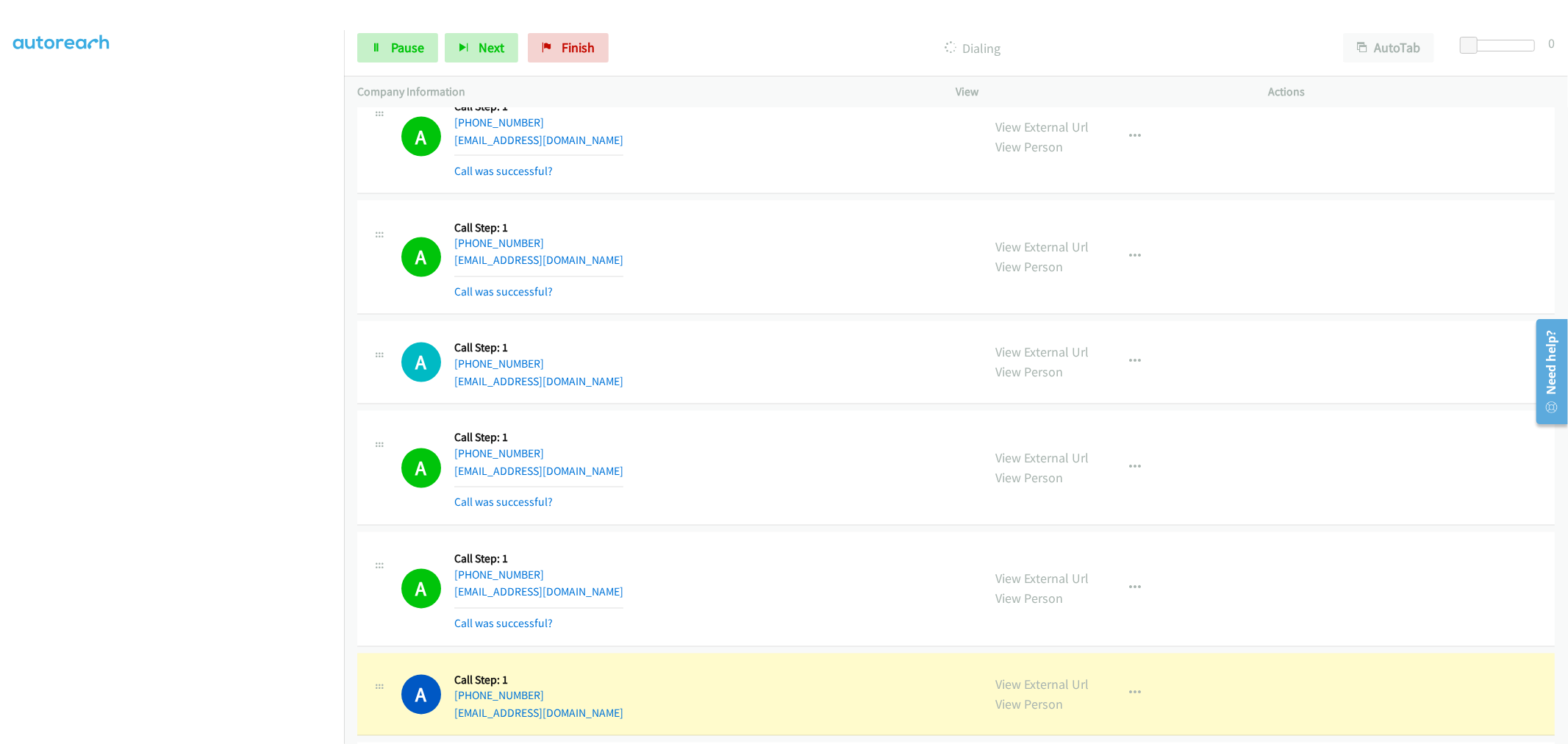
click at [196, 730] on section at bounding box center [171, 396] width 318 height 704
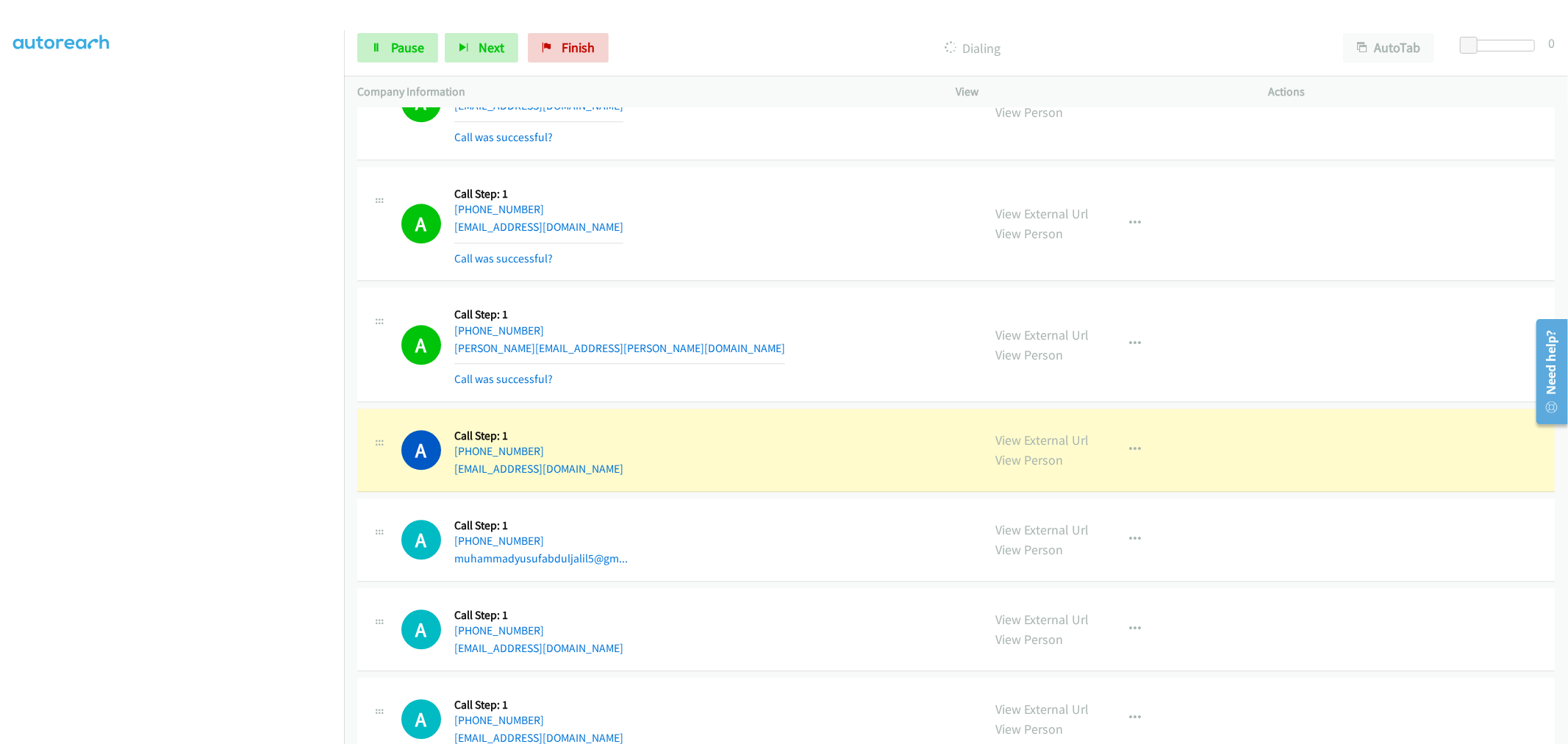
scroll to position [26556, 0]
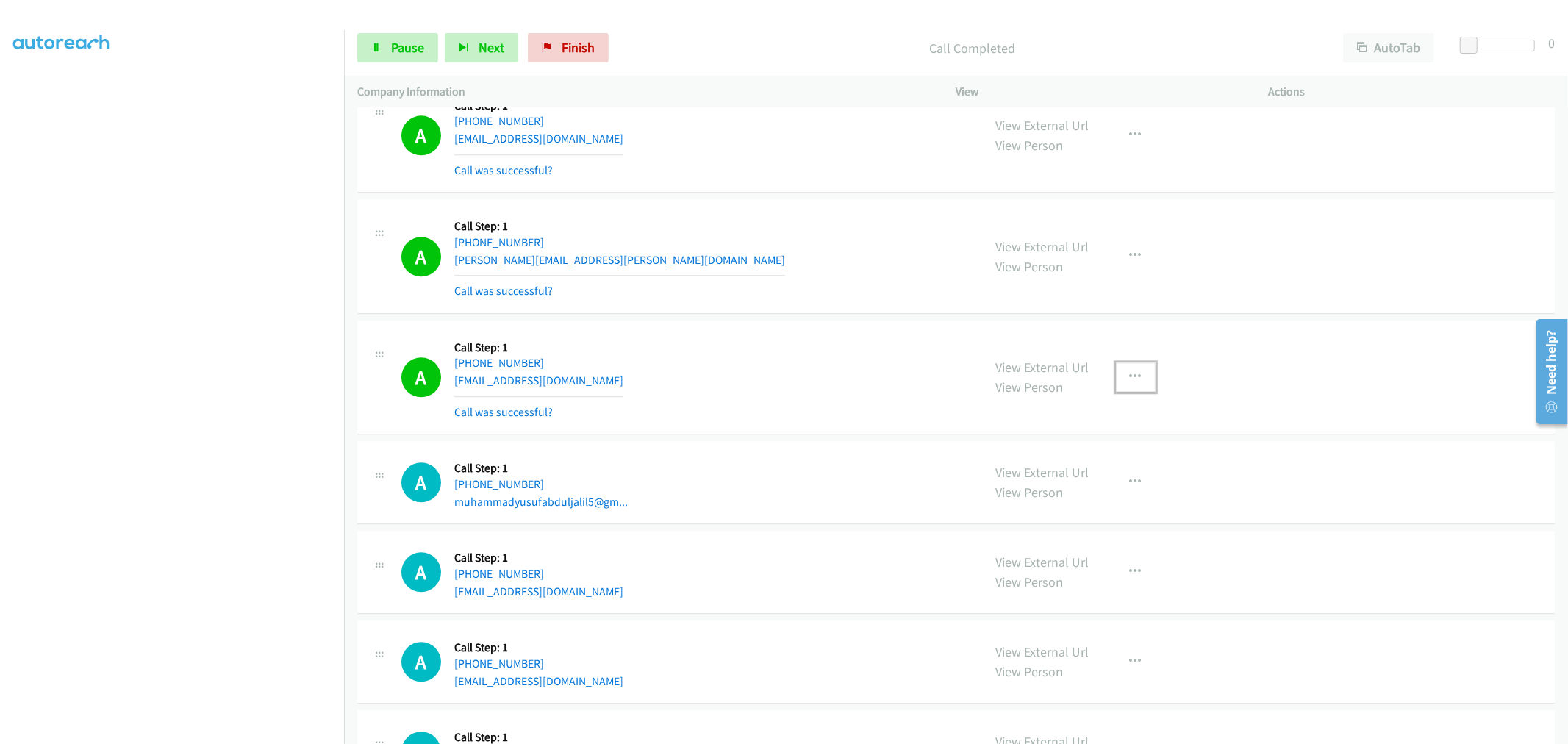
click at [1136, 392] on button "button" at bounding box center [1136, 377] width 40 height 30
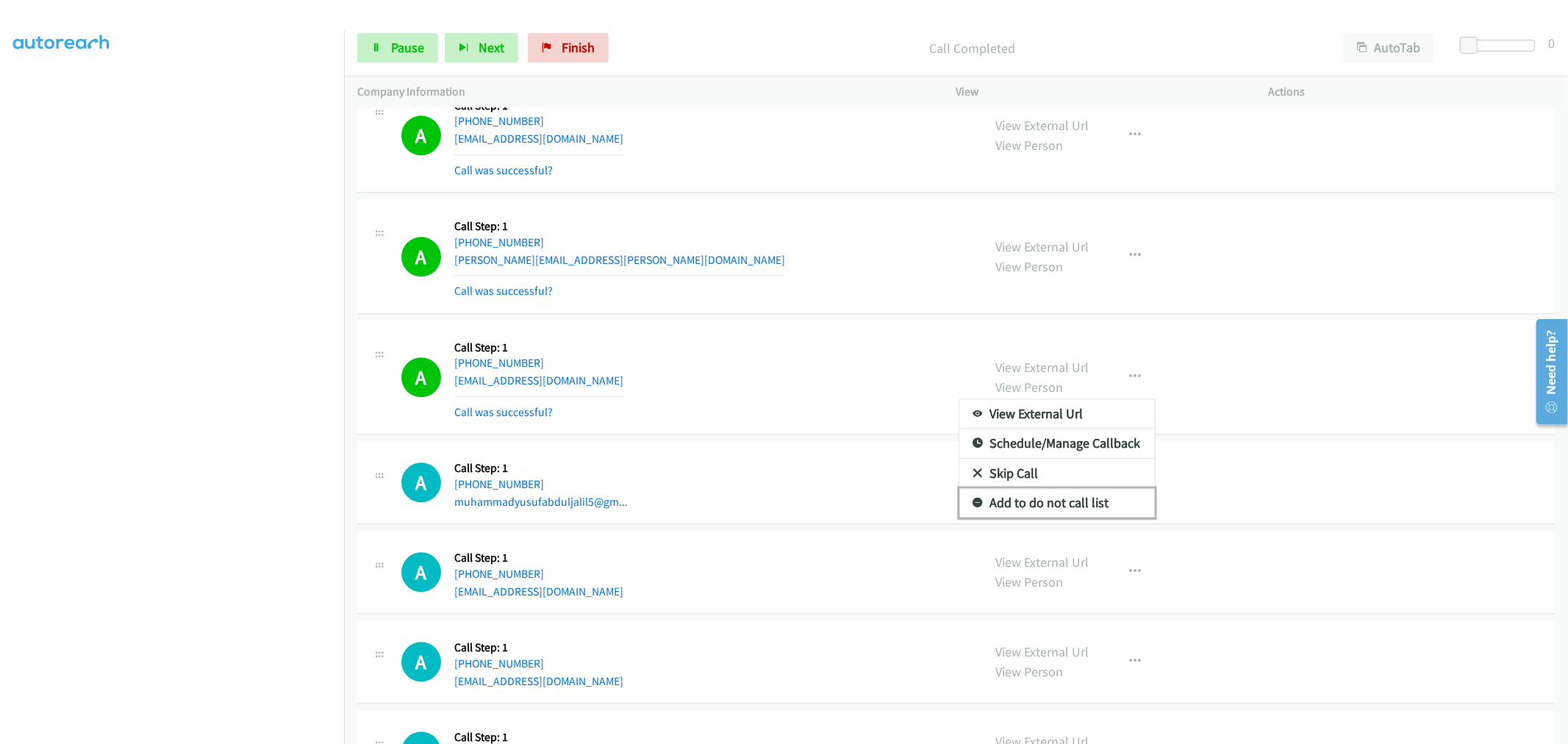
click at [1063, 512] on link "Add to do not call list" at bounding box center [1058, 503] width 196 height 30
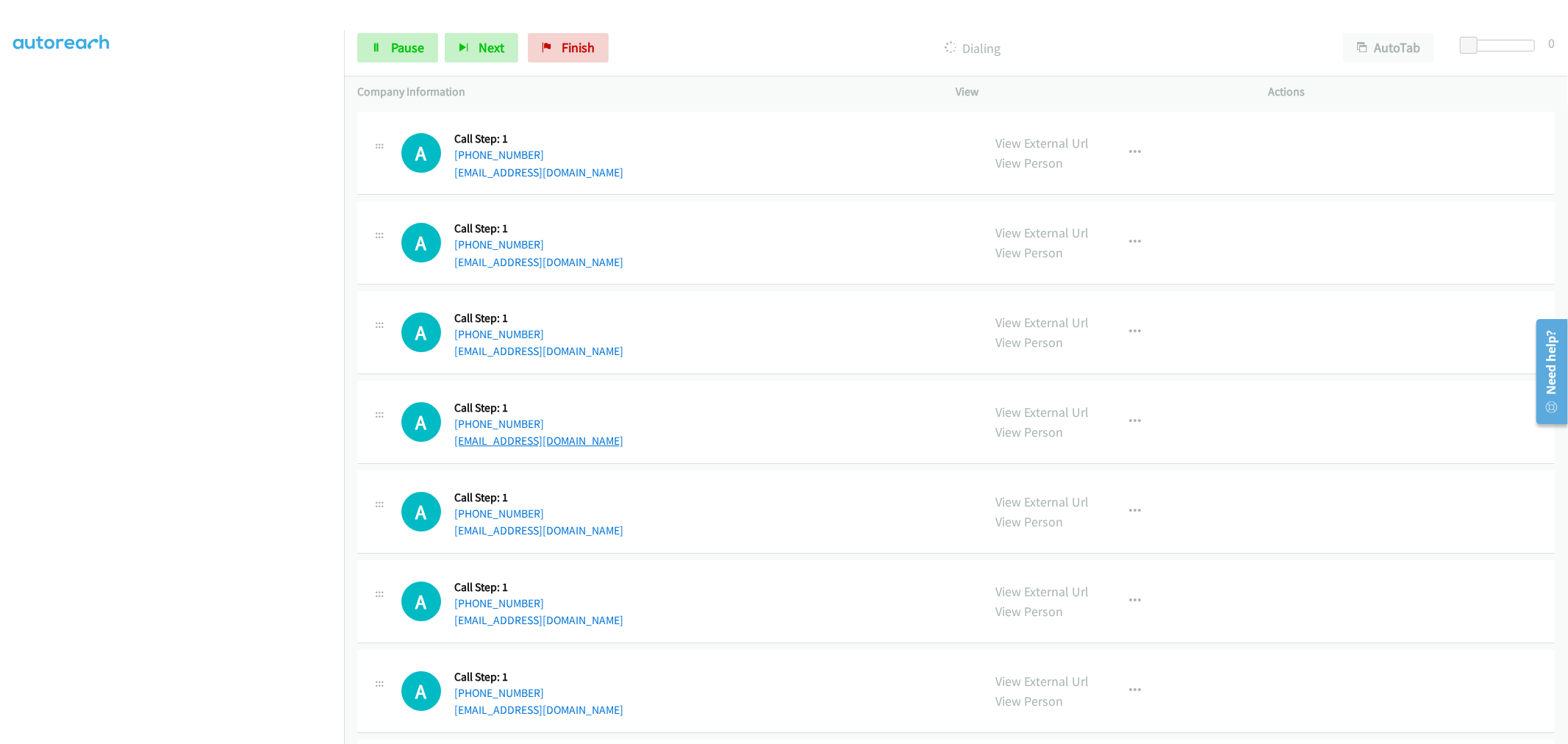
scroll to position [27755, 0]
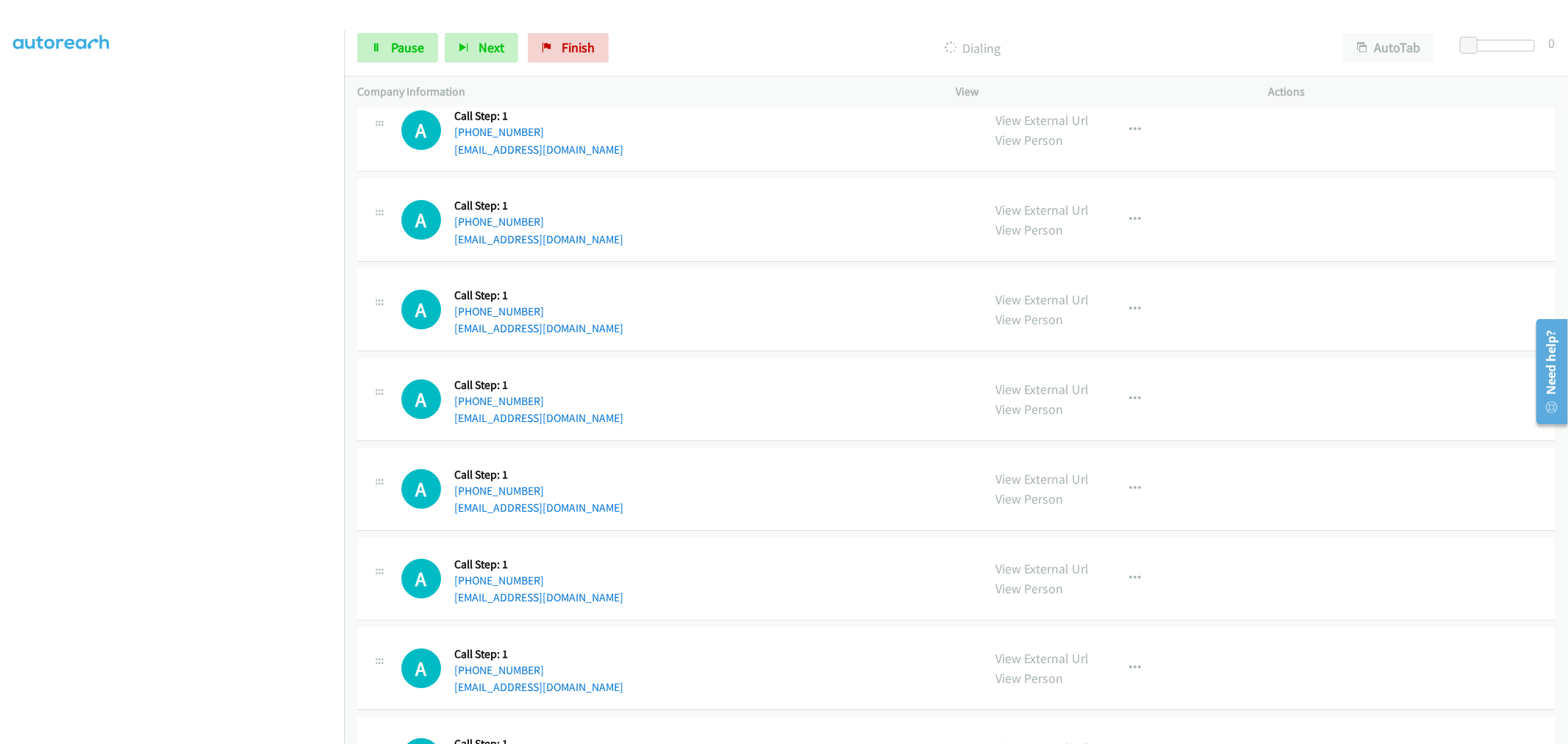
click at [684, 294] on div "A Callback Scheduled Call Step: 1 America/New_York [PHONE_NUMBER] [EMAIL_ADDRES…" at bounding box center [956, 309] width 1197 height 83
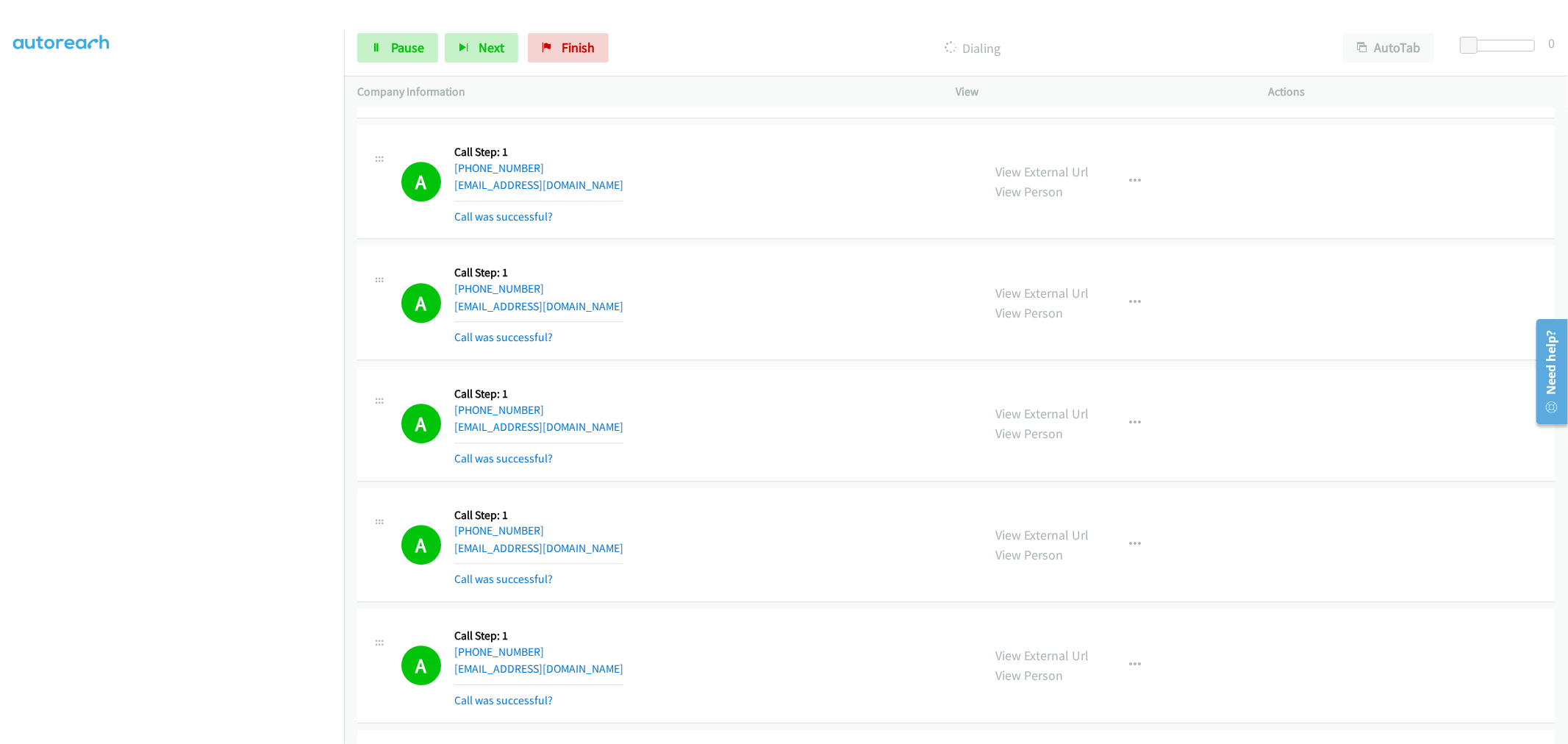
drag, startPoint x: 415, startPoint y: 16, endPoint x: 413, endPoint y: 26, distance: 10.2
click at [415, 16] on div at bounding box center [777, 28] width 1555 height 57
click at [412, 34] on link "Pause" at bounding box center [398, 48] width 81 height 30
click at [857, 380] on div "A Callback Scheduled Call Step: 1 America/New_York [PHONE_NUMBER] [EMAIL_ADDRES…" at bounding box center [956, 424] width 1197 height 115
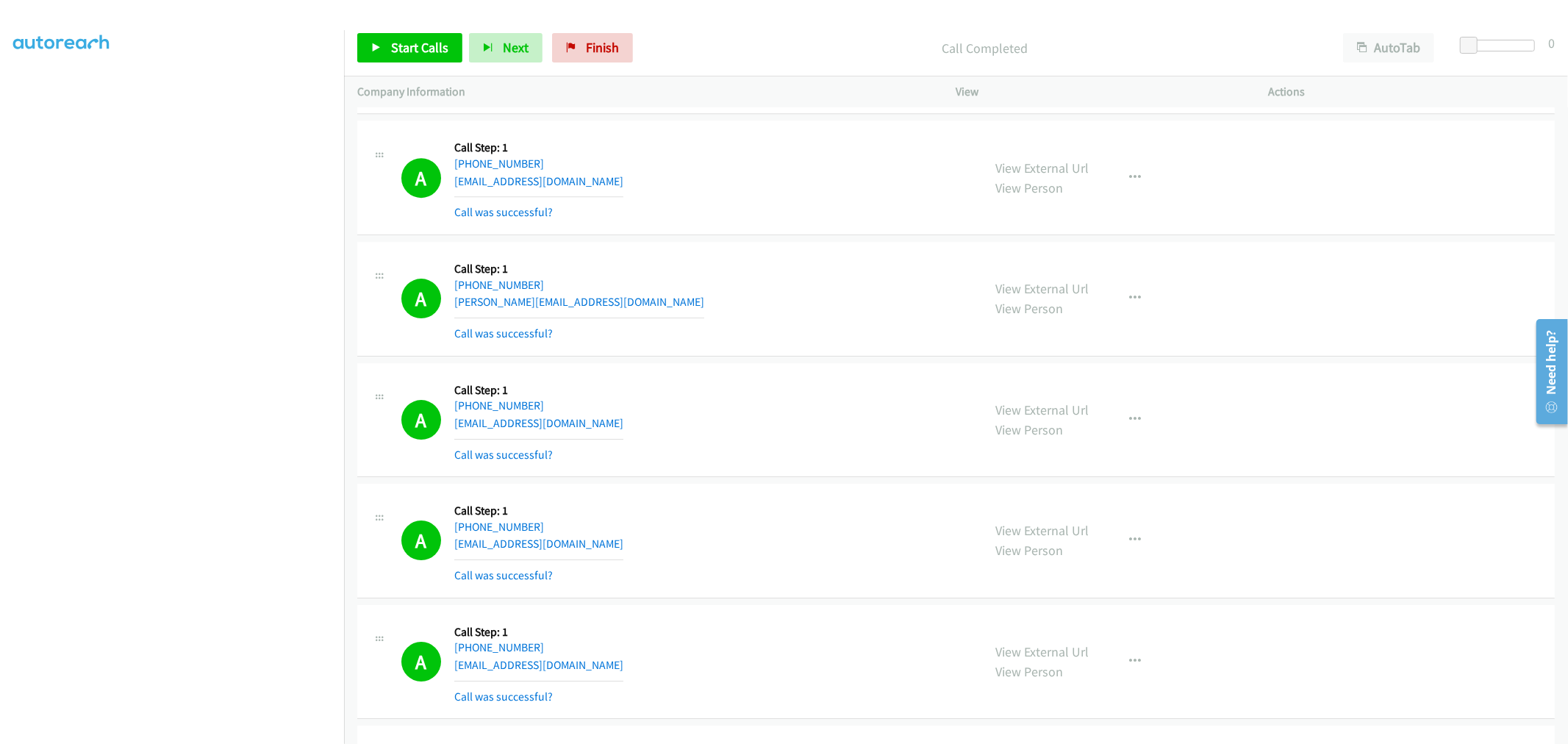
click at [799, 357] on div "A Callback Scheduled Call Step: 1 America/New_York [PHONE_NUMBER] [PERSON_NAME]…" at bounding box center [956, 299] width 1197 height 115
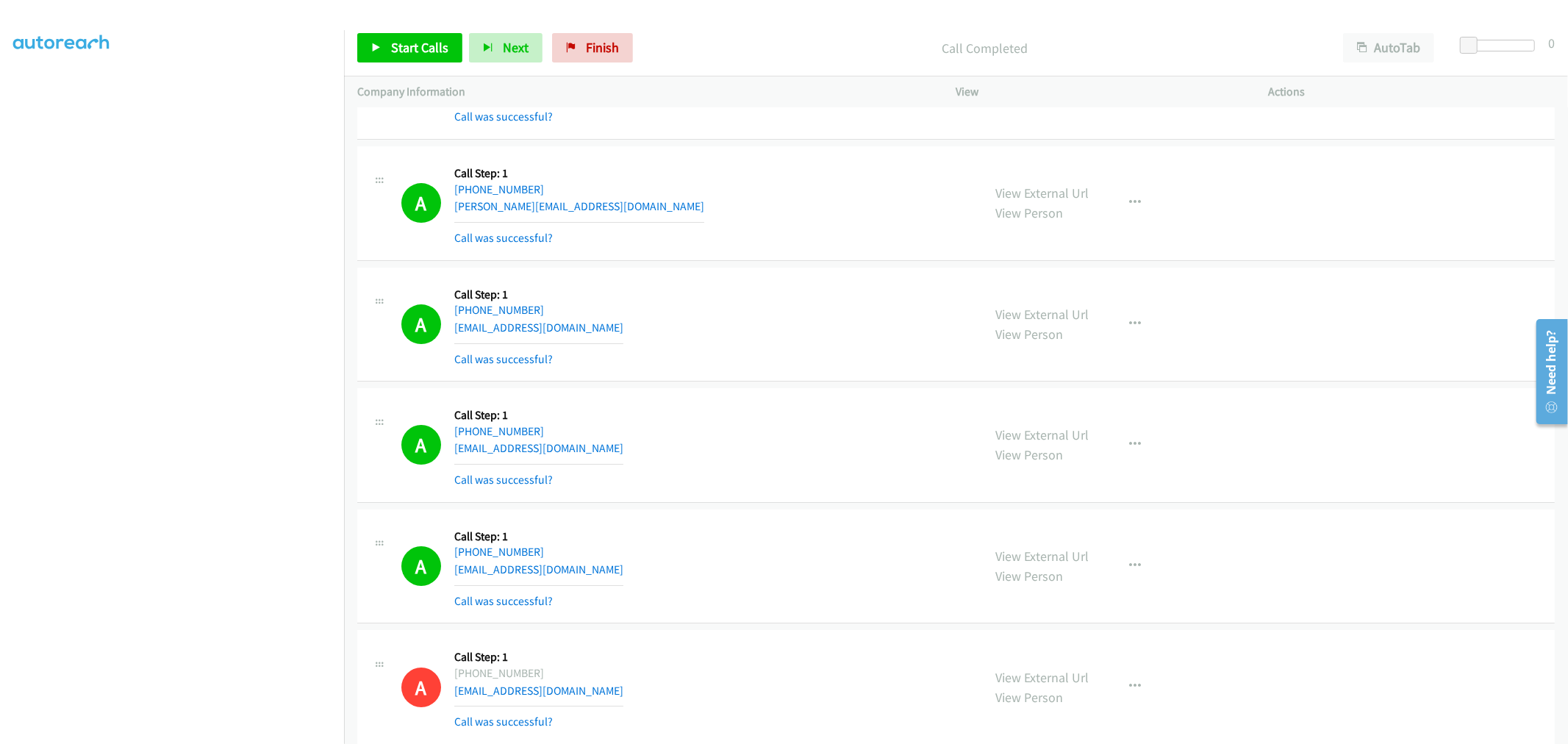
scroll to position [23070, 0]
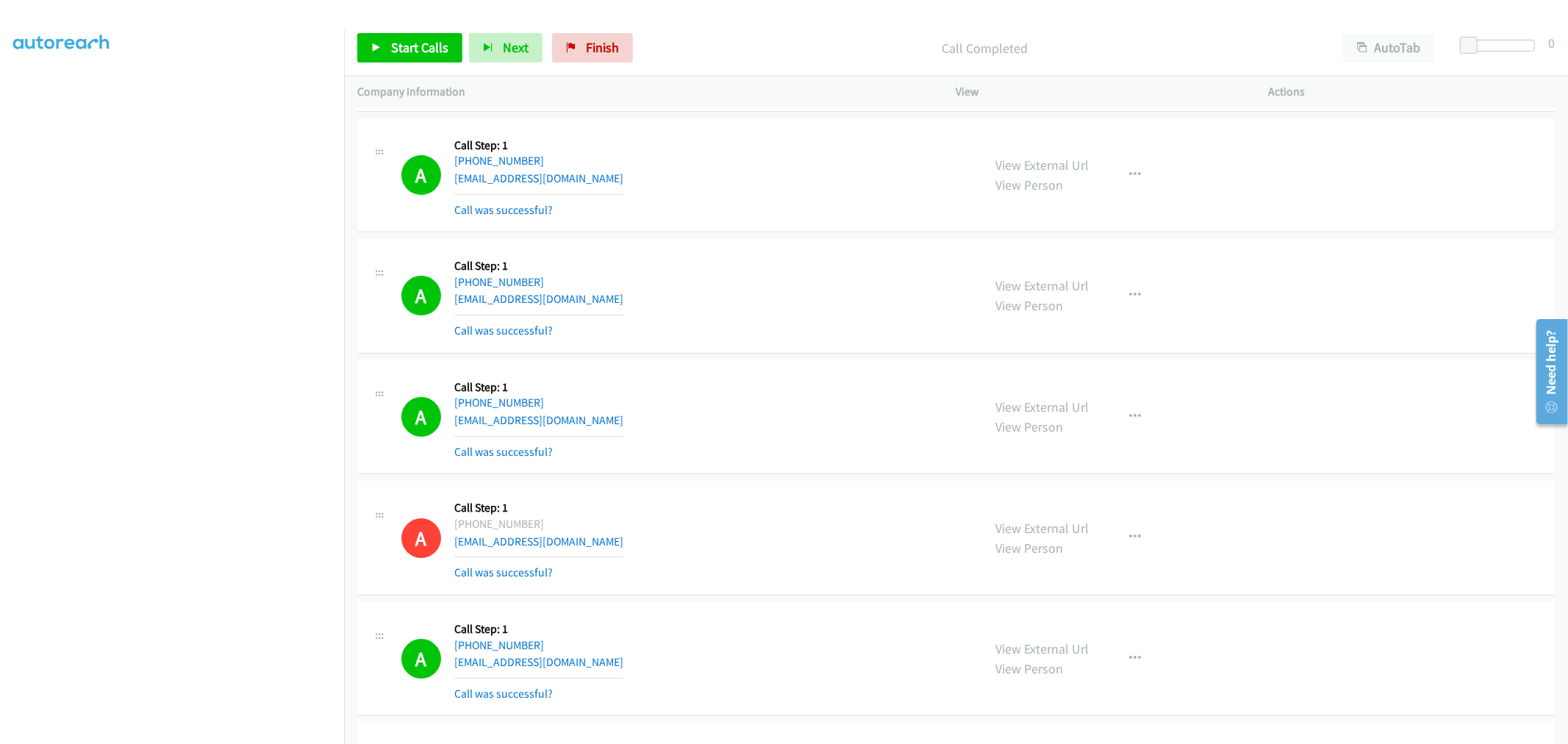
click at [451, 66] on div "Start Calls Pause Next Finish Call Completed AutoTab AutoTab 0" at bounding box center [956, 47] width 1224 height 57
click at [442, 50] on span "Start Calls" at bounding box center [420, 47] width 58 height 17
click at [783, 250] on td "A Callback Scheduled Call Step: 1 [GEOGRAPHIC_DATA]/[GEOGRAPHIC_DATA] [PHONE_NU…" at bounding box center [956, 296] width 1224 height 121
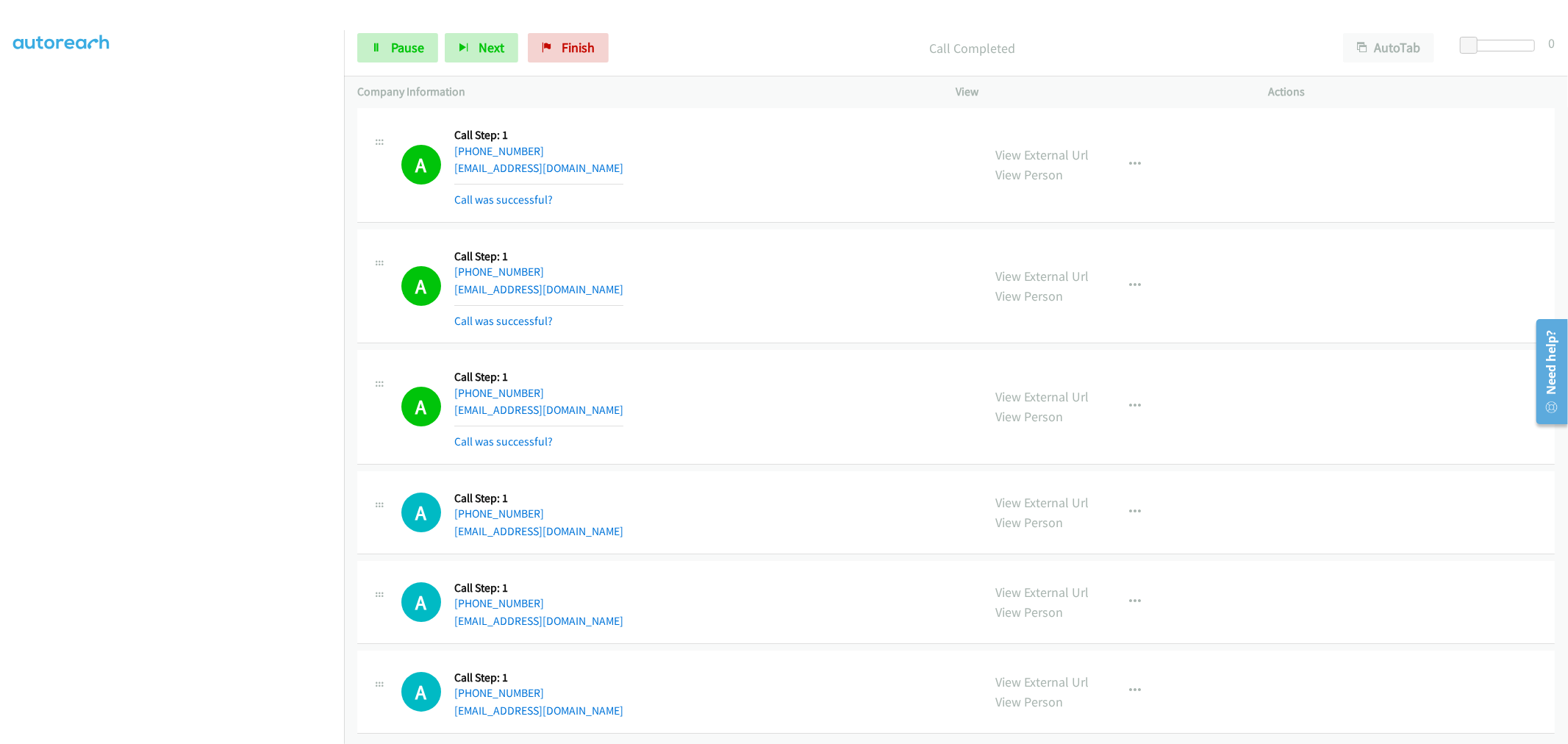
scroll to position [28040, 0]
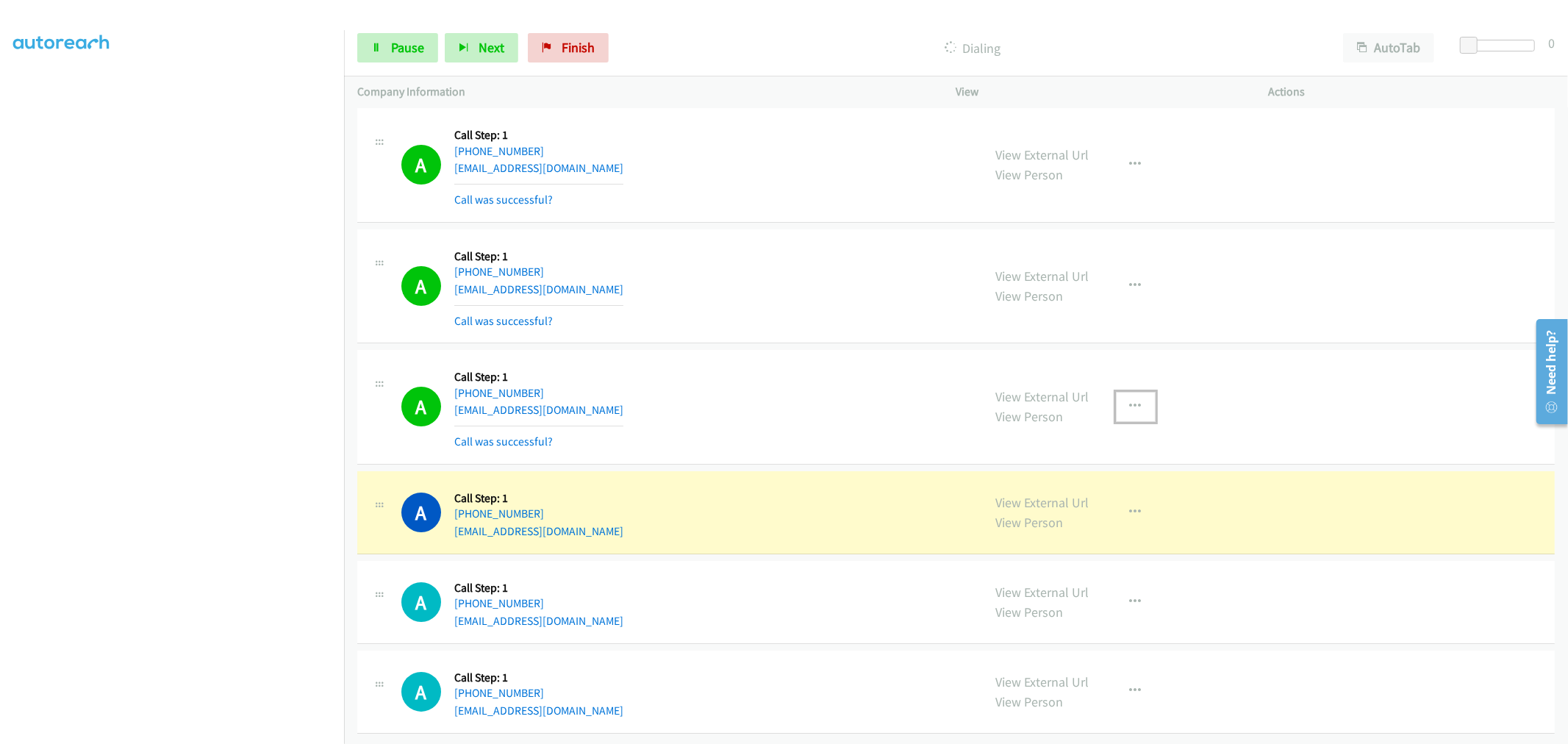
click at [1132, 393] on button "button" at bounding box center [1136, 407] width 40 height 30
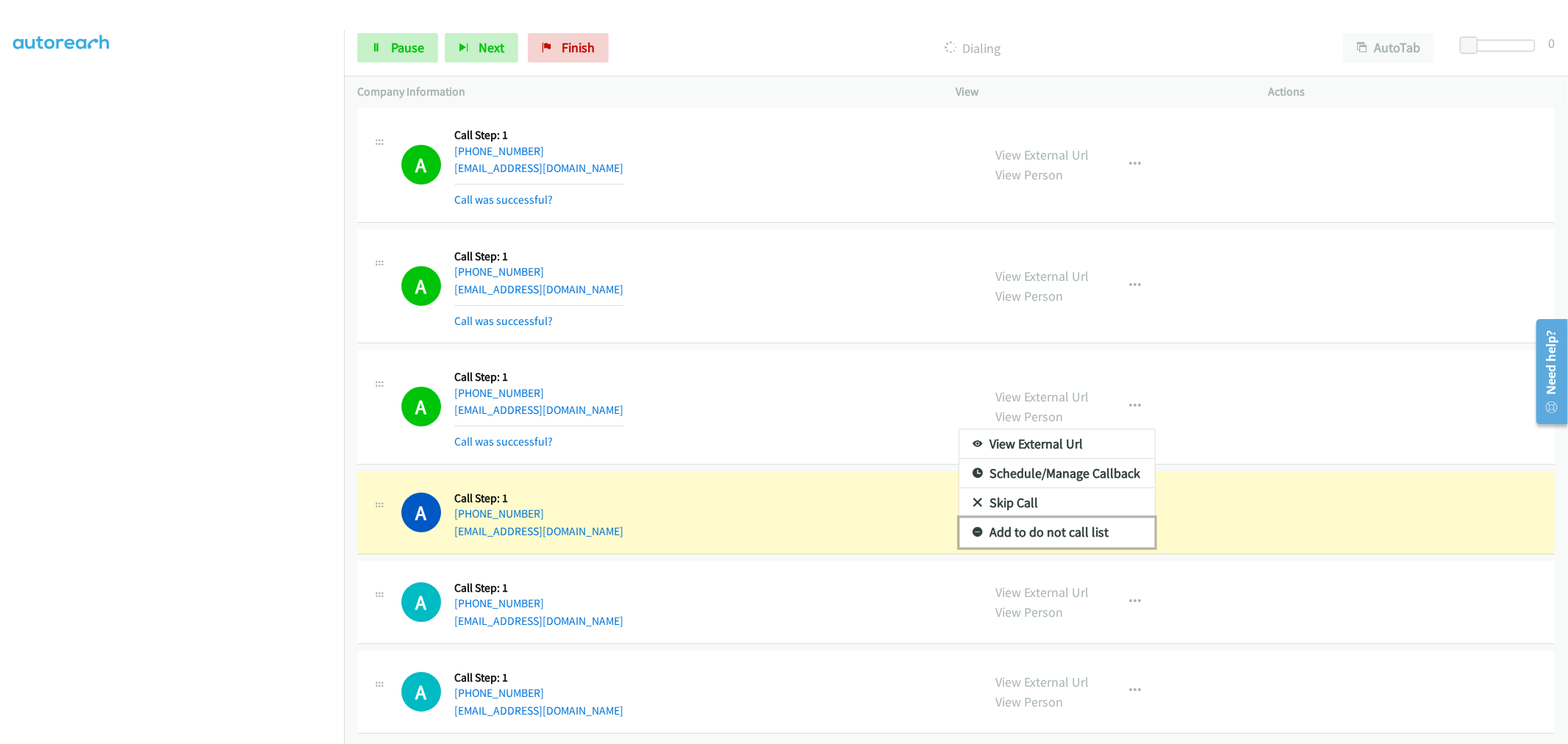
click at [1040, 522] on link "Add to do not call list" at bounding box center [1058, 533] width 196 height 30
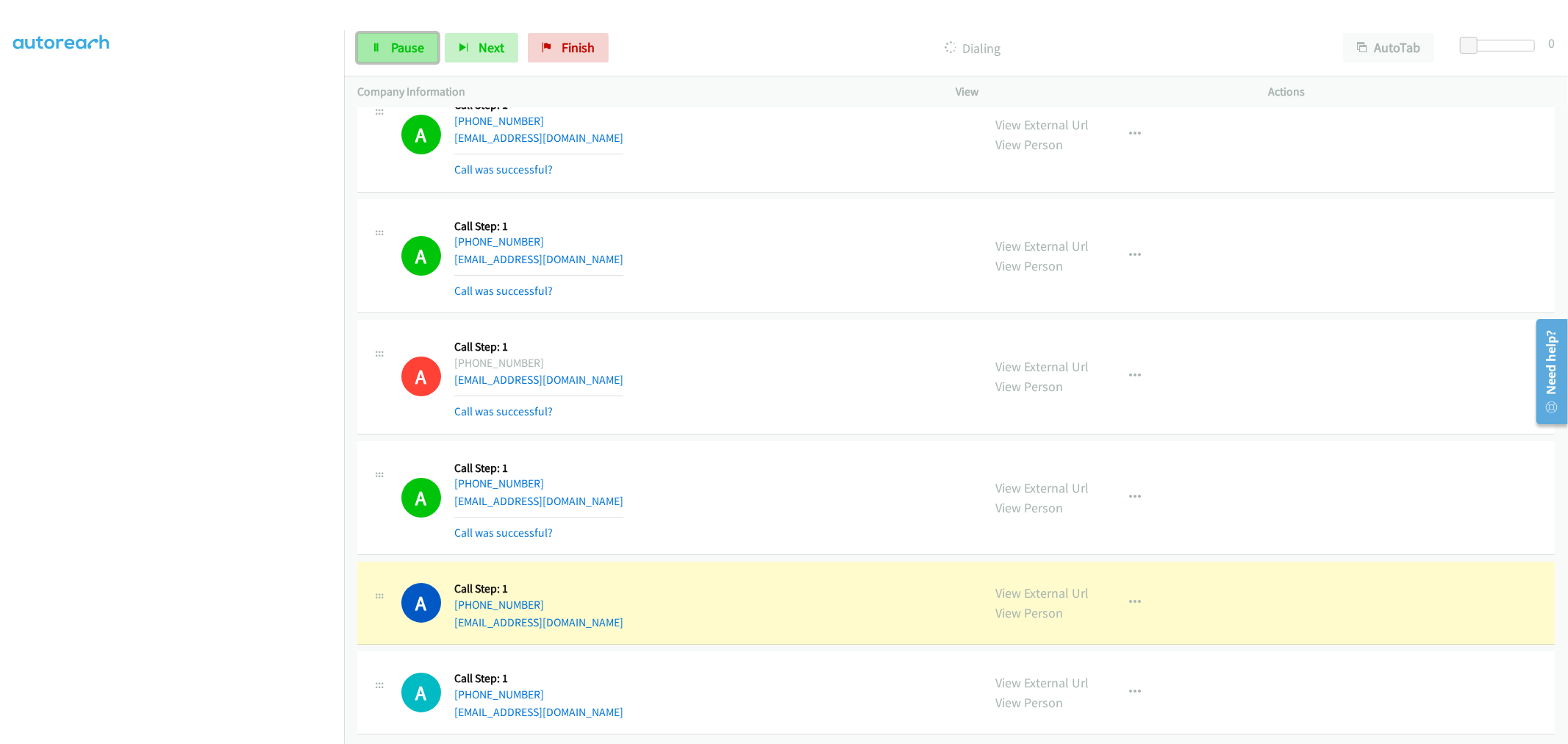
click at [415, 39] on span "Pause" at bounding box center [408, 47] width 34 height 17
click at [960, 386] on div "A Callback Scheduled Call Step: 1 America/New_York [PHONE_NUMBER] [EMAIL_ADDRES…" at bounding box center [685, 377] width 568 height 88
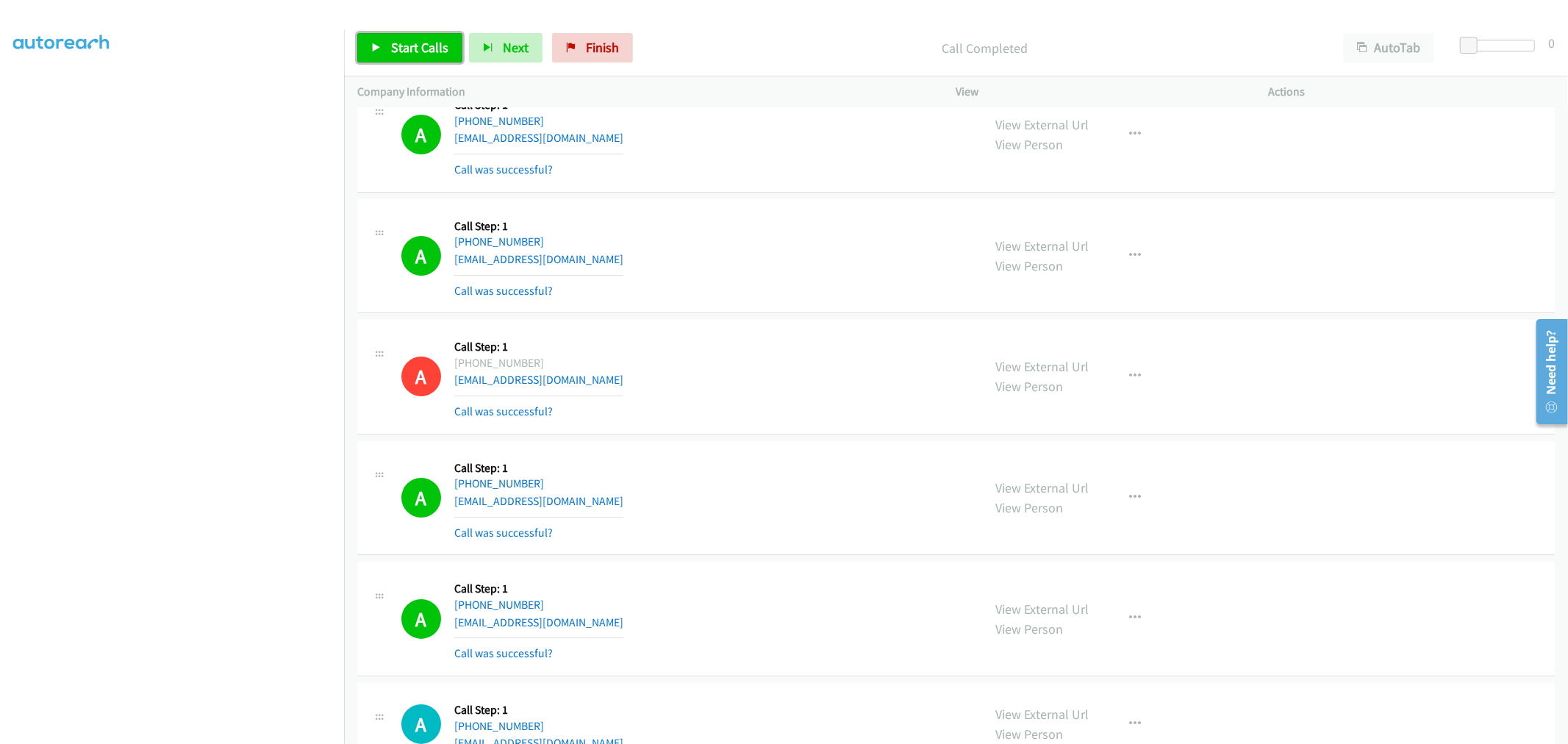
click at [385, 46] on link "Start Calls" at bounding box center [410, 48] width 105 height 30
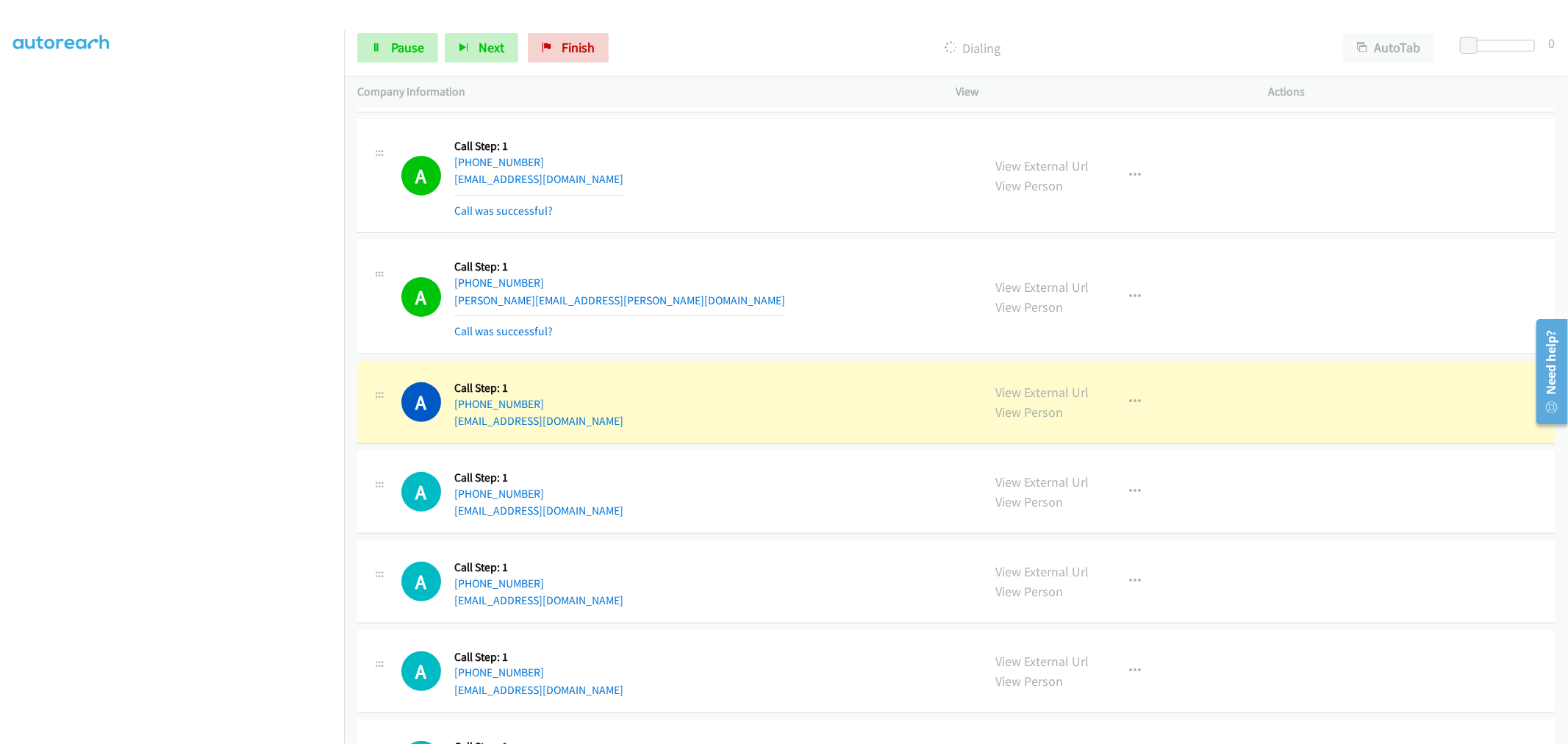
scroll to position [28775, 0]
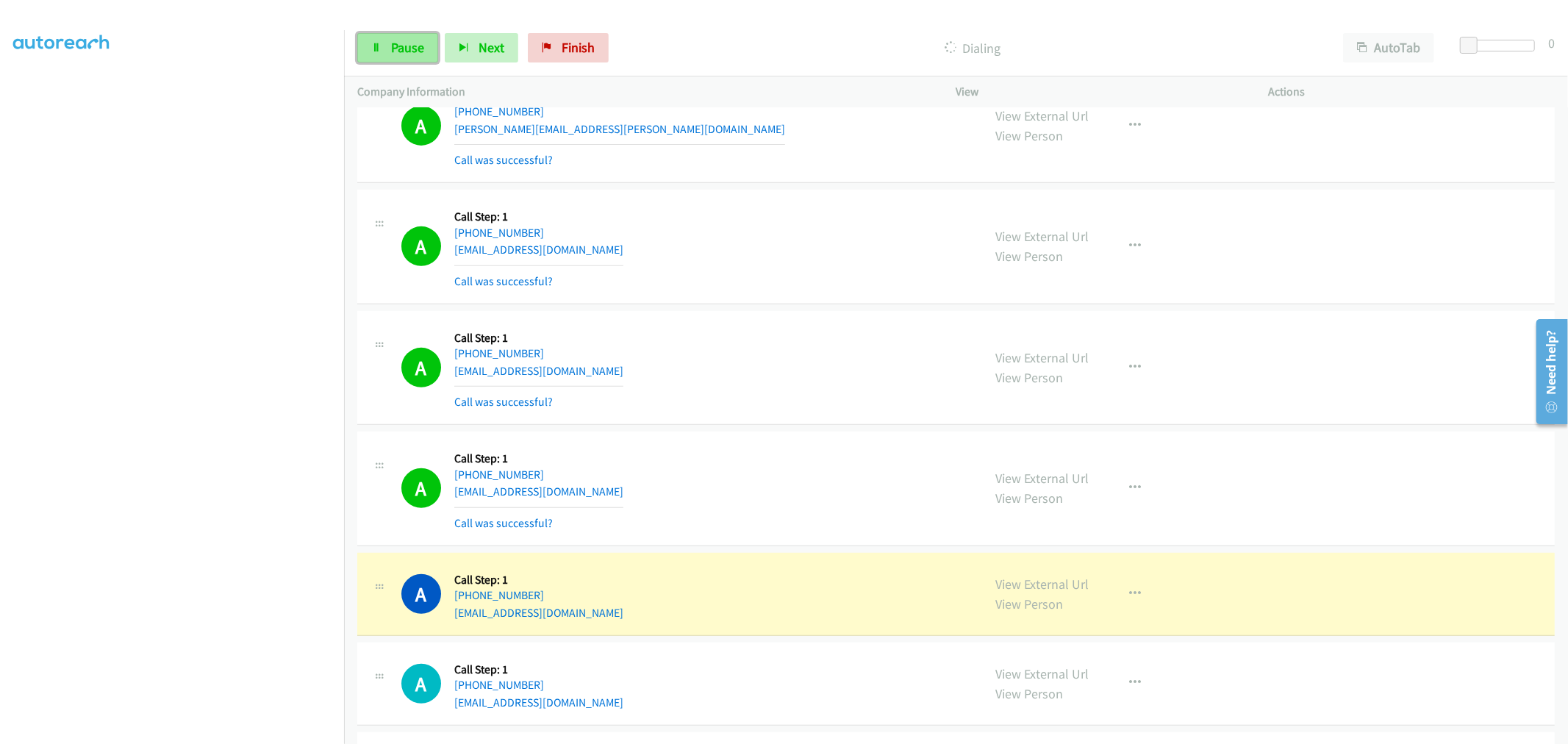
click at [396, 41] on span "Pause" at bounding box center [408, 47] width 34 height 17
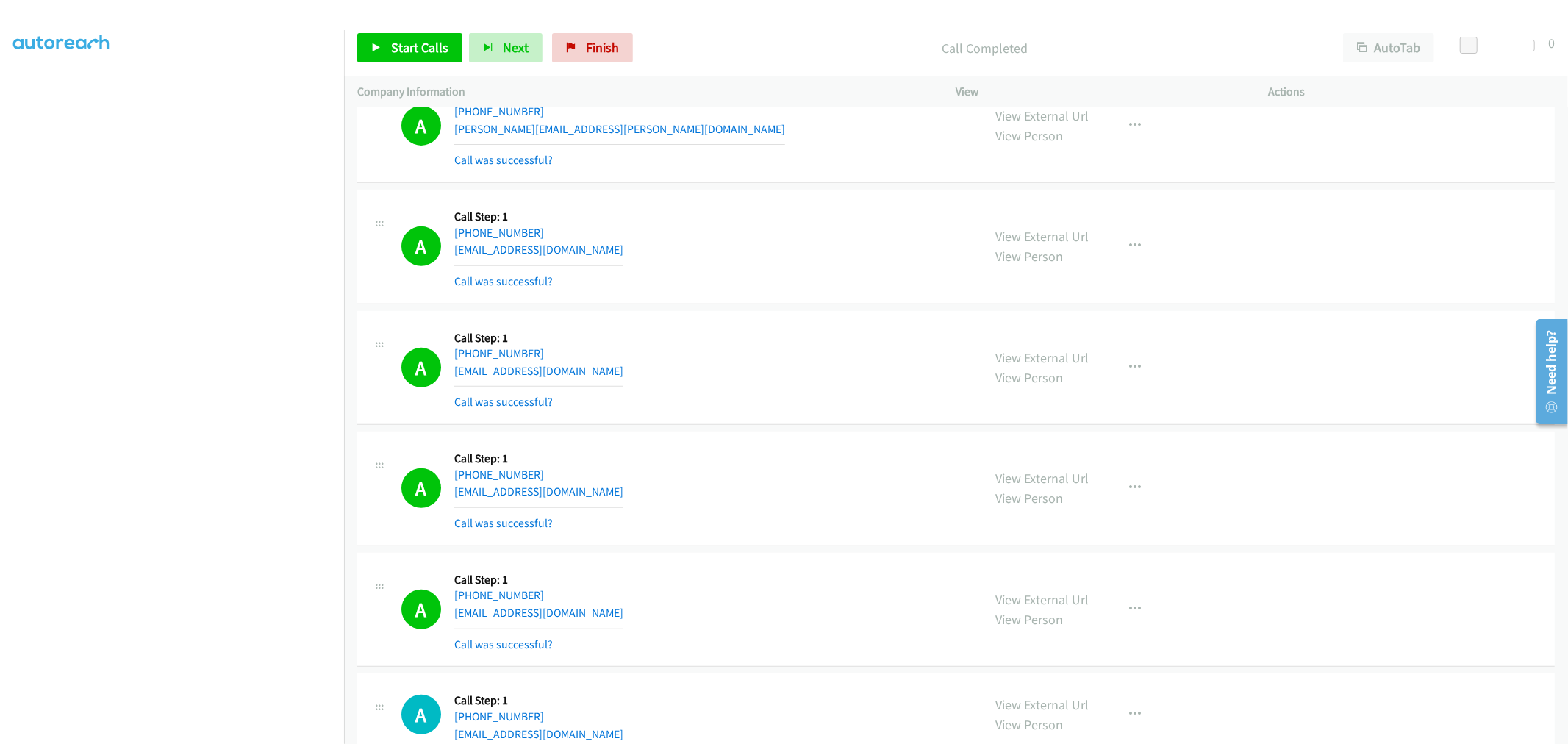
click at [768, 187] on td "A Callback Scheduled Call Step: 1 America/New_York [PHONE_NUMBER] [PERSON_NAME]…" at bounding box center [956, 126] width 1224 height 121
click at [818, 62] on div "Start Calls Pause Next Finish Call Completed AutoTab AutoTab 0" at bounding box center [956, 47] width 1224 height 57
drag, startPoint x: 360, startPoint y: 57, endPoint x: 393, endPoint y: 52, distance: 33.4
click at [362, 57] on link "Start Calls" at bounding box center [410, 48] width 105 height 30
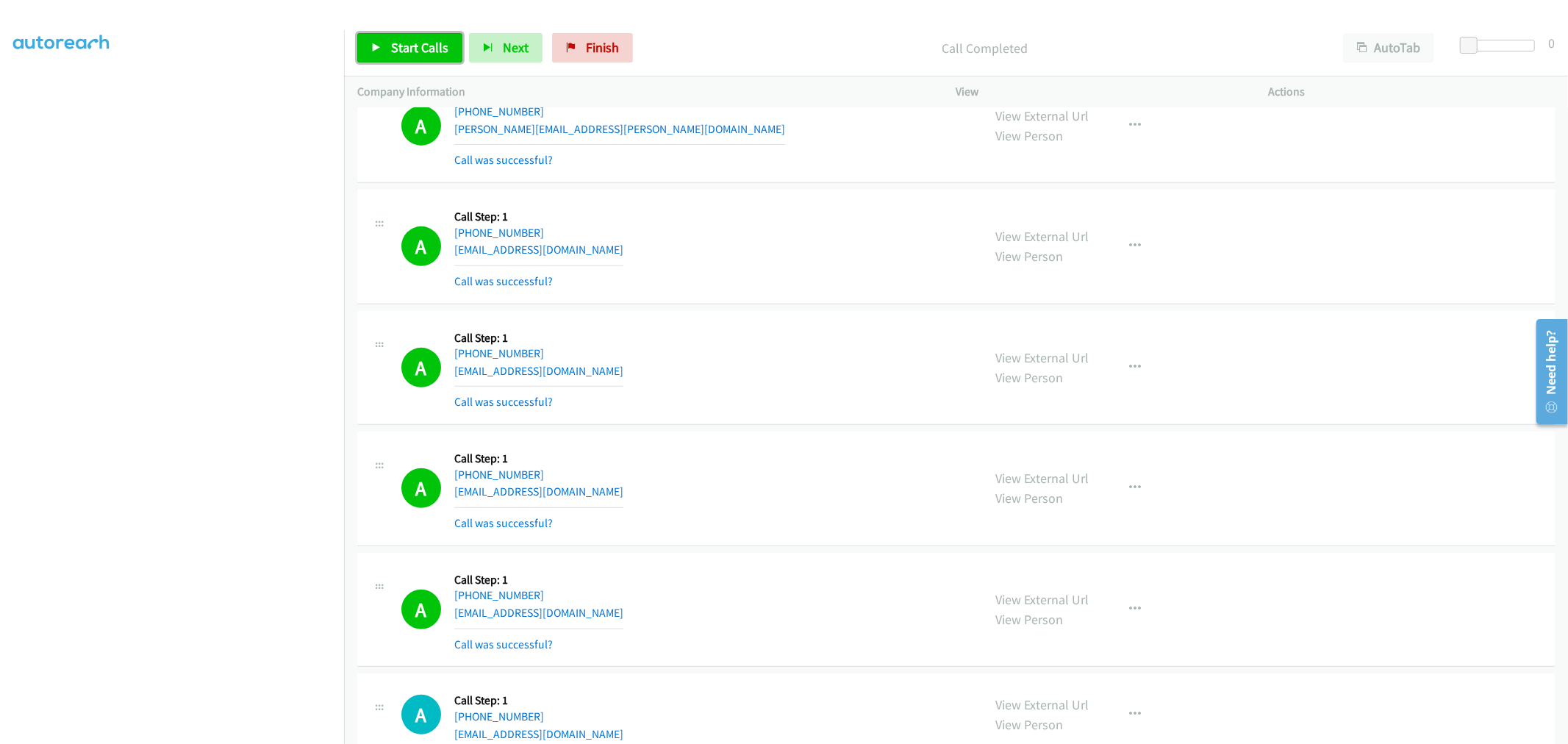
click at [418, 47] on span "Start Calls" at bounding box center [420, 47] width 58 height 17
click at [679, 56] on p "Started" at bounding box center [972, 47] width 688 height 20
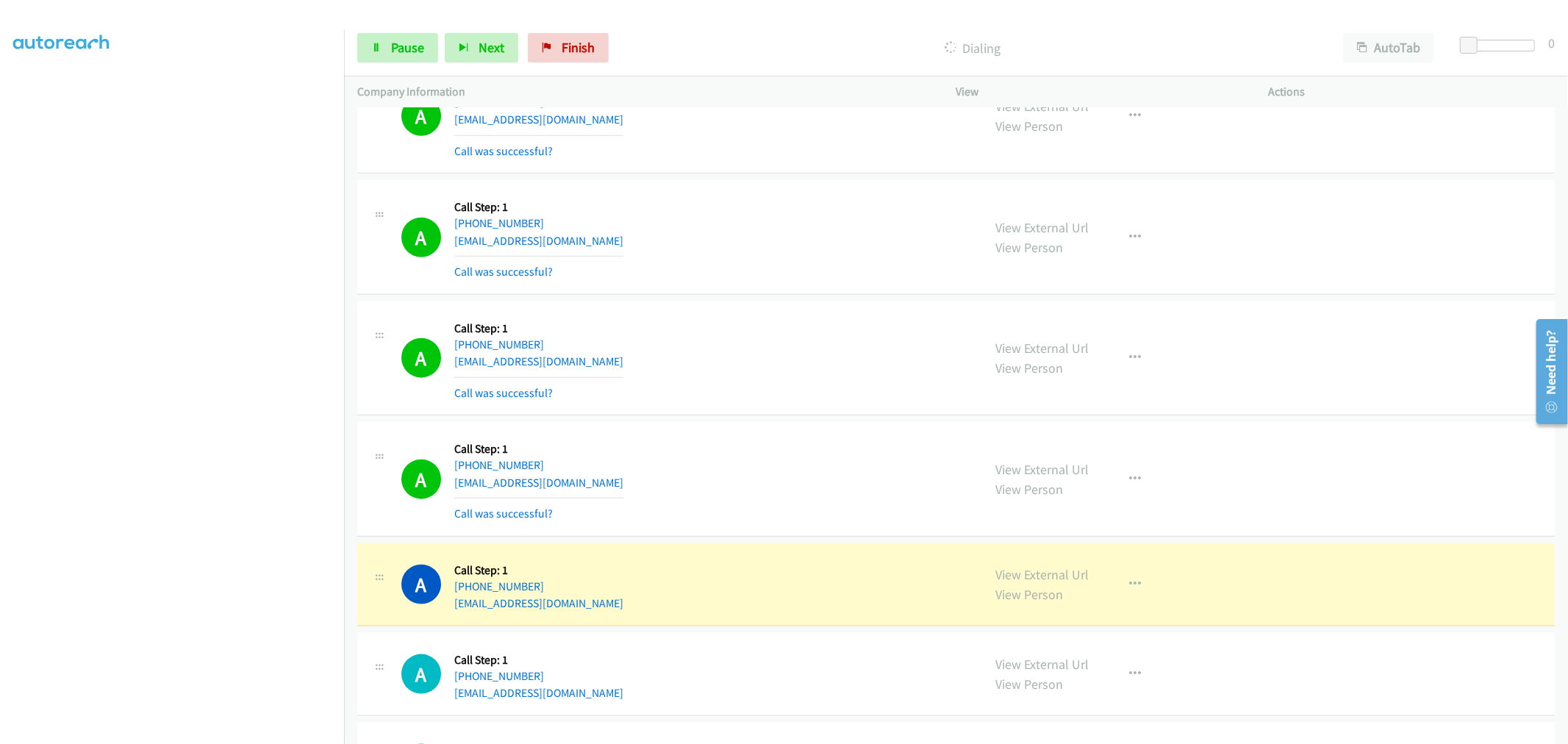
scroll to position [29793, 0]
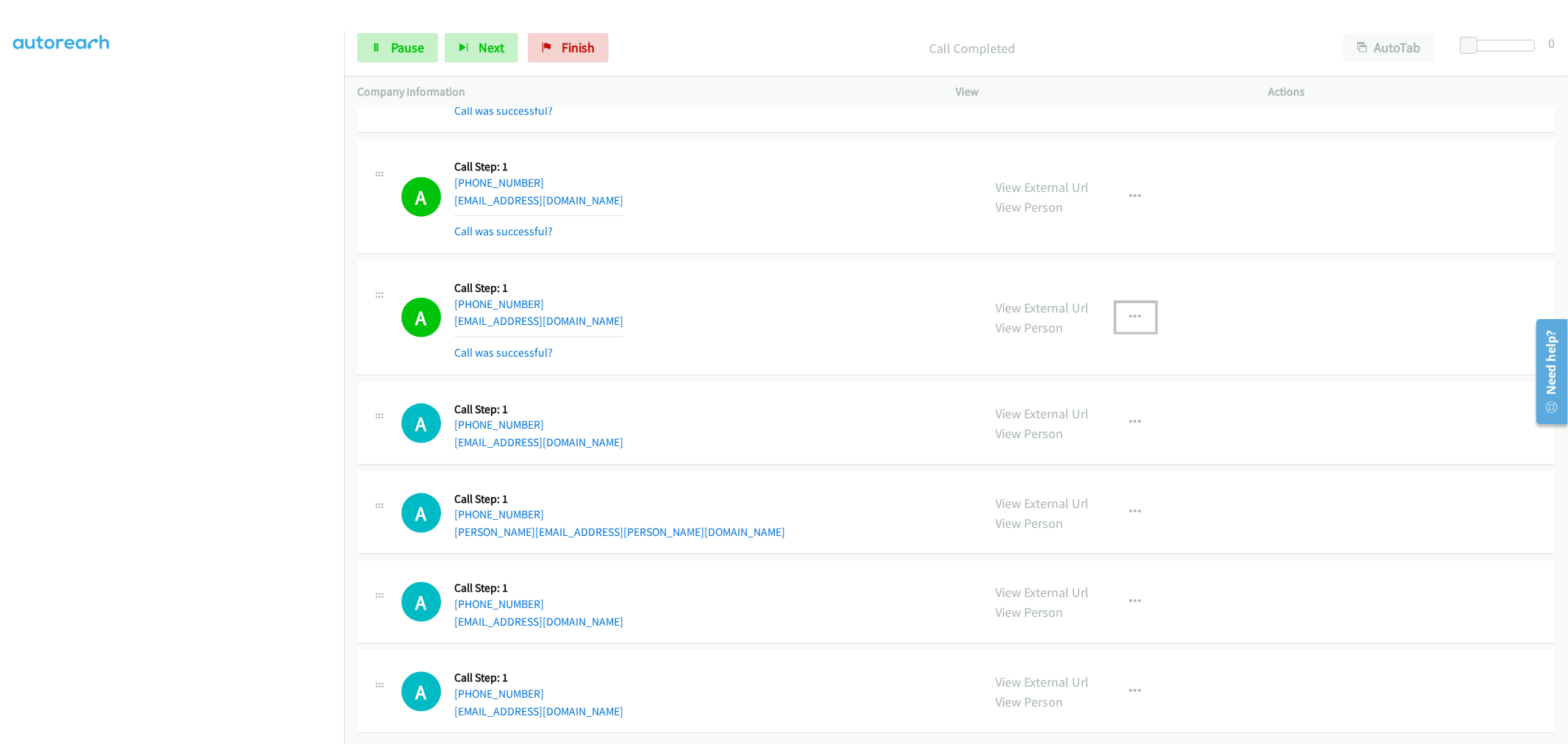
click at [1124, 332] on button "button" at bounding box center [1136, 318] width 40 height 30
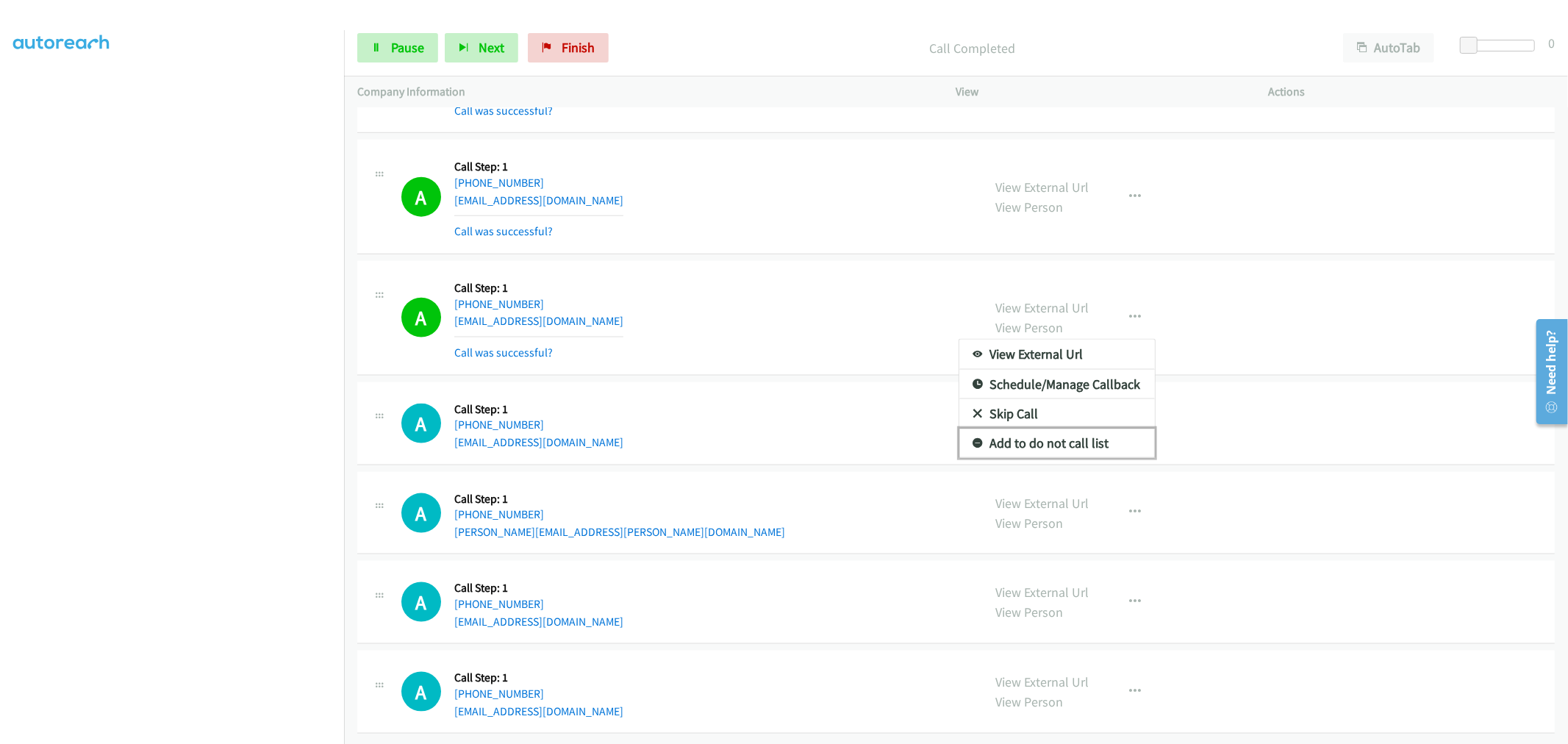
click at [1056, 458] on link "Add to do not call list" at bounding box center [1058, 443] width 196 height 30
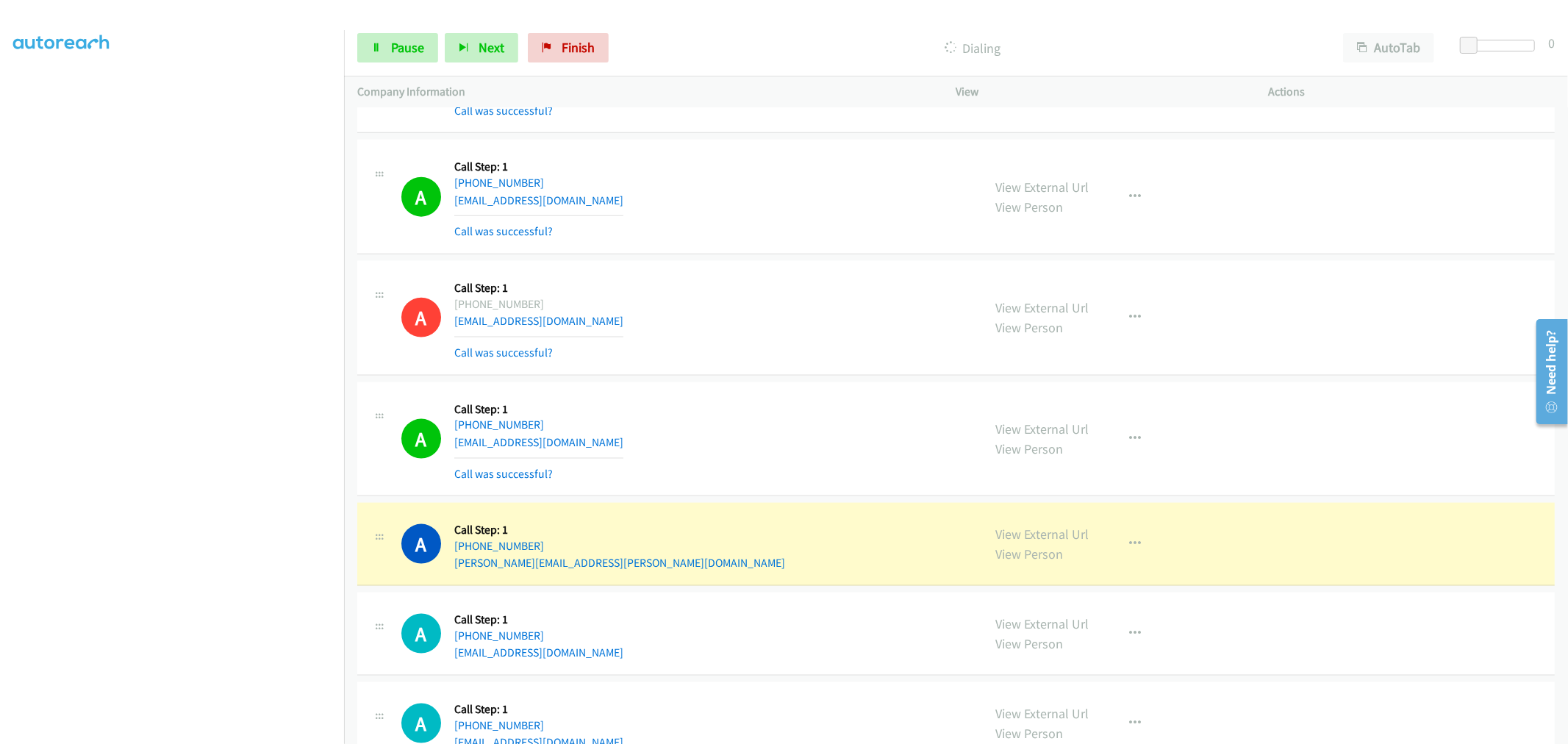
click at [677, 231] on div "A Callback Scheduled Call Step: 1 America/New_York [PHONE_NUMBER] [EMAIL_ADDRES…" at bounding box center [685, 196] width 568 height 88
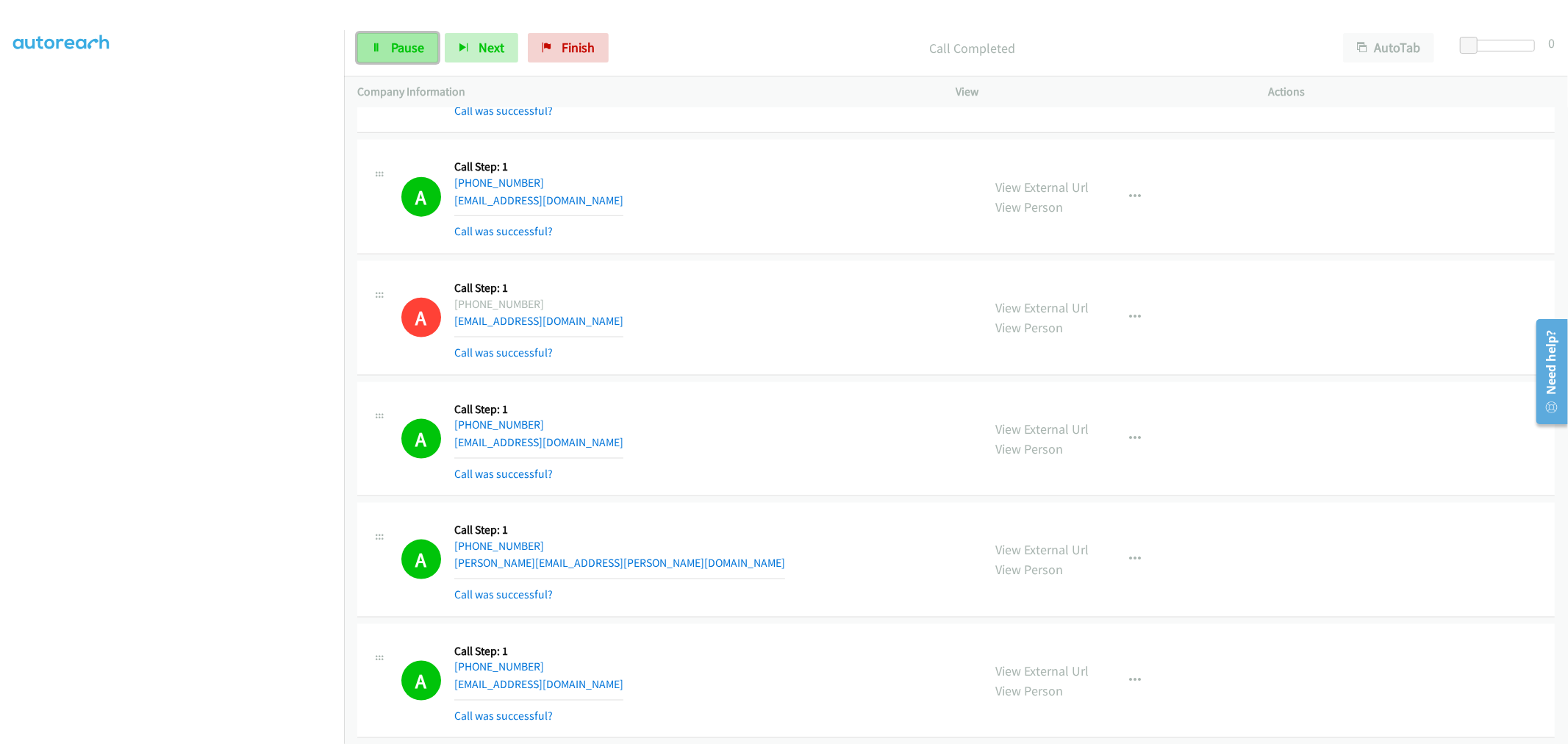
click at [388, 36] on link "Pause" at bounding box center [398, 48] width 81 height 30
click at [410, 49] on span "Start Calls" at bounding box center [420, 47] width 58 height 17
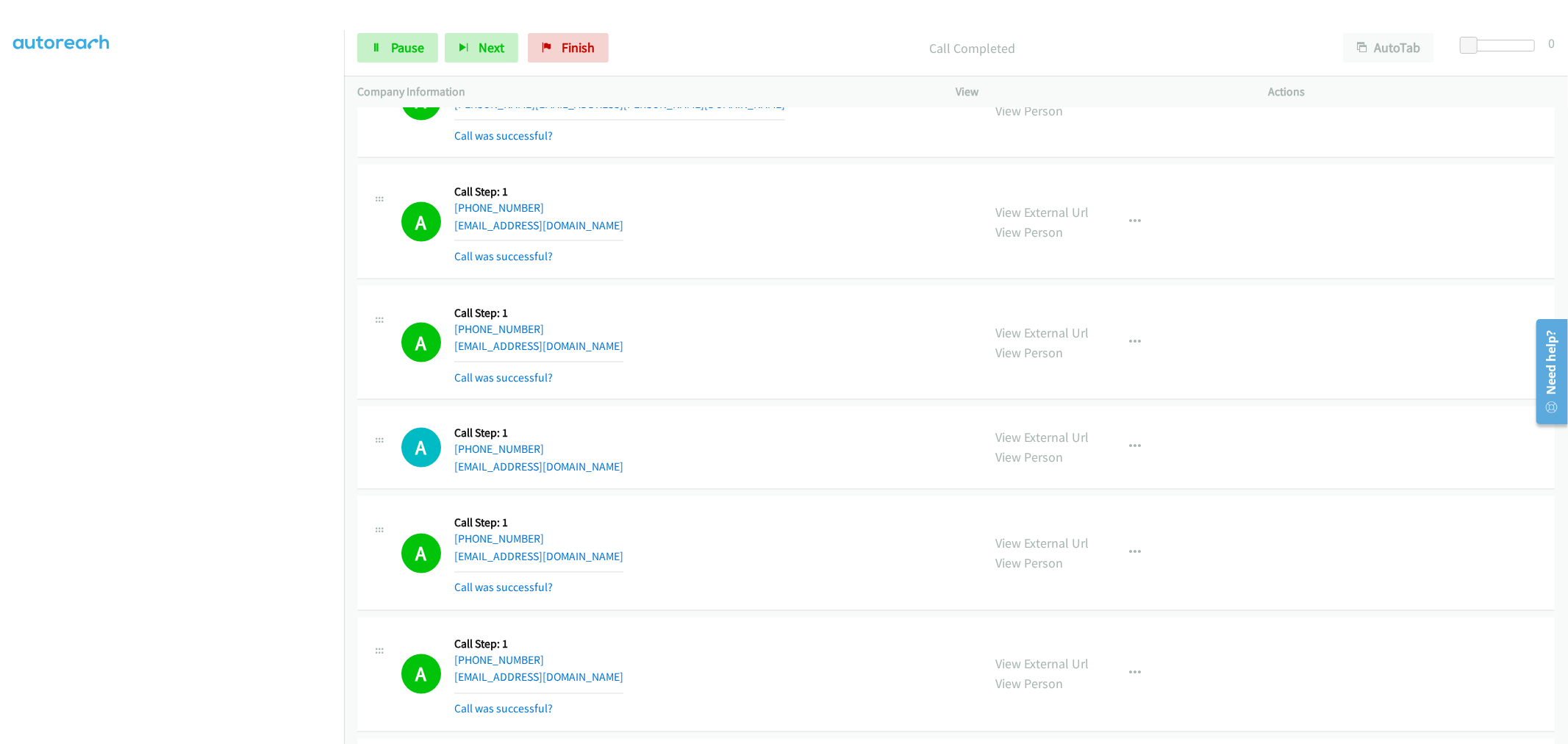
scroll to position [30314, 0]
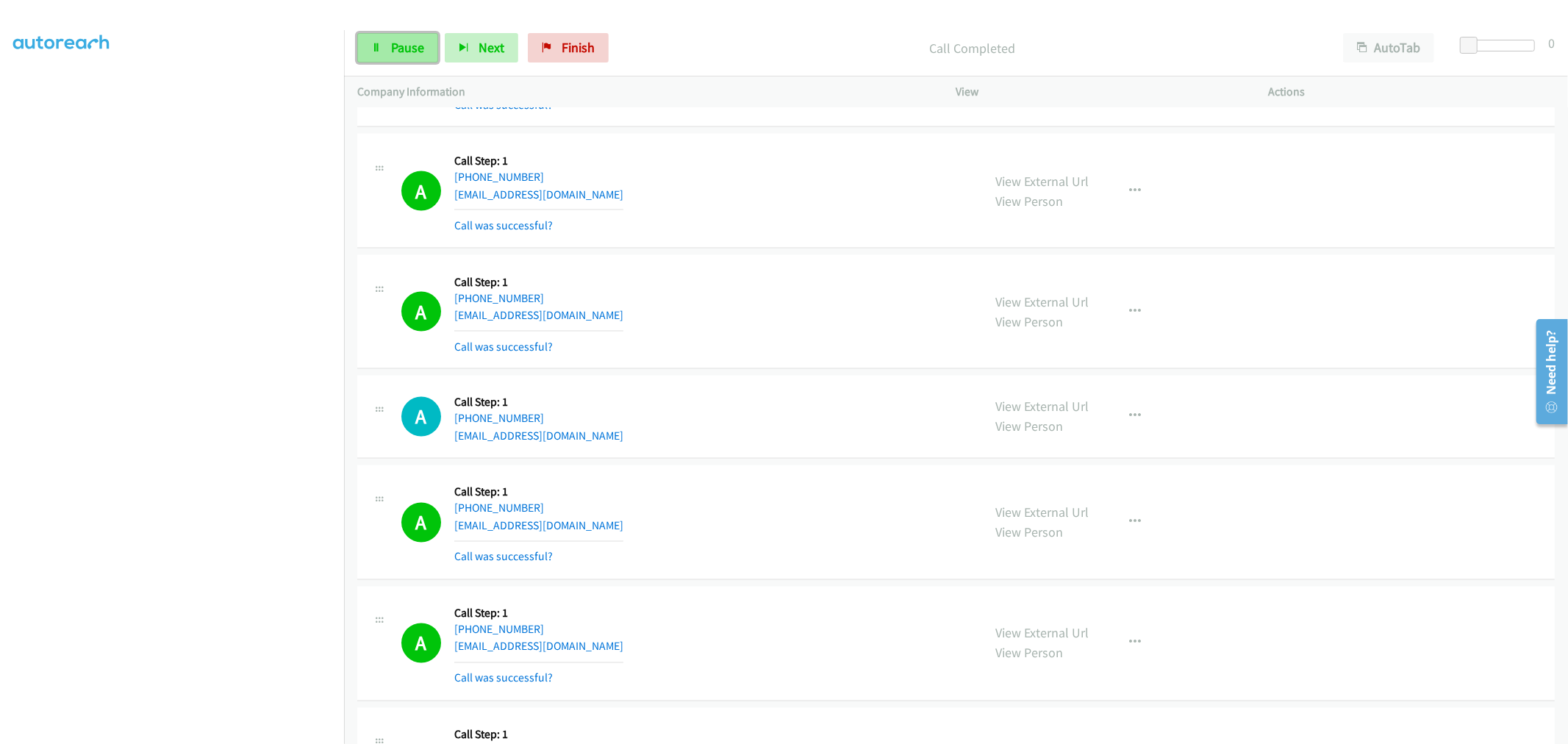
click at [414, 50] on span "Pause" at bounding box center [408, 47] width 34 height 17
click at [414, 51] on span "Start Calls" at bounding box center [420, 47] width 58 height 17
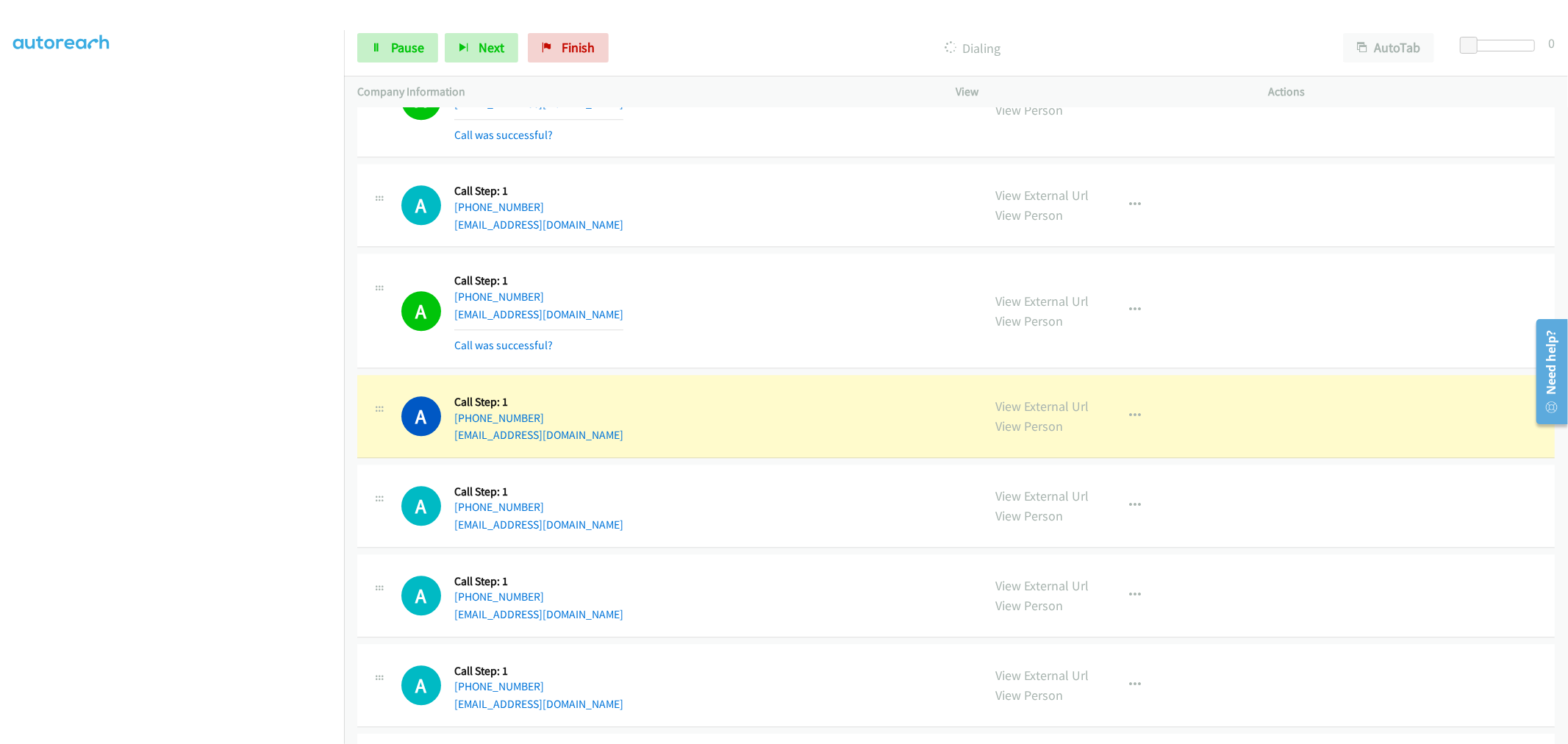
scroll to position [31636, 0]
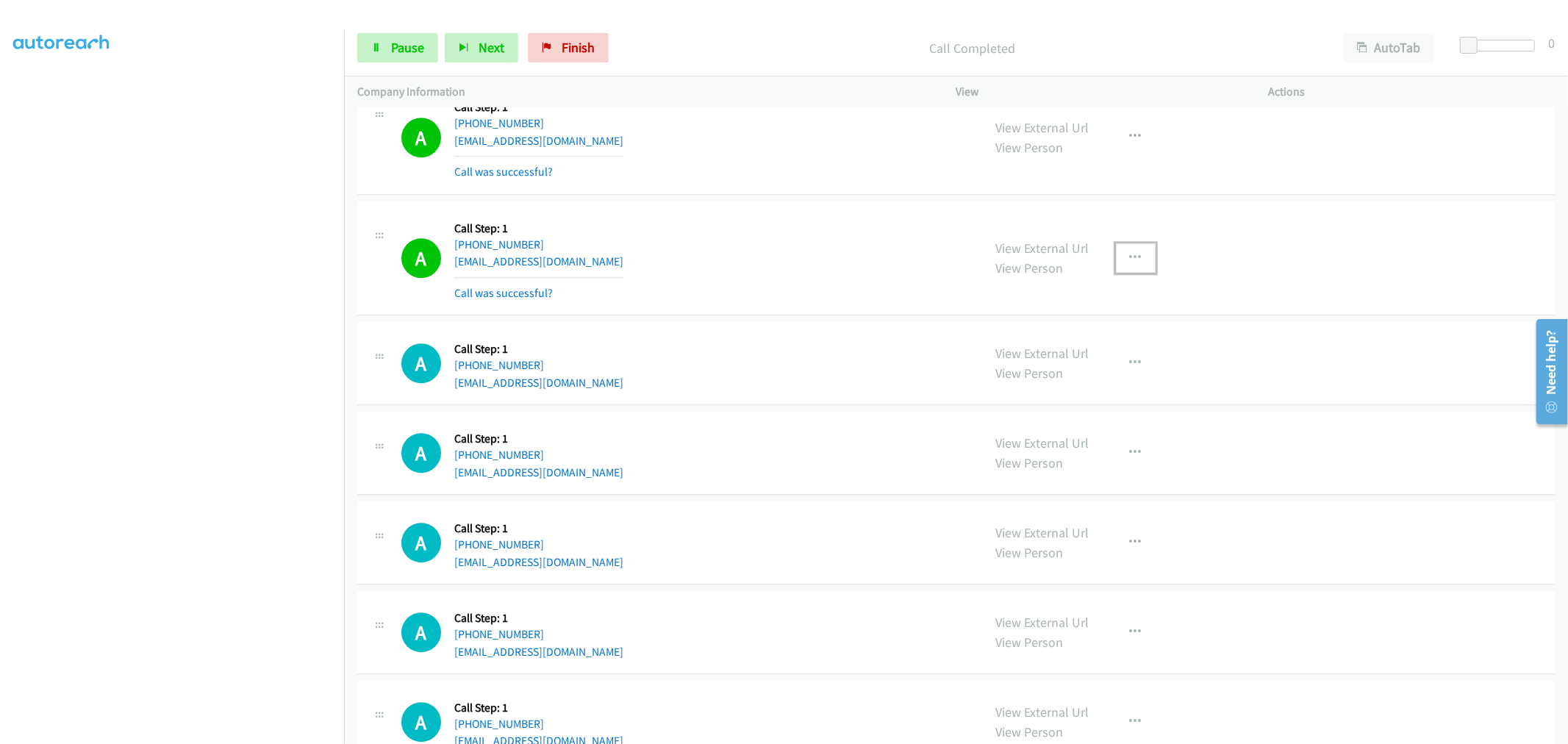
click at [1133, 269] on button "button" at bounding box center [1136, 258] width 40 height 30
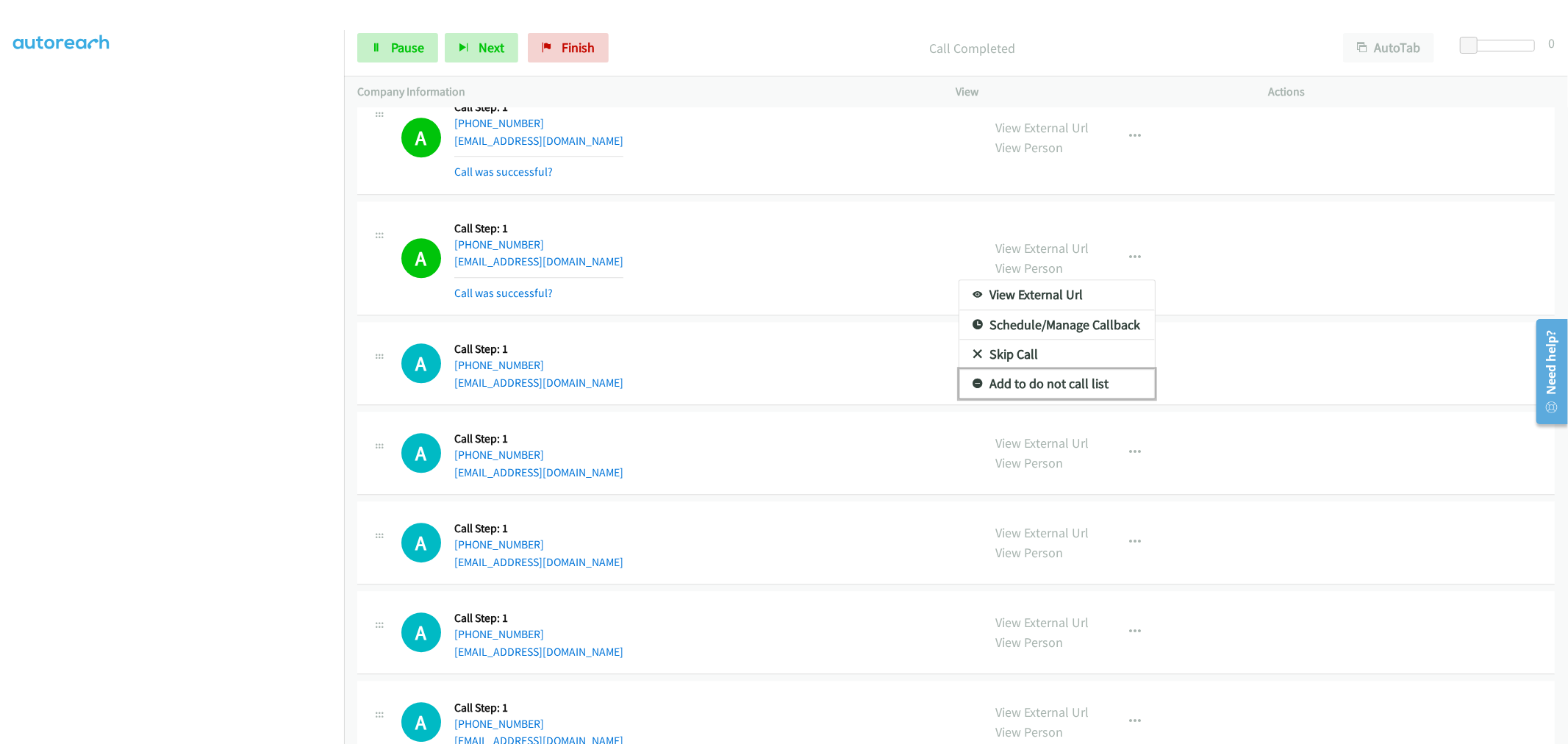
click at [1059, 397] on link "Add to do not call list" at bounding box center [1058, 384] width 196 height 30
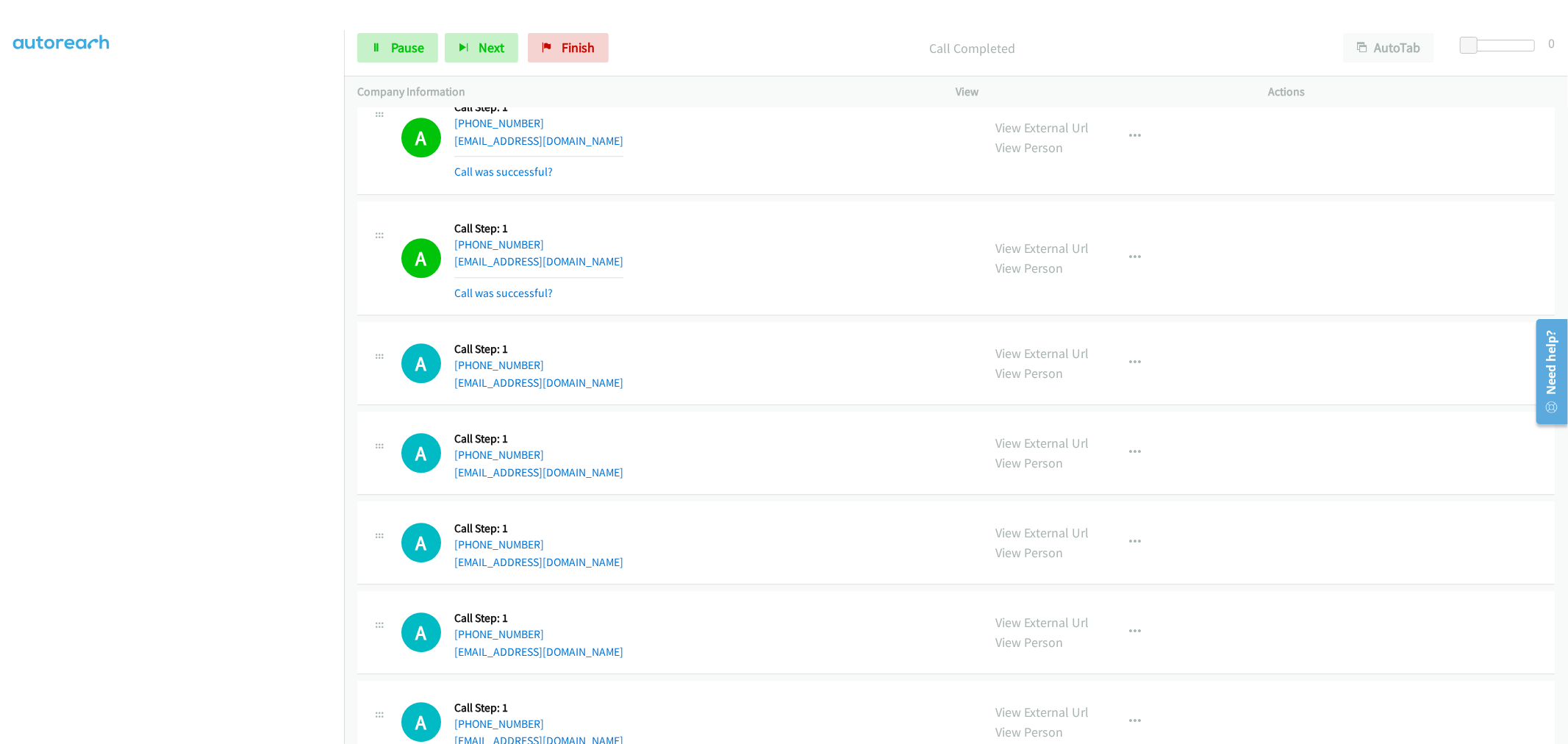
click at [754, 237] on div "A Callback Scheduled Call Step: 1 America/Los_Angeles [PHONE_NUMBER] [EMAIL_ADD…" at bounding box center [685, 259] width 568 height 88
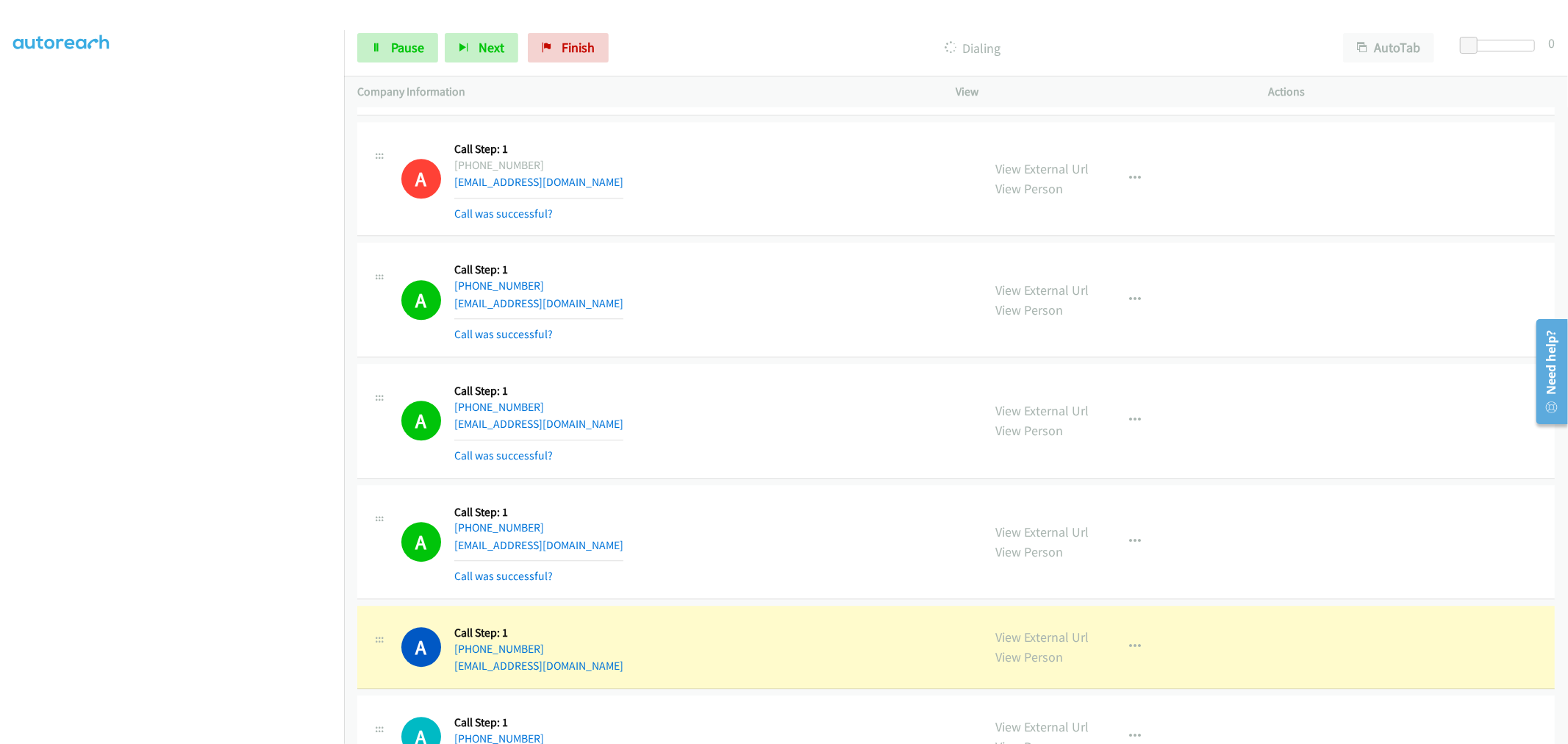
scroll to position [31793, 0]
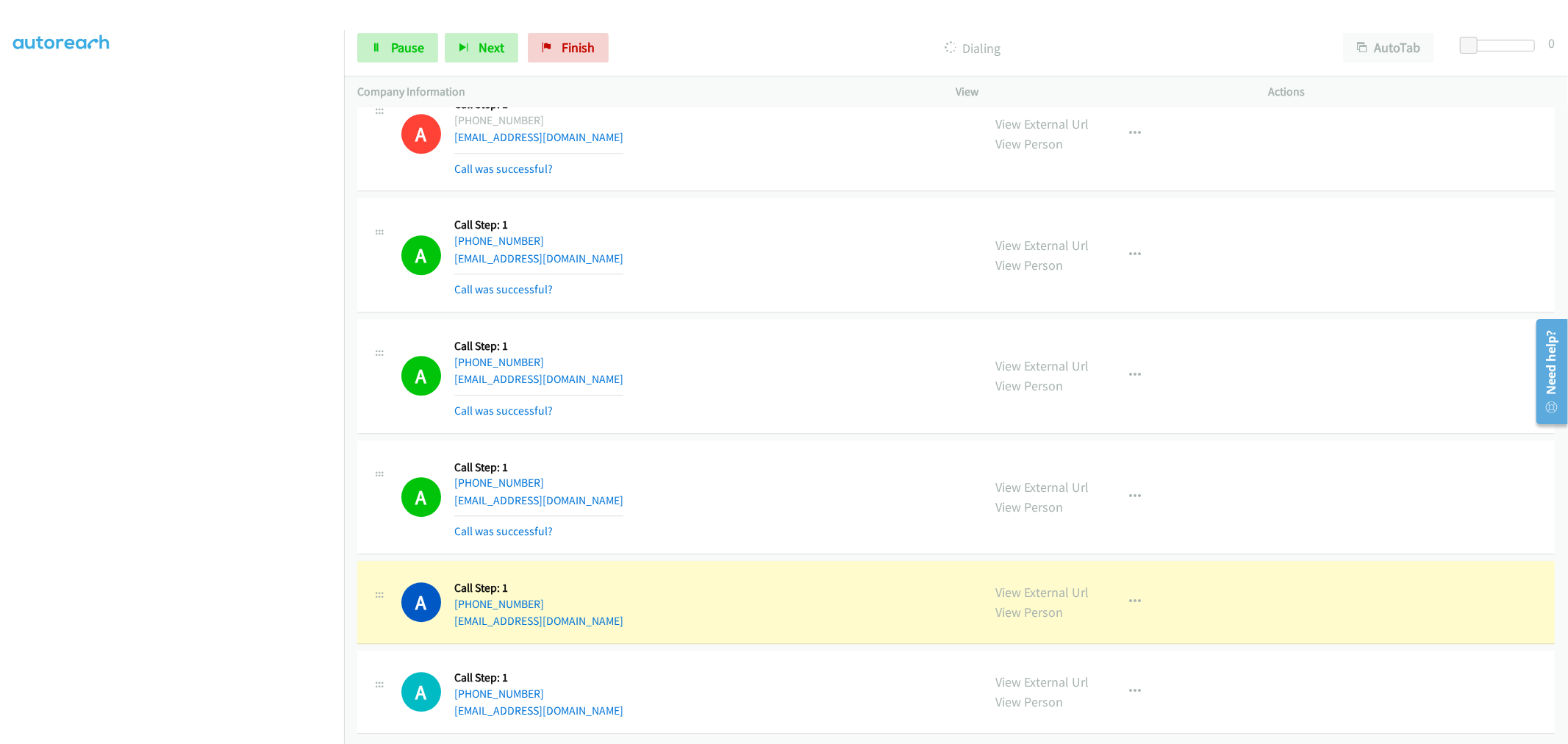
click at [739, 347] on div "A Callback Scheduled Call Step: 1 [GEOGRAPHIC_DATA]/[GEOGRAPHIC_DATA] [PHONE_NU…" at bounding box center [685, 376] width 568 height 88
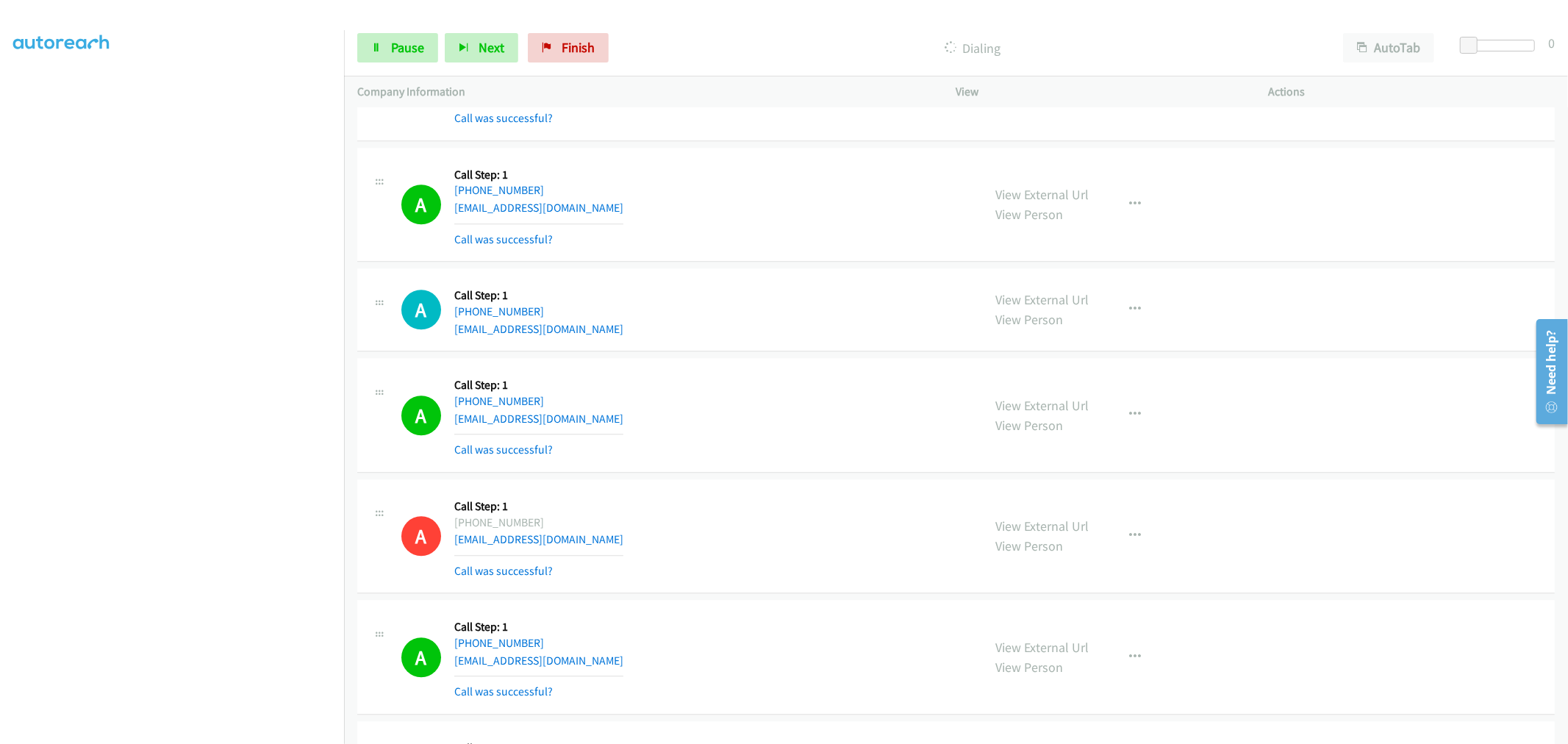
click at [1158, 431] on div "View External Url View Person View External Url Email Schedule/Manage Callback …" at bounding box center [1146, 415] width 326 height 88
click at [1134, 429] on button "button" at bounding box center [1136, 415] width 40 height 30
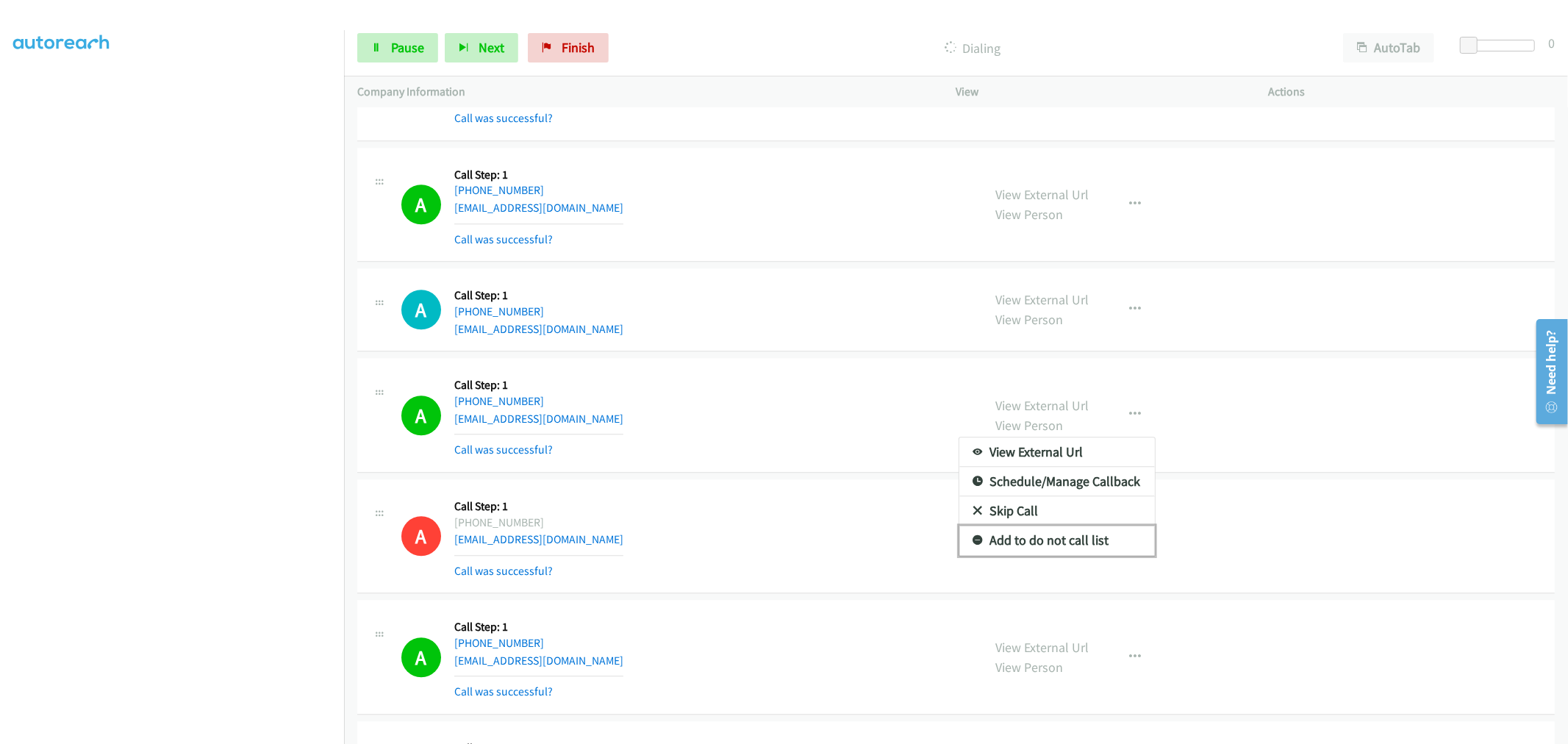
click at [1026, 555] on link "Add to do not call list" at bounding box center [1058, 541] width 196 height 30
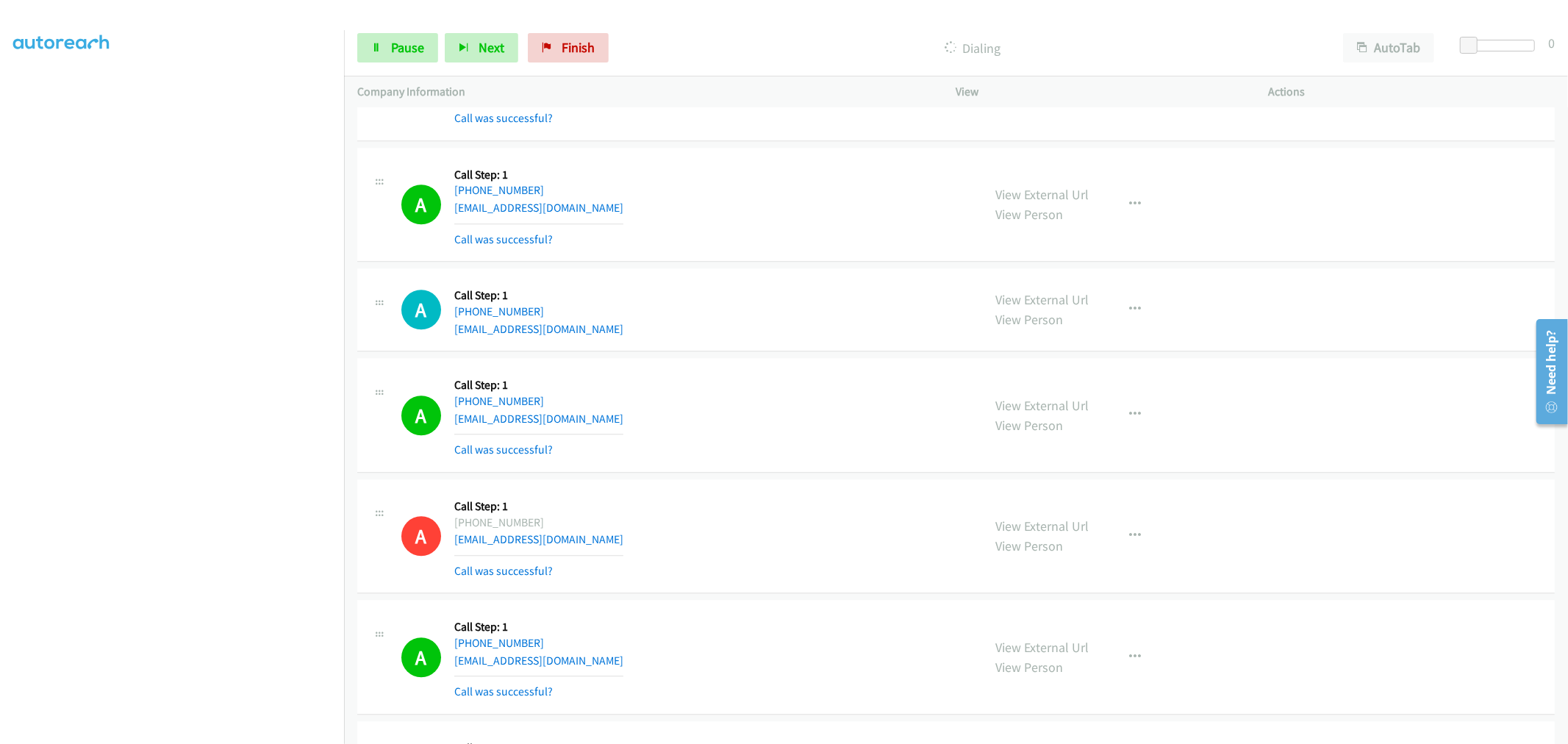
click at [804, 439] on div "A Callback Scheduled Call Step: 1 America/New_York [PHONE_NUMBER] [EMAIL_ADDRES…" at bounding box center [685, 415] width 568 height 88
drag, startPoint x: 670, startPoint y: 399, endPoint x: 663, endPoint y: 403, distance: 8.1
click at [669, 401] on div "A Callback Scheduled Call Step: 1 America/New_York [PHONE_NUMBER] [EMAIL_ADDRES…" at bounding box center [685, 415] width 568 height 88
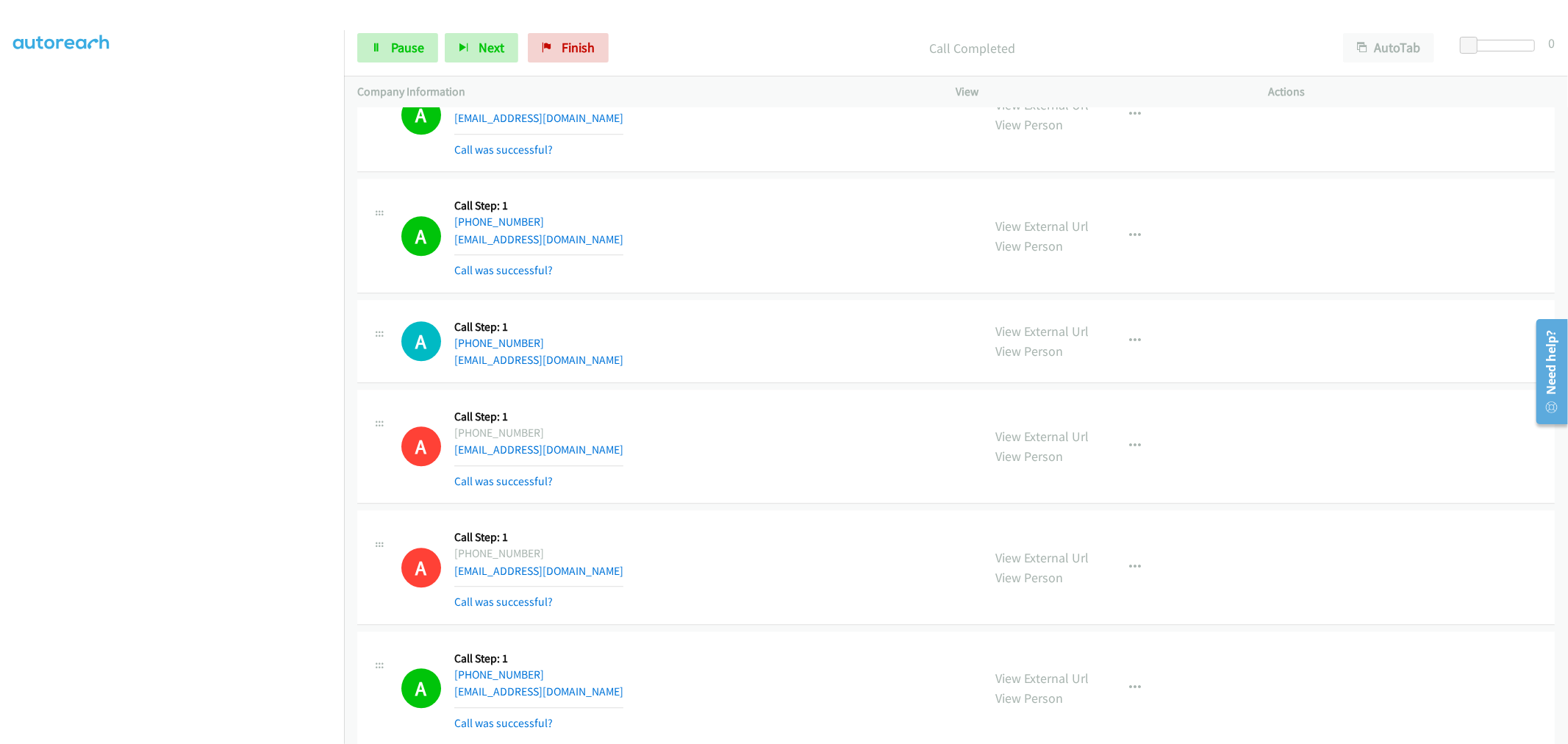
scroll to position [31390, 0]
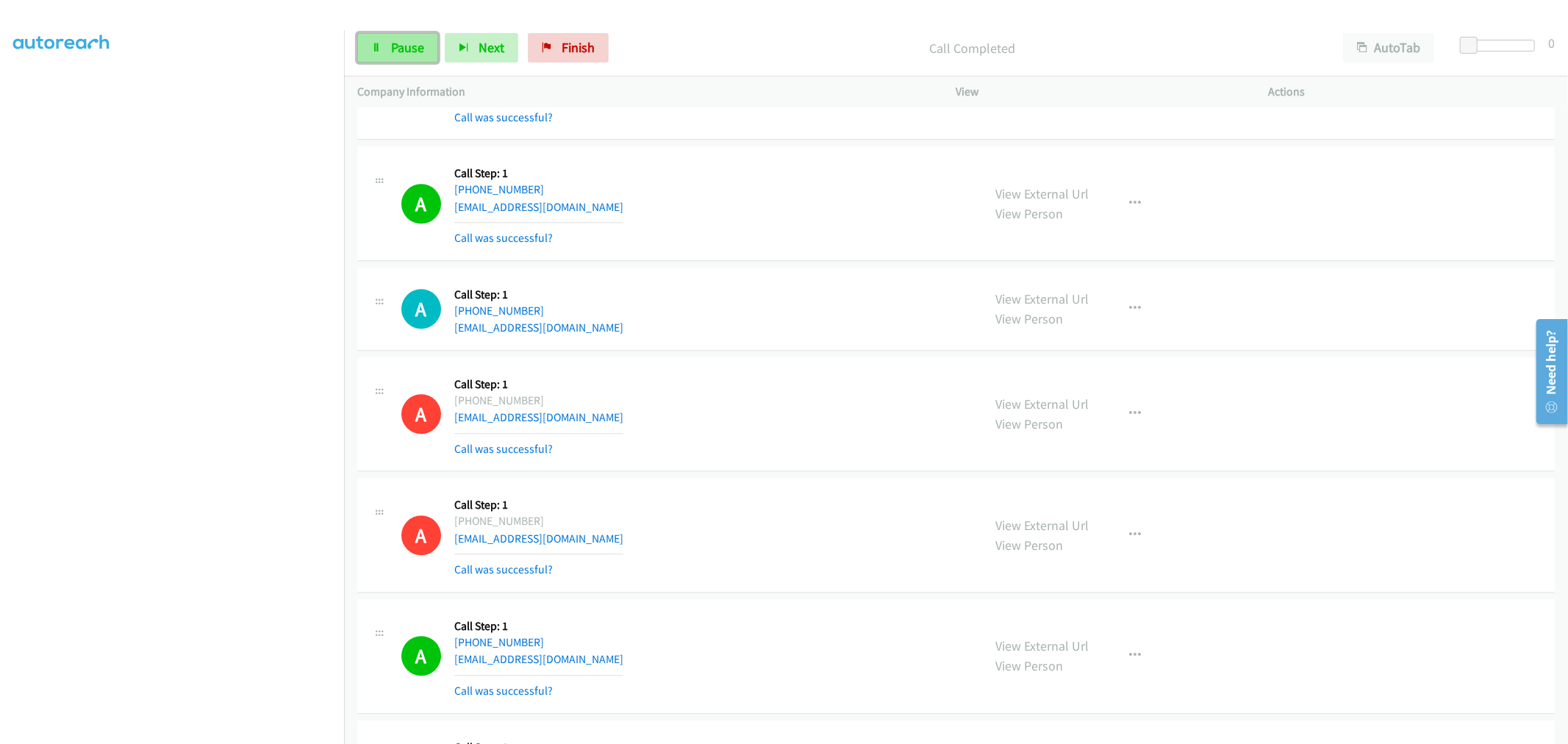
click at [429, 54] on link "Pause" at bounding box center [398, 48] width 81 height 30
click at [425, 49] on span "Start Calls" at bounding box center [420, 47] width 58 height 17
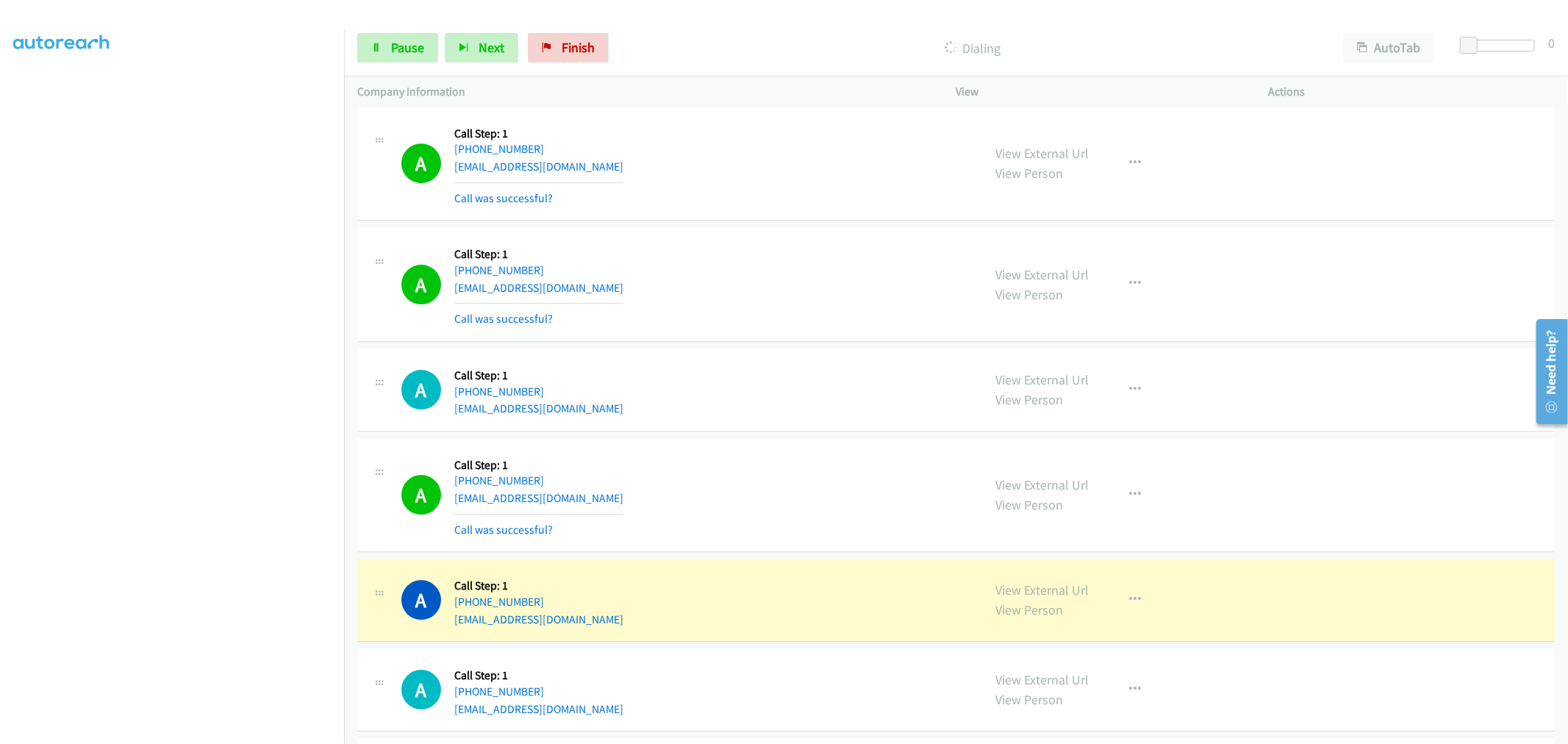
scroll to position [32452, 0]
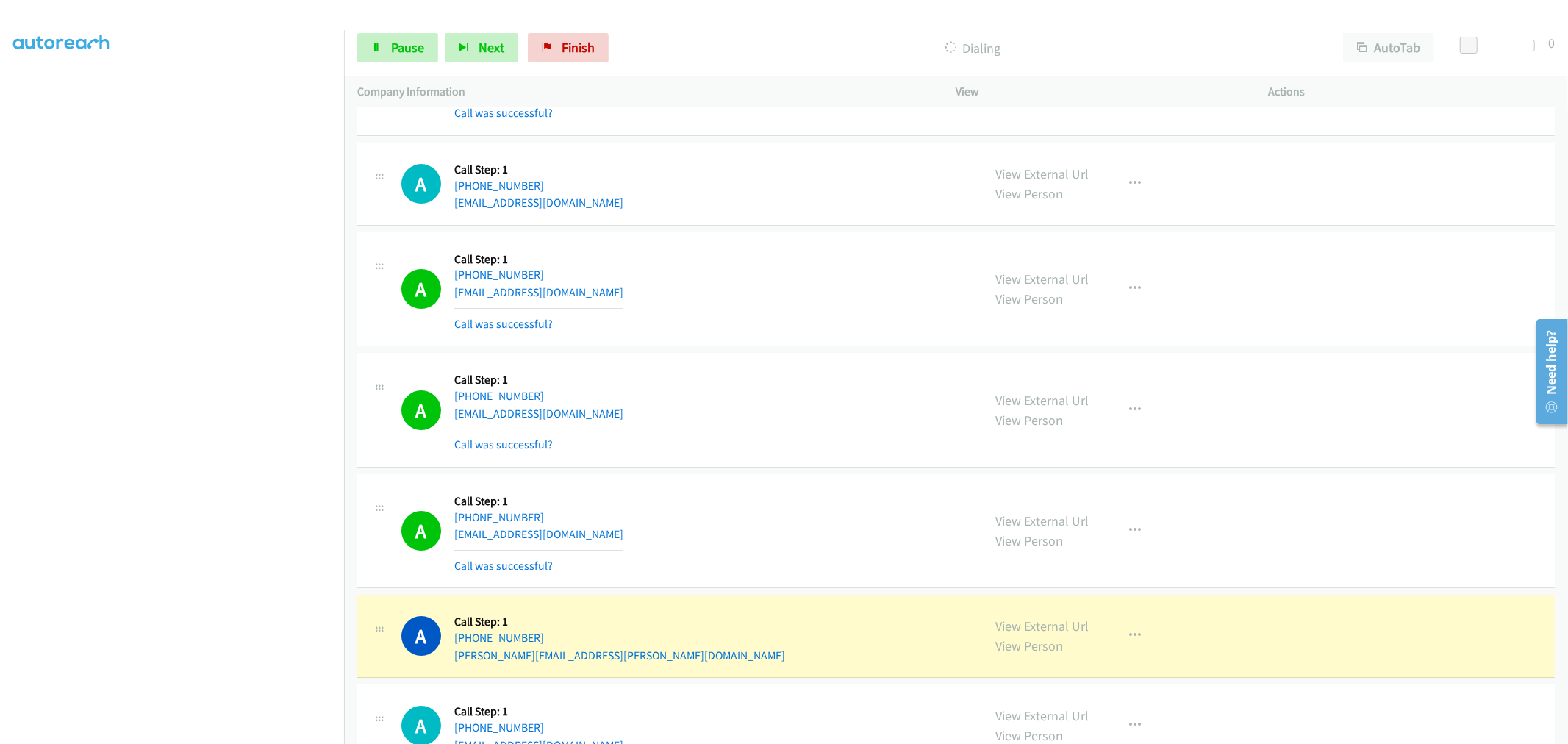
click at [259, 743] on aside "Dialing Mode: Power | Switch to Preview My Lists" at bounding box center [172, 367] width 345 height 814
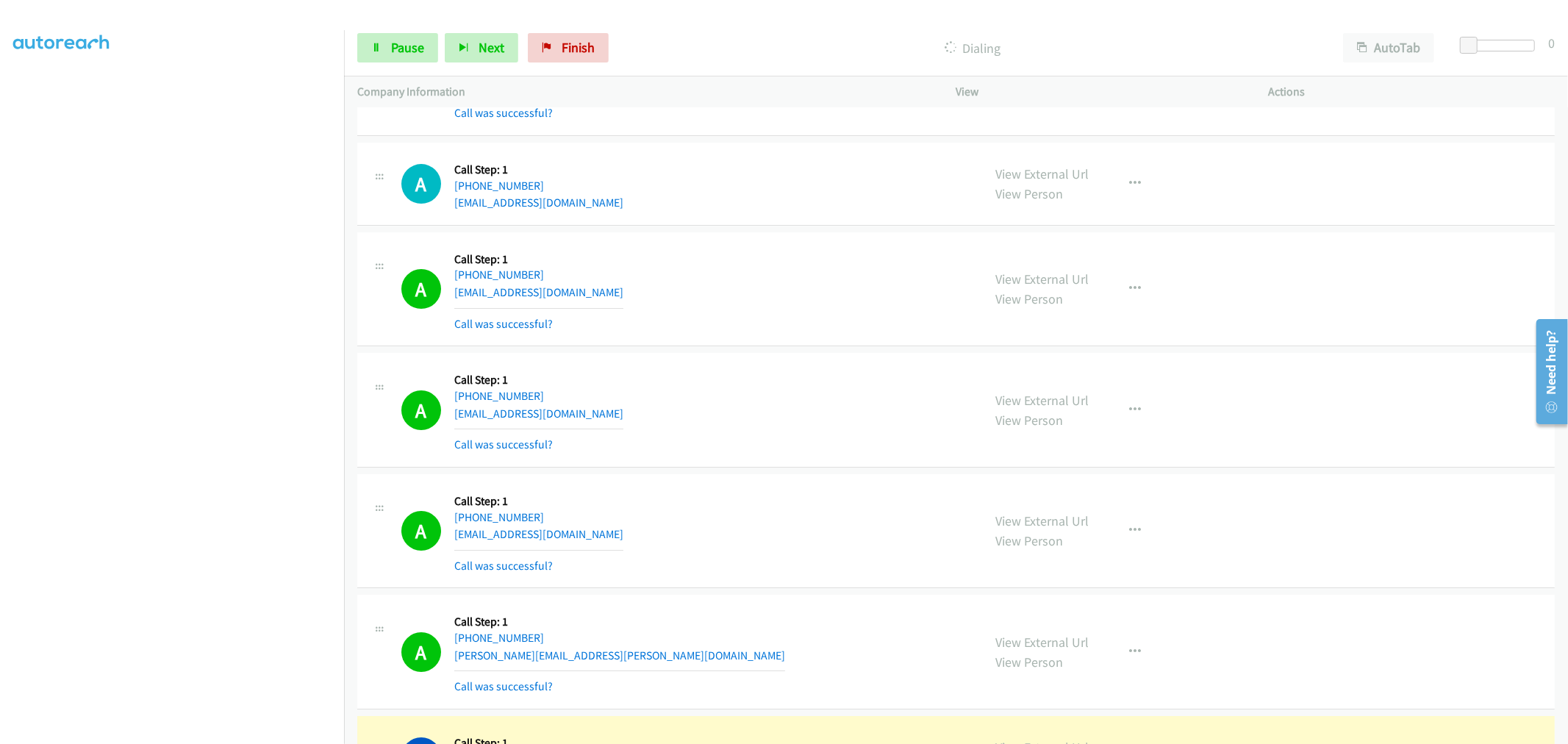
click at [159, 733] on section at bounding box center [171, 396] width 318 height 704
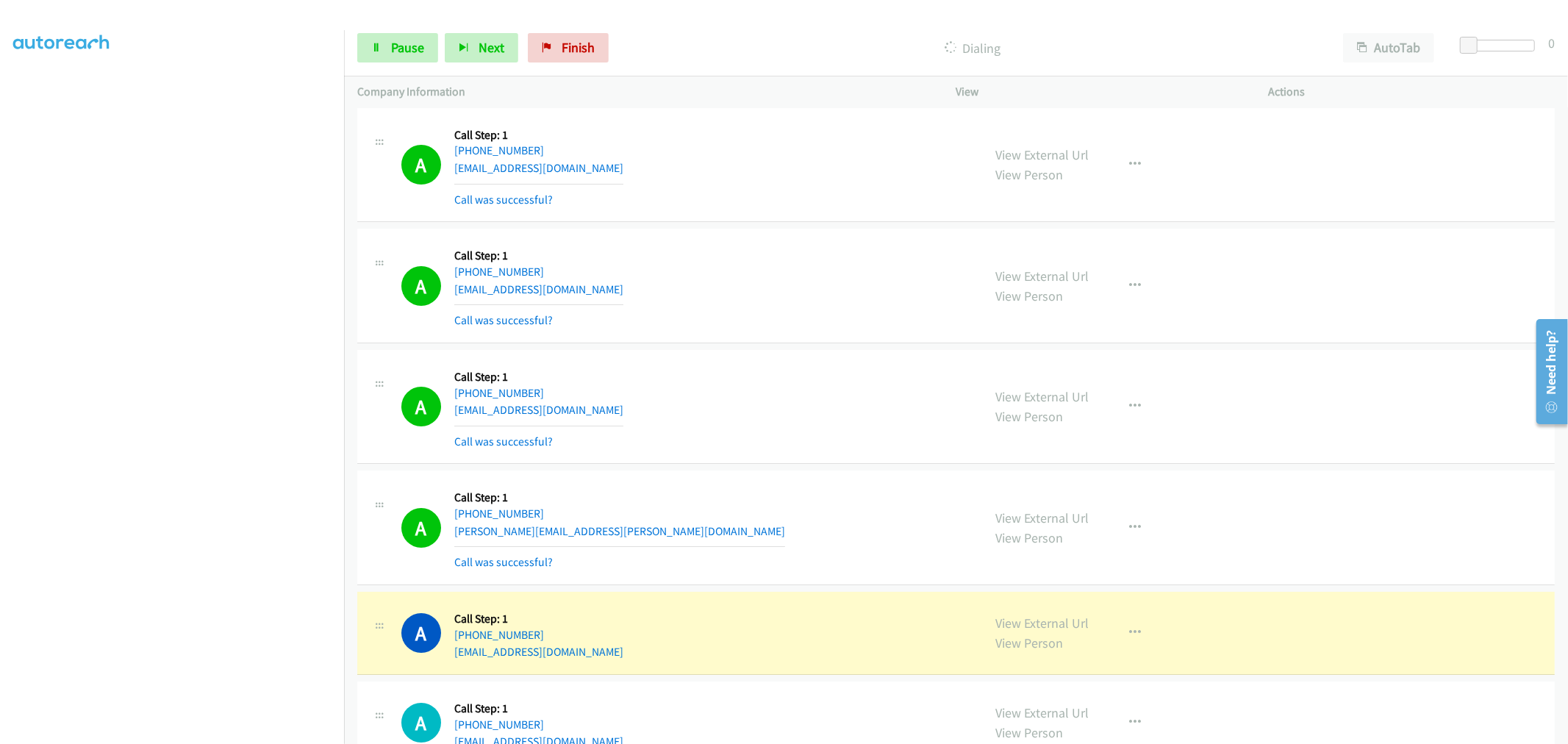
scroll to position [32730, 0]
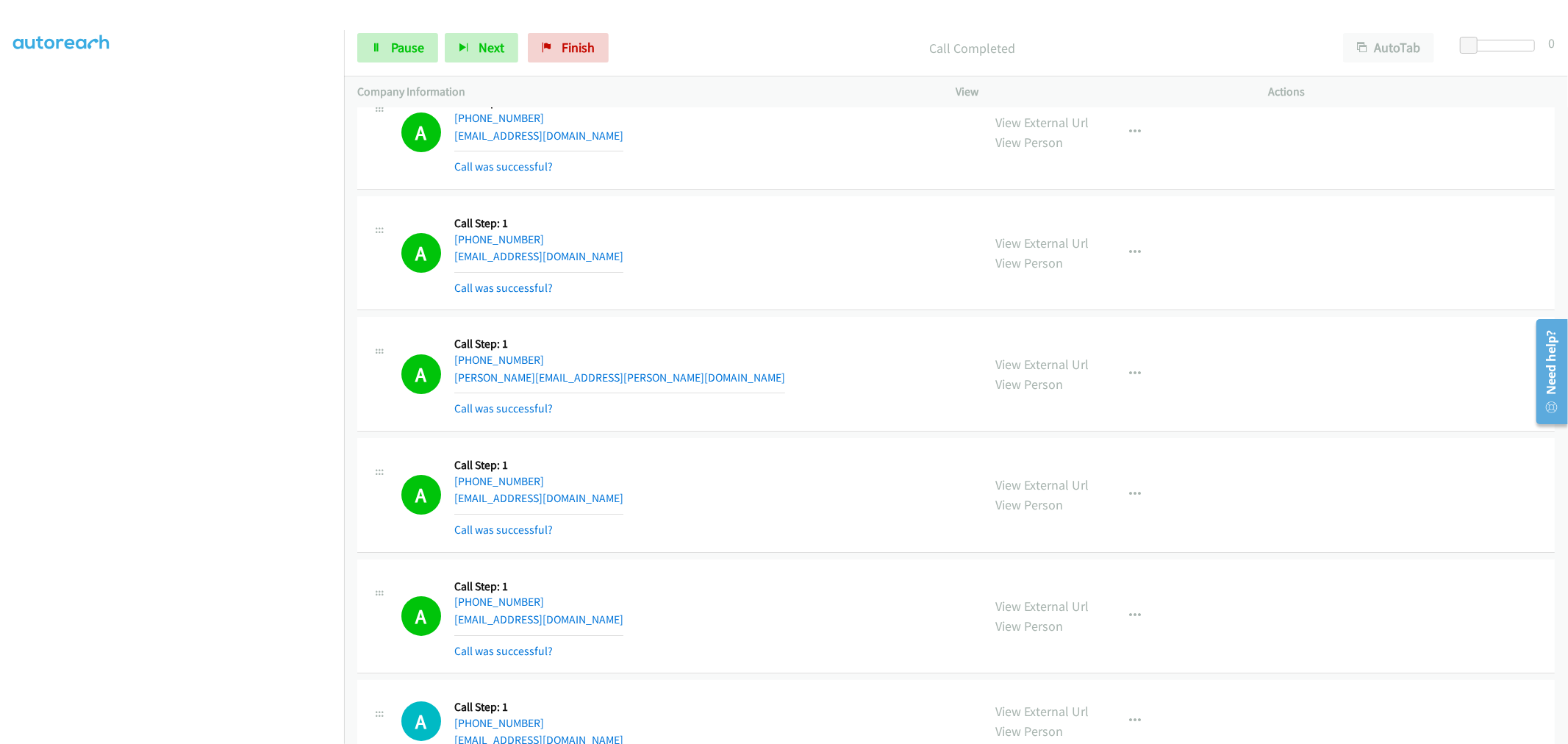
click at [643, 383] on div "A Callback Scheduled Call Step: 1 America/New_York [PHONE_NUMBER] [PERSON_NAME]…" at bounding box center [685, 374] width 568 height 88
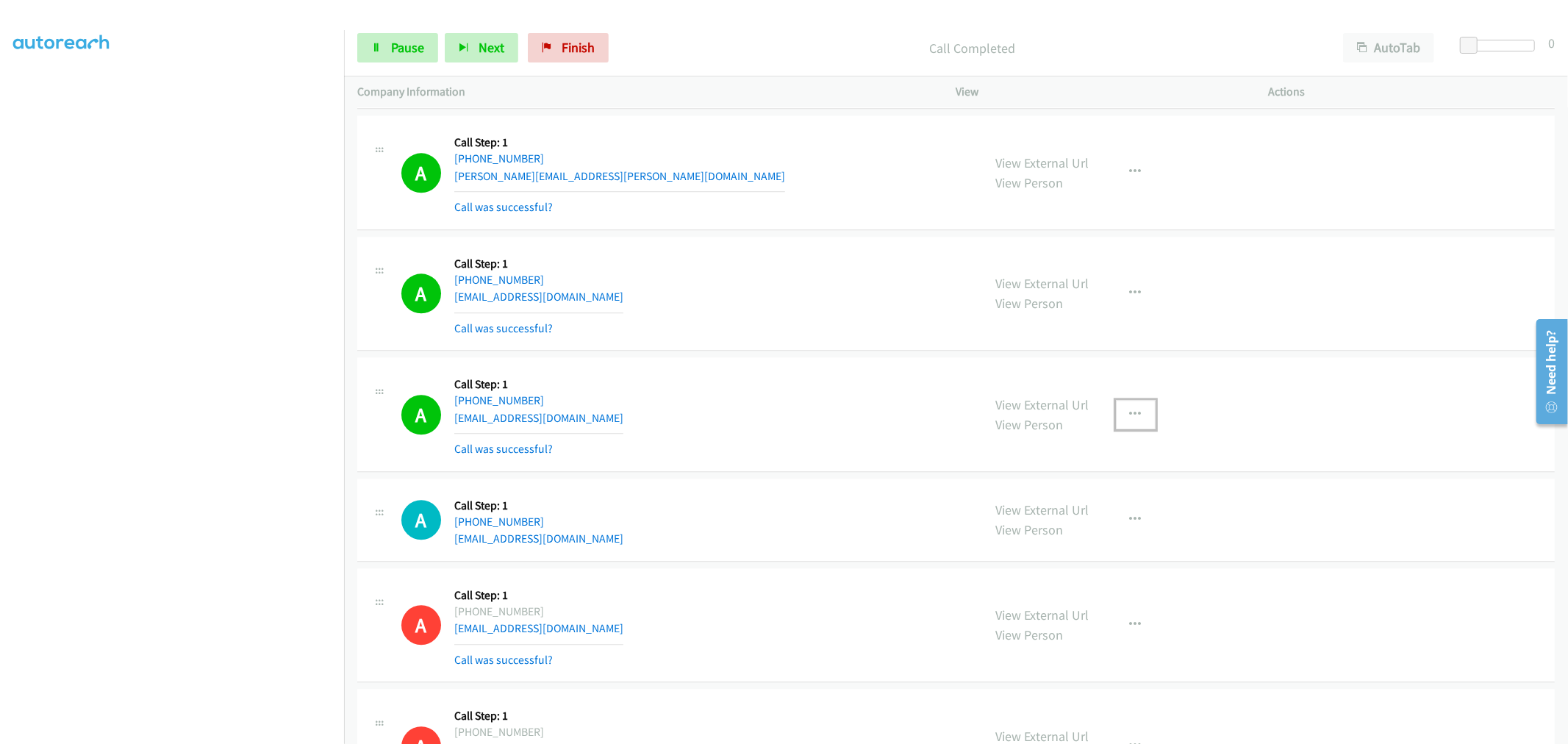
click at [1133, 425] on button "button" at bounding box center [1136, 415] width 40 height 30
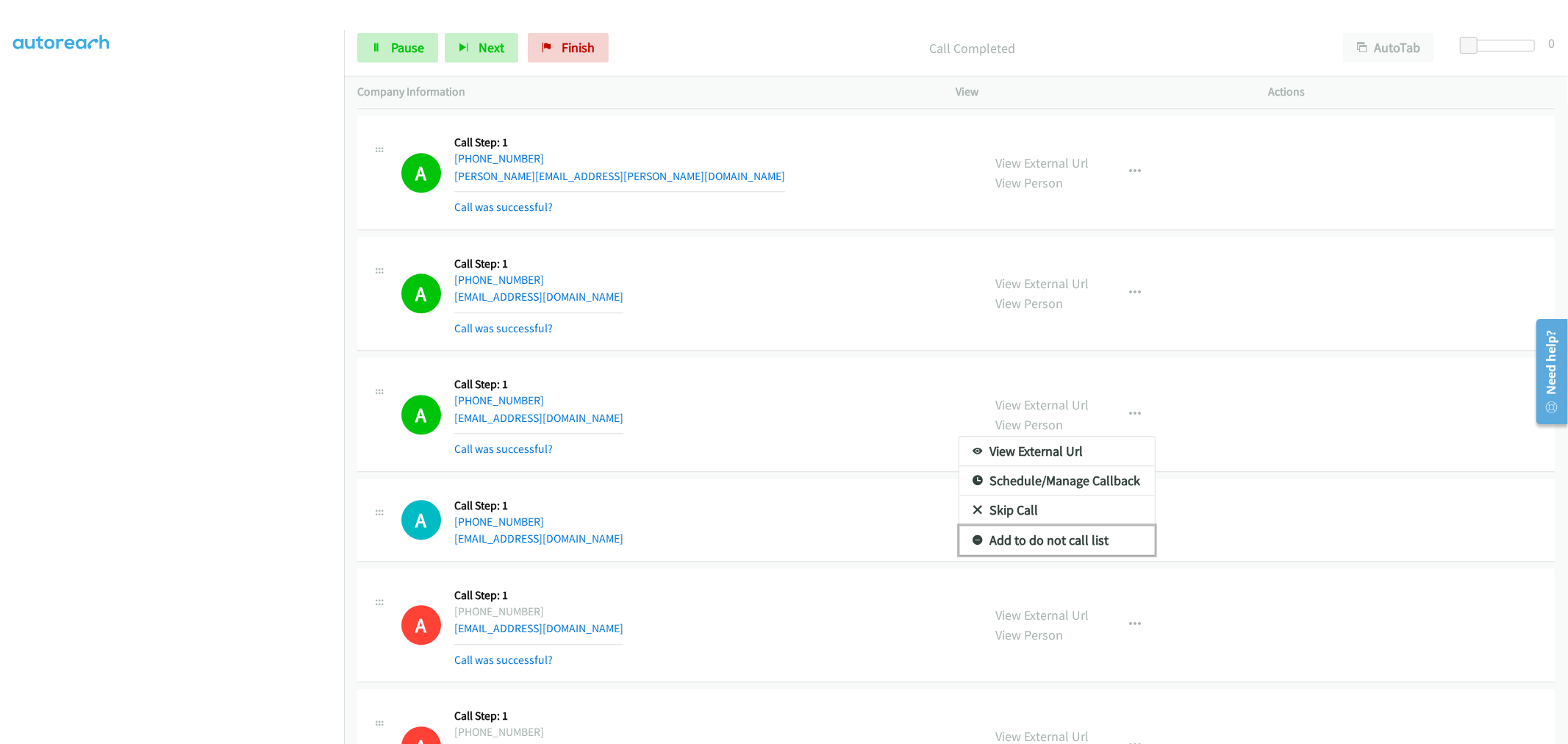
click at [1047, 555] on link "Add to do not call list" at bounding box center [1058, 541] width 196 height 30
click at [777, 442] on div "A Callback Scheduled Call Step: 1 America/Los_Angeles [PHONE_NUMBER] [EMAIL_ADD…" at bounding box center [685, 414] width 568 height 88
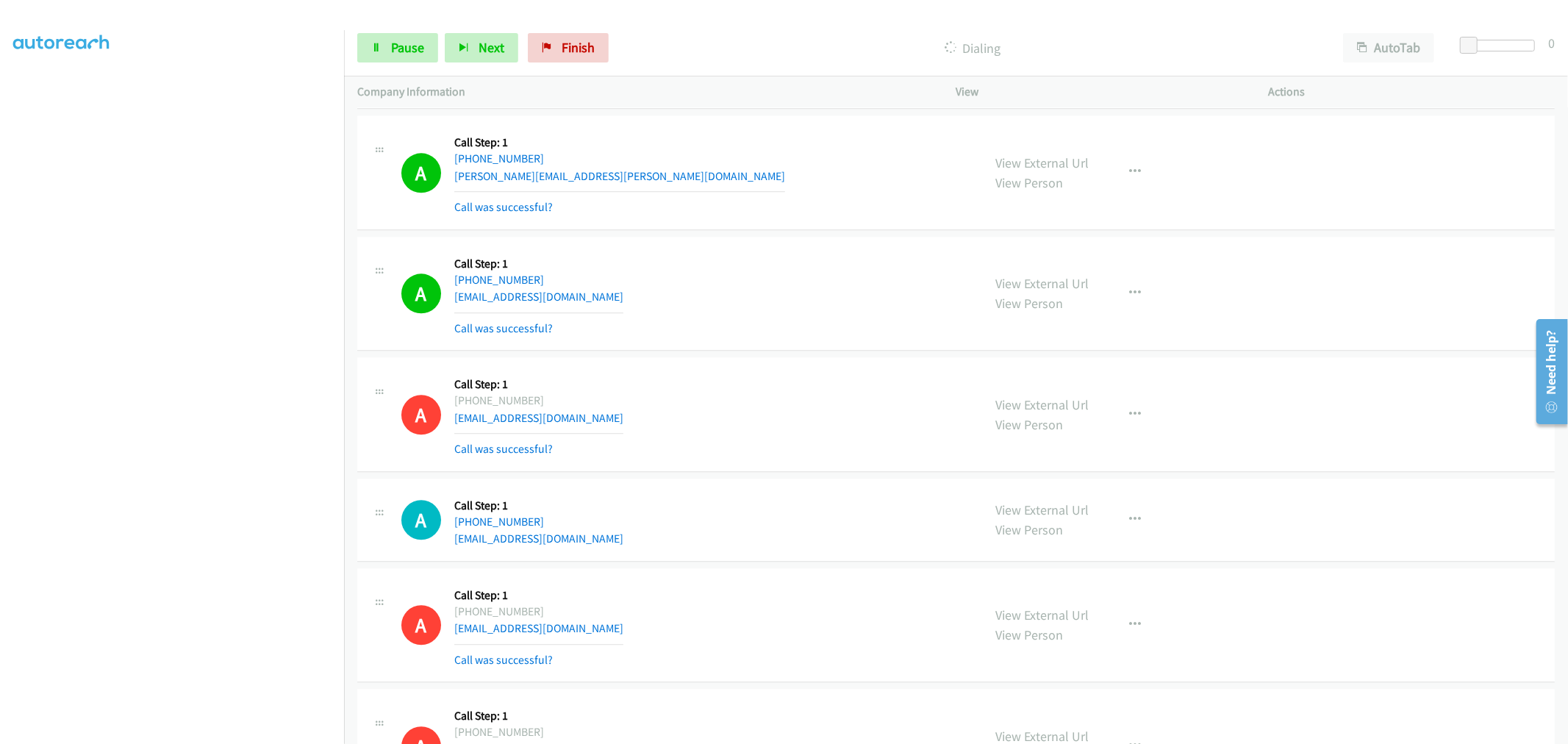
click at [791, 337] on div "A Callback Scheduled Call Step: 1 America/New_York [PHONE_NUMBER] [EMAIL_ADDRES…" at bounding box center [685, 293] width 568 height 88
click at [788, 234] on td "A Callback Scheduled Call Step: 1 [GEOGRAPHIC_DATA]/[GEOGRAPHIC_DATA] [PHONE_NU…" at bounding box center [956, 173] width 1224 height 121
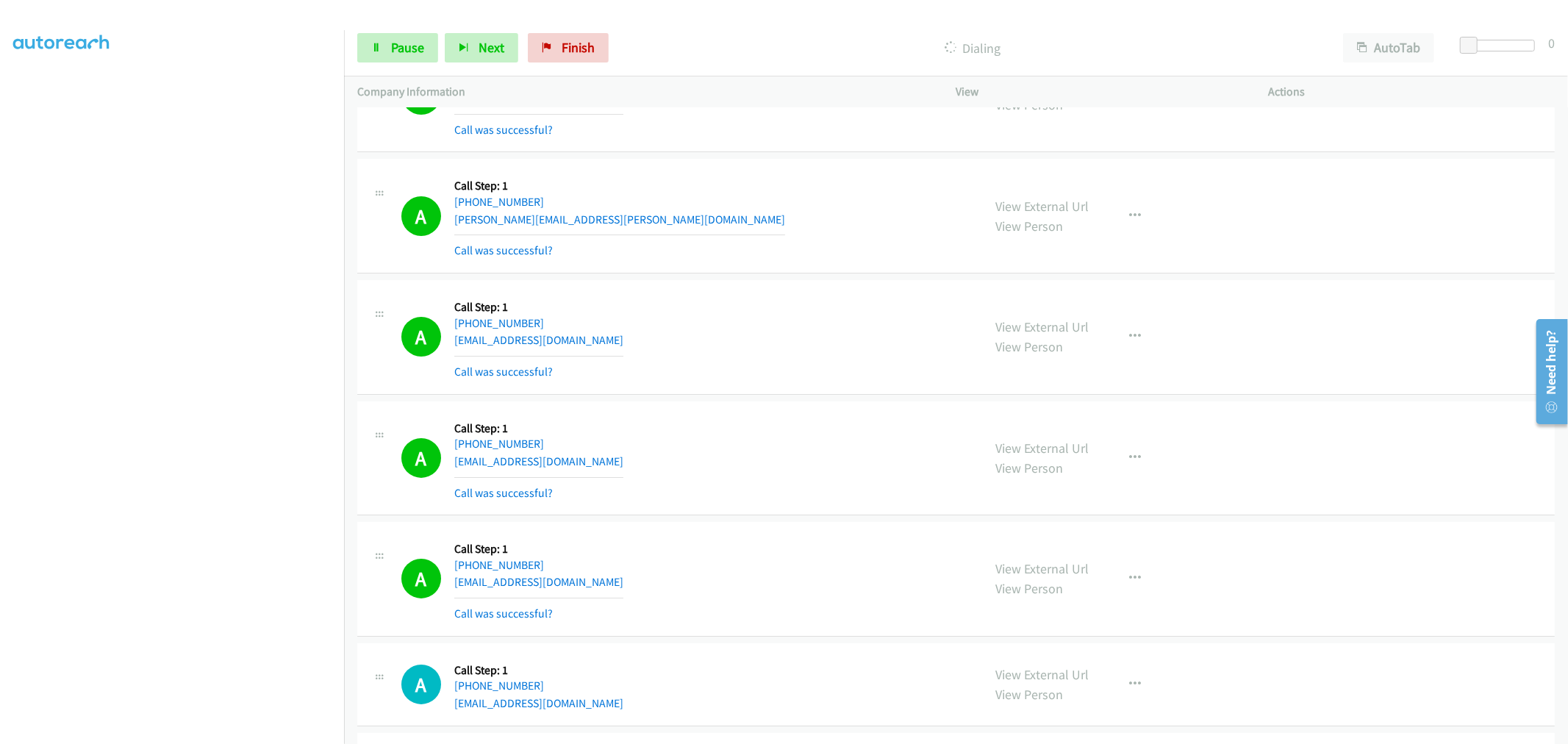
scroll to position [33284, 0]
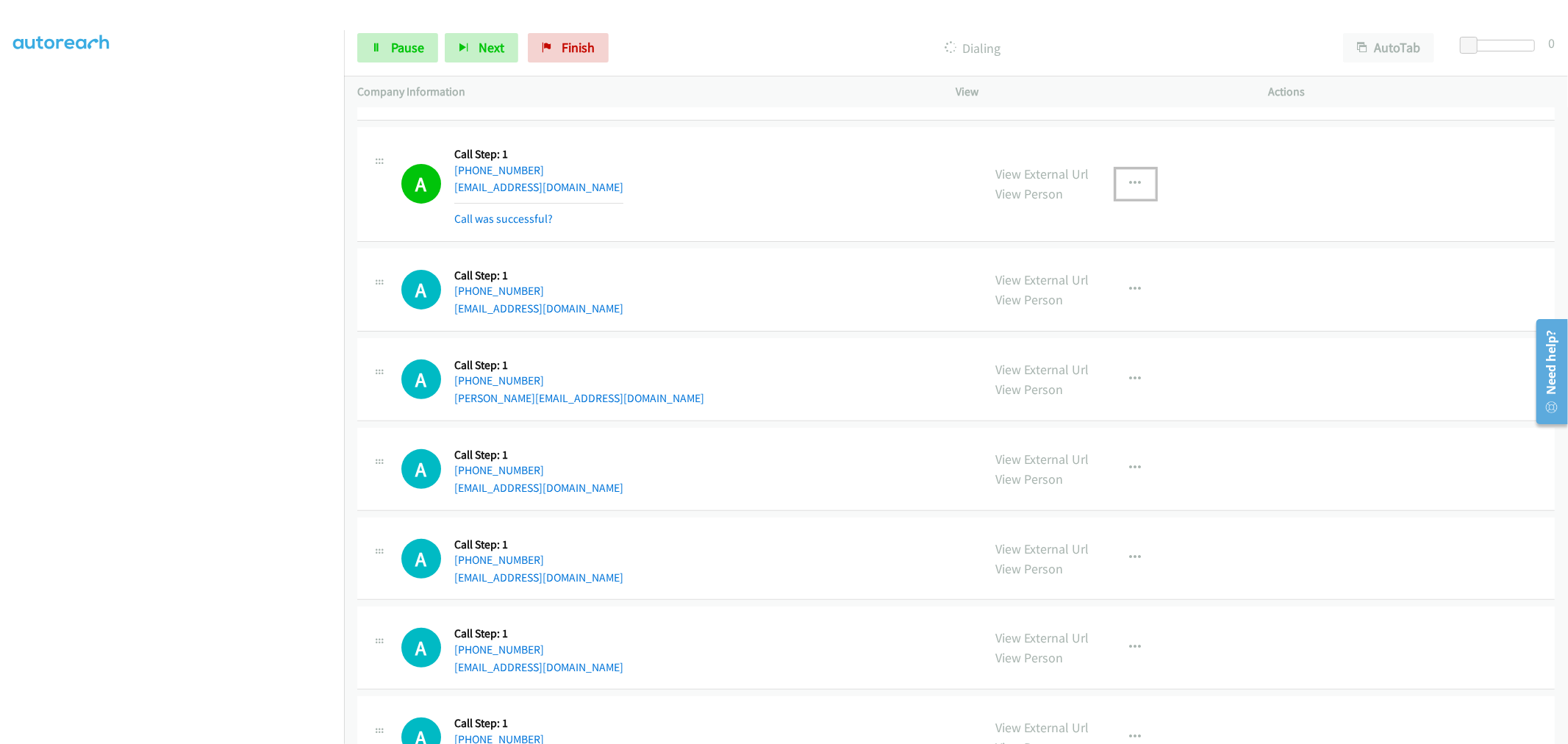
click at [1132, 190] on icon "button" at bounding box center [1136, 183] width 12 height 12
click at [1061, 324] on link "Add to do not call list" at bounding box center [1058, 310] width 196 height 30
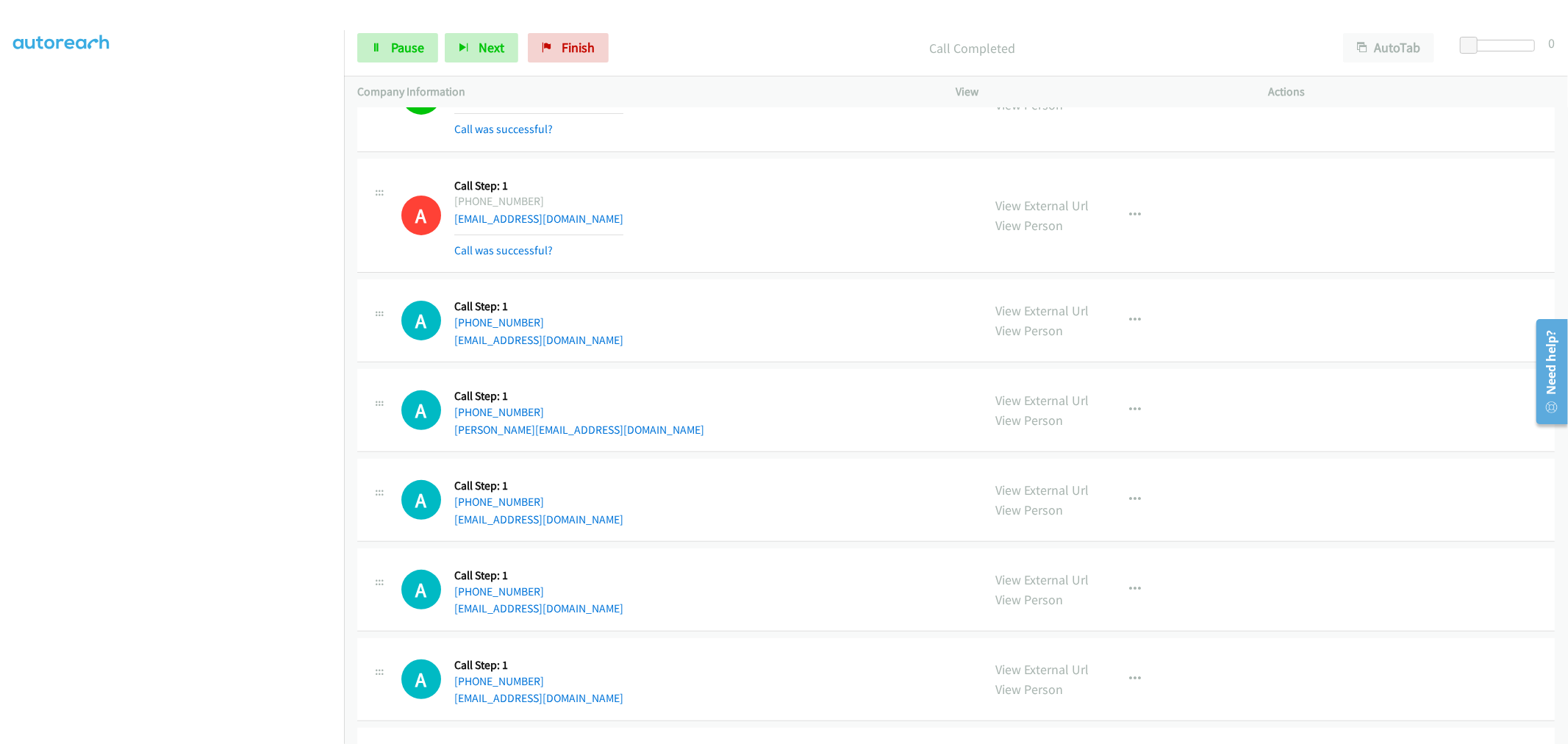
scroll to position [33314, 0]
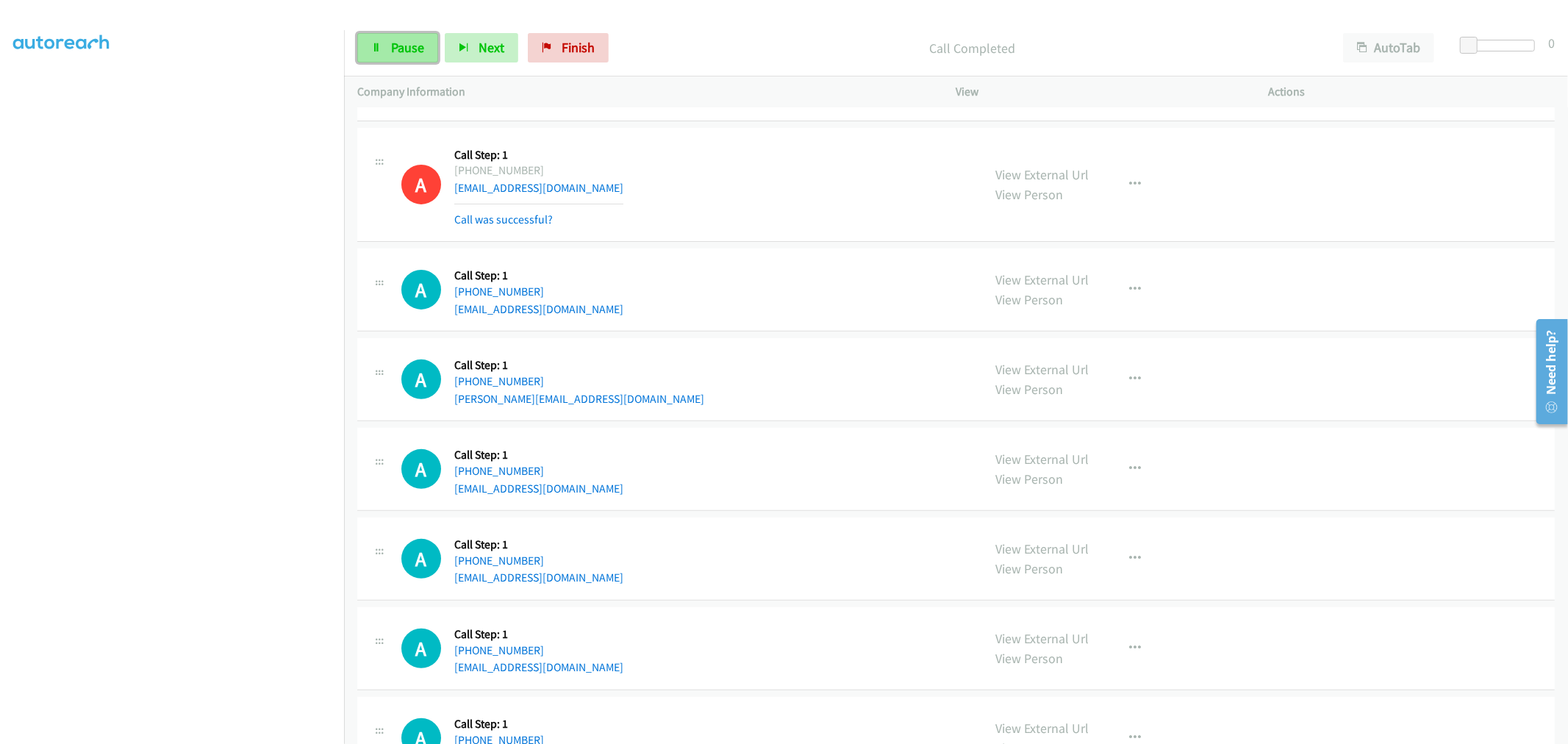
click at [412, 40] on span "Pause" at bounding box center [408, 47] width 34 height 17
click at [418, 47] on span "Start Calls" at bounding box center [420, 47] width 58 height 17
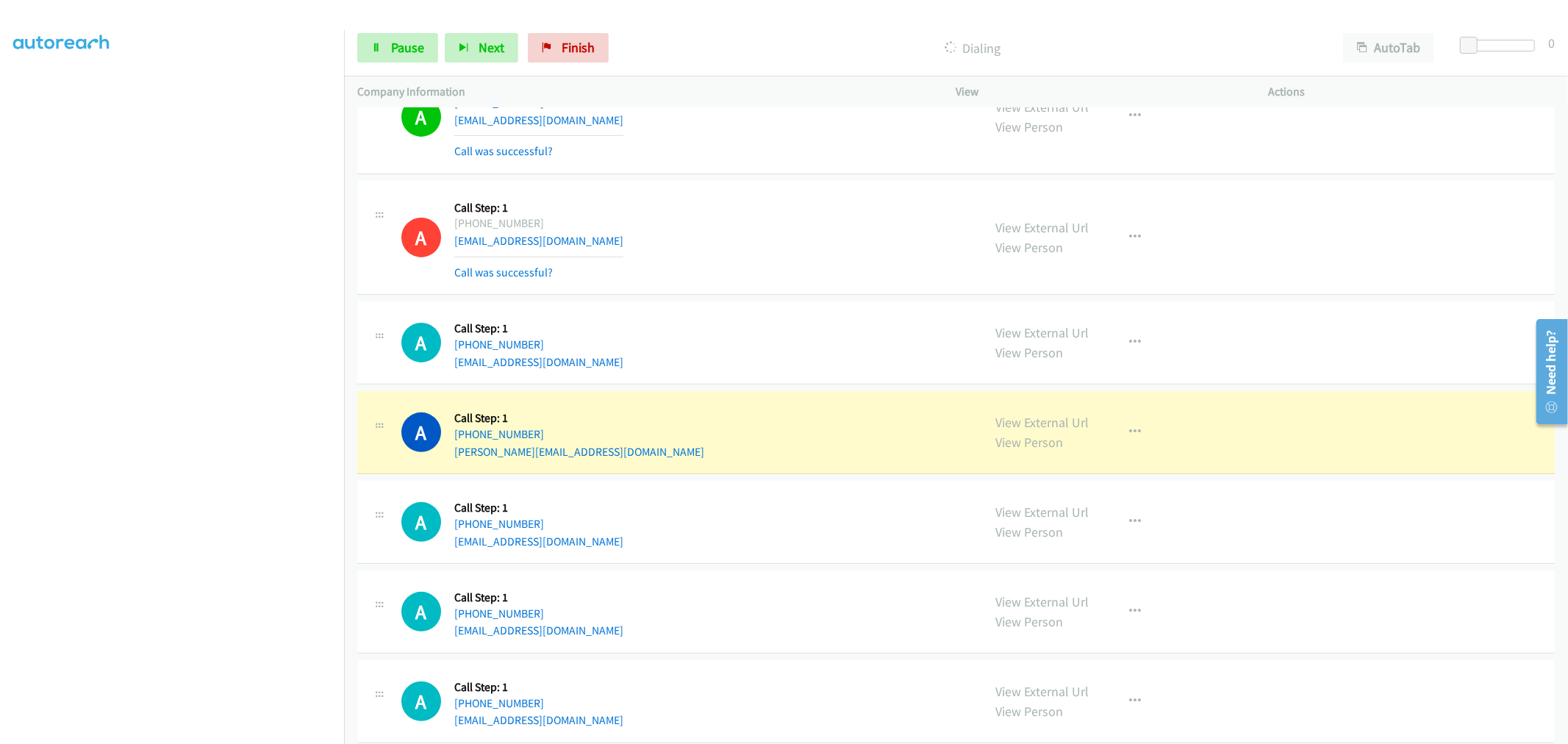
scroll to position [33232, 0]
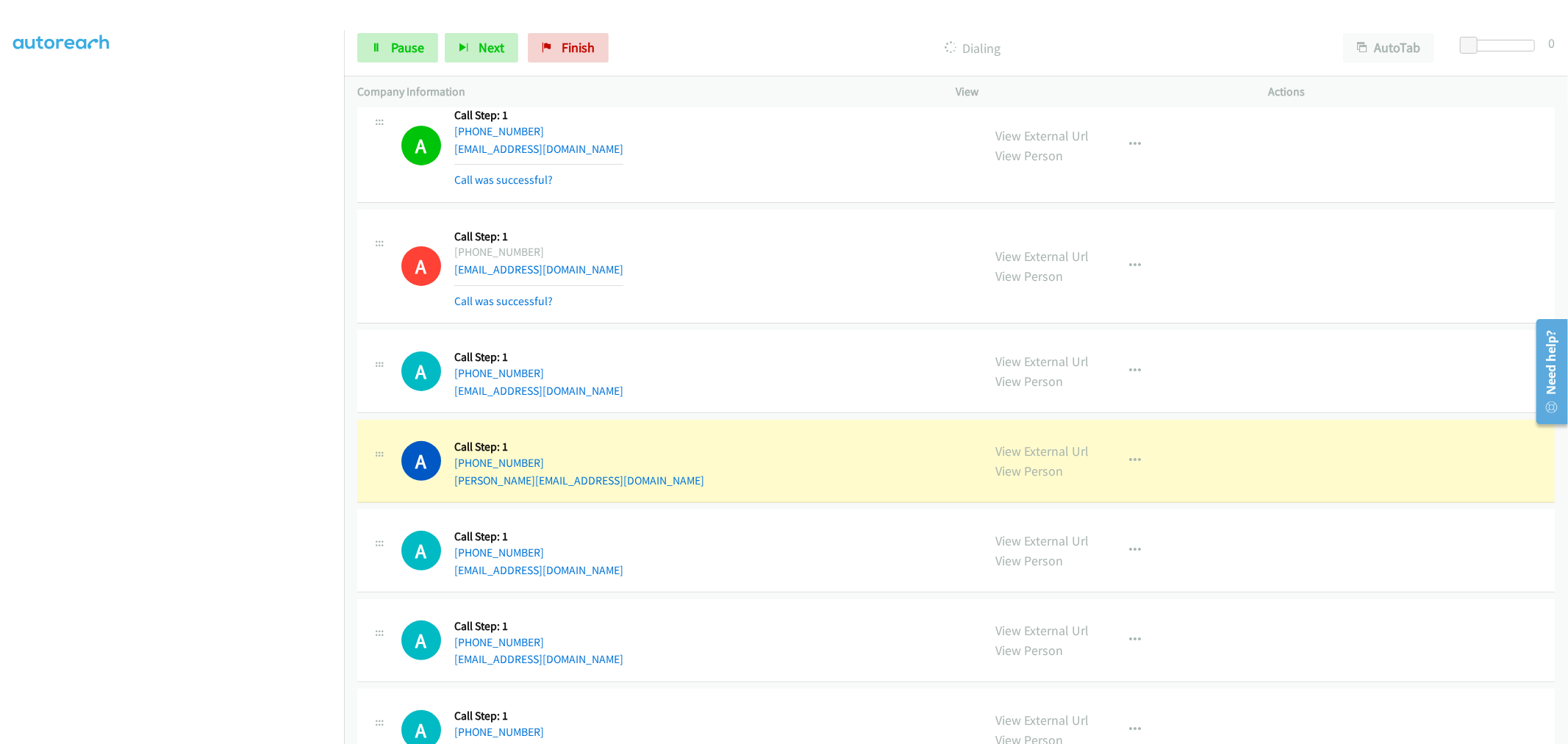
drag, startPoint x: 1022, startPoint y: 469, endPoint x: 887, endPoint y: 327, distance: 195.9
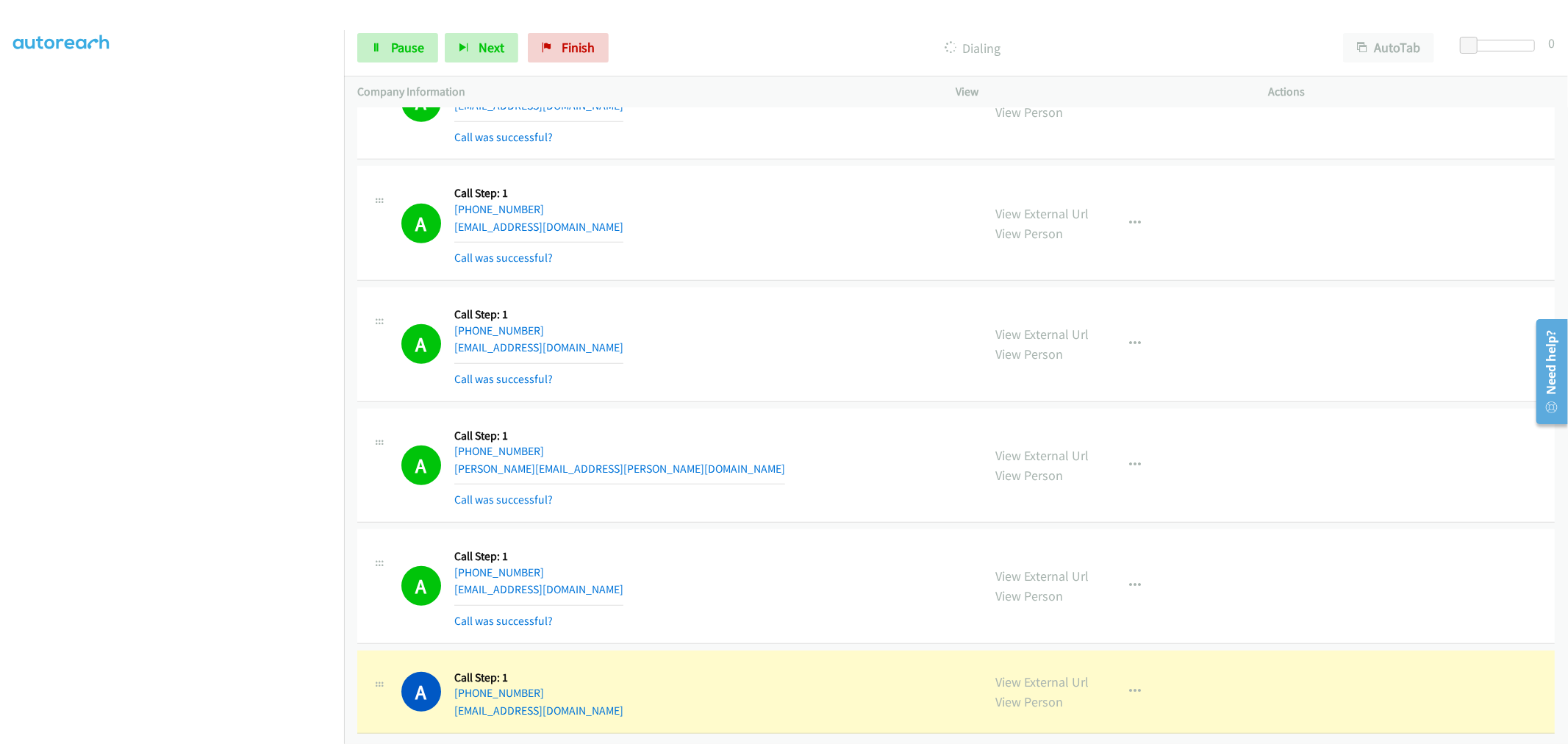
scroll to position [33762, 0]
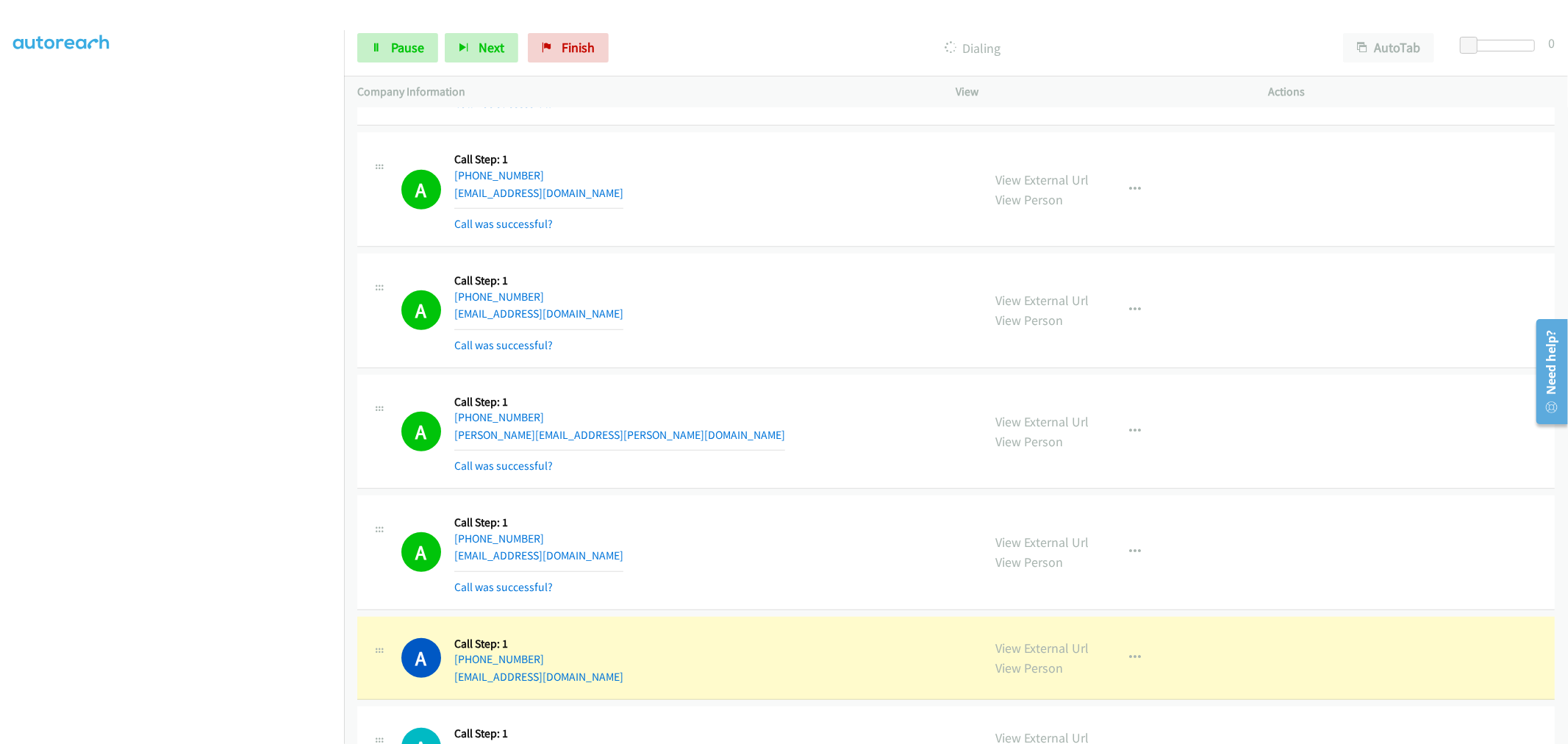
click at [711, 392] on td "A Callback Scheduled Call Step: 1 America/New_York [PHONE_NUMBER] [PERSON_NAME]…" at bounding box center [956, 432] width 1224 height 121
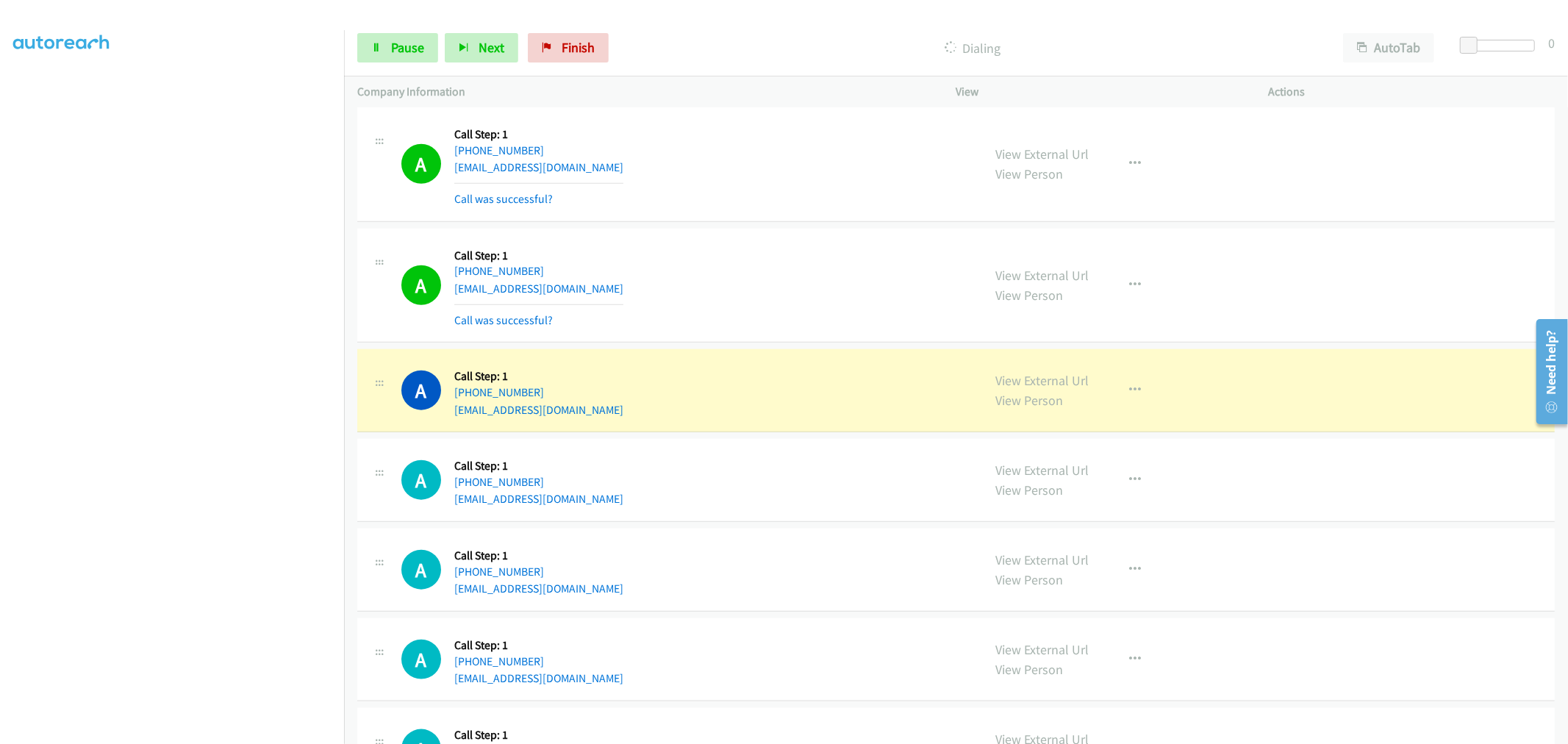
scroll to position [34171, 0]
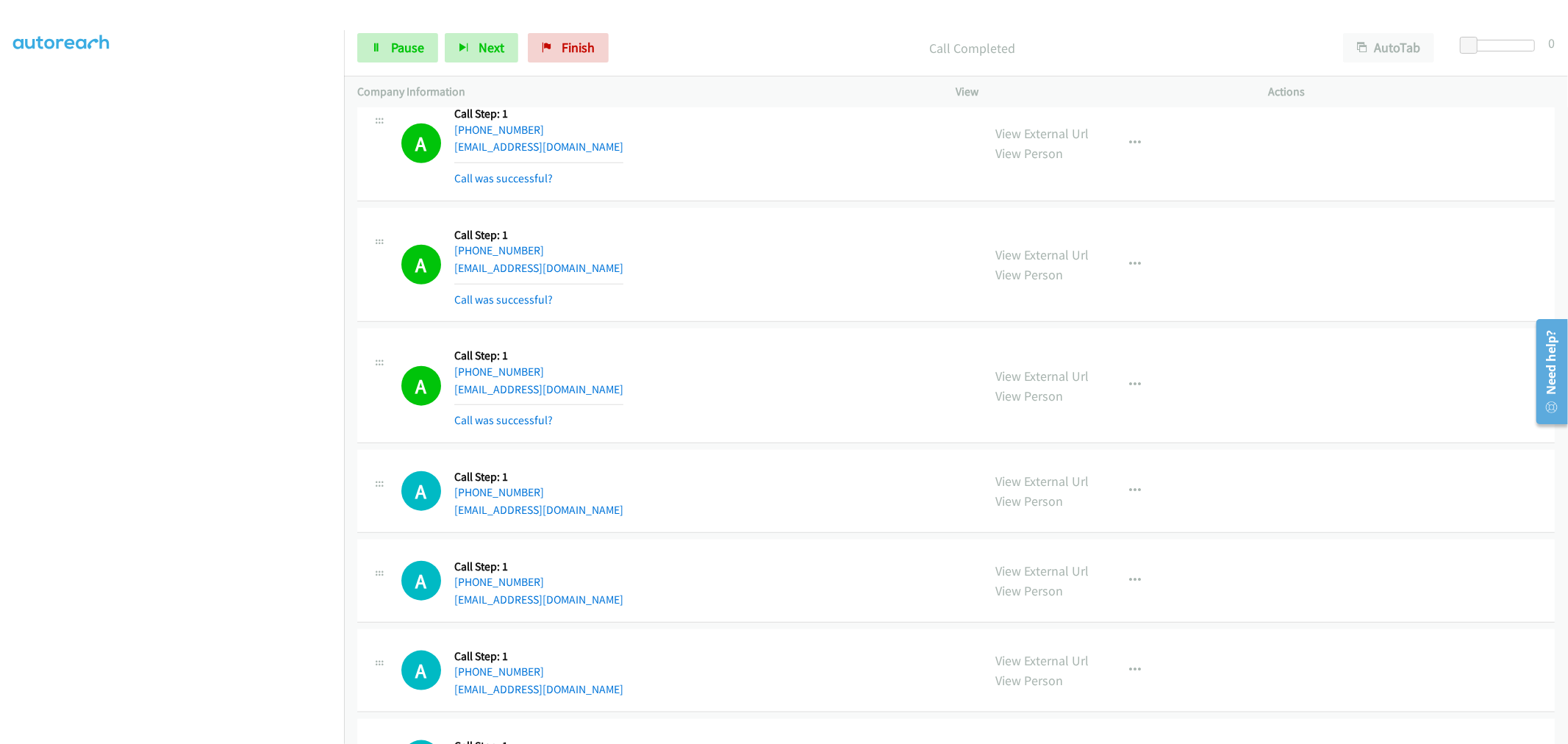
click at [160, 739] on aside "Dialing Mode: Power | Switch to Preview My Lists" at bounding box center [172, 367] width 345 height 814
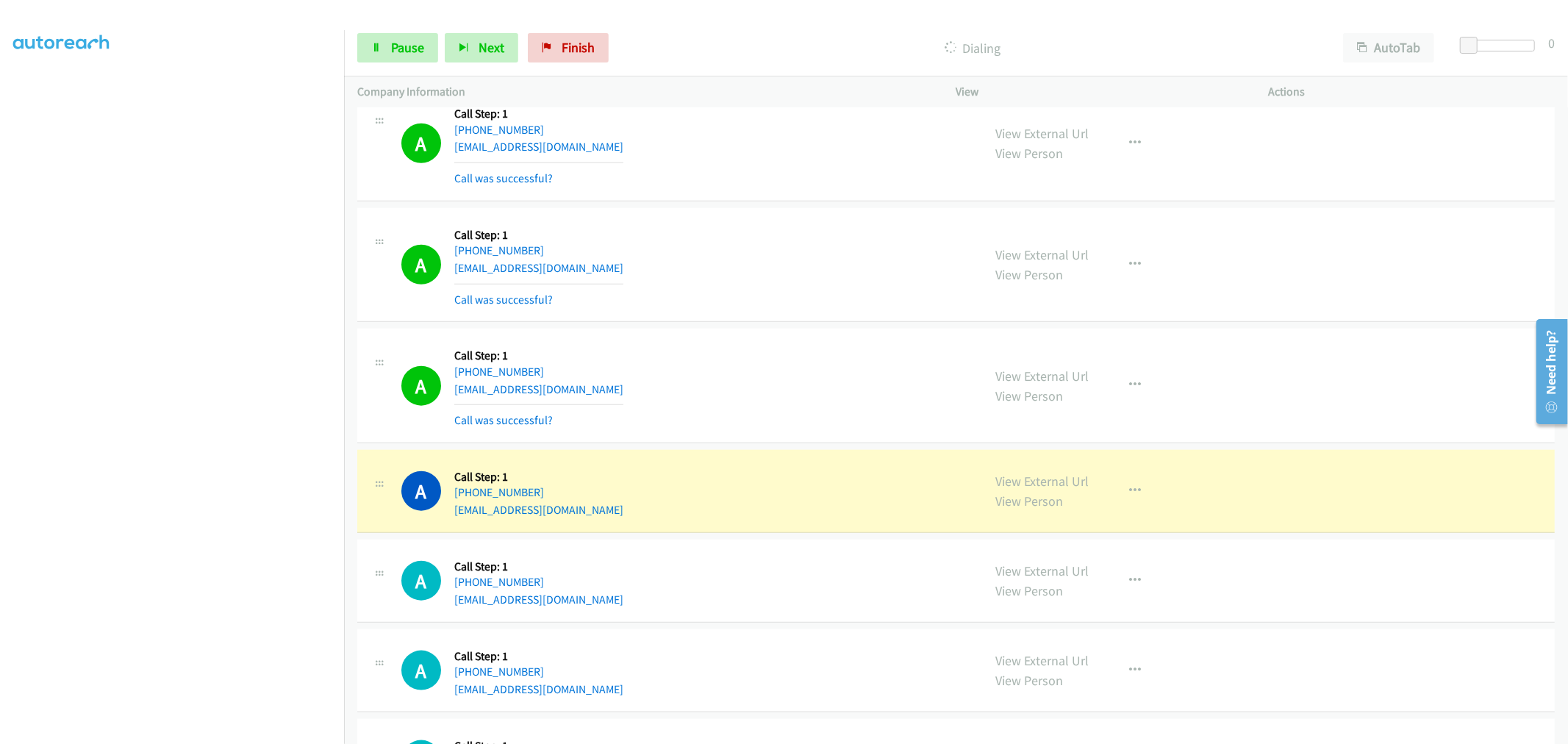
click at [775, 232] on div "A Callback Scheduled Call Step: 1 America/New_York [PHONE_NUMBER] [EMAIL_ADDRES…" at bounding box center [956, 264] width 1197 height 115
click at [386, 47] on link "Pause" at bounding box center [398, 48] width 81 height 30
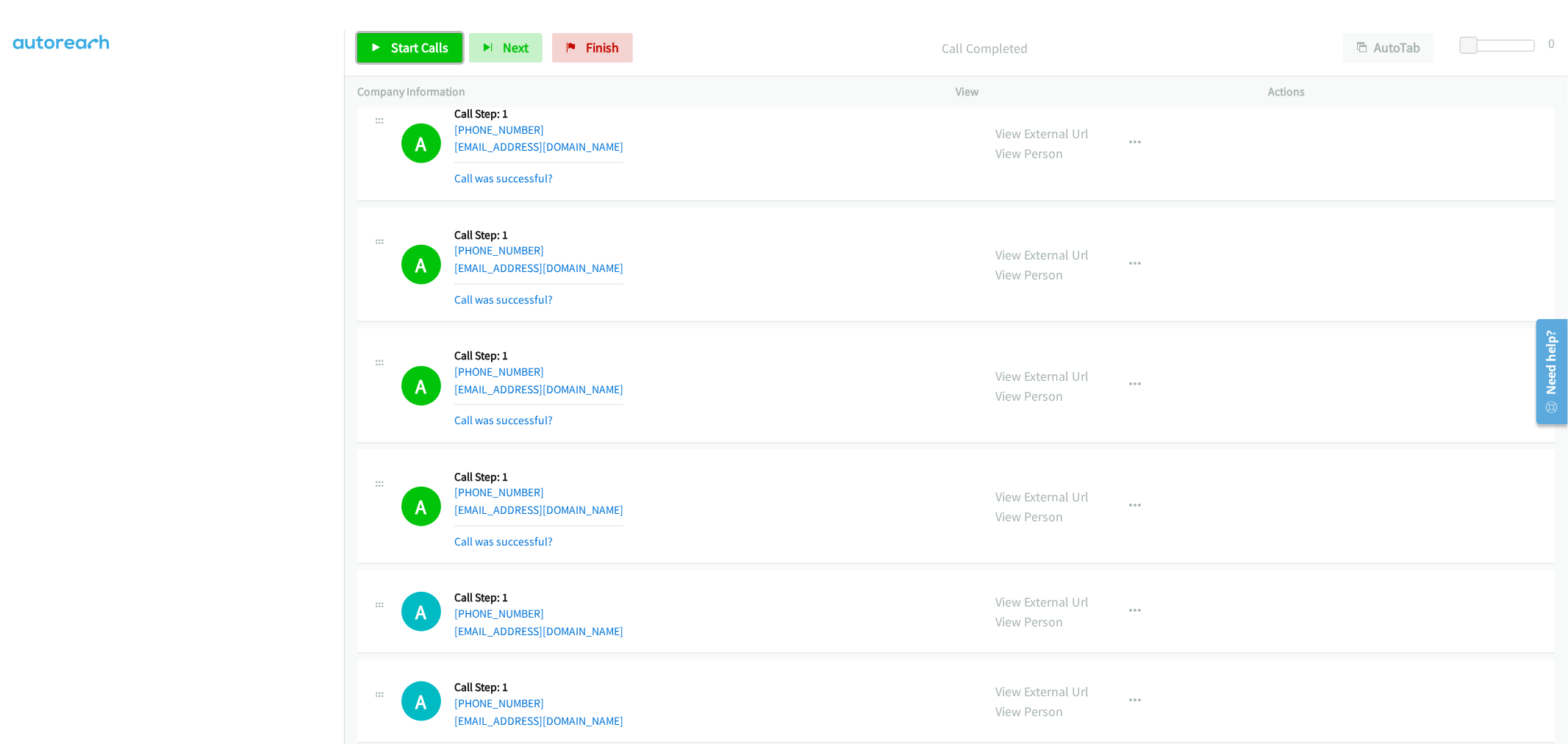
click at [422, 35] on link "Start Calls" at bounding box center [410, 48] width 105 height 30
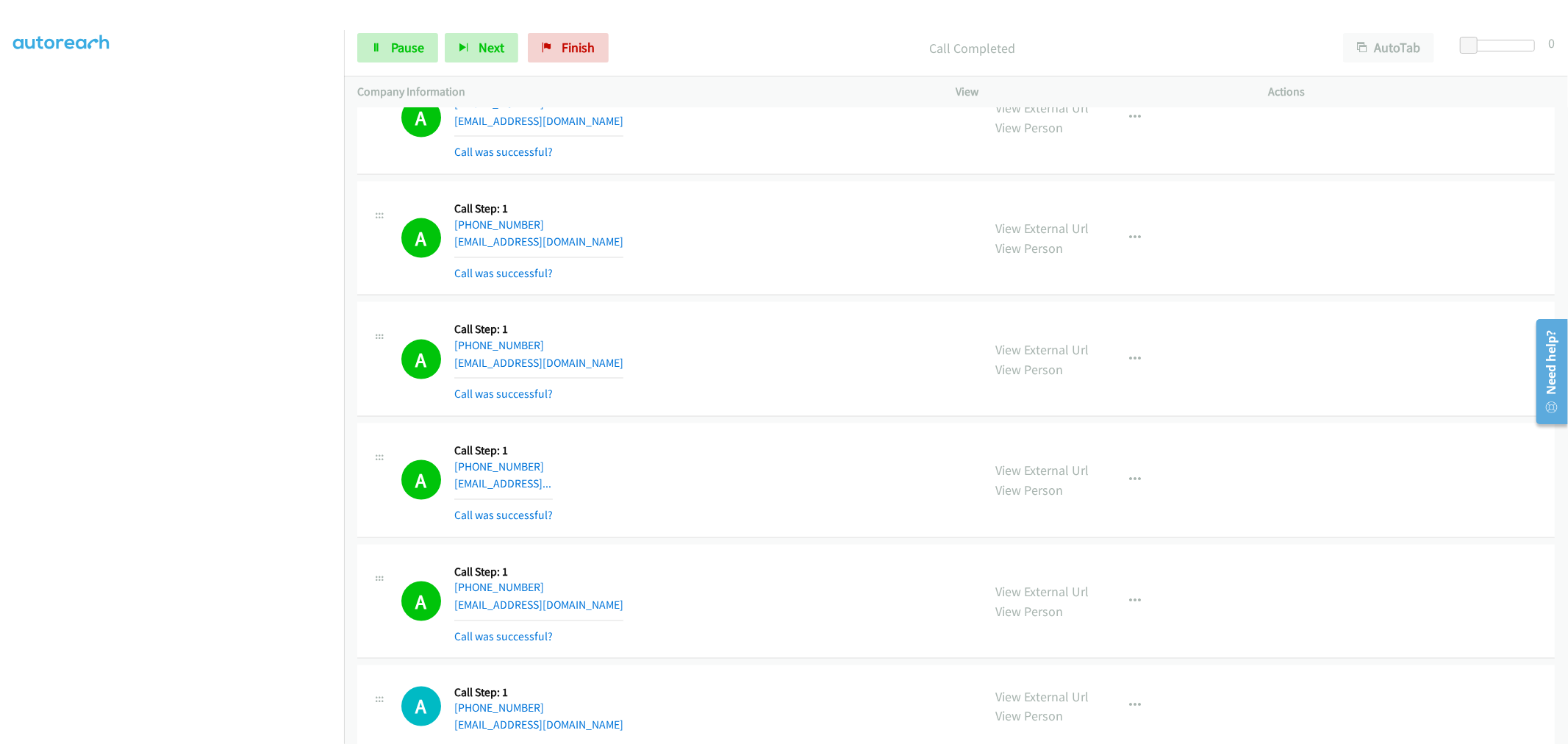
scroll to position [34731, 0]
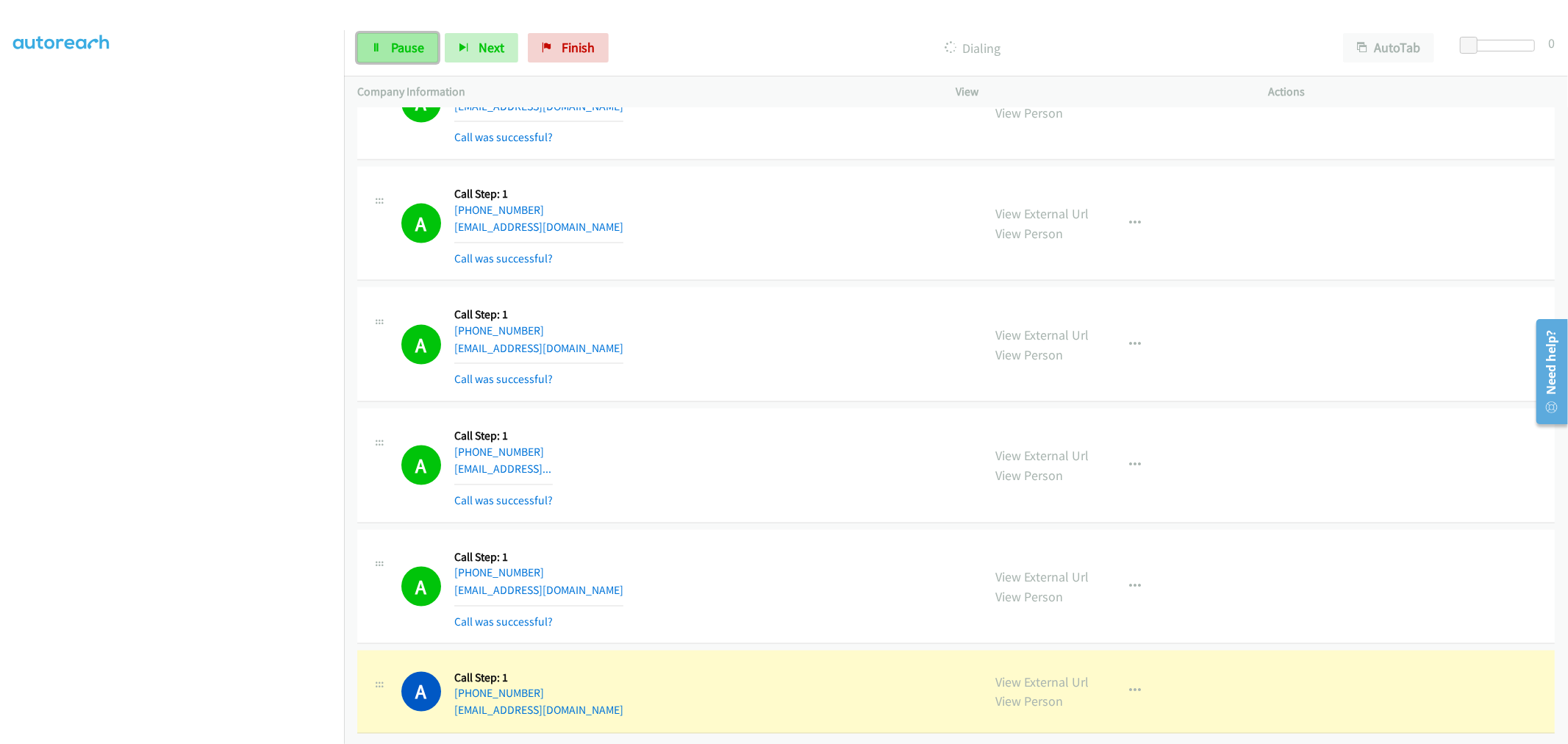
click at [390, 61] on link "Pause" at bounding box center [398, 48] width 81 height 30
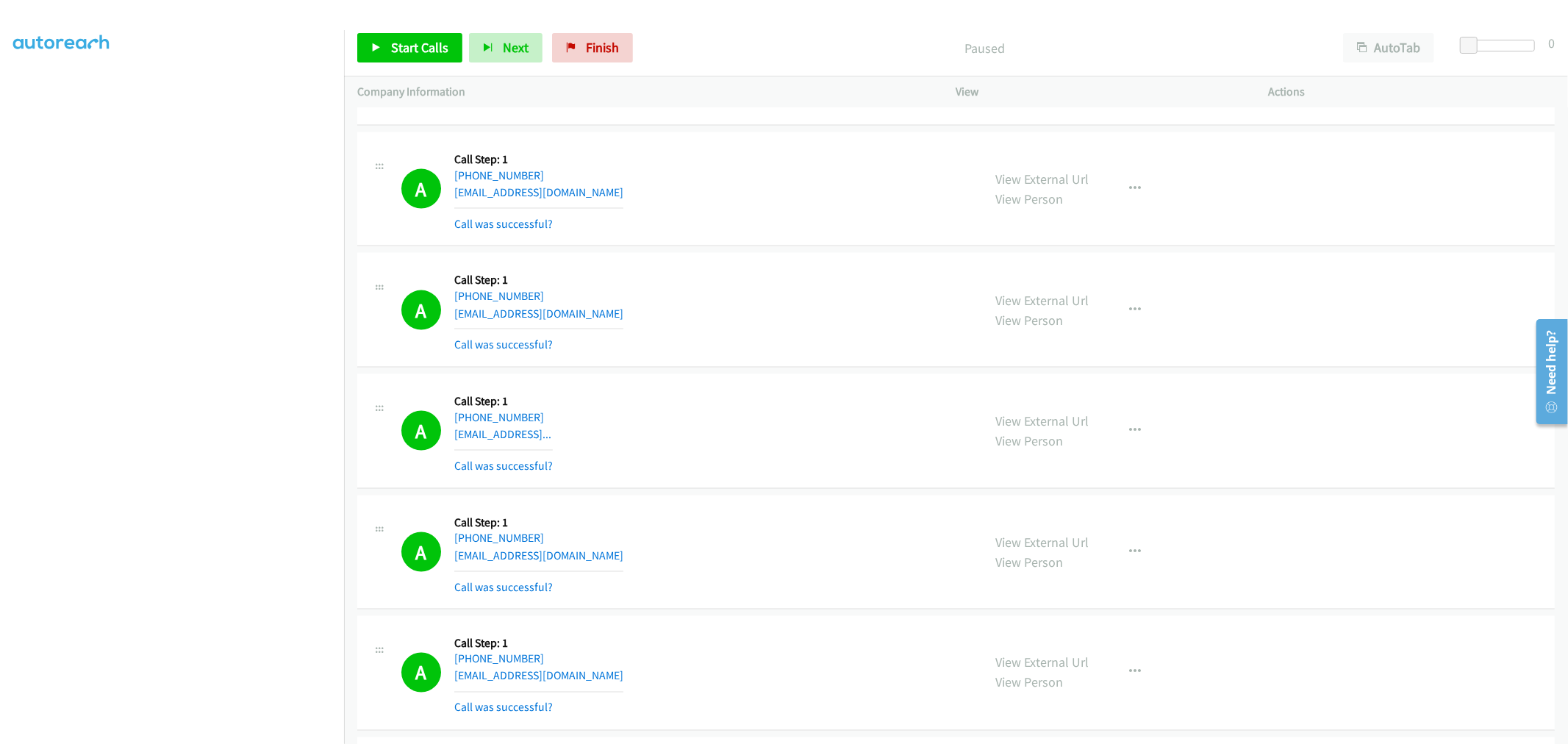
click at [789, 273] on td "A Callback Scheduled Call Step: 1 America/New_York [PHONE_NUMBER] [EMAIL_ADDRES…" at bounding box center [956, 310] width 1224 height 121
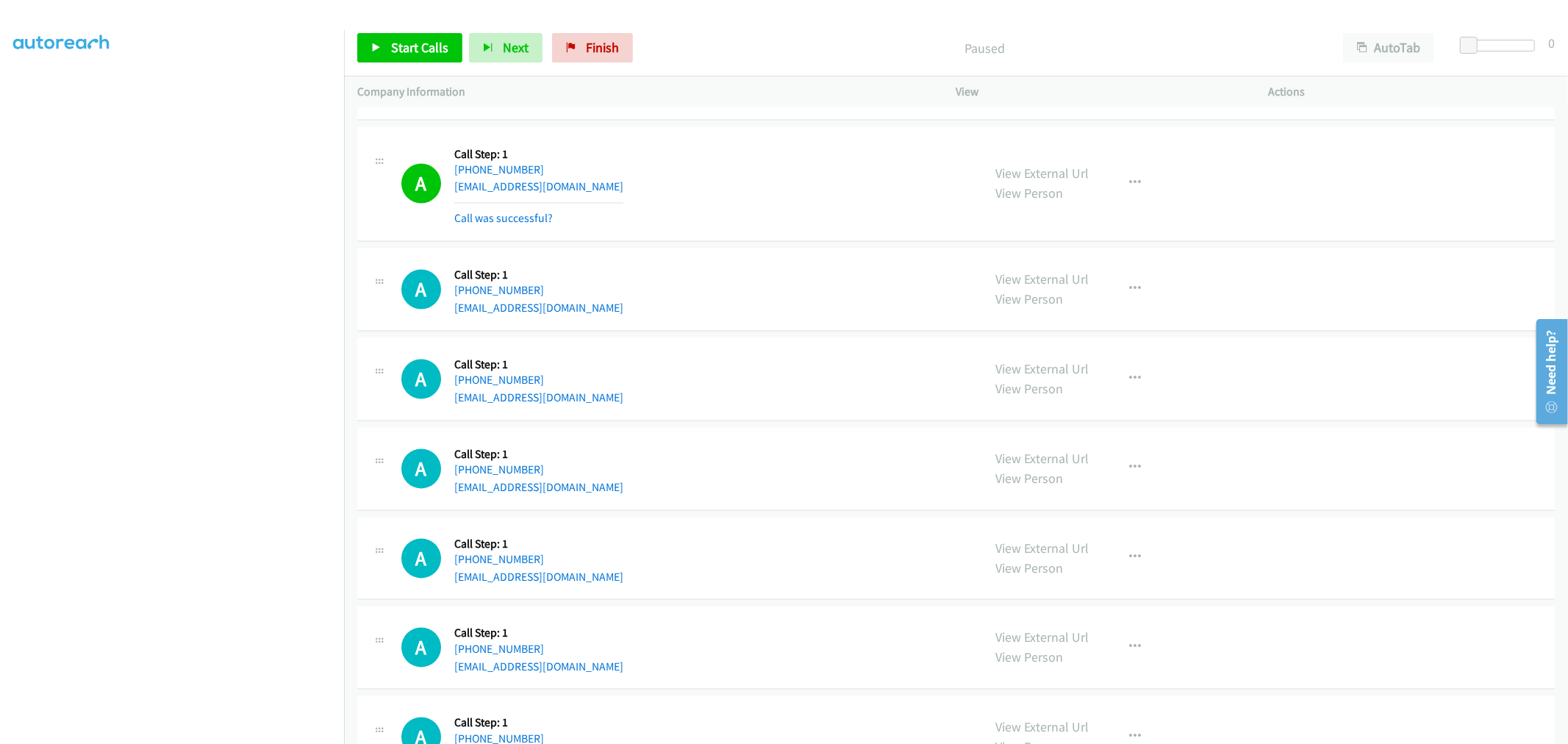
scroll to position [35220, 0]
click at [758, 279] on div "A Callback Scheduled Call Step: 1 America/New_York [PHONE_NUMBER] [EMAIL_ADDRES…" at bounding box center [956, 289] width 1197 height 83
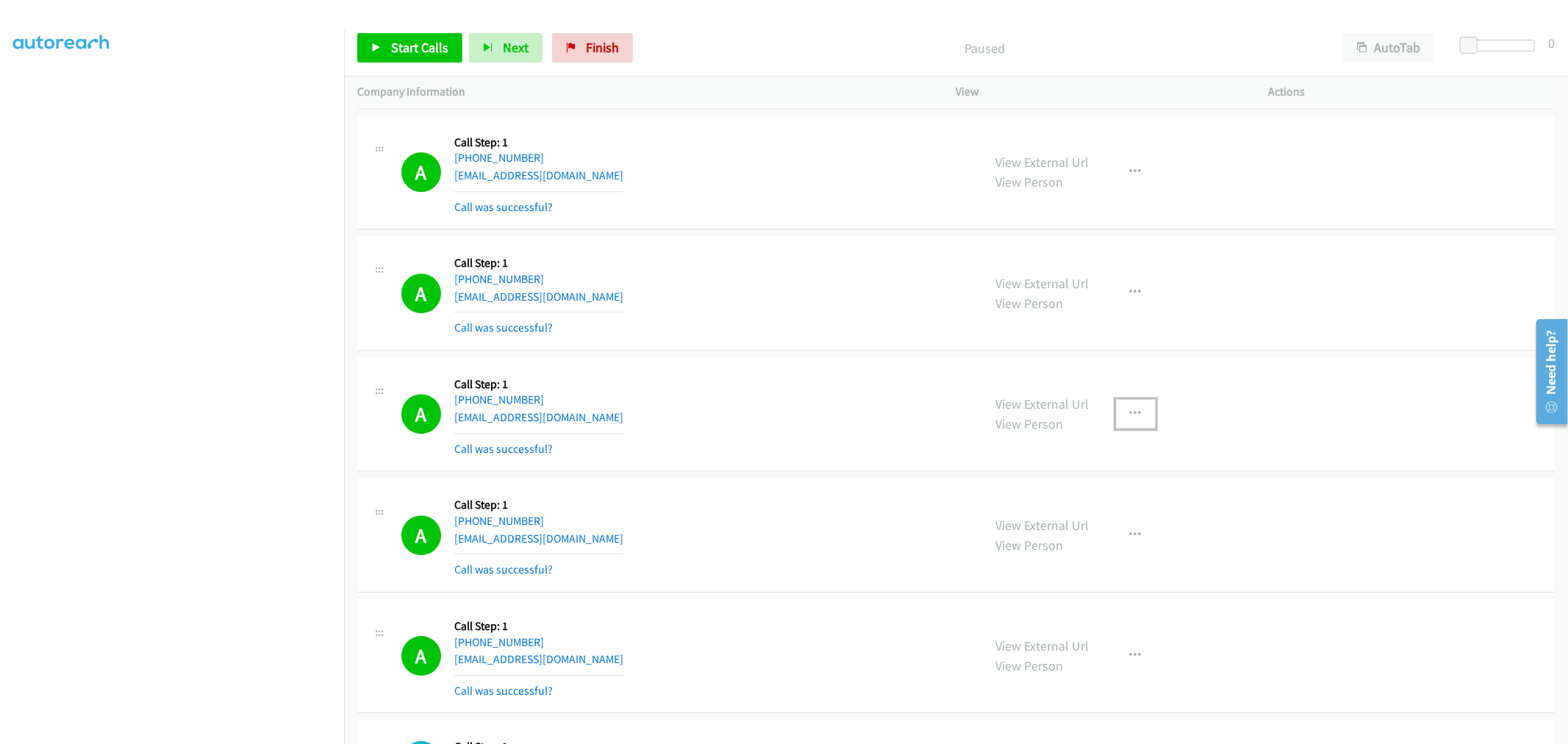
drag, startPoint x: 1118, startPoint y: 442, endPoint x: 1108, endPoint y: 474, distance: 33.5
click at [1118, 428] on button "button" at bounding box center [1136, 414] width 40 height 30
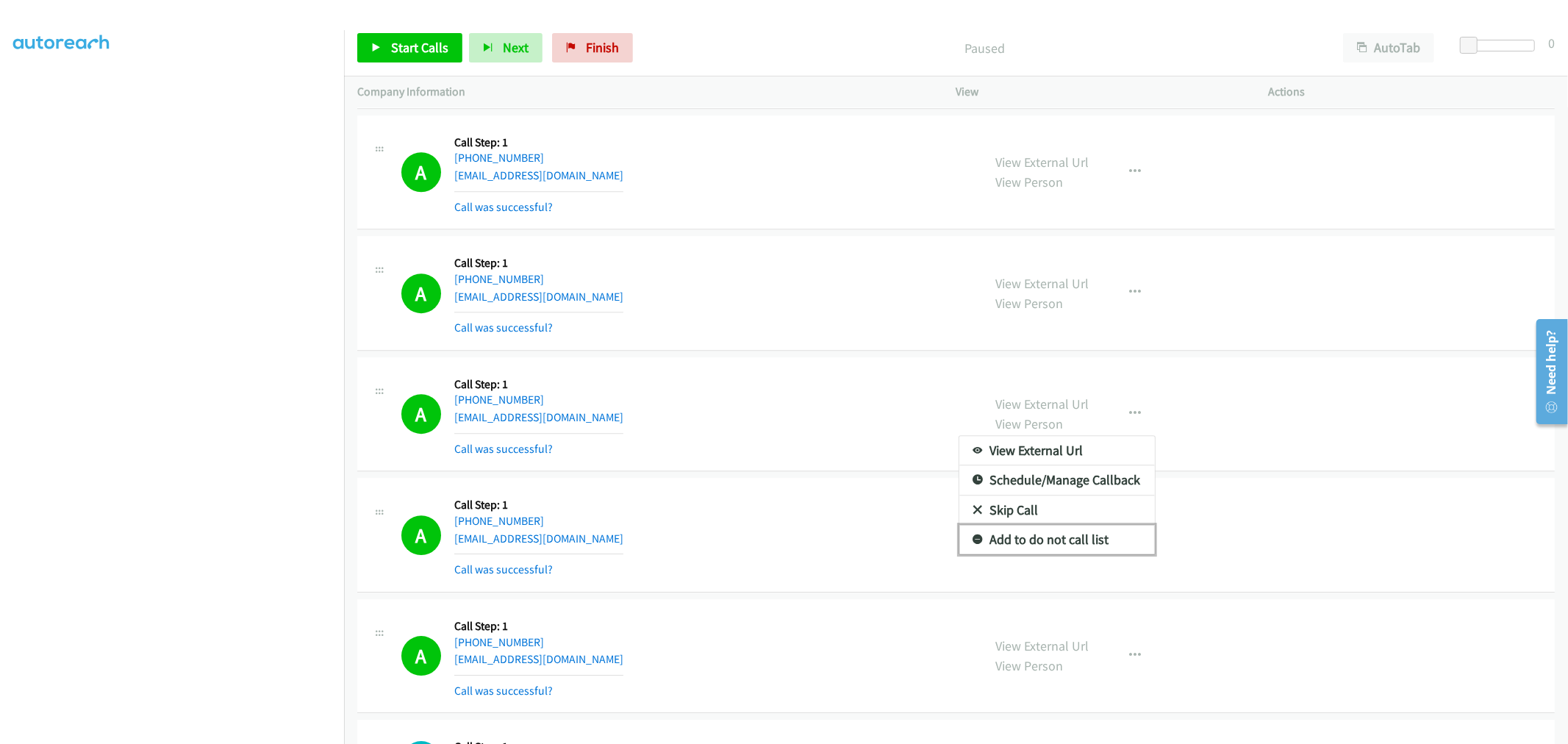
drag, startPoint x: 1059, startPoint y: 554, endPoint x: 1033, endPoint y: 559, distance: 26.5
click at [1058, 554] on link "Add to do not call list" at bounding box center [1058, 540] width 196 height 30
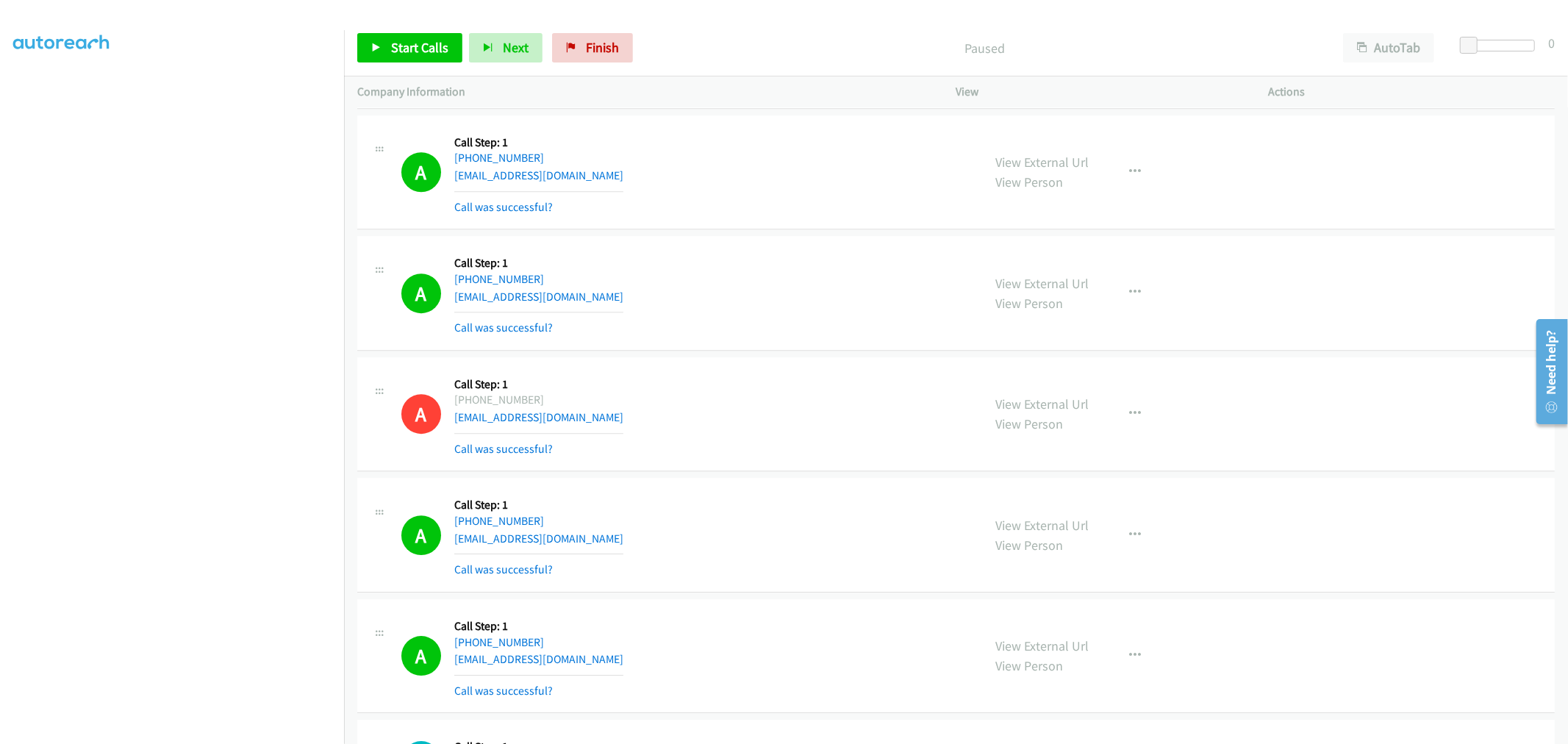
click at [758, 379] on div "A Callback Scheduled Call Step: 1 America/Los_Angeles [PHONE_NUMBER] [EMAIL_ADD…" at bounding box center [956, 414] width 1197 height 115
click at [1142, 430] on button "button" at bounding box center [1136, 415] width 40 height 30
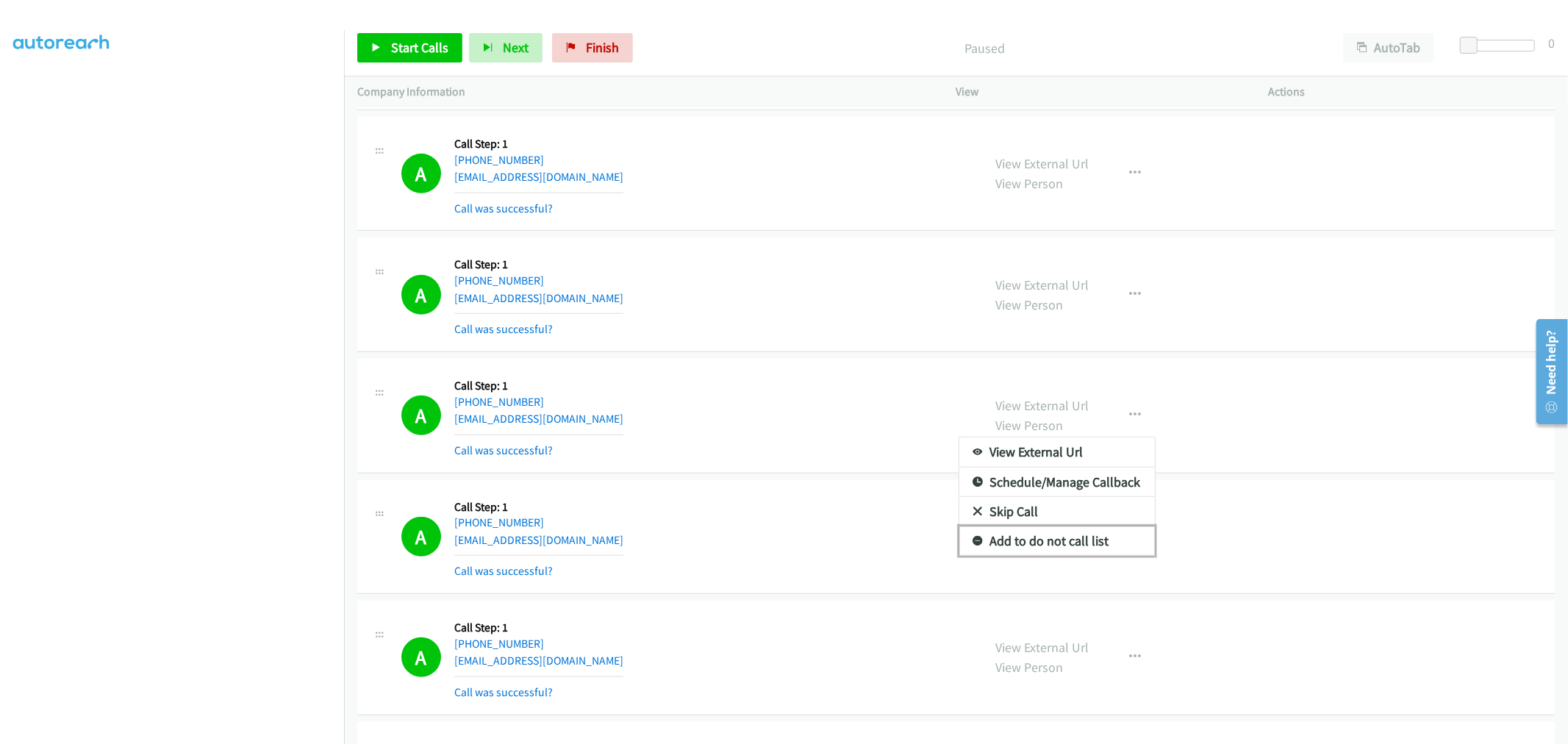
click at [1021, 554] on link "Add to do not call list" at bounding box center [1058, 541] width 196 height 30
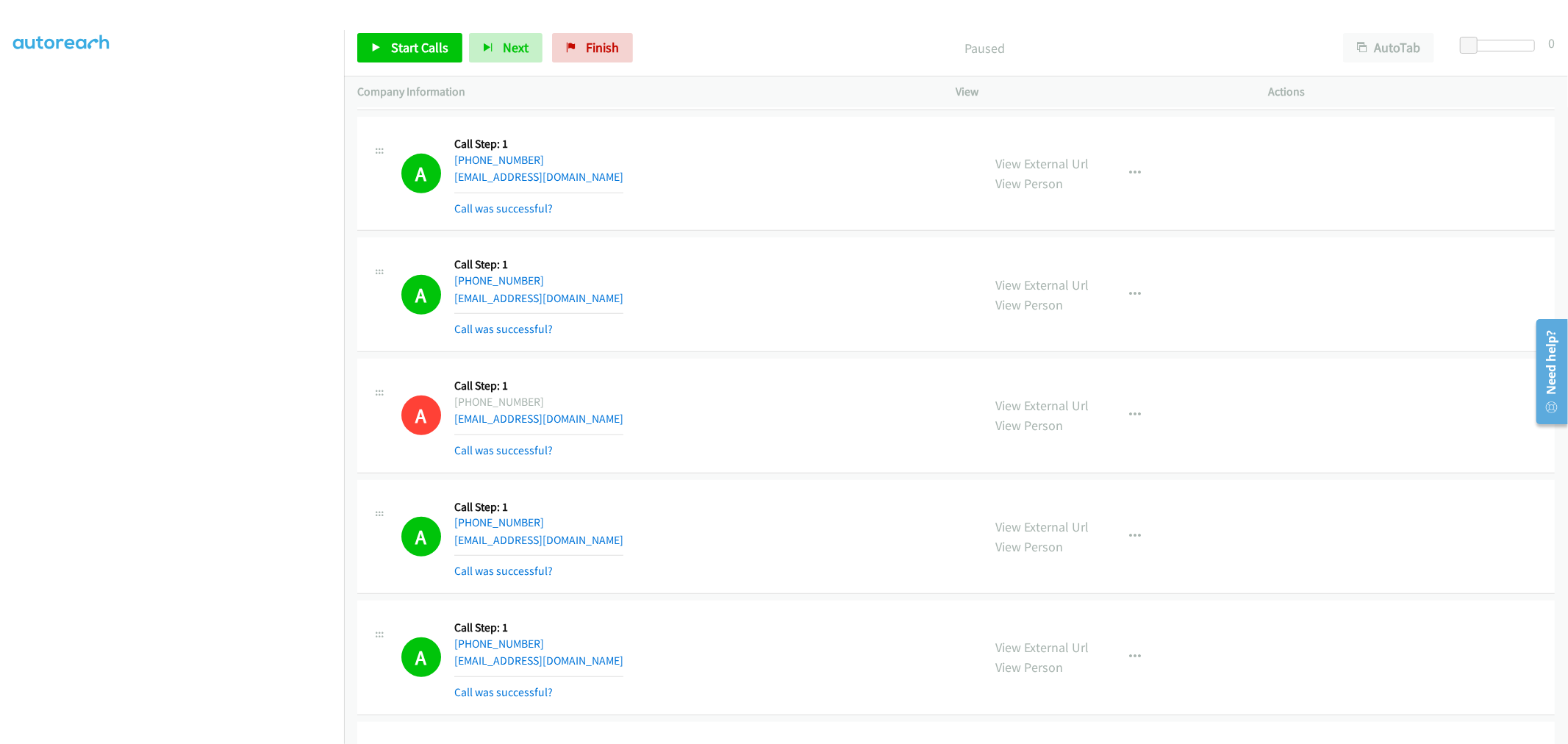
click at [710, 352] on div "A Callback Scheduled Call Step: 1 America/New_York [PHONE_NUMBER] [EMAIL_ADDRES…" at bounding box center [956, 294] width 1197 height 115
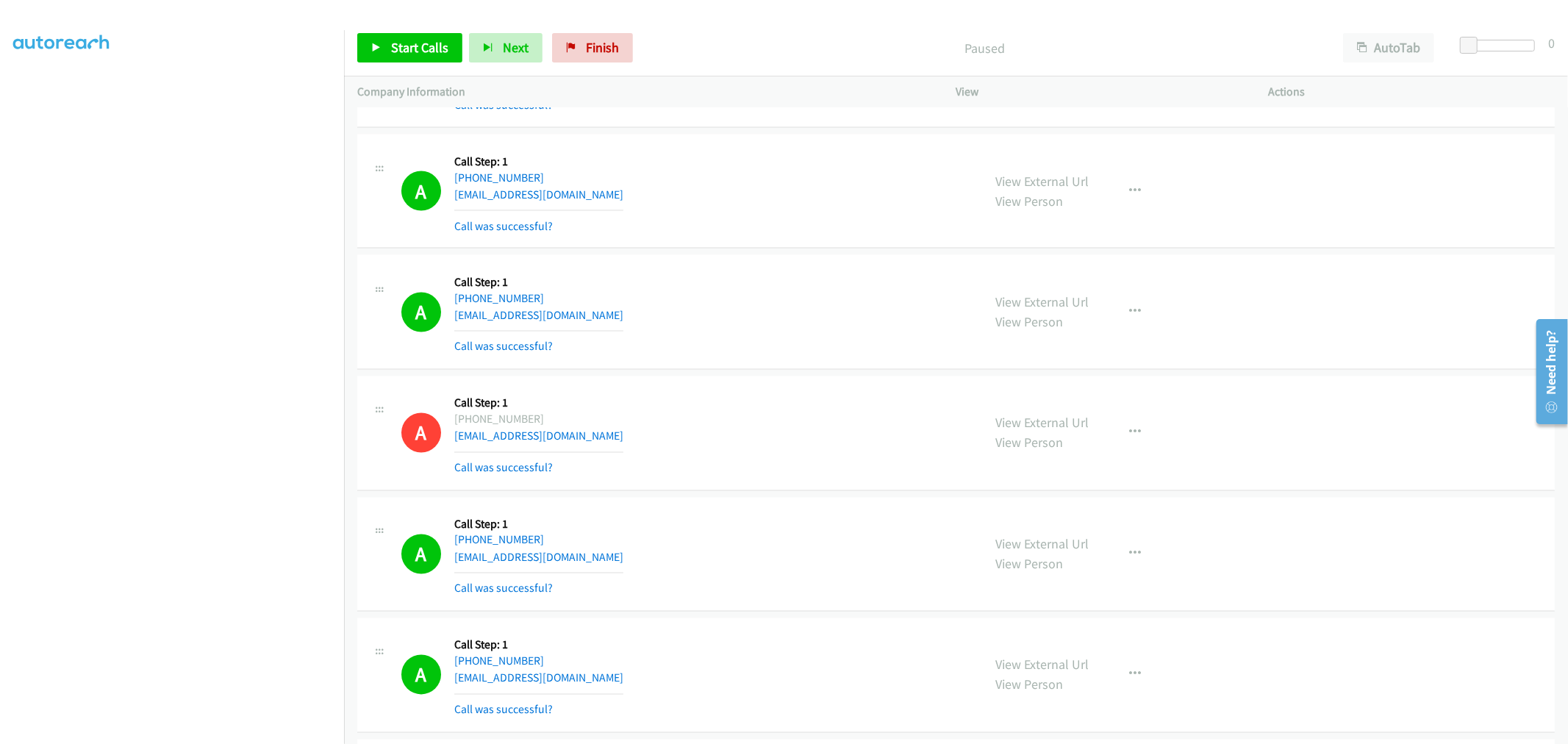
click at [755, 375] on td "A Callback Scheduled Call Step: 1 [GEOGRAPHIC_DATA]/[GEOGRAPHIC_DATA] [PHONE_NU…" at bounding box center [956, 433] width 1224 height 121
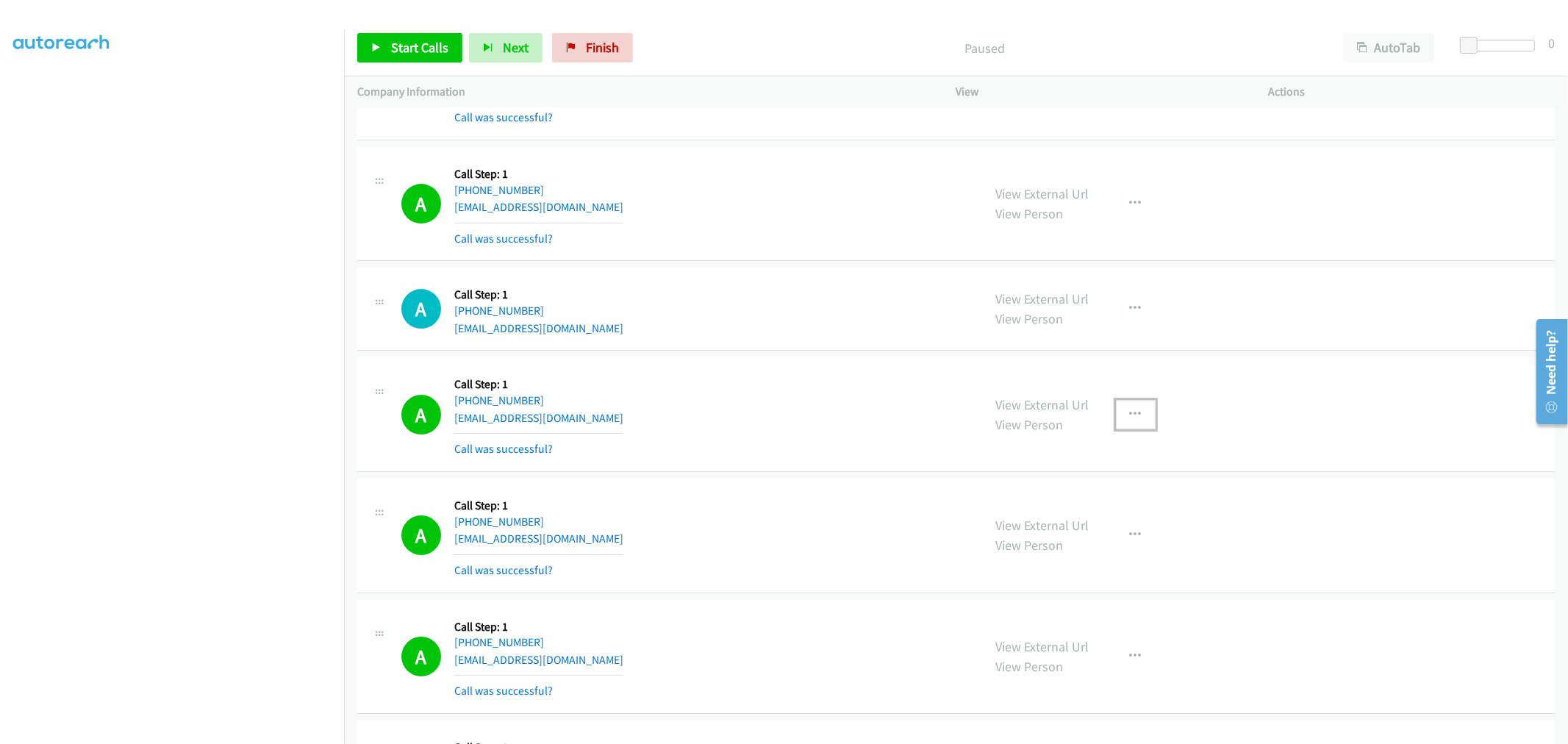
click at [1142, 429] on button "button" at bounding box center [1136, 415] width 40 height 30
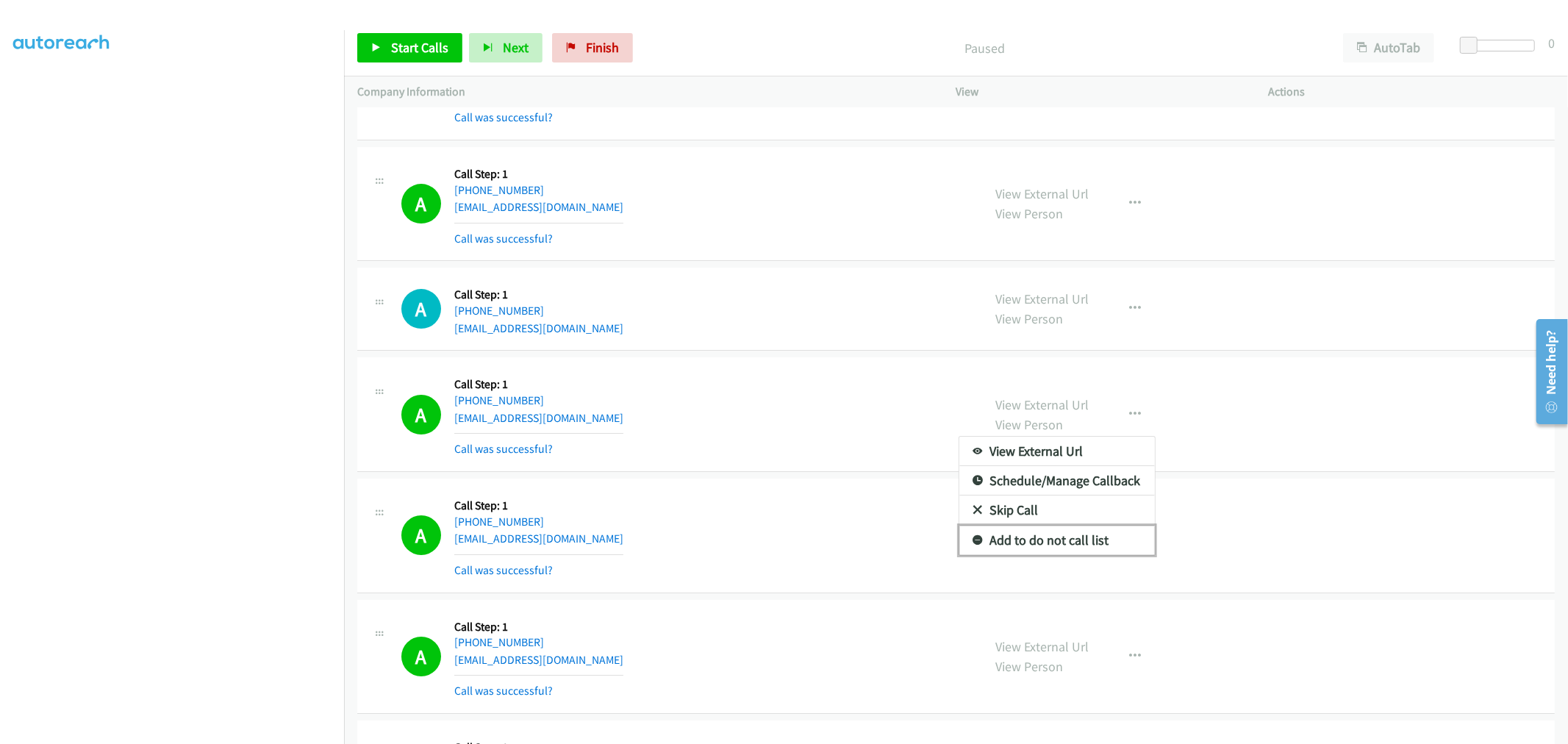
click at [1026, 555] on link "Add to do not call list" at bounding box center [1058, 541] width 196 height 30
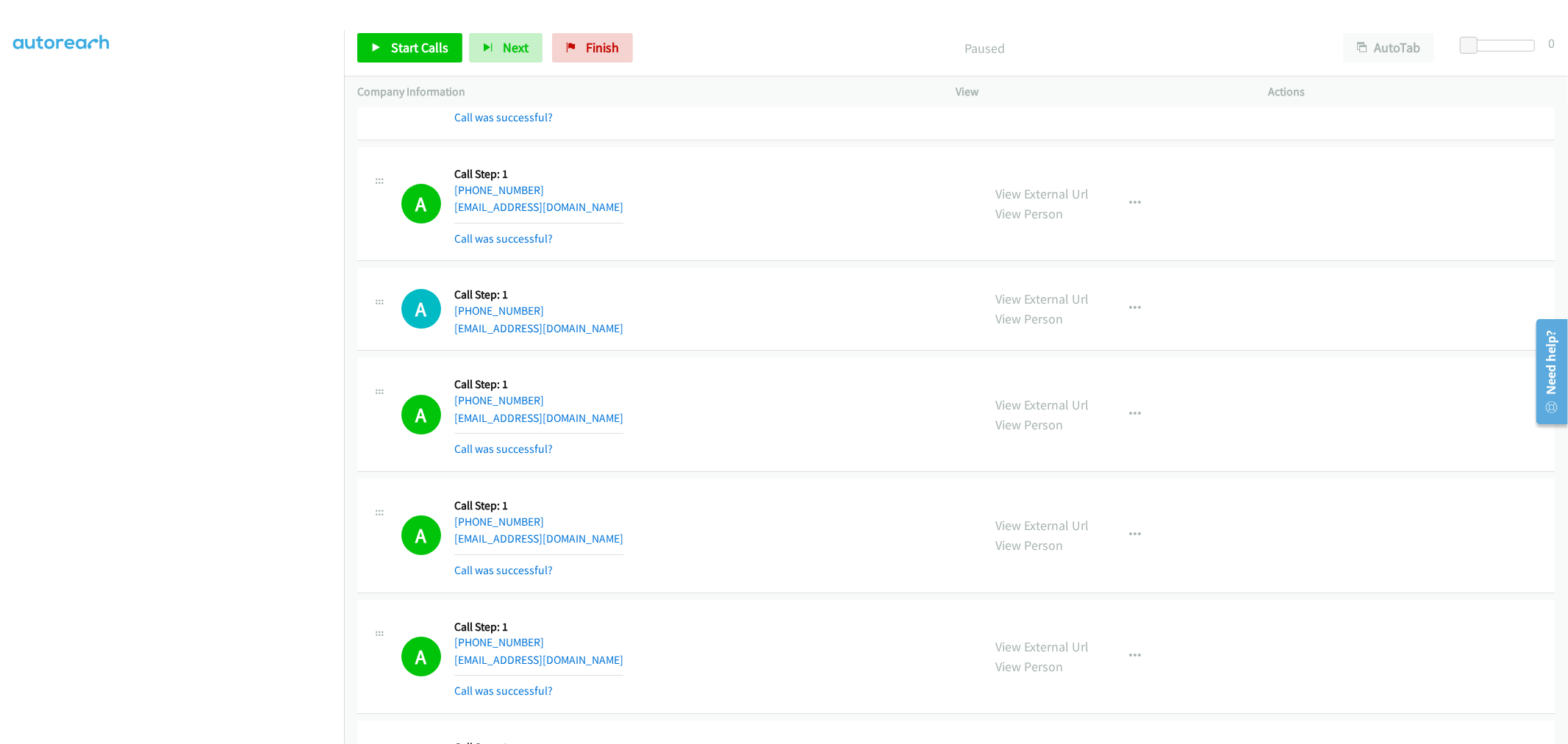
click at [831, 438] on div "A Callback Scheduled Call Step: 1 America/Los_Angeles [PHONE_NUMBER] [EMAIL_ADD…" at bounding box center [685, 414] width 568 height 88
